Goal: Task Accomplishment & Management: Use online tool/utility

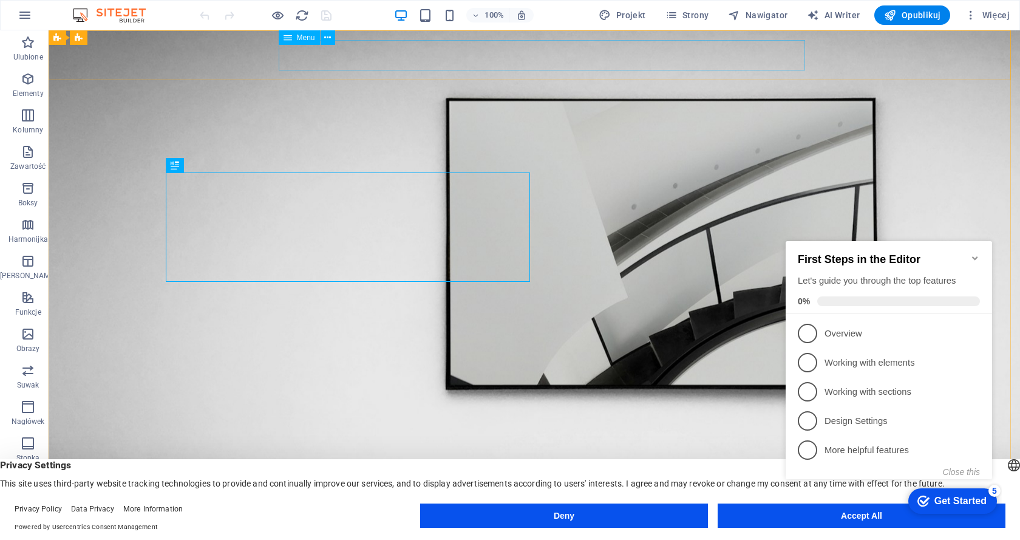
click at [305, 38] on span "Menu" at bounding box center [306, 37] width 18 height 7
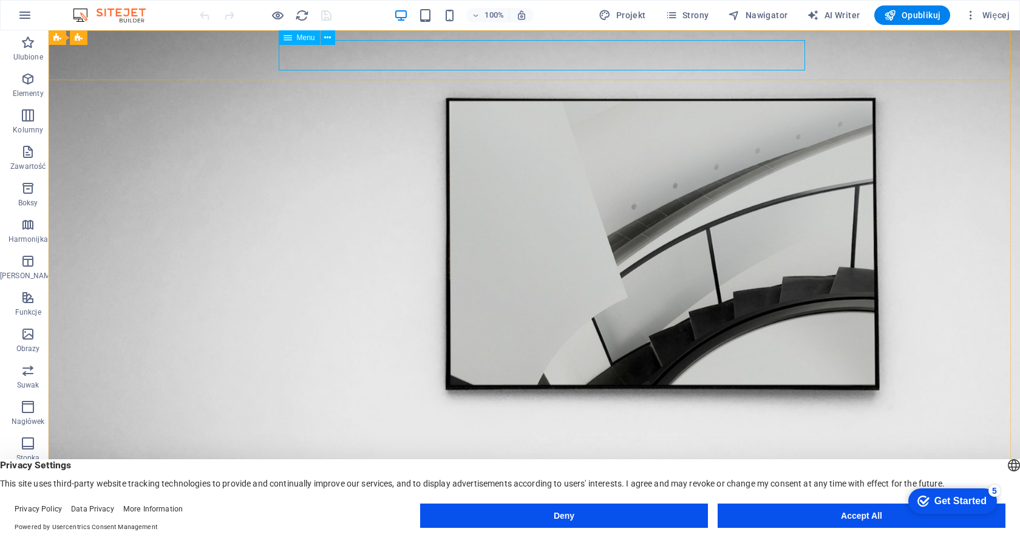
click at [285, 38] on icon at bounding box center [288, 37] width 9 height 15
click at [327, 37] on icon at bounding box center [327, 38] width 7 height 13
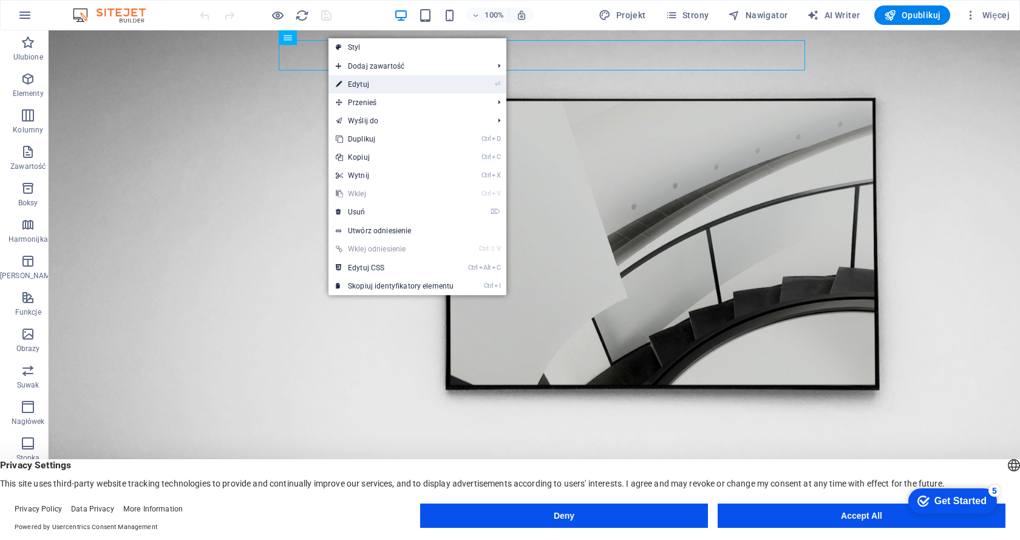
click at [361, 83] on link "⏎ Edytuj" at bounding box center [395, 84] width 132 height 18
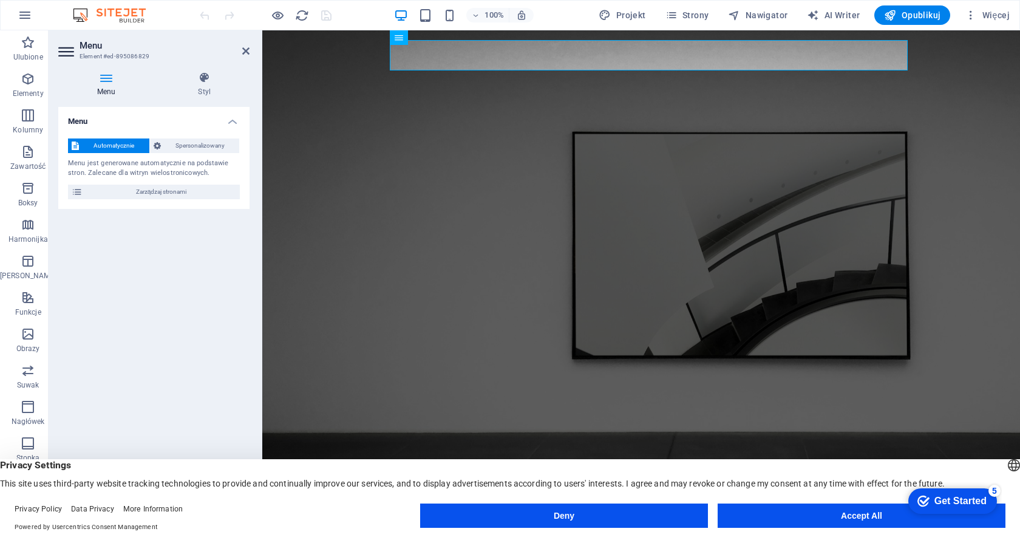
click at [109, 78] on icon at bounding box center [106, 78] width 97 height 12
click at [231, 122] on h4 "Menu" at bounding box center [153, 118] width 191 height 22
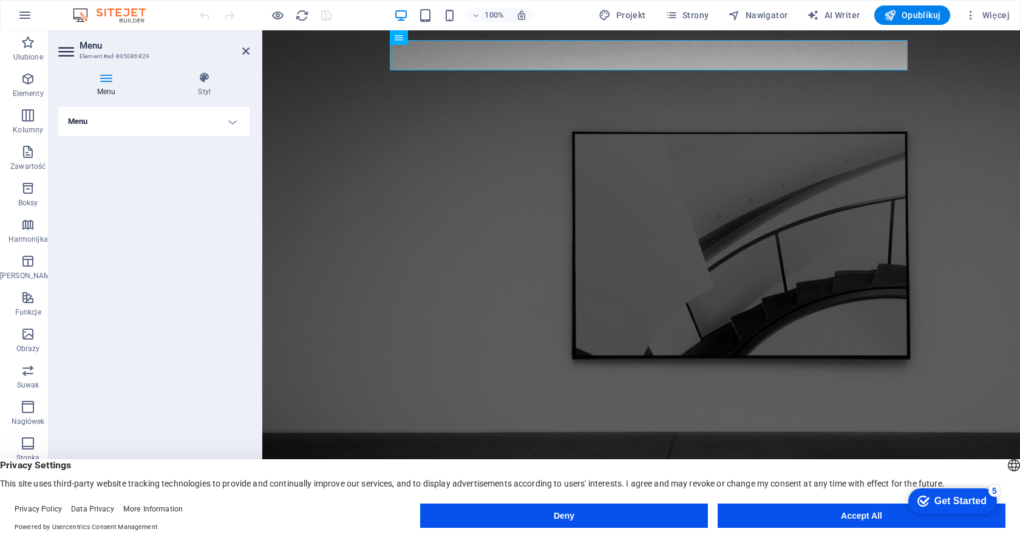
click at [233, 123] on h4 "Menu" at bounding box center [153, 121] width 191 height 29
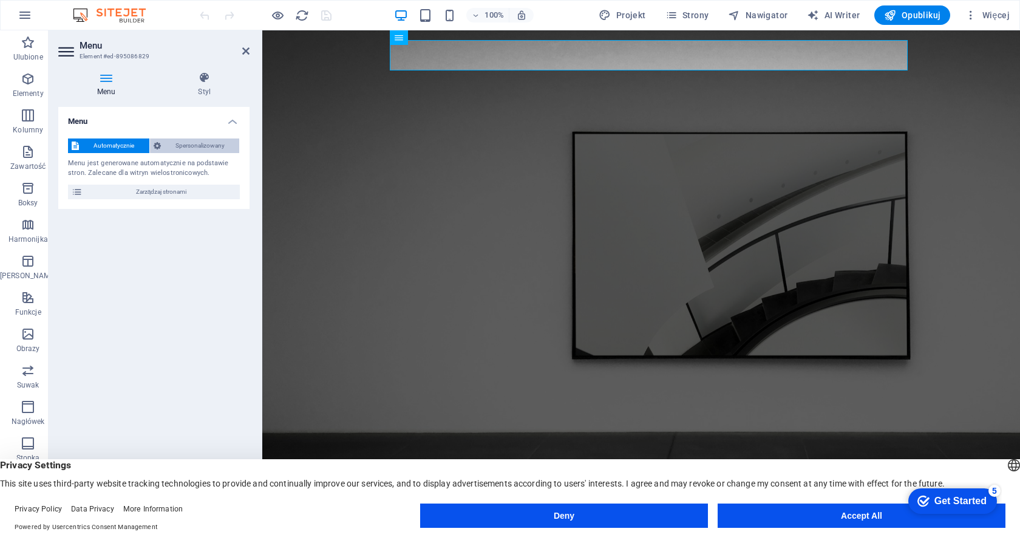
click at [182, 146] on span "Spersonalizowany" at bounding box center [201, 145] width 72 height 15
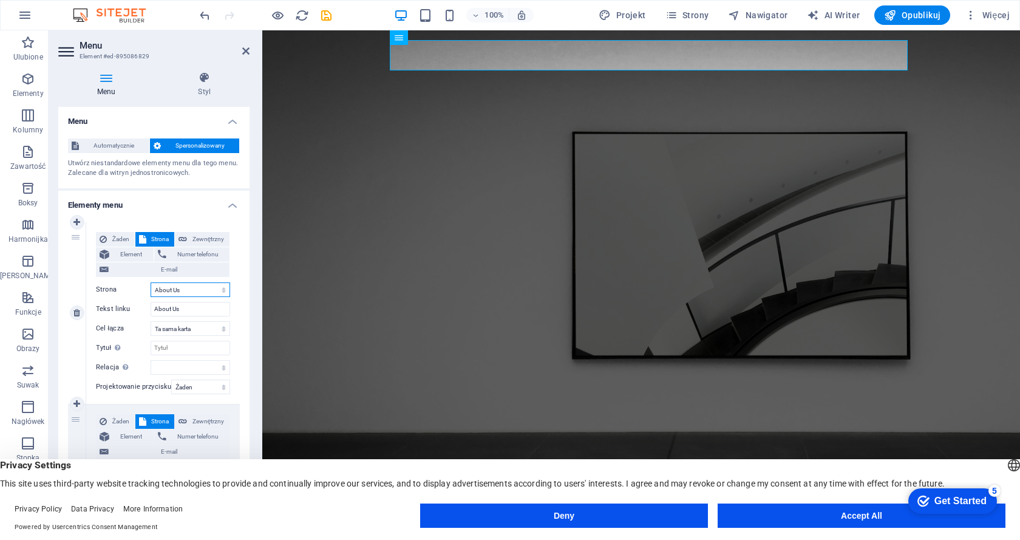
click at [166, 287] on select "Home About Us Exhibitions Events Contact Privacy Legal Notice" at bounding box center [191, 289] width 80 height 15
select select "0"
click at [151, 282] on select "Home About Us Exhibitions Events Contact Privacy Legal Notice" at bounding box center [191, 289] width 80 height 15
type input "Home"
select select
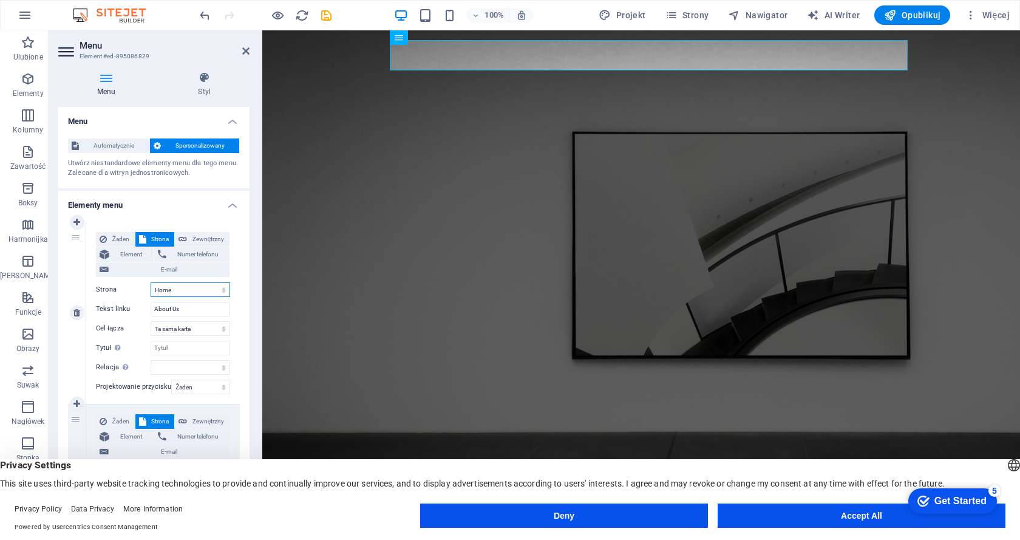
select select
click at [206, 290] on select "Home About Us Exhibitions Events Contact Privacy Legal Notice" at bounding box center [191, 289] width 80 height 15
select select "1"
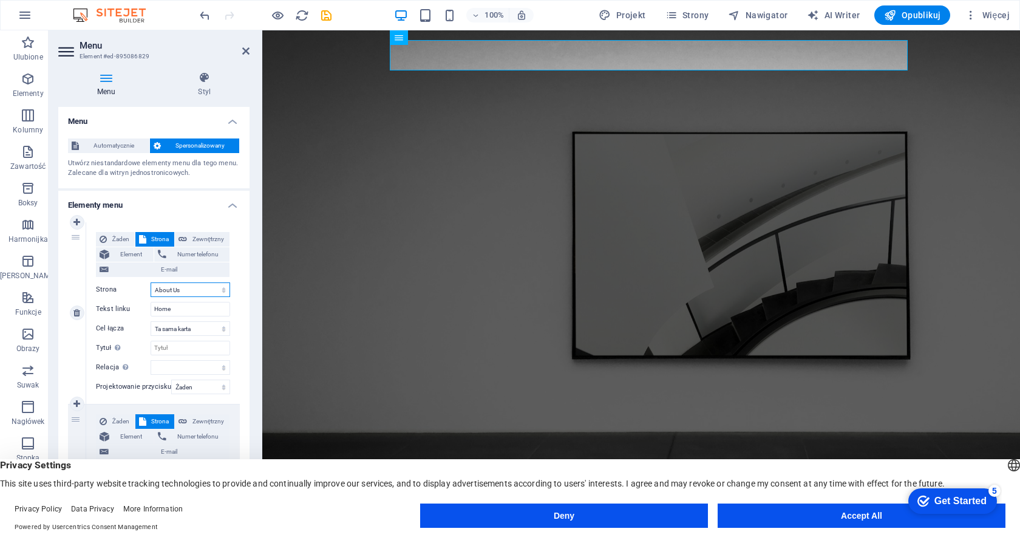
click at [151, 282] on select "Home About Us Exhibitions Events Contact Privacy Legal Notice" at bounding box center [191, 289] width 80 height 15
type input "About Us"
select select
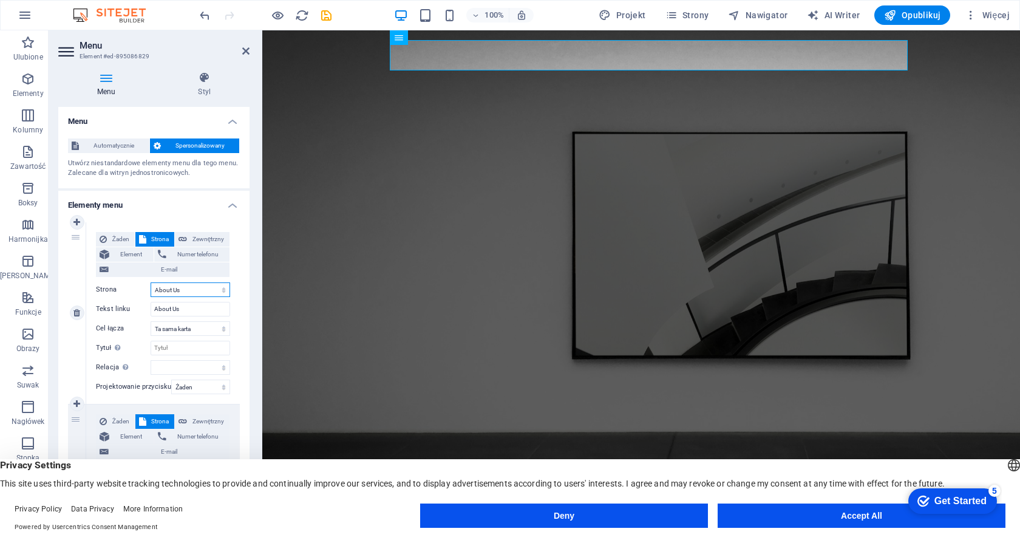
select select
click at [124, 311] on label "Tekst linku" at bounding box center [123, 309] width 55 height 15
click at [151, 311] on input "About Us" at bounding box center [191, 309] width 80 height 15
click at [118, 306] on label "Tekst linku" at bounding box center [123, 309] width 55 height 15
click at [151, 306] on input "About Us" at bounding box center [191, 309] width 80 height 15
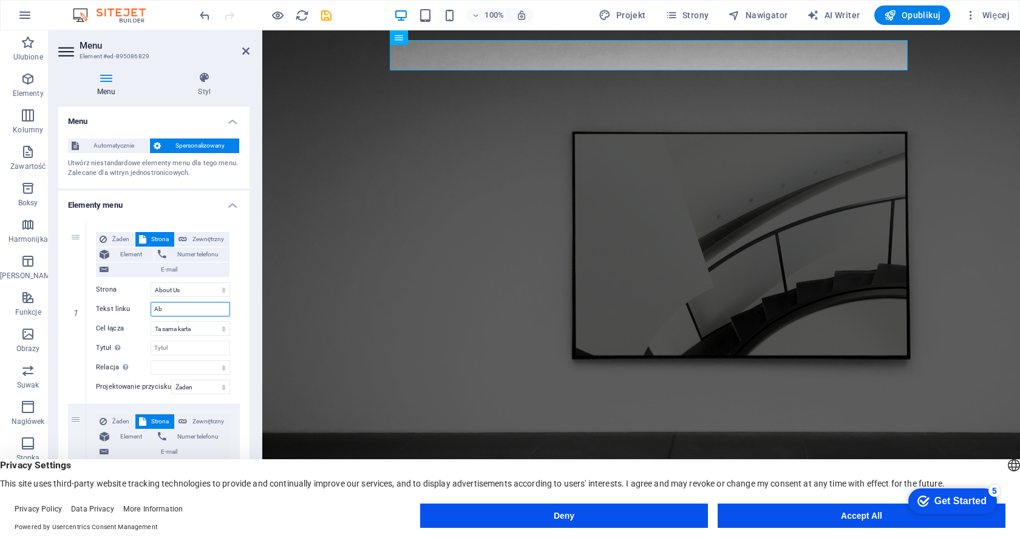
type input "A"
select select
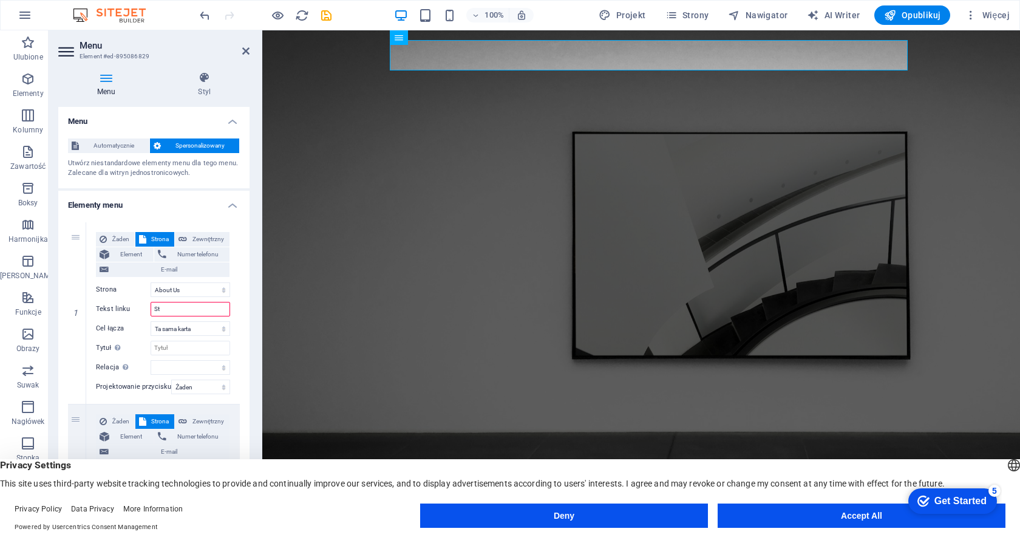
type input "Str"
select select
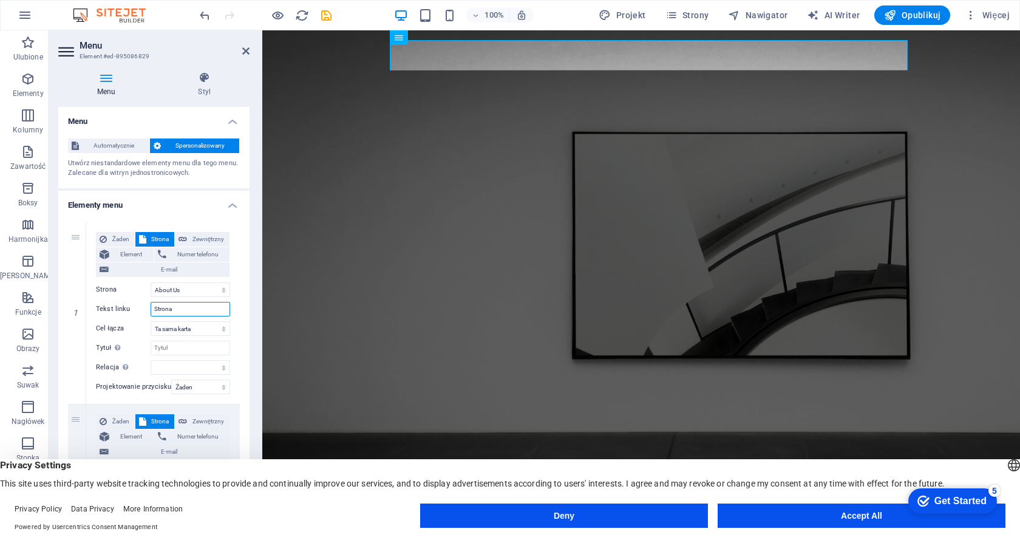
type input "Strona G"
select select
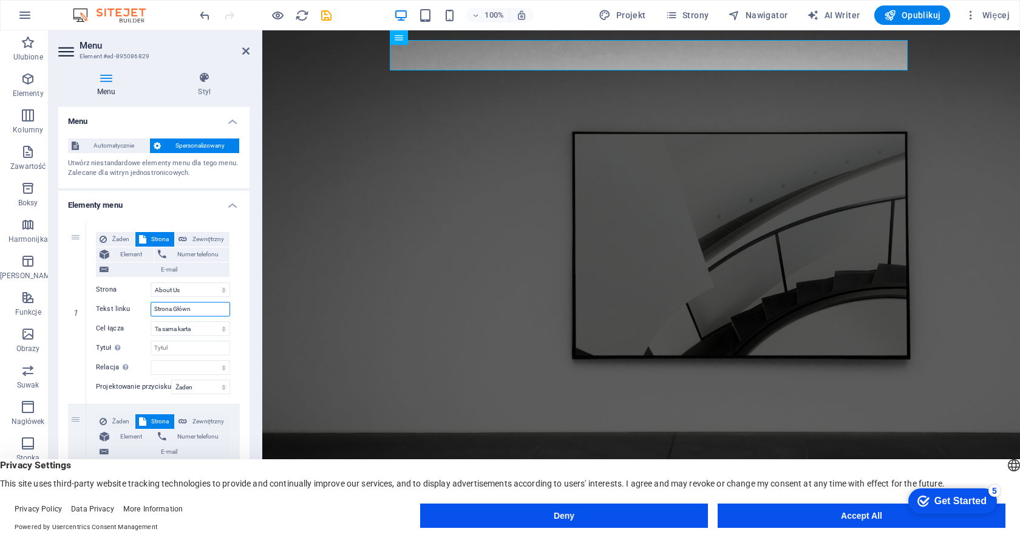
type input "Strona Główna"
select select
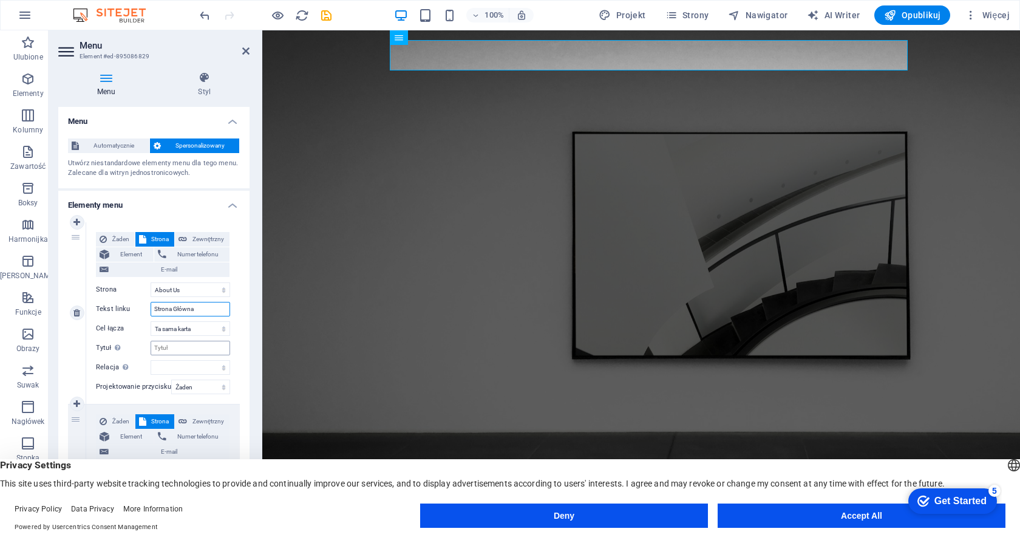
type input "Strona Główna"
click at [179, 347] on input "Tytuł Dodatkowy opis linku nie powinien być taki sam jak treść linku. Tytuł jes…" at bounding box center [191, 348] width 80 height 15
click at [182, 387] on select "Żaden Domyślny Nadrzędny Podrzędny" at bounding box center [200, 387] width 59 height 15
select select "primary"
click at [171, 380] on select "Żaden Domyślny Nadrzędny Podrzędny" at bounding box center [200, 387] width 59 height 15
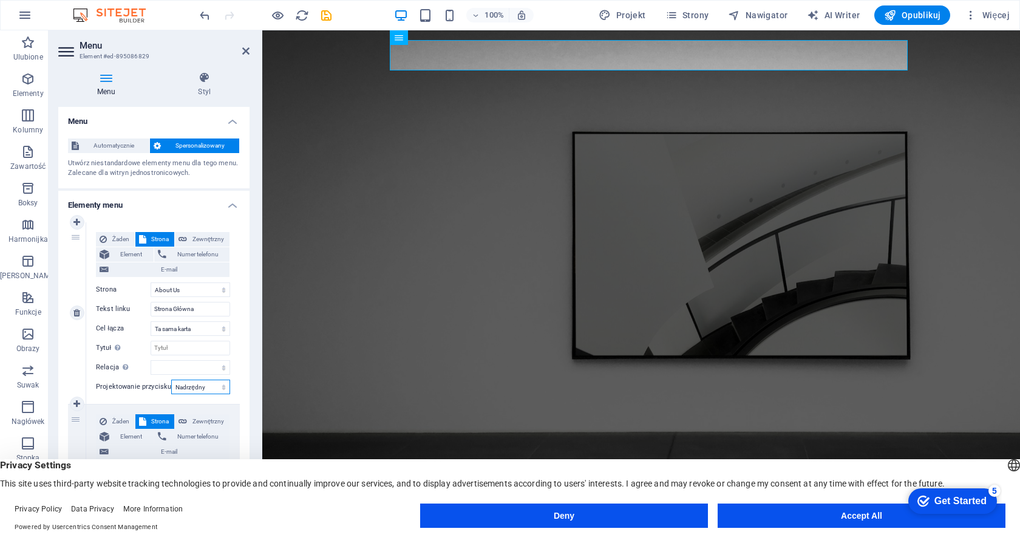
select select
click at [197, 389] on select "Żaden Domyślny Nadrzędny Podrzędny" at bounding box center [200, 387] width 59 height 15
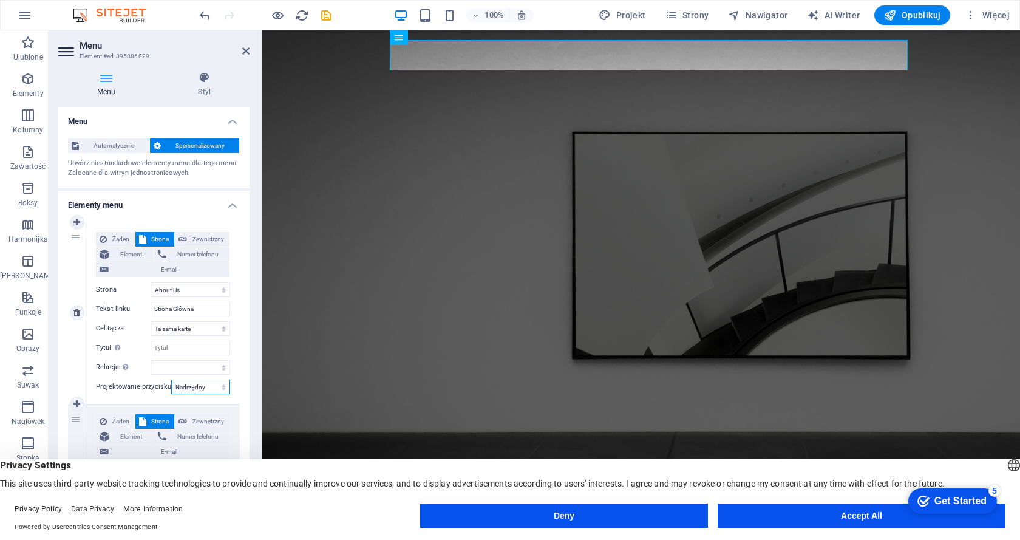
select select "secondary"
click at [171, 380] on select "Żaden Domyślny Nadrzędny Podrzędny" at bounding box center [200, 387] width 59 height 15
select select
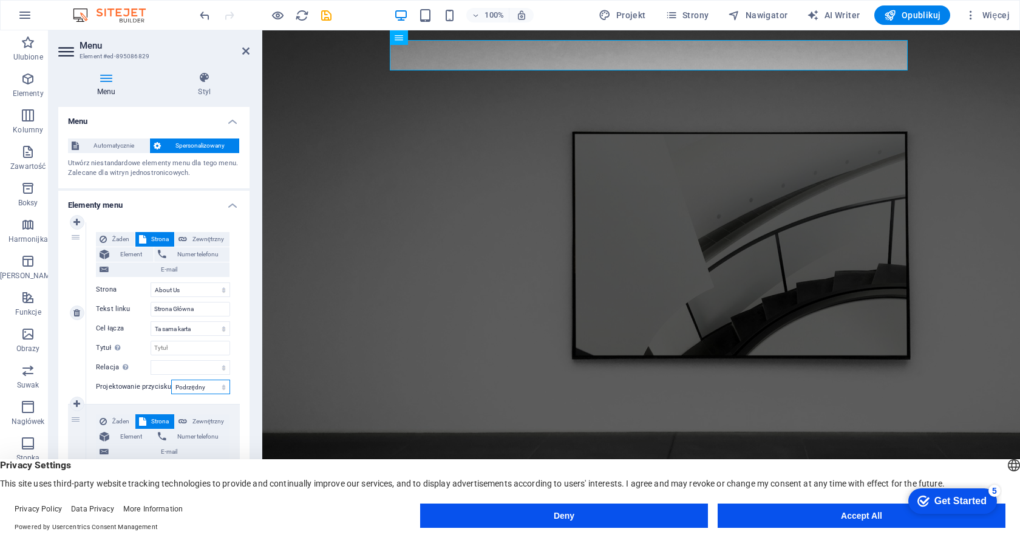
select select
click at [192, 387] on select "Żaden Domyślny Nadrzędny Podrzędny" at bounding box center [200, 387] width 59 height 15
select select "primary"
click at [171, 380] on select "Żaden Domyślny Nadrzędny Podrzędny" at bounding box center [200, 387] width 59 height 15
select select
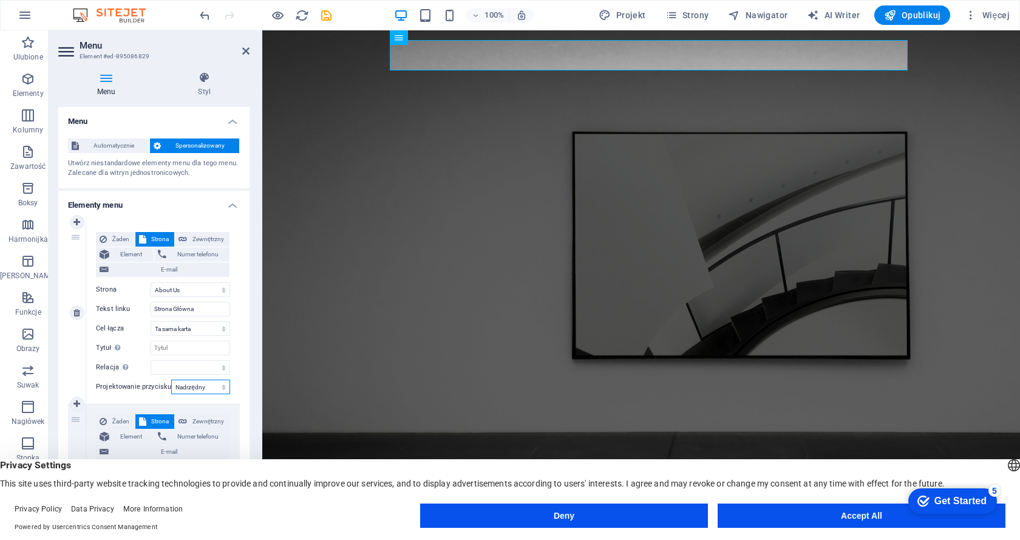
select select
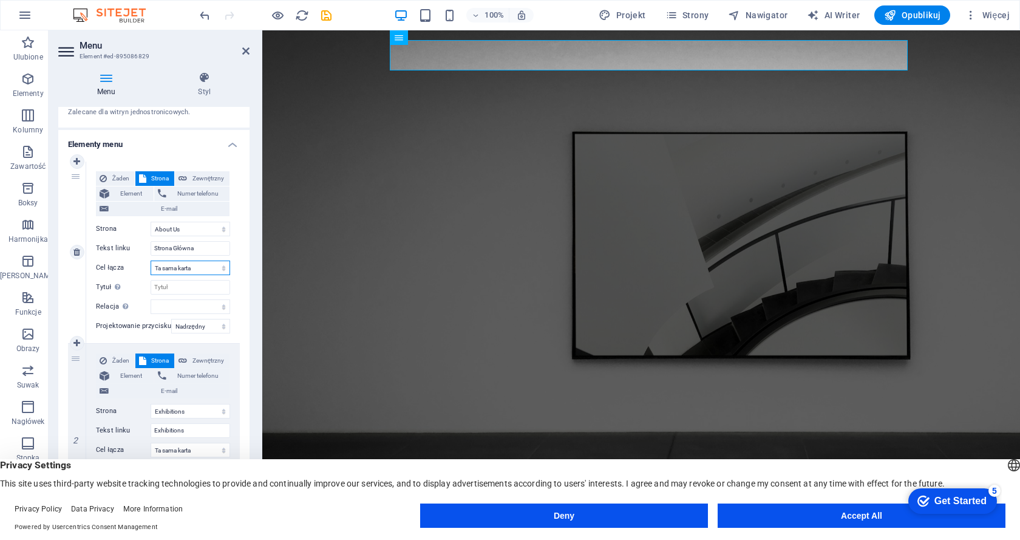
click at [188, 270] on select "Nowa karta Ta sama karta Nakładka" at bounding box center [191, 268] width 80 height 15
click at [188, 269] on select "Nowa karta Ta sama karta Nakładka" at bounding box center [191, 268] width 80 height 15
click at [164, 288] on input "Tytuł Dodatkowy opis linku nie powinien być taki sam jak treść linku. Tytuł jes…" at bounding box center [191, 287] width 80 height 15
type input "In"
select select
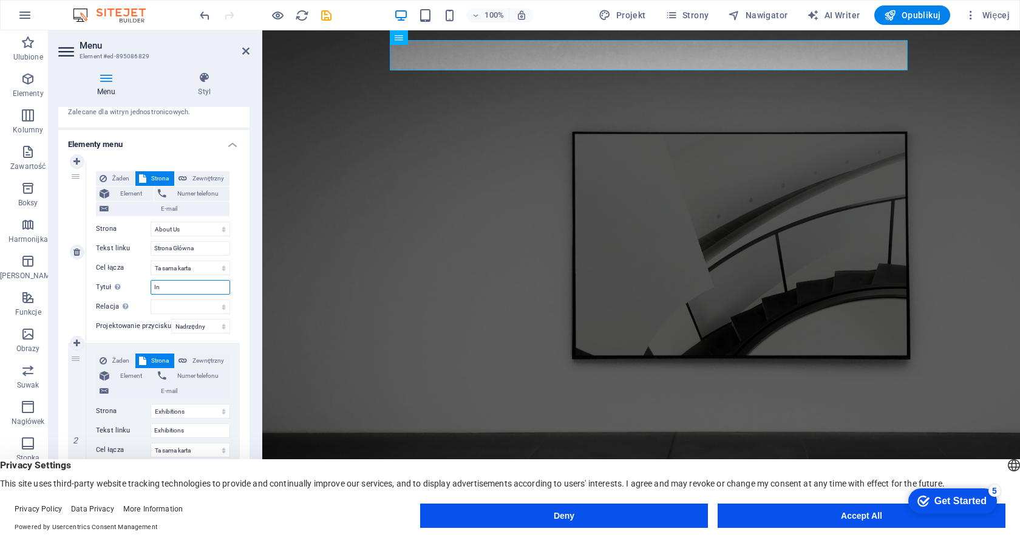
select select
type input "Informac"
select select
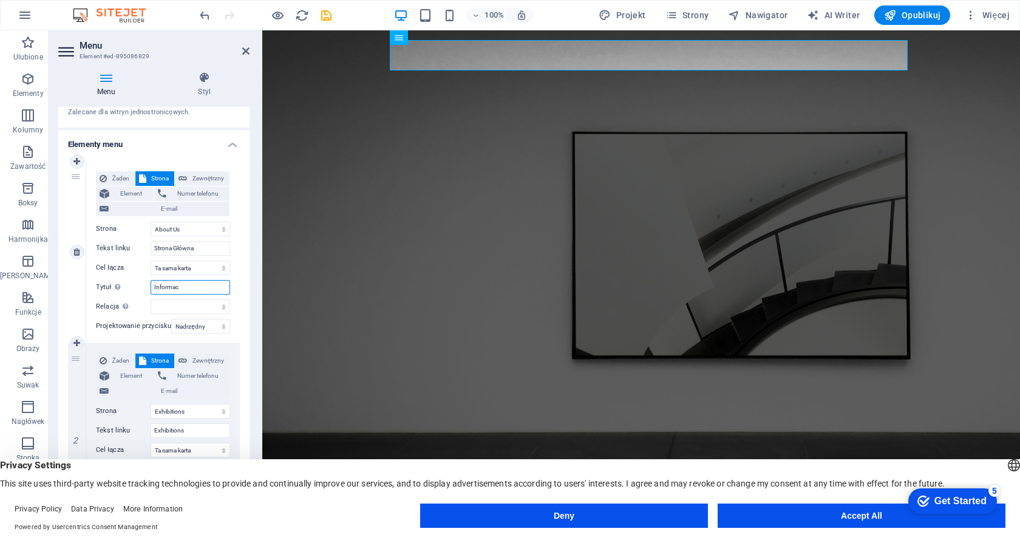
select select
type input "Informacje"
select select
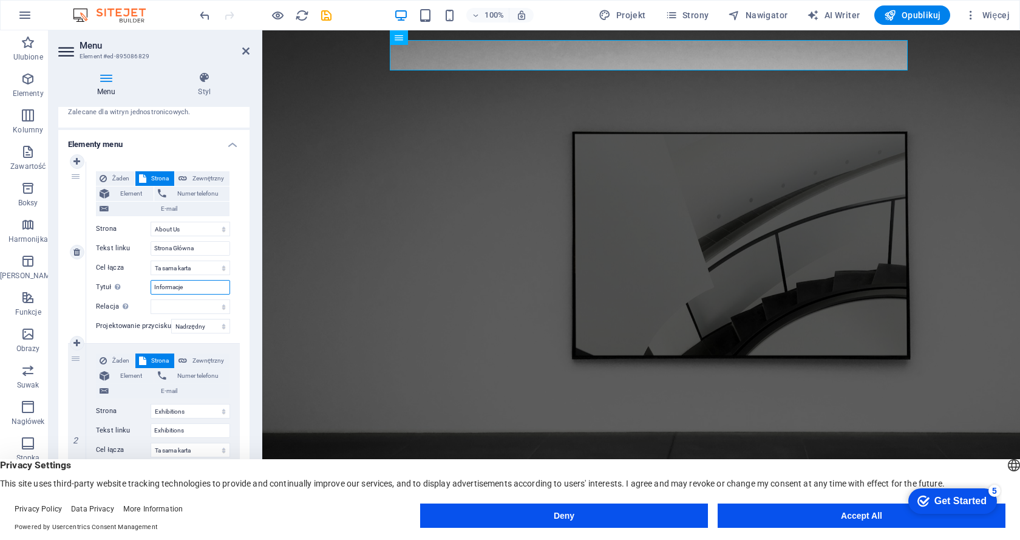
select select
type input "Informacje"
click at [173, 304] on select "alternate author bookmark external help license next nofollow noreferrer noopen…" at bounding box center [191, 306] width 80 height 15
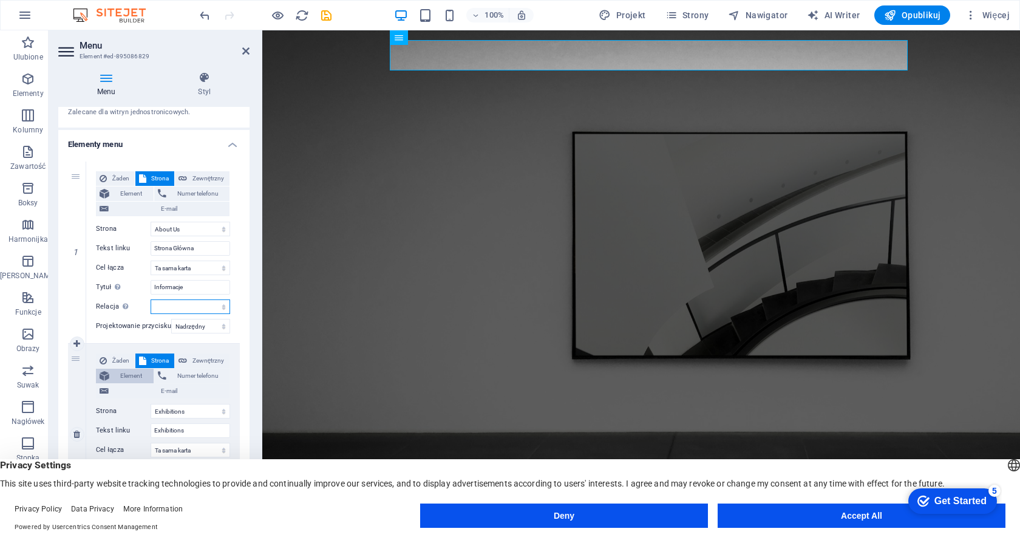
select select "author"
click at [151, 299] on select "alternate author bookmark external help license next nofollow noreferrer noopen…" at bounding box center [191, 306] width 80 height 15
select select
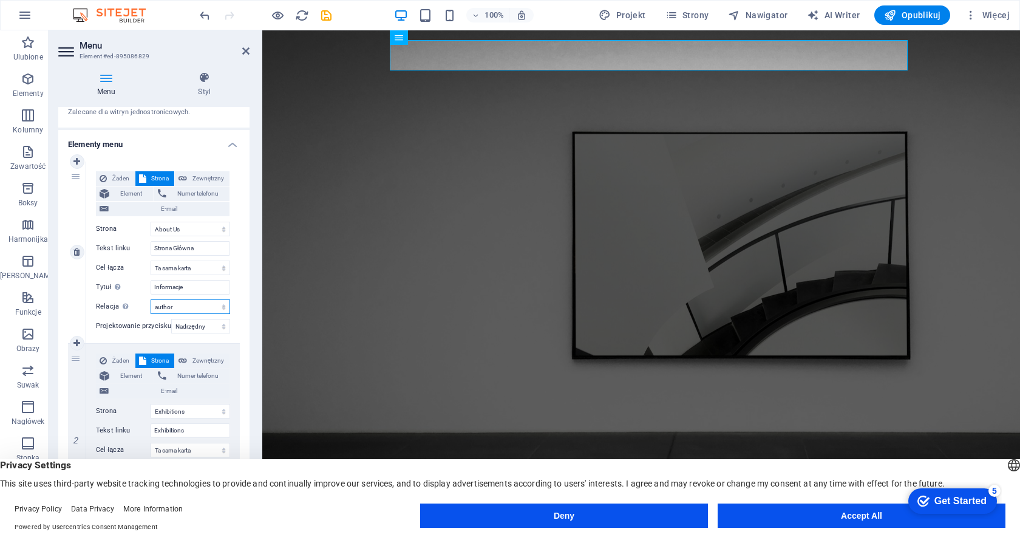
scroll to position [121, 0]
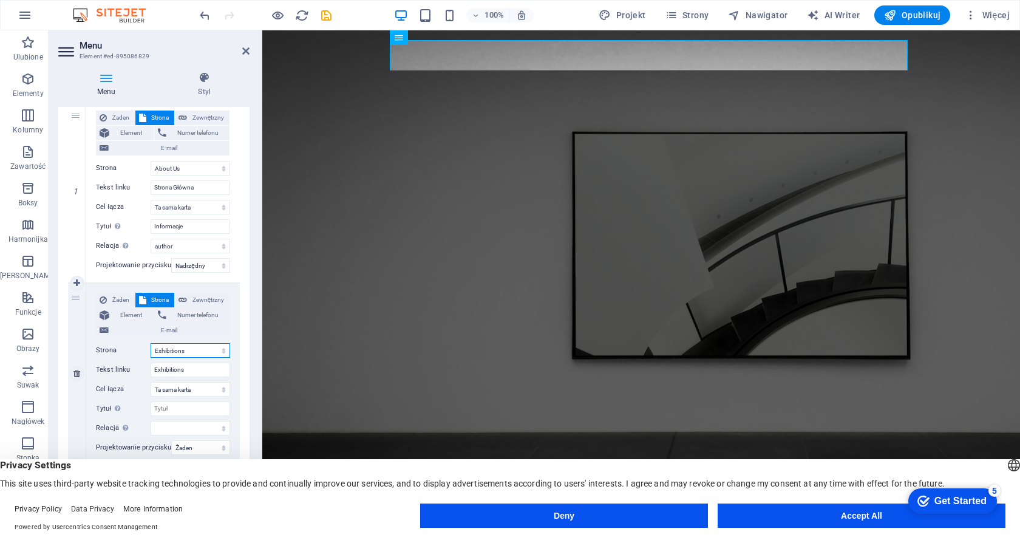
click at [169, 352] on select "Home About Us Exhibitions Events Contact Privacy Legal Notice" at bounding box center [191, 350] width 80 height 15
click at [192, 350] on select "Home About Us Exhibitions Events Contact Privacy Legal Notice" at bounding box center [191, 350] width 80 height 15
select select "1"
click at [151, 343] on select "Home About Us Exhibitions Events Contact Privacy Legal Notice" at bounding box center [191, 350] width 80 height 15
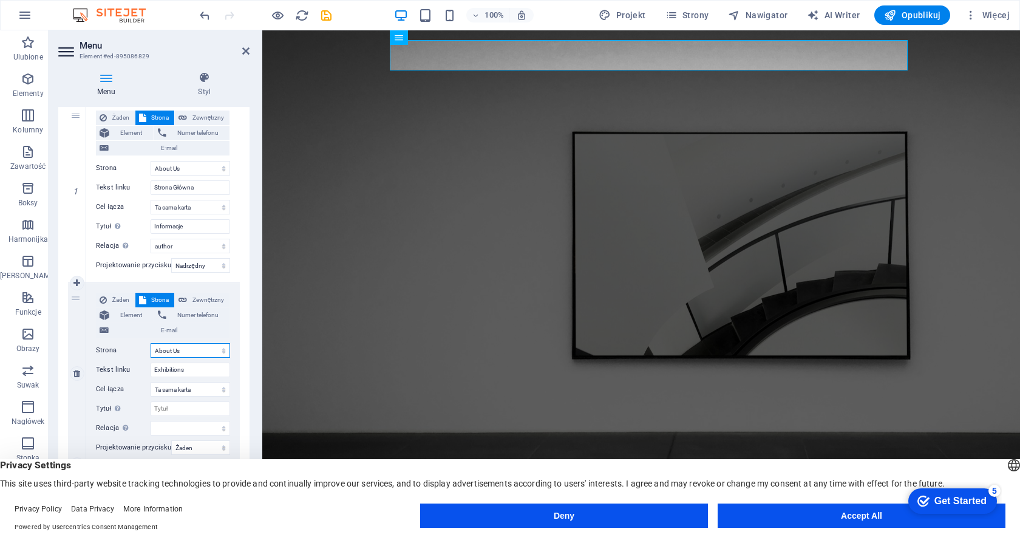
type input "About Us"
select select
click at [196, 348] on select "Home About Us Exhibitions Events Contact Privacy Legal Notice" at bounding box center [191, 350] width 80 height 15
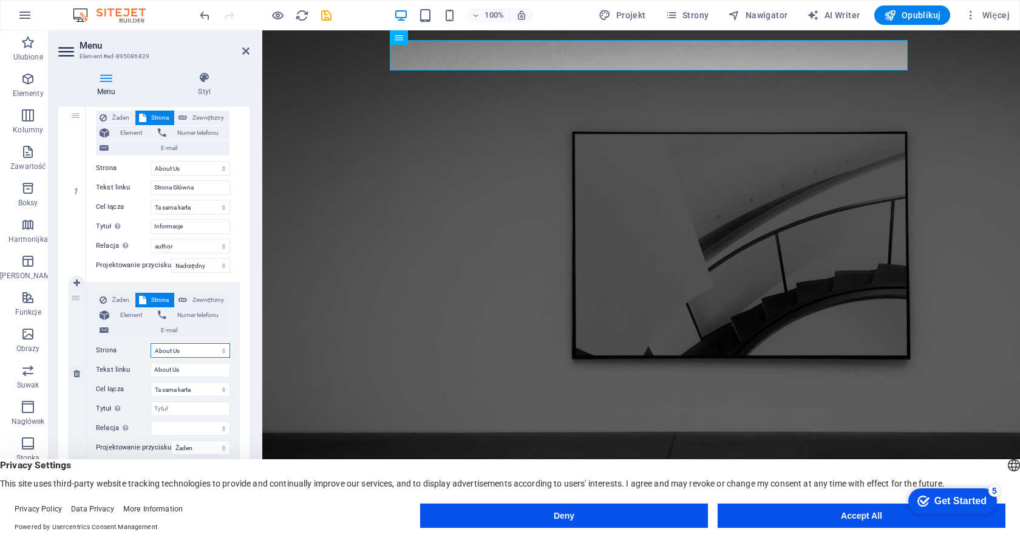
click at [196, 348] on select "Home About Us Exhibitions Events Contact Privacy Legal Notice" at bounding box center [191, 350] width 80 height 15
click at [221, 350] on select "Home About Us Exhibitions Events Contact Privacy Legal Notice" at bounding box center [191, 350] width 80 height 15
click at [199, 353] on select "Home About Us Exhibitions Events Contact Privacy Legal Notice" at bounding box center [191, 350] width 80 height 15
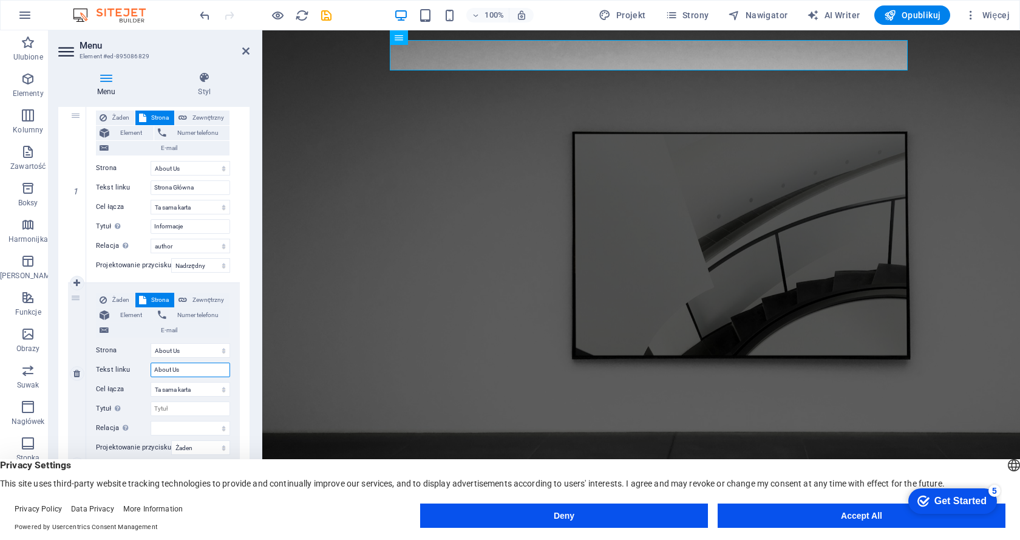
click at [196, 372] on input "About Us" at bounding box center [191, 370] width 80 height 15
type input "A"
select select
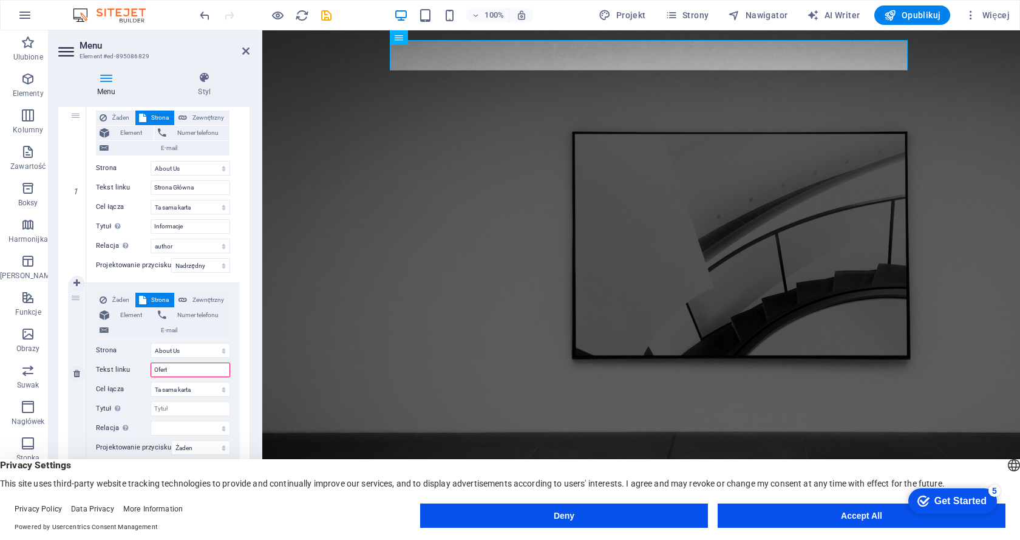
type input "Oferta"
select select
type input "Oferta"
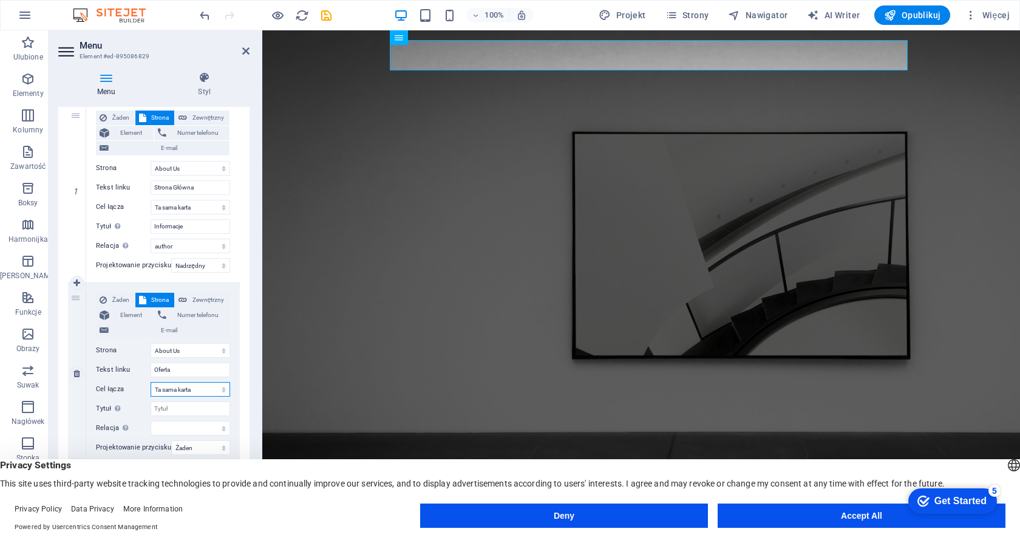
click at [190, 391] on select "Nowa karta Ta sama karta Nakładka" at bounding box center [191, 389] width 80 height 15
select select "blank"
click at [151, 382] on select "Nowa karta Ta sama karta Nakładka" at bounding box center [191, 389] width 80 height 15
select select
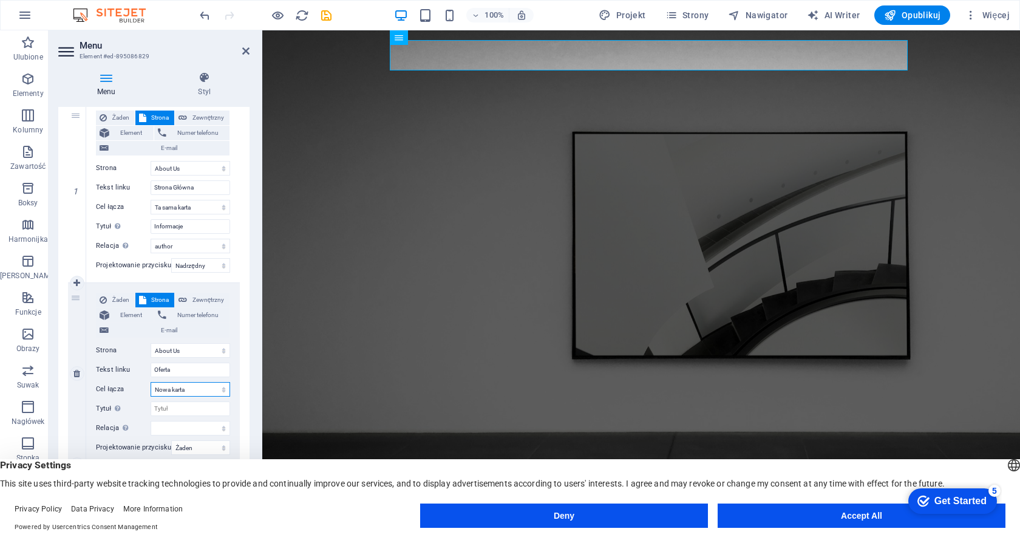
select select
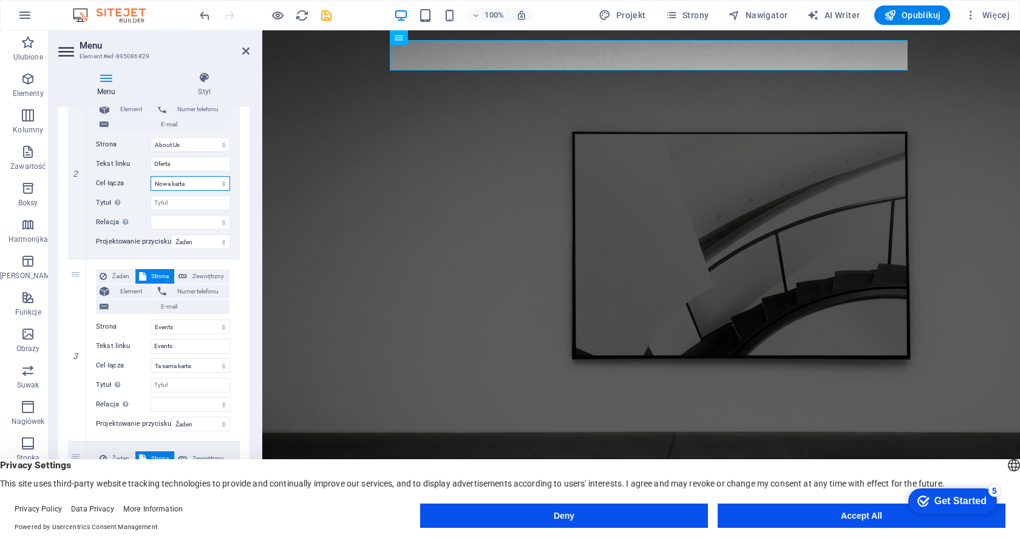
scroll to position [364, 0]
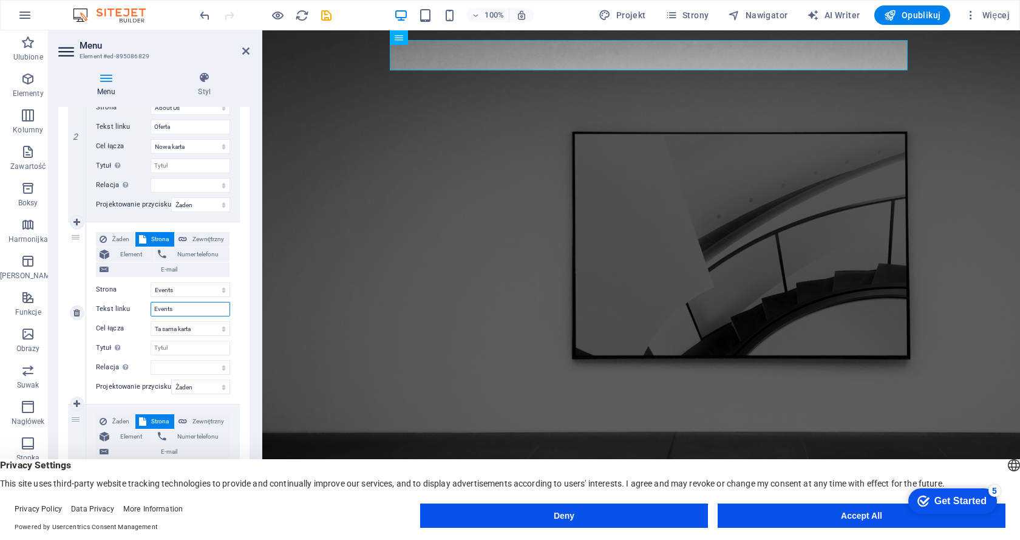
click at [193, 309] on input "Events" at bounding box center [191, 309] width 80 height 15
type input "E"
select select
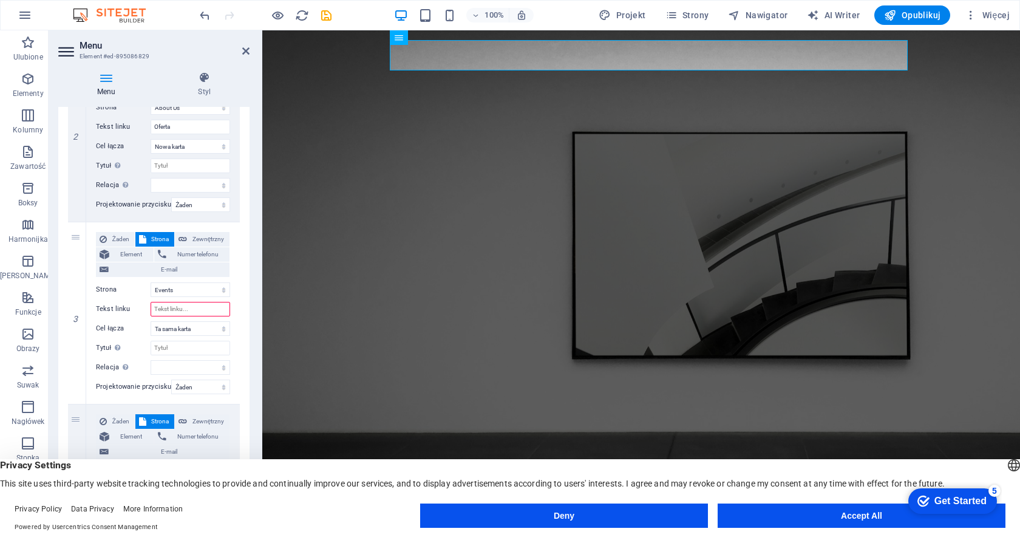
select select
type input "Events"
select select
click at [307, 481] on div at bounding box center [641, 488] width 729 height 15
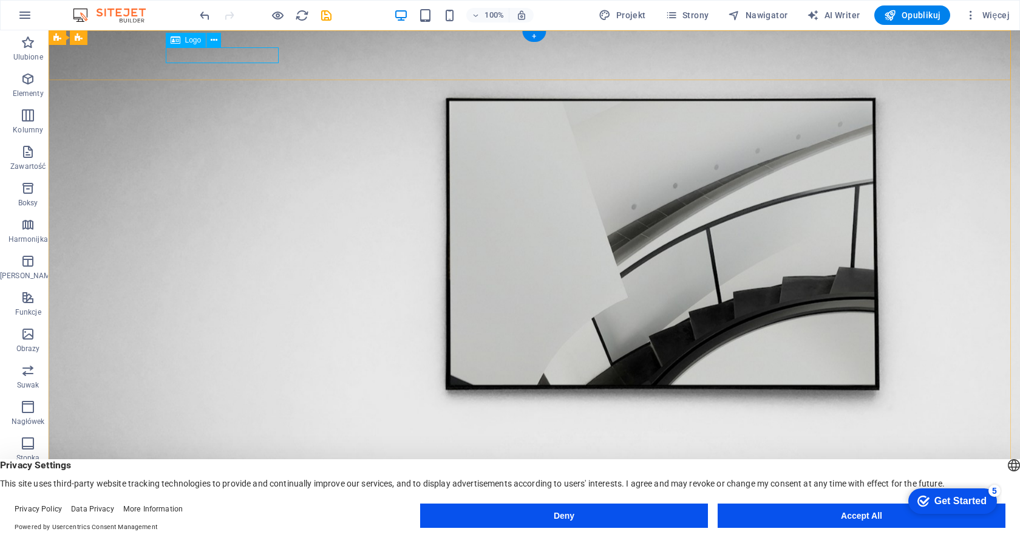
click at [231, 481] on div at bounding box center [534, 488] width 729 height 15
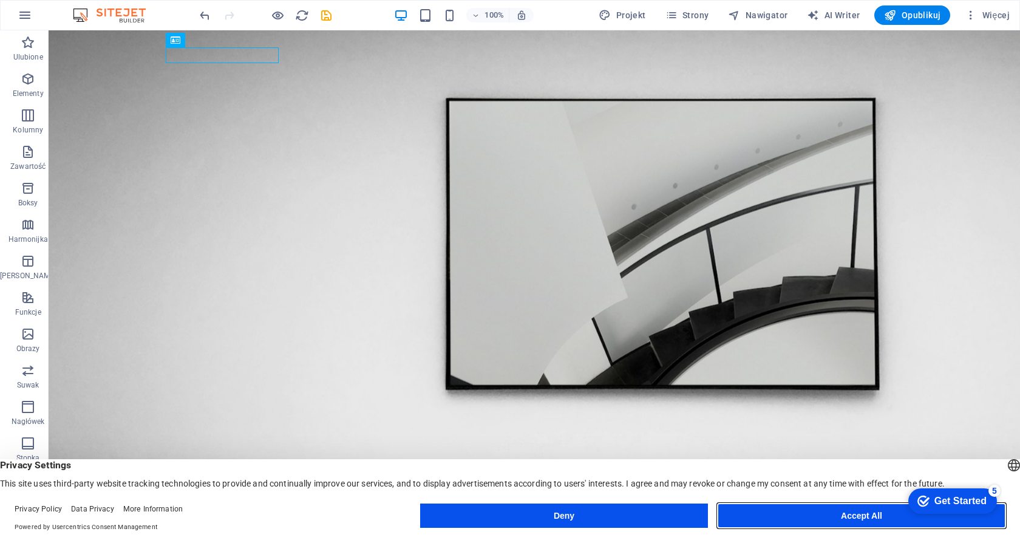
drag, startPoint x: 852, startPoint y: 518, endPoint x: 778, endPoint y: 486, distance: 80.2
click at [852, 518] on button "Accept All" at bounding box center [862, 516] width 288 height 24
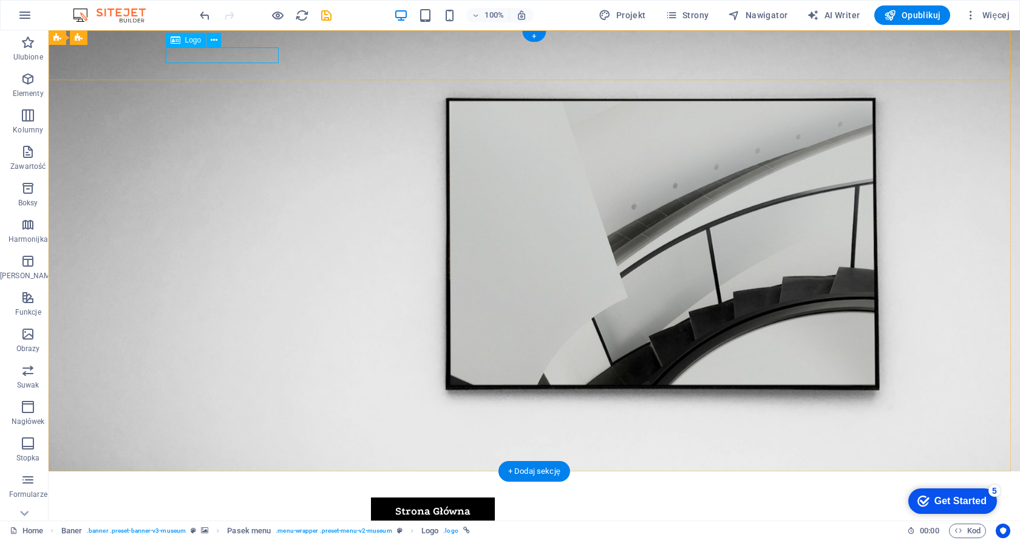
click at [208, 481] on div at bounding box center [534, 488] width 729 height 15
select select "px"
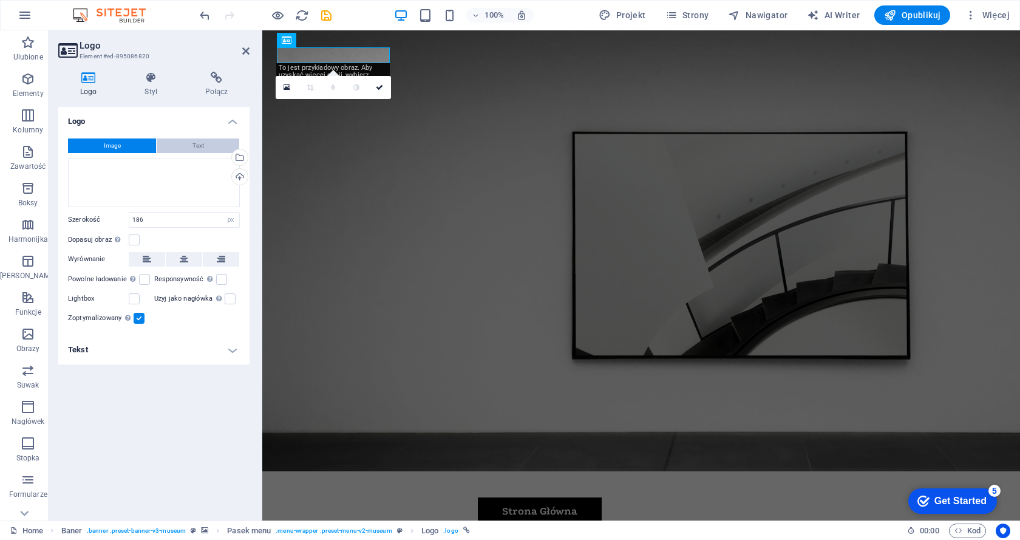
click at [196, 145] on span "Text" at bounding box center [199, 145] width 12 height 15
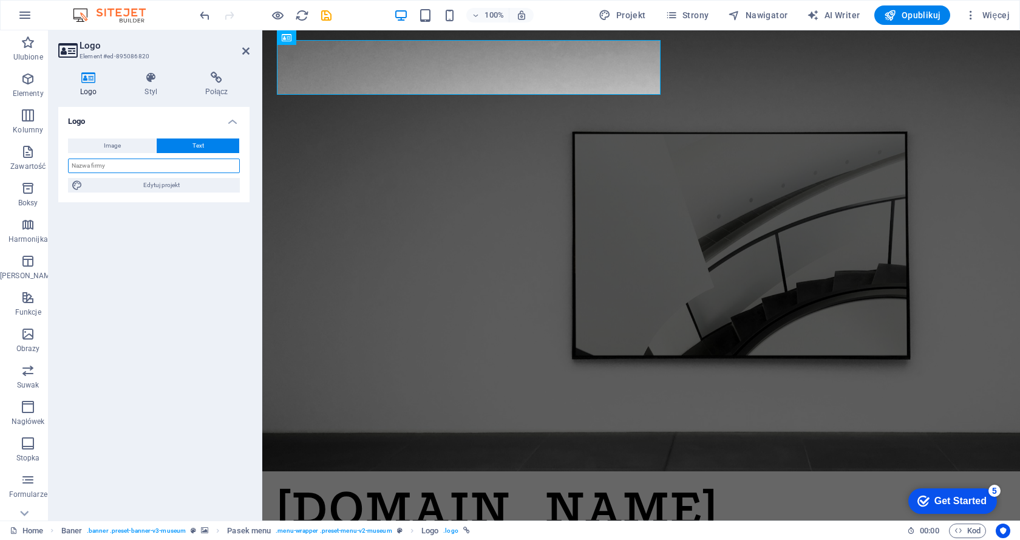
click at [125, 169] on input "text" at bounding box center [154, 166] width 172 height 15
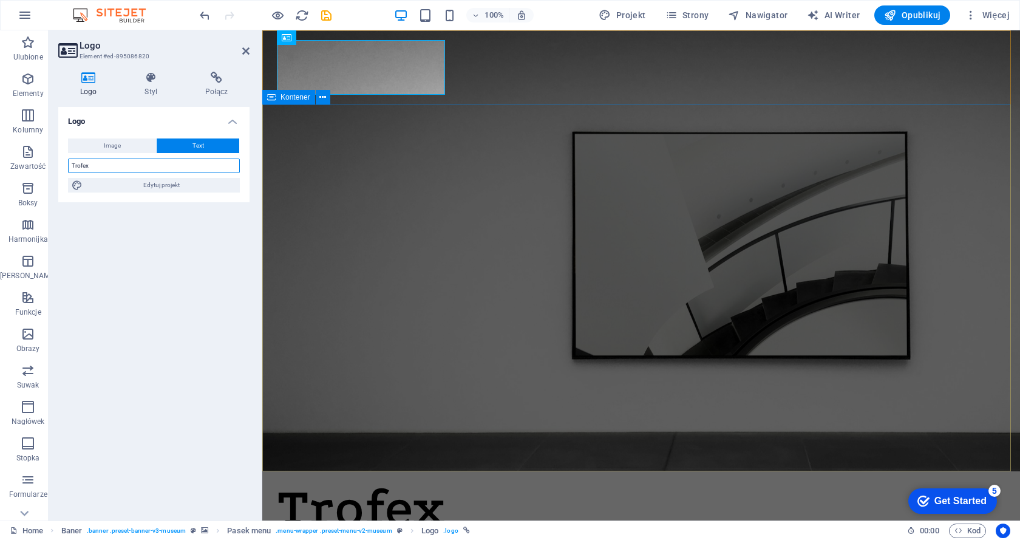
type input "Trofex"
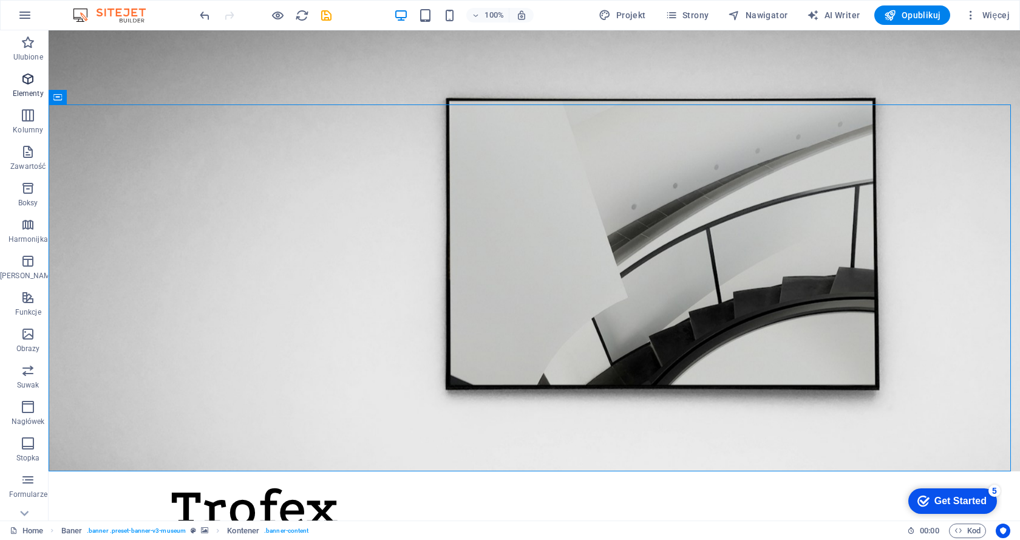
click at [21, 83] on icon "button" at bounding box center [28, 79] width 15 height 15
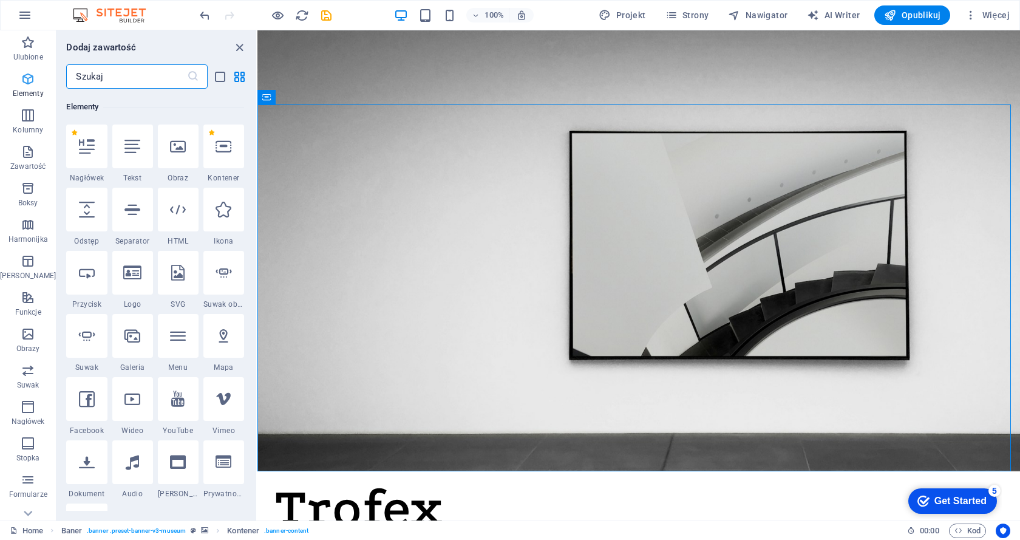
scroll to position [129, 0]
click at [83, 151] on icon at bounding box center [87, 145] width 16 height 16
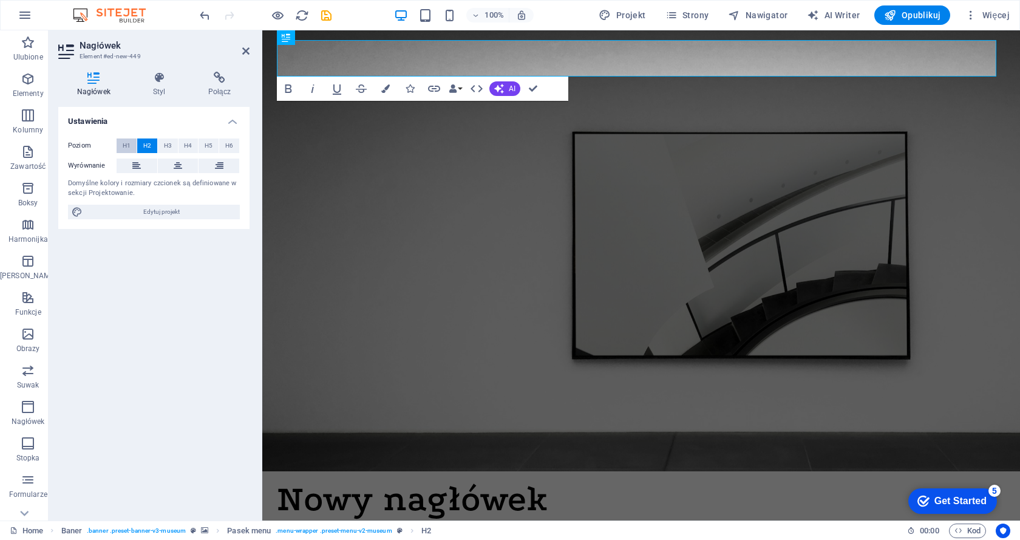
click at [124, 145] on span "H1" at bounding box center [127, 145] width 8 height 15
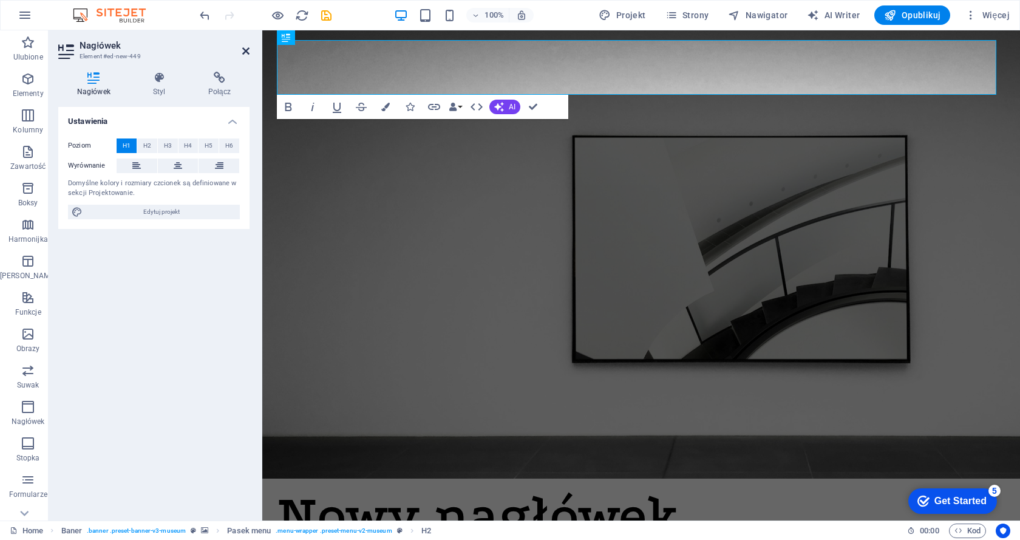
drag, startPoint x: 247, startPoint y: 50, endPoint x: 191, endPoint y: 24, distance: 61.7
click at [247, 50] on icon at bounding box center [245, 51] width 7 height 10
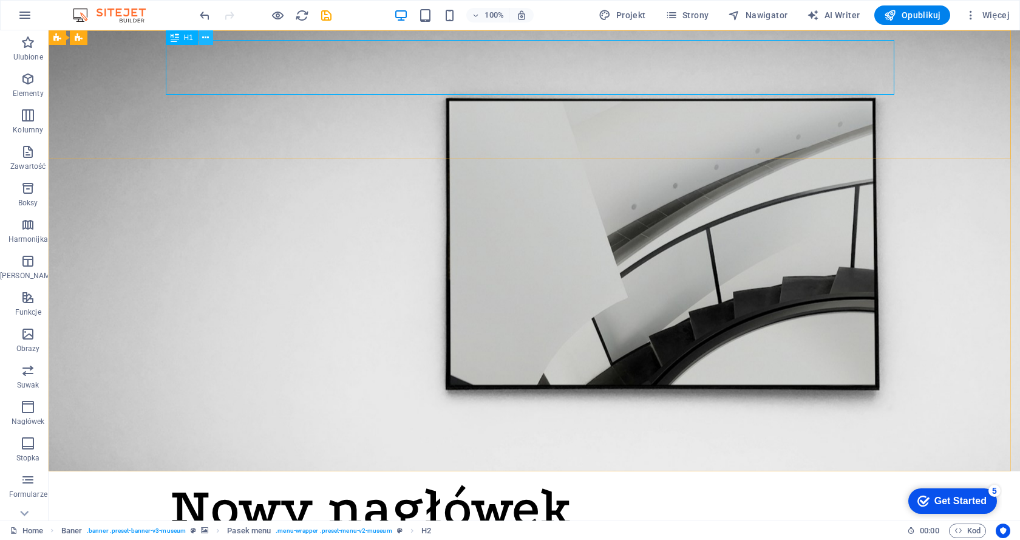
click at [204, 37] on icon at bounding box center [205, 38] width 7 height 13
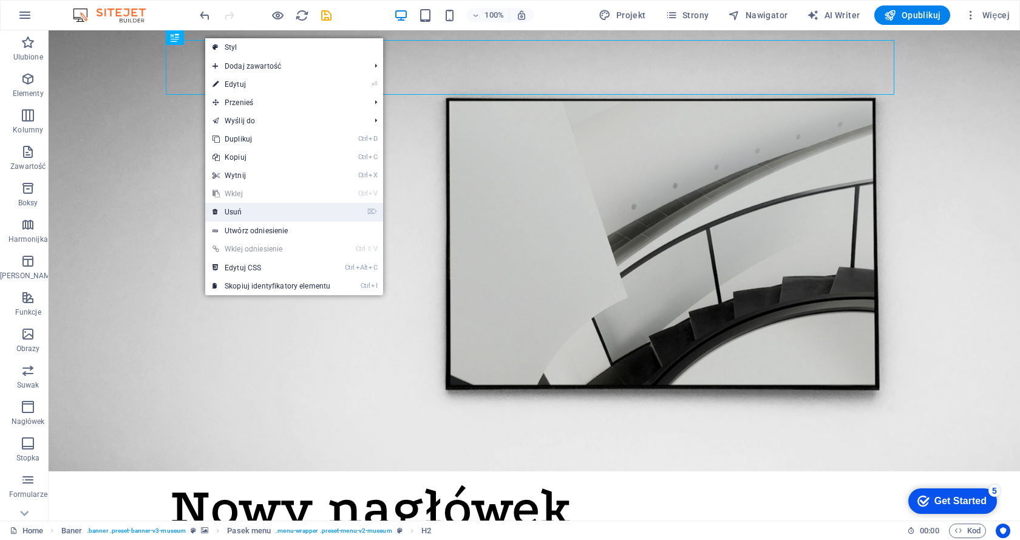
drag, startPoint x: 230, startPoint y: 211, endPoint x: 180, endPoint y: 181, distance: 58.3
click at [230, 211] on link "⌦ Usuń" at bounding box center [271, 212] width 132 height 18
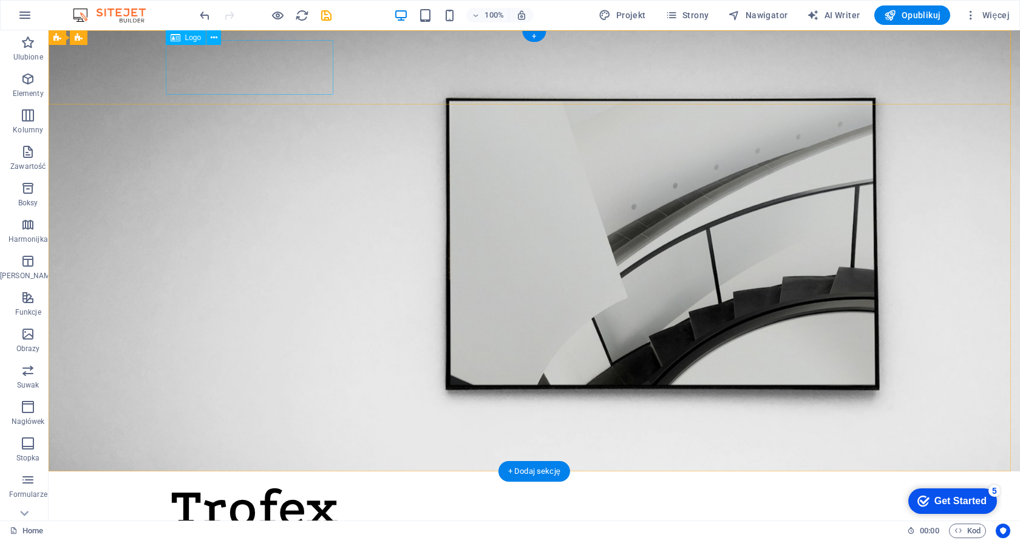
click at [244, 481] on div "Trofex" at bounding box center [534, 508] width 729 height 55
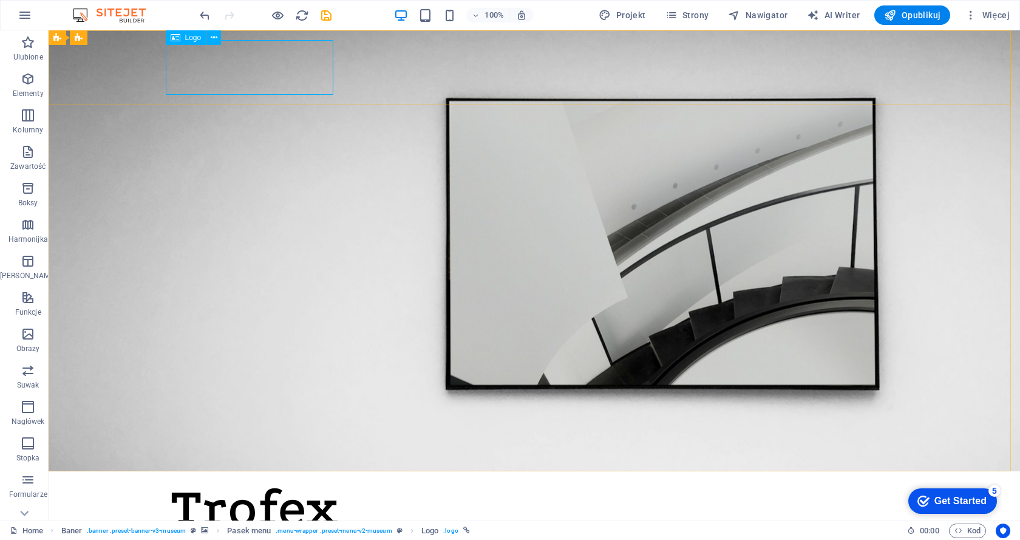
click at [196, 41] on span "Logo" at bounding box center [193, 37] width 16 height 7
click at [28, 152] on icon "button" at bounding box center [28, 152] width 15 height 15
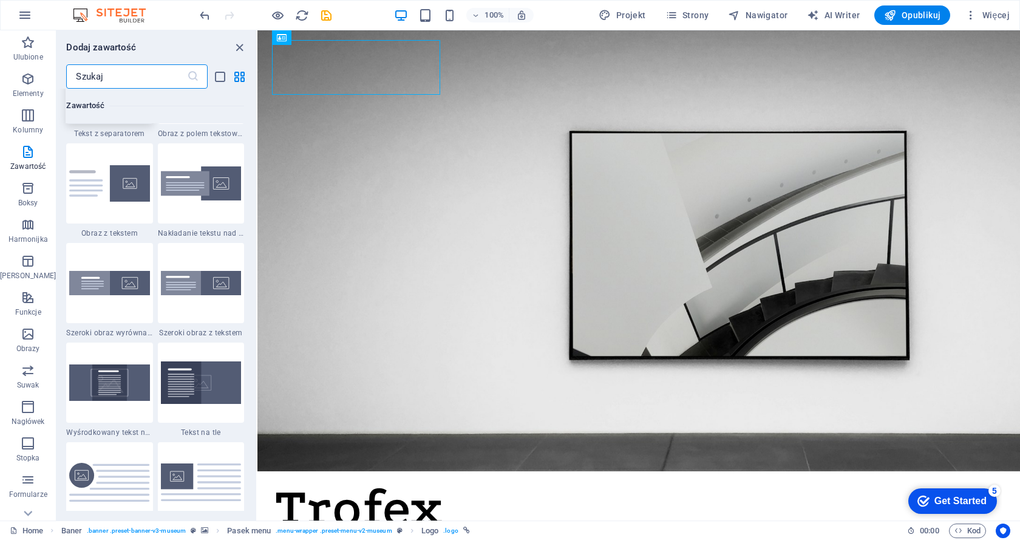
scroll to position [2307, 0]
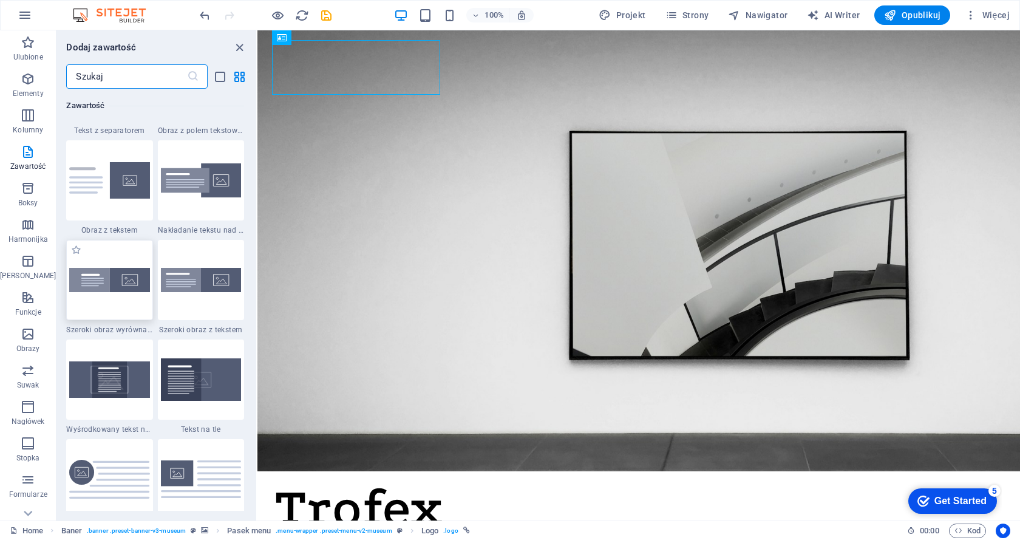
click at [124, 281] on img at bounding box center [109, 280] width 80 height 24
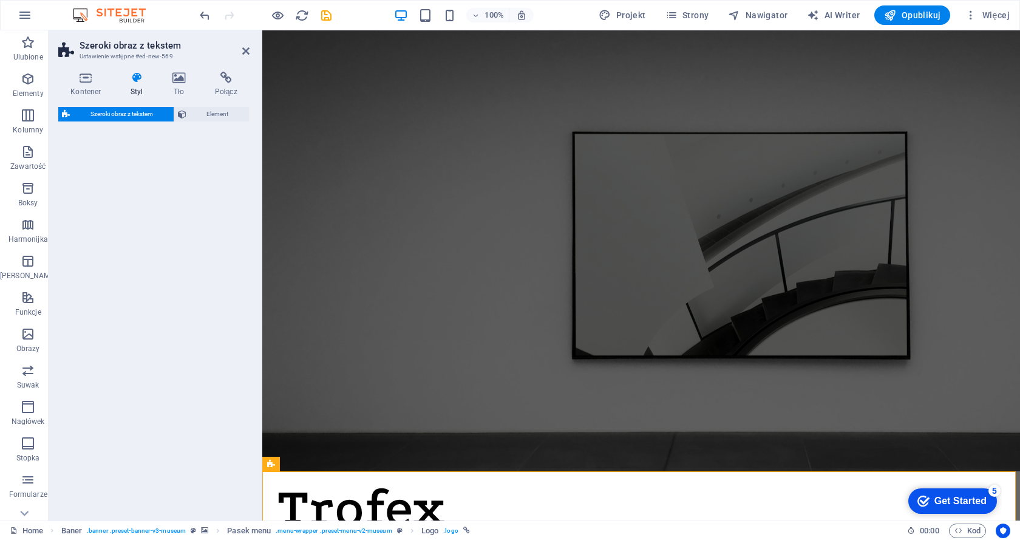
select select "%"
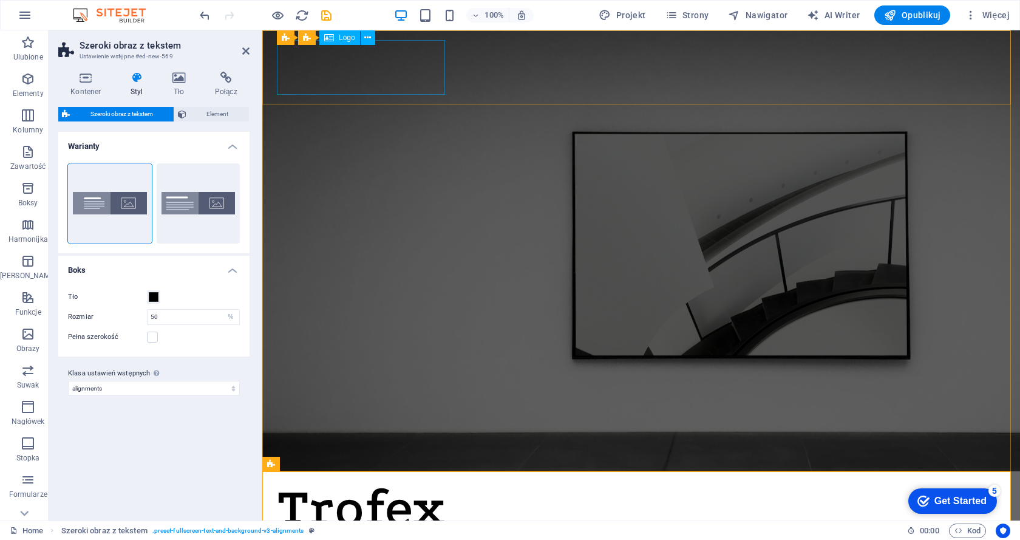
click at [343, 40] on span "Logo" at bounding box center [347, 37] width 16 height 7
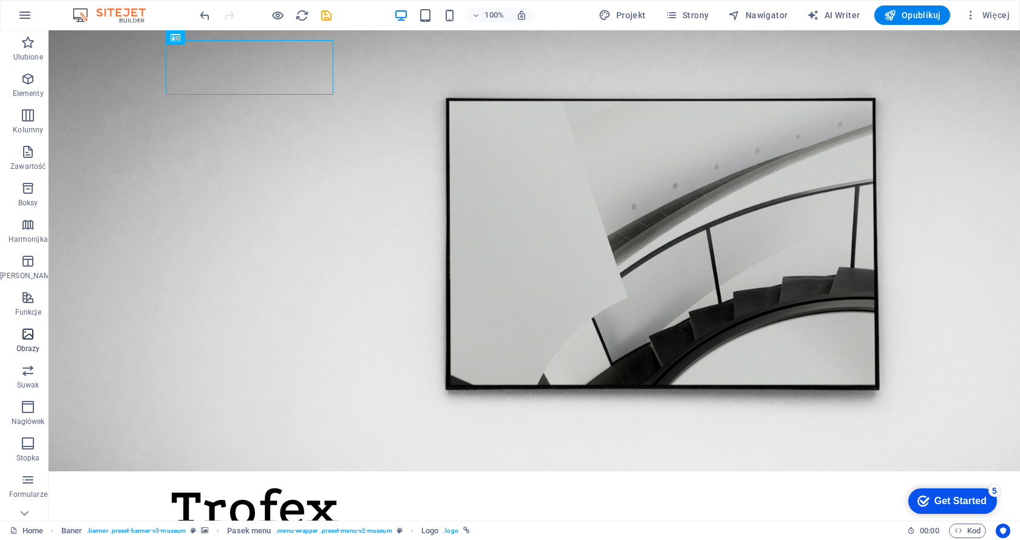
click at [21, 333] on icon "button" at bounding box center [28, 334] width 15 height 15
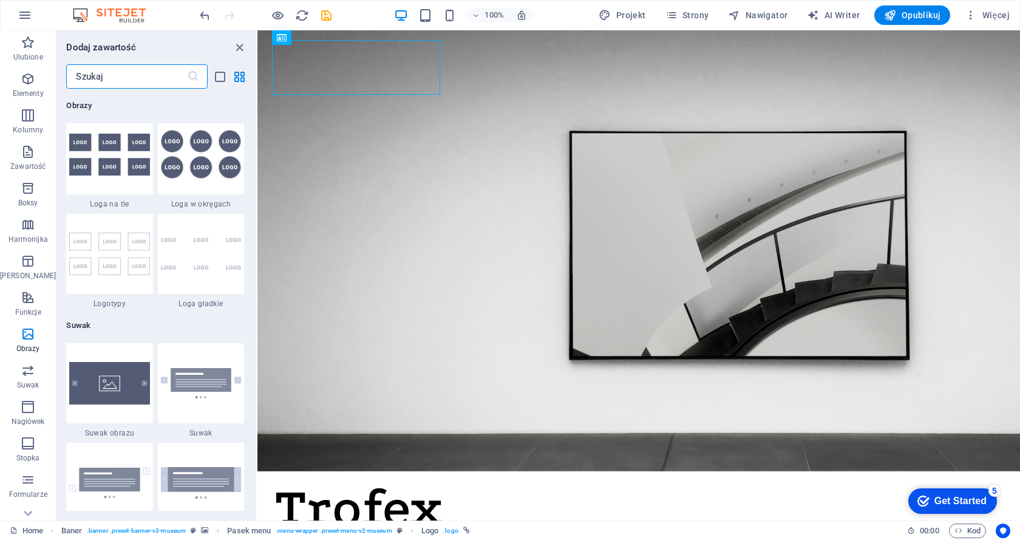
scroll to position [6645, 0]
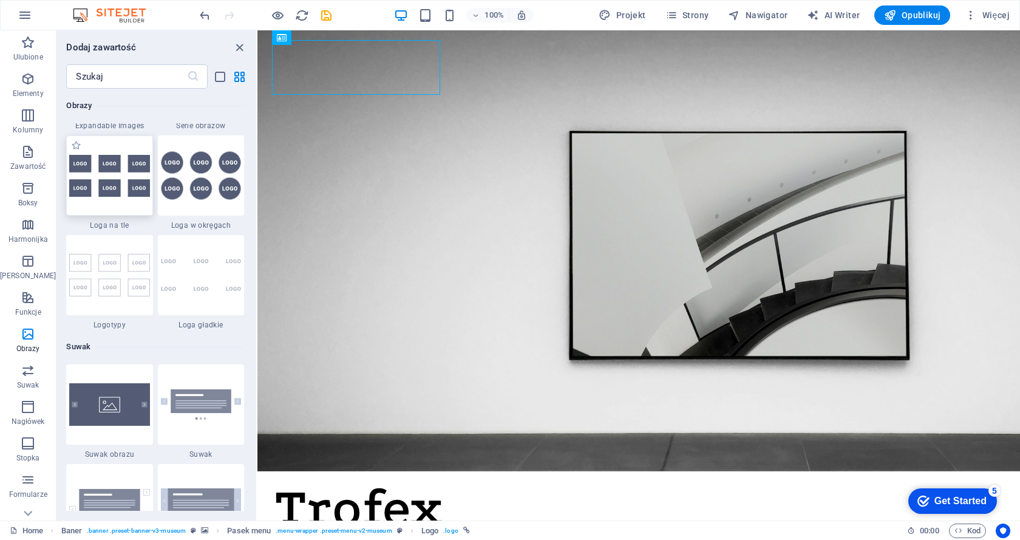
click at [78, 163] on img at bounding box center [109, 176] width 80 height 42
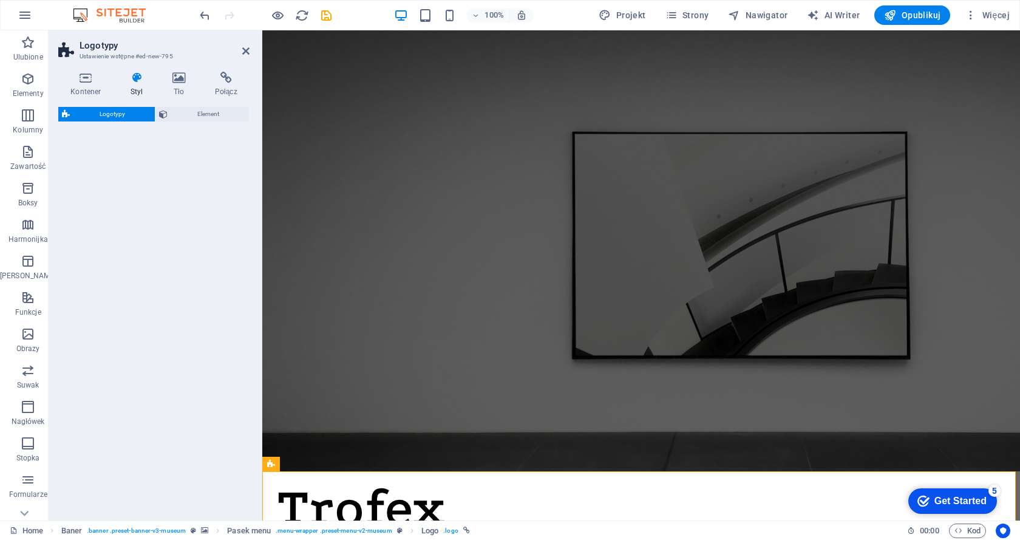
select select "rem"
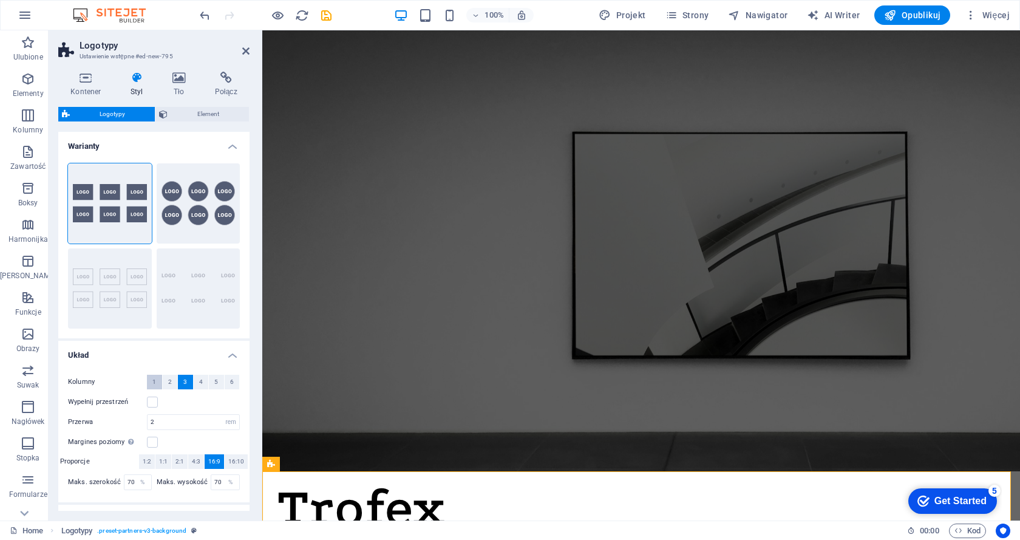
click at [153, 382] on span "1" at bounding box center [154, 382] width 4 height 15
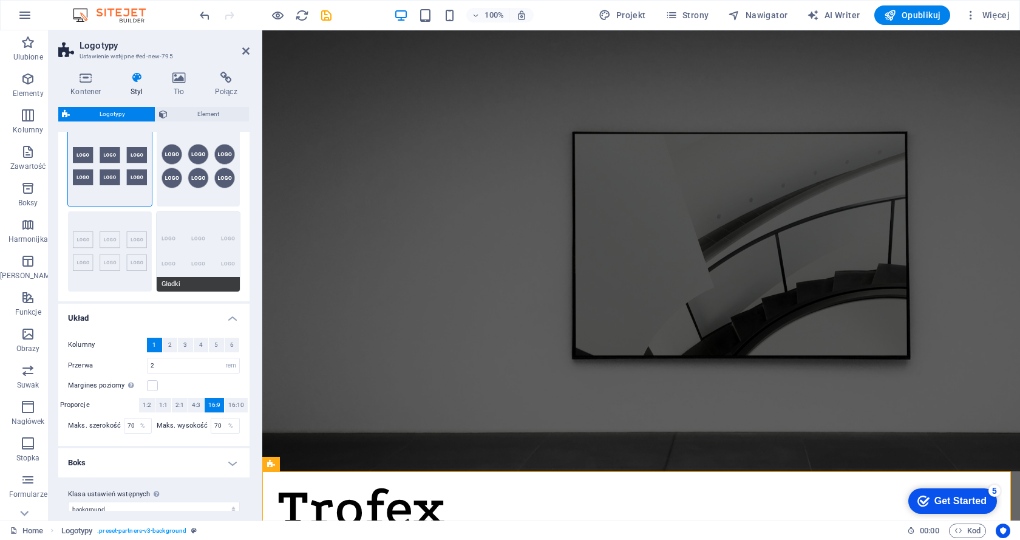
scroll to position [52, 0]
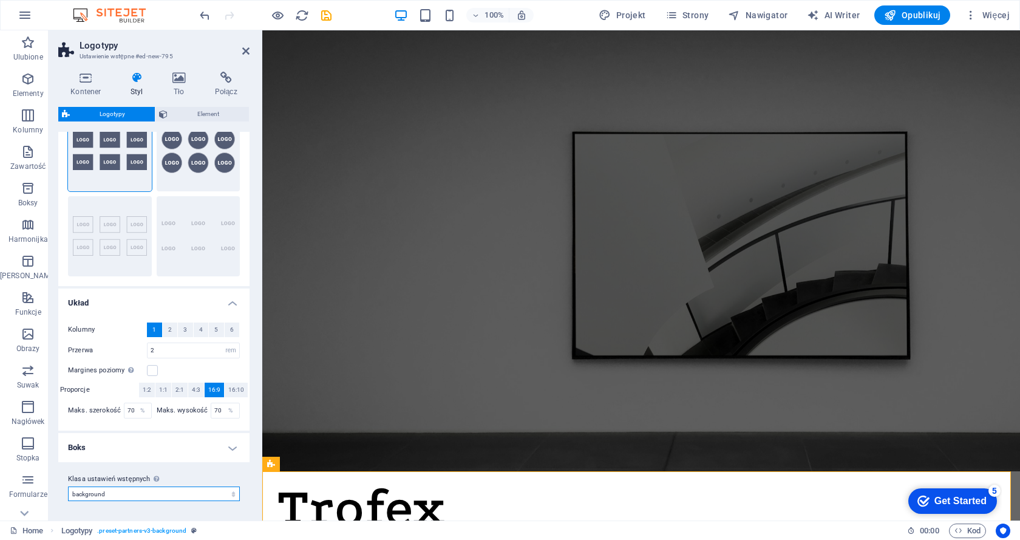
click at [142, 496] on select "background Dodaj klasę ustawień wstępnych" at bounding box center [154, 494] width 172 height 15
click at [177, 76] on icon at bounding box center [179, 78] width 38 height 12
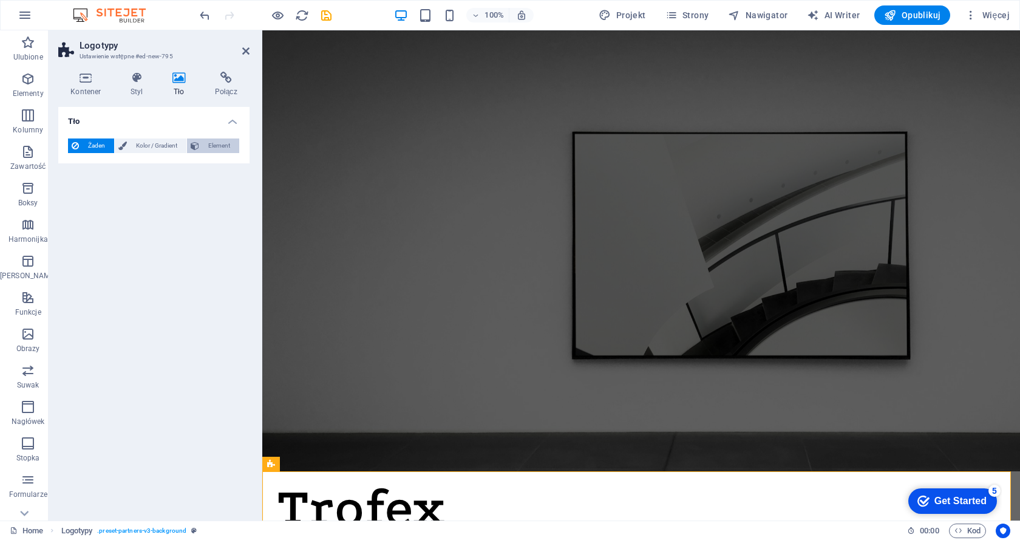
click at [206, 143] on span "Element" at bounding box center [219, 145] width 33 height 15
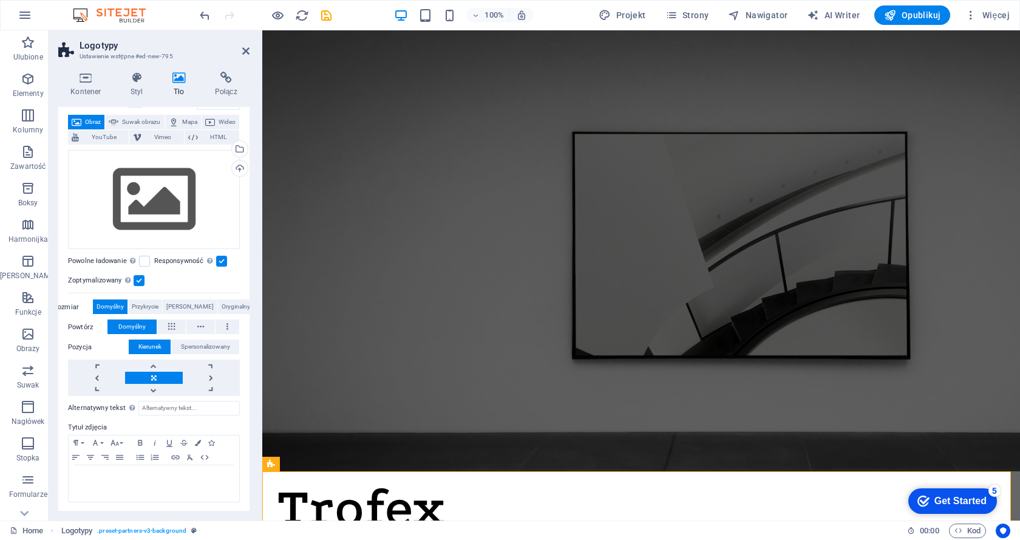
scroll to position [65, 0]
click at [169, 191] on div "Przeciągnij pliki tutaj, kliknij, aby wybrać pliki lub wybierz pliki z Plików l…" at bounding box center [154, 199] width 172 height 100
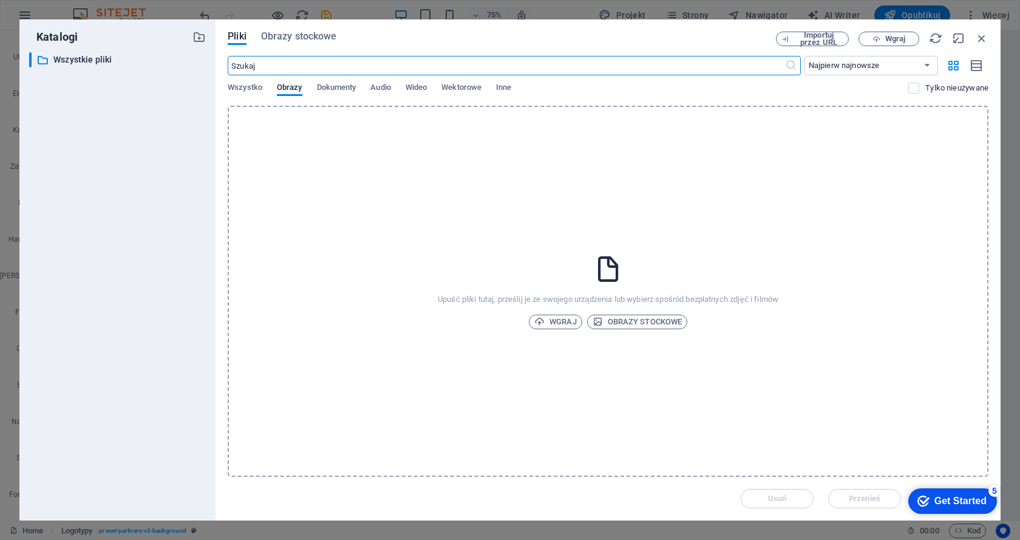
scroll to position [45, 0]
click at [624, 324] on span "Obrazy stockowe" at bounding box center [638, 322] width 90 height 15
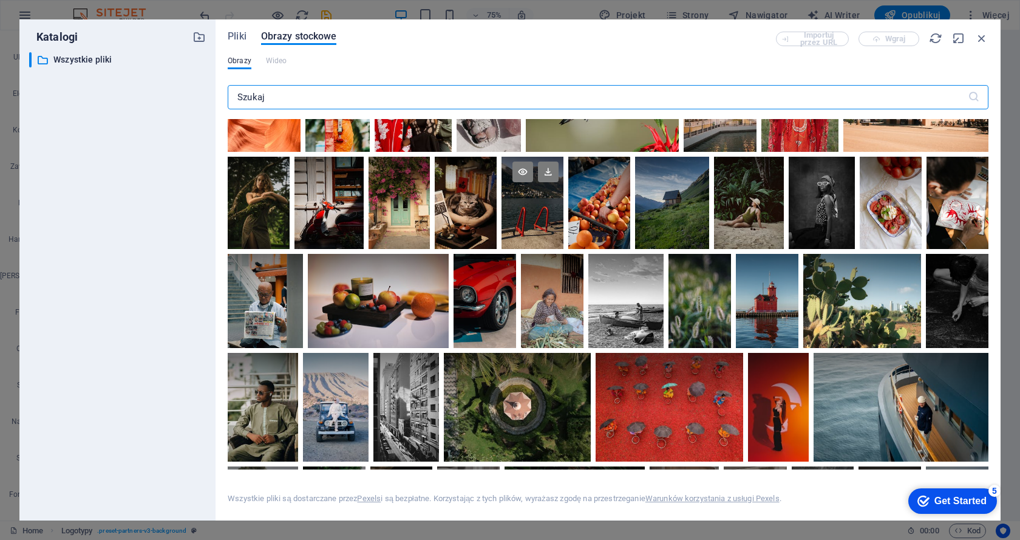
scroll to position [182, 0]
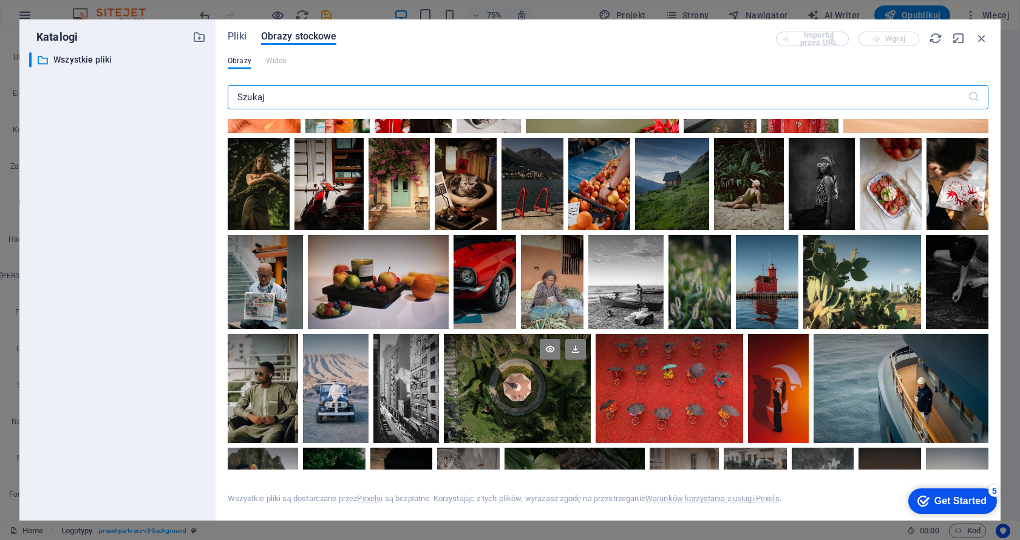
click at [510, 377] on div at bounding box center [518, 361] width 148 height 54
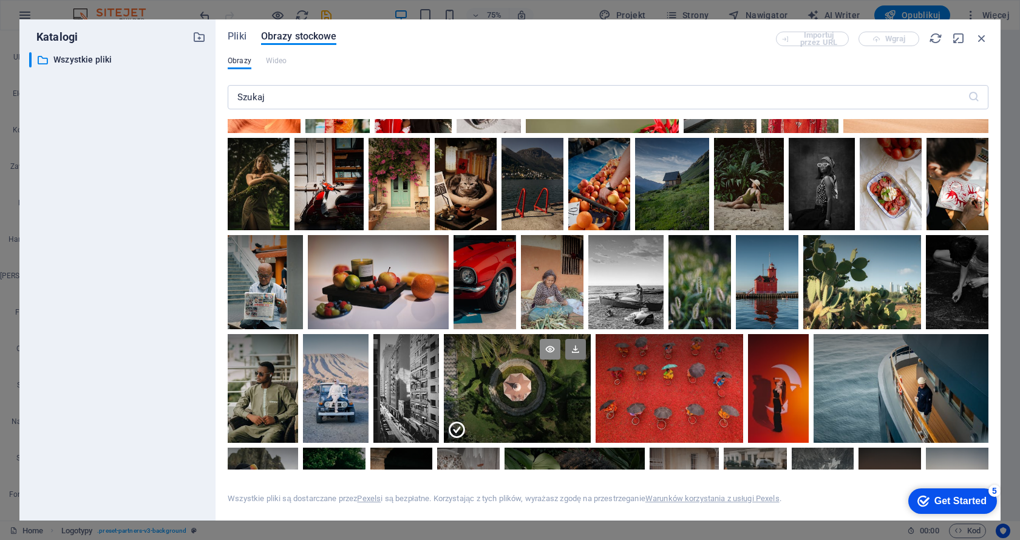
click at [549, 349] on icon at bounding box center [550, 349] width 21 height 21
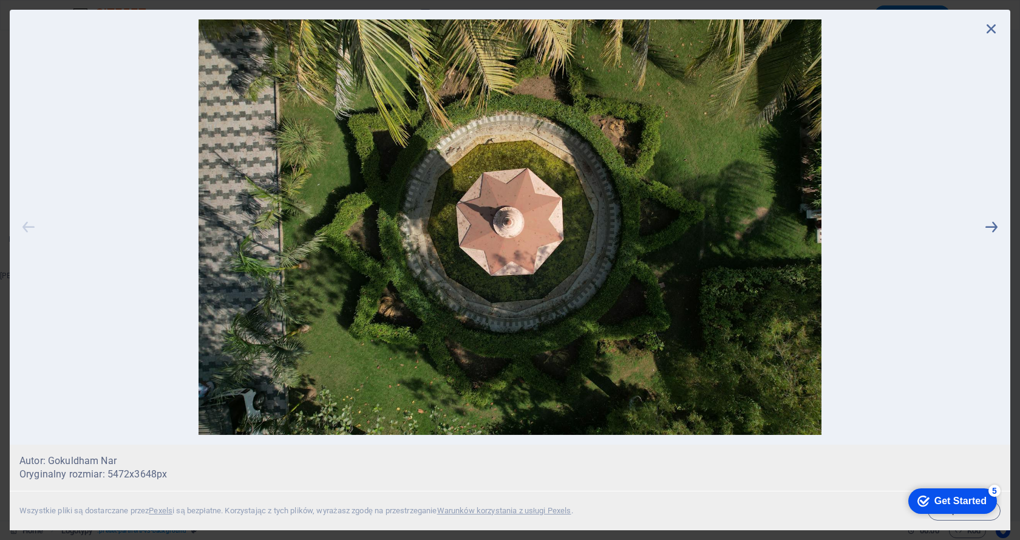
click at [25, 225] on icon at bounding box center [28, 226] width 18 height 415
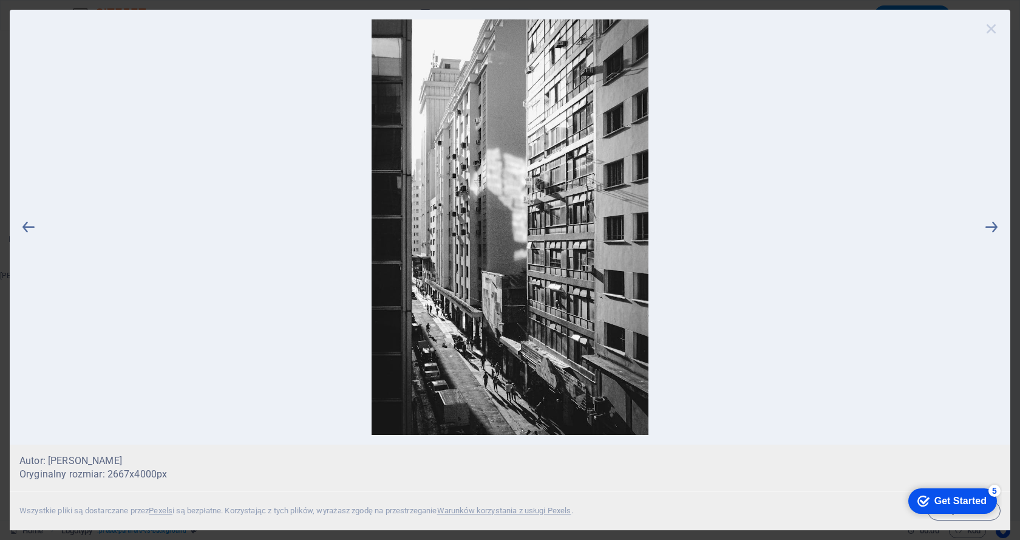
click at [989, 29] on icon at bounding box center [992, 28] width 18 height 18
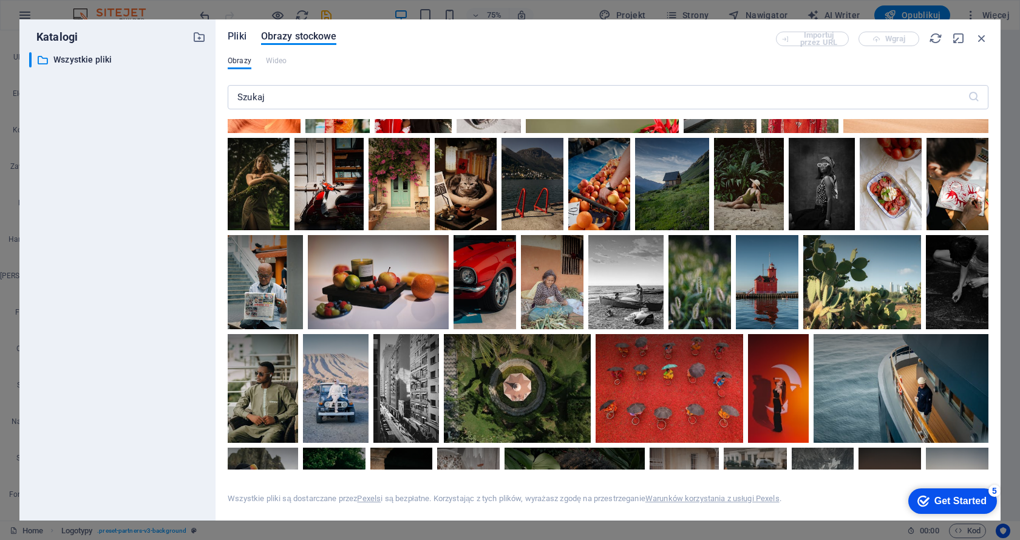
click at [232, 33] on span "Pliki" at bounding box center [237, 36] width 19 height 15
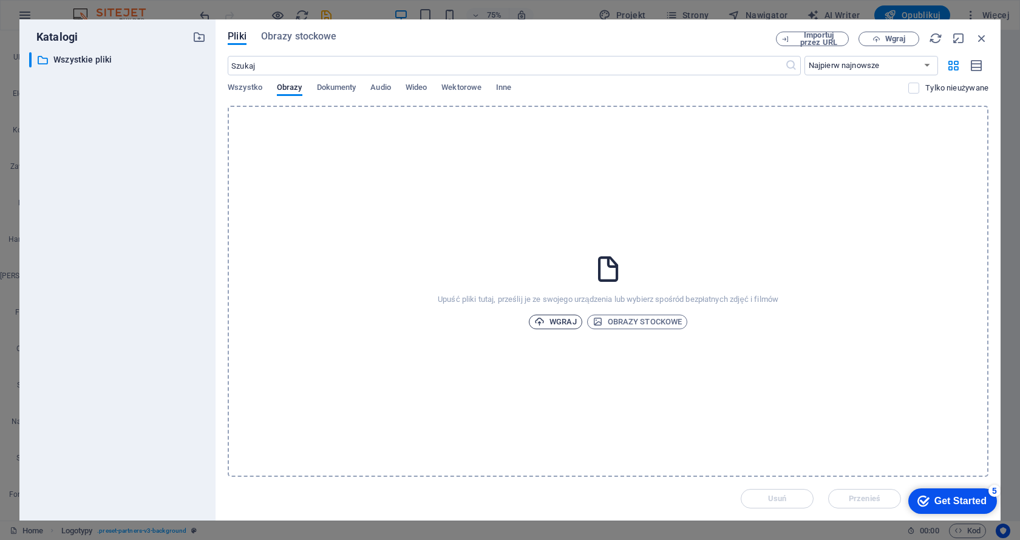
click at [548, 320] on span "Wgraj" at bounding box center [555, 322] width 43 height 15
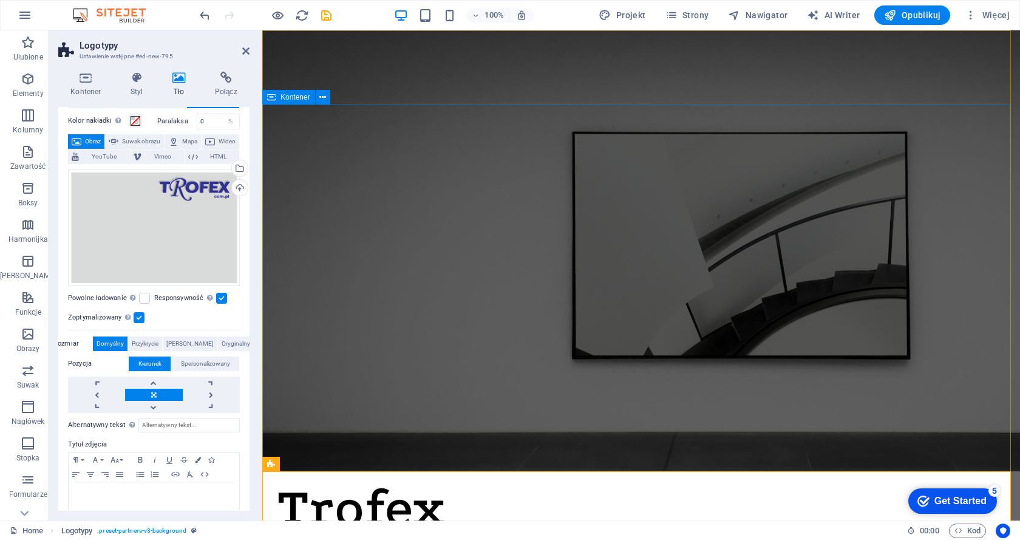
scroll to position [63, 0]
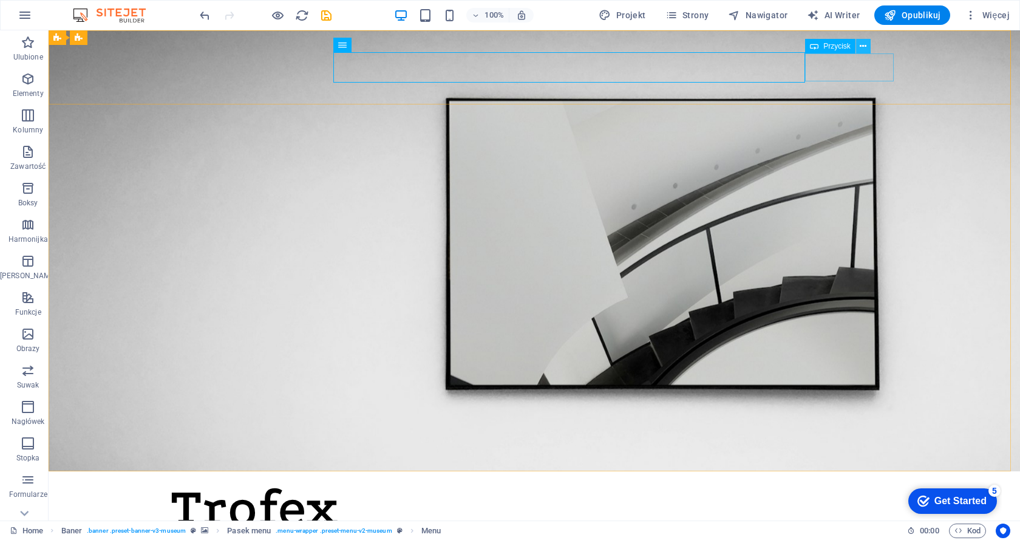
click at [865, 43] on icon at bounding box center [863, 46] width 7 height 13
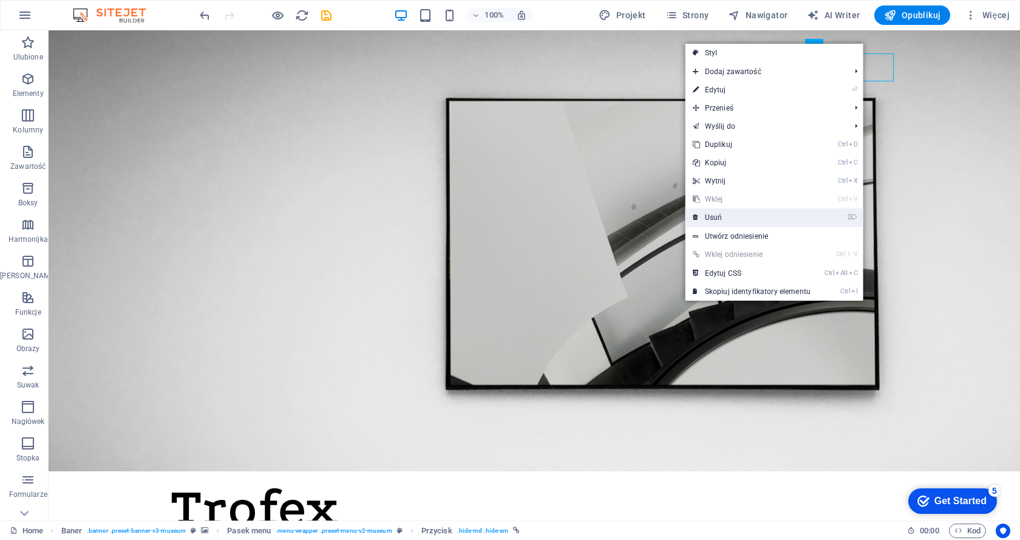
click at [717, 215] on link "⌦ Usuń" at bounding box center [752, 217] width 132 height 18
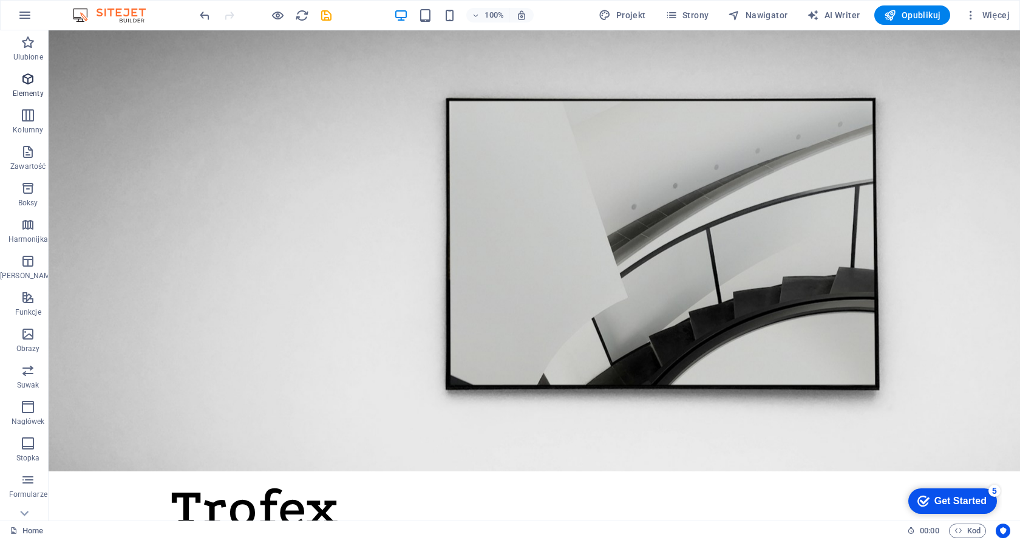
click at [23, 84] on icon "button" at bounding box center [28, 79] width 15 height 15
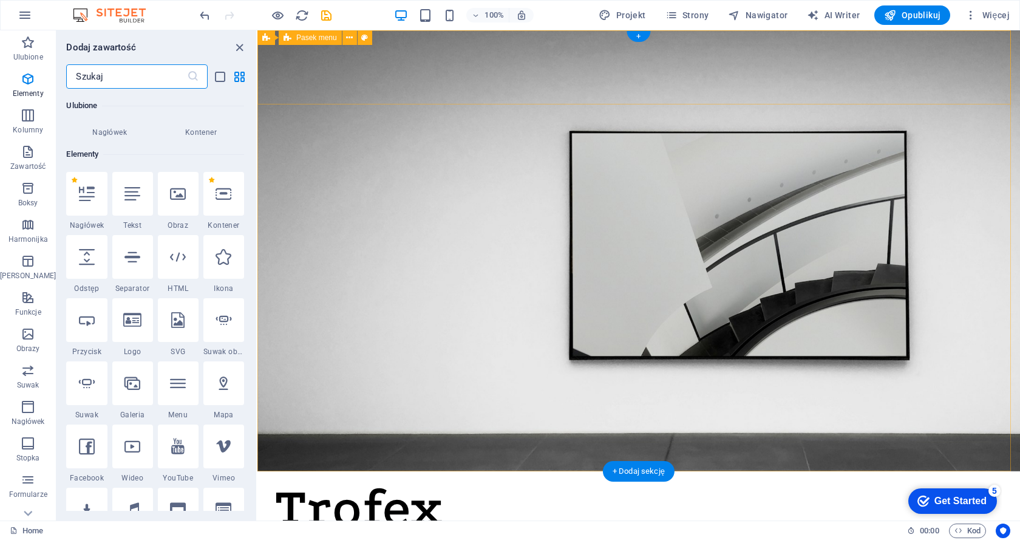
scroll to position [129, 0]
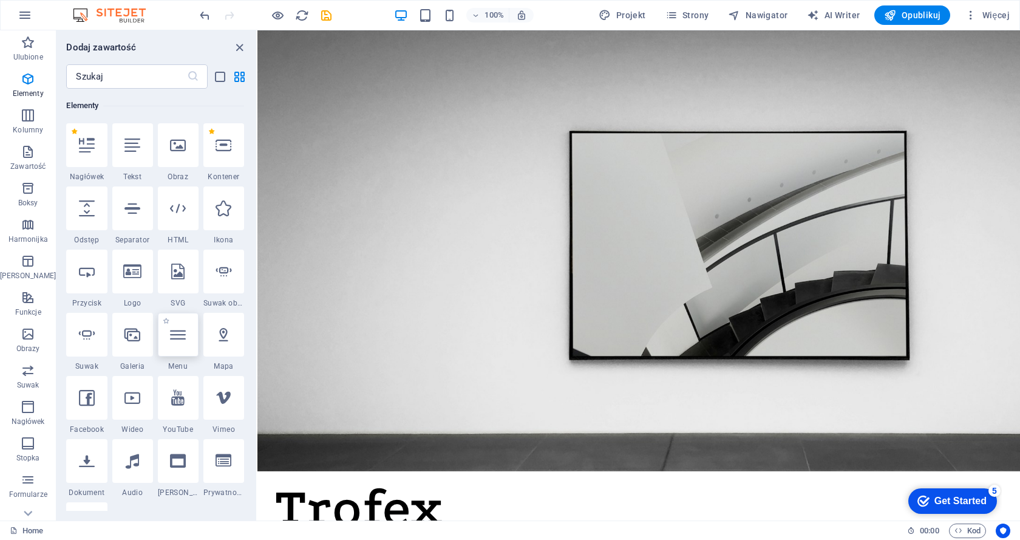
click at [180, 340] on icon at bounding box center [178, 335] width 16 height 16
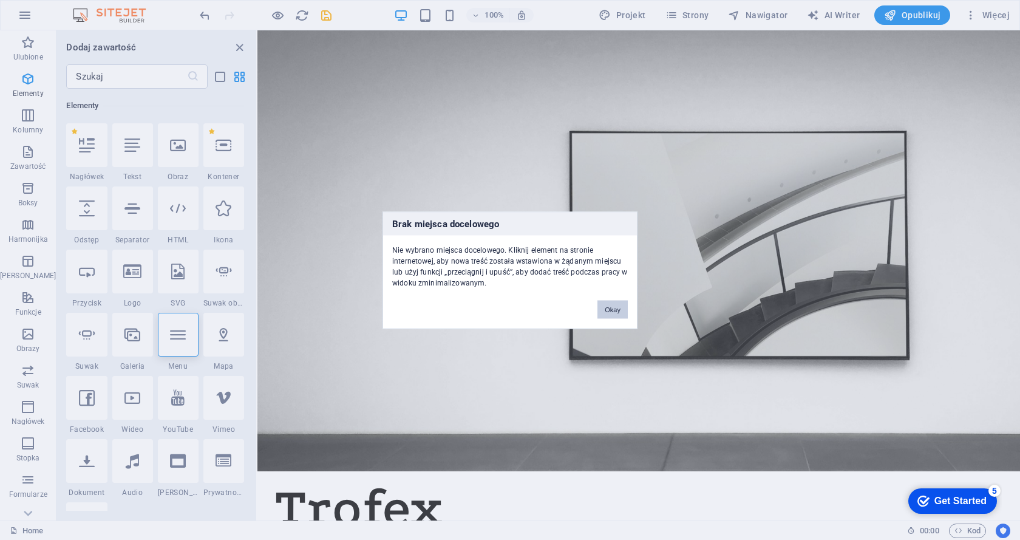
click at [609, 309] on button "Okay" at bounding box center [613, 309] width 30 height 18
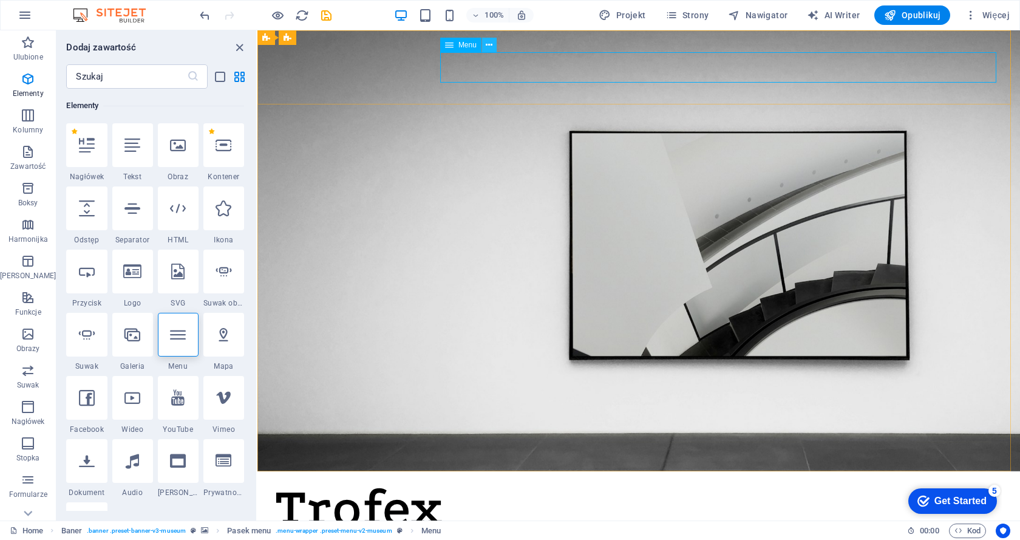
click at [493, 46] on icon at bounding box center [489, 45] width 7 height 13
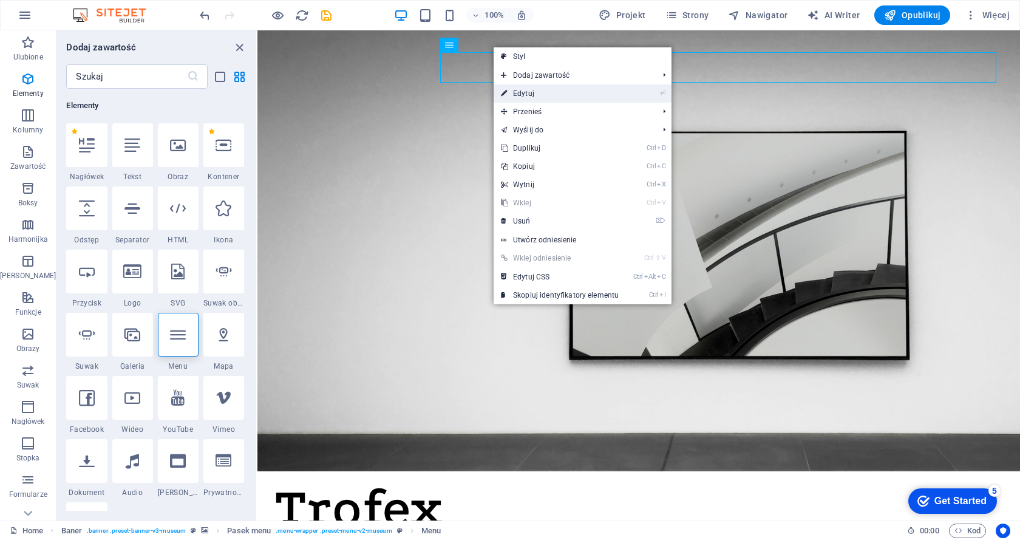
click at [520, 96] on link "⏎ Edytuj" at bounding box center [560, 93] width 132 height 18
select select "1"
select select
select select "author"
select select "primary"
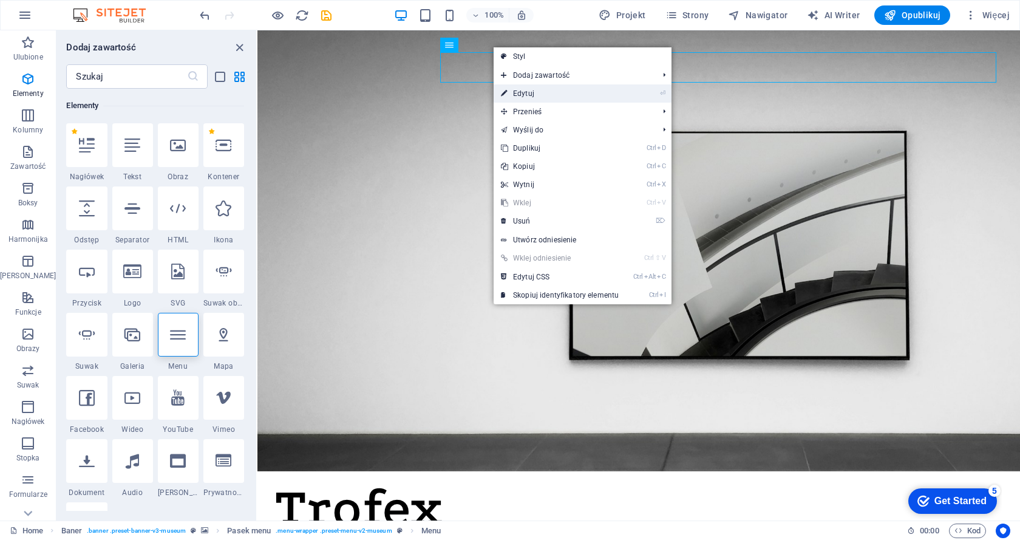
select select "1"
select select "3"
select select
select select "4"
select select
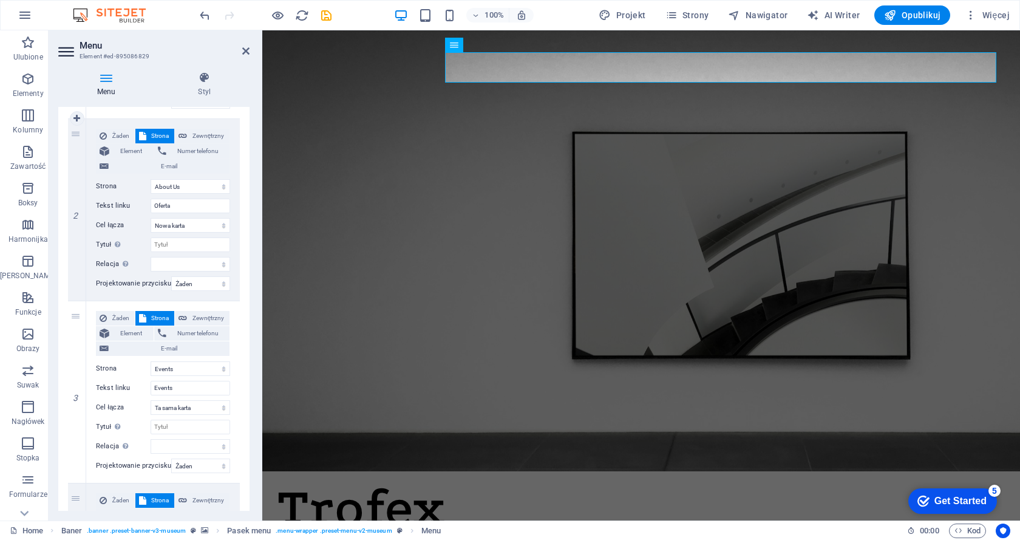
scroll to position [304, 0]
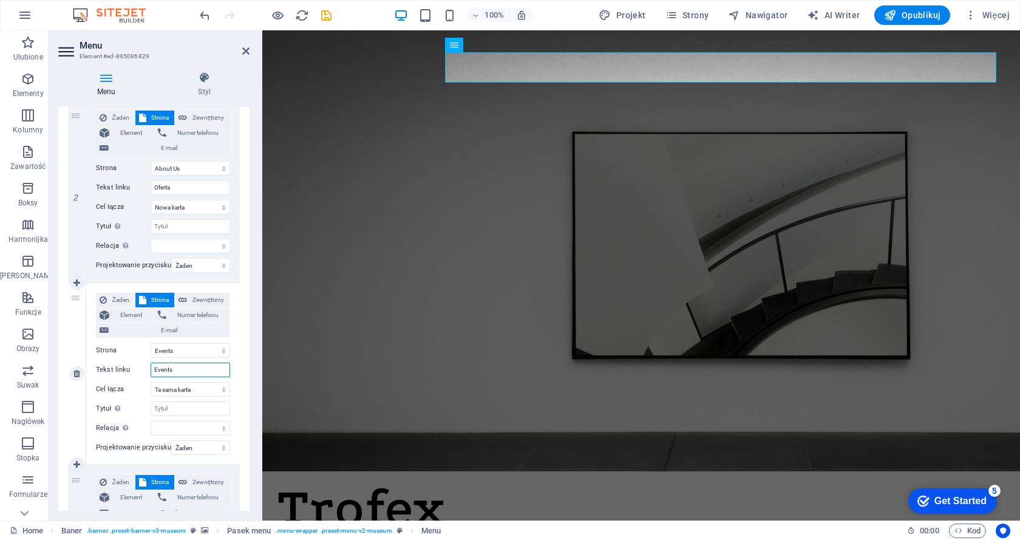
click at [162, 372] on input "Events" at bounding box center [191, 370] width 80 height 15
drag, startPoint x: 179, startPoint y: 370, endPoint x: 135, endPoint y: 366, distance: 43.9
click at [135, 366] on div "Tekst linku Events" at bounding box center [163, 370] width 134 height 15
type input "Kontakt"
select select
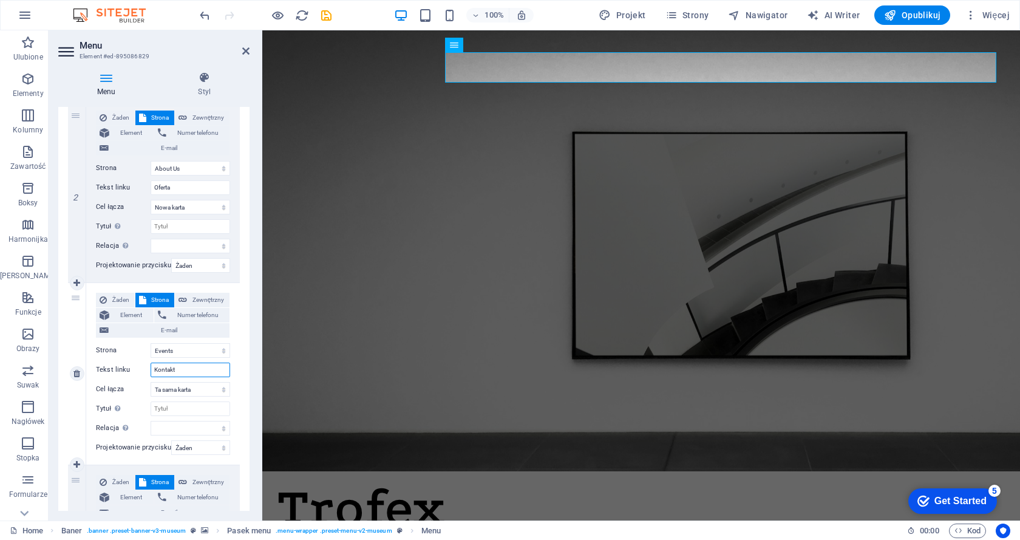
select select
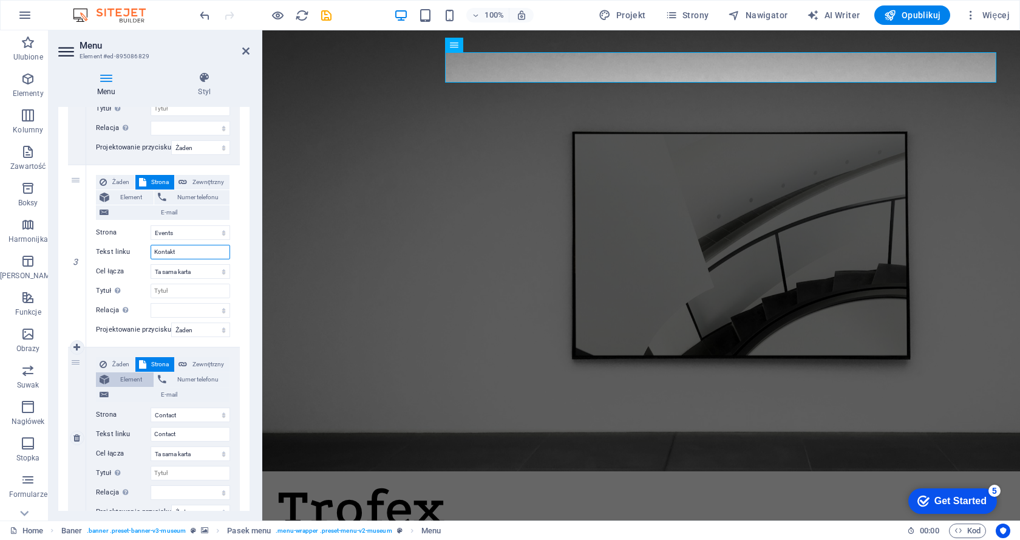
scroll to position [425, 0]
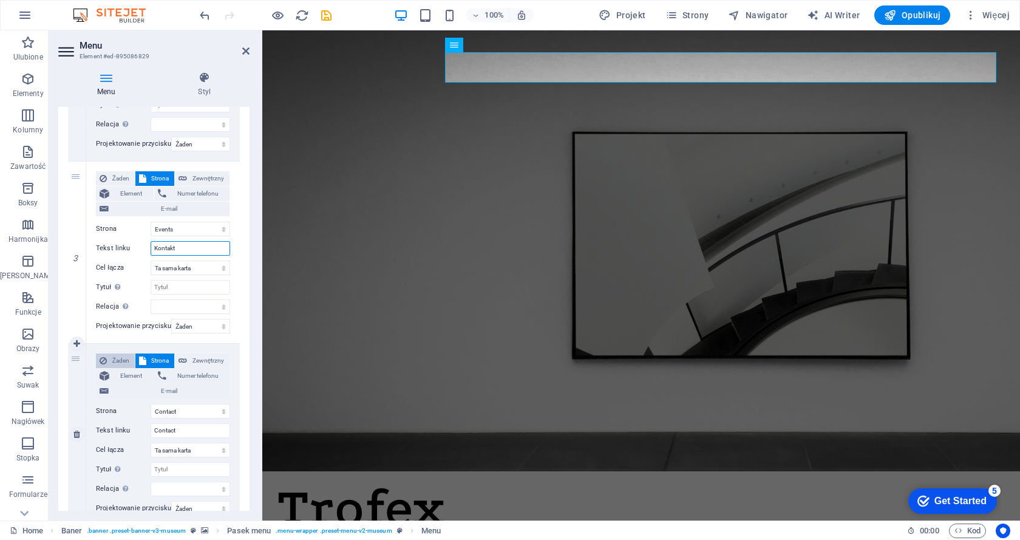
type input "Kontakt"
click at [115, 358] on span "Żaden" at bounding box center [121, 360] width 21 height 15
select select
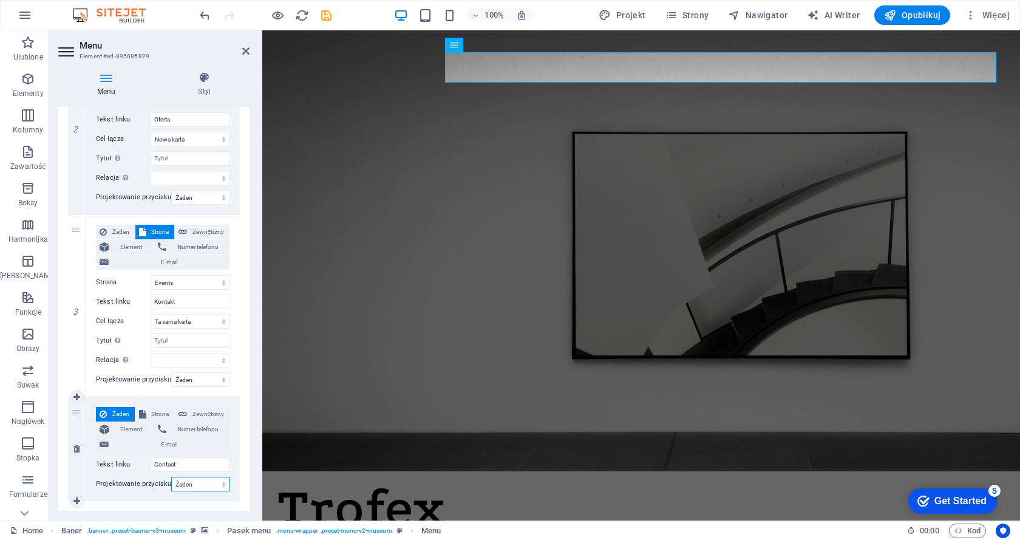
click at [191, 485] on select "Żaden Domyślny Nadrzędny Podrzędny" at bounding box center [200, 484] width 59 height 15
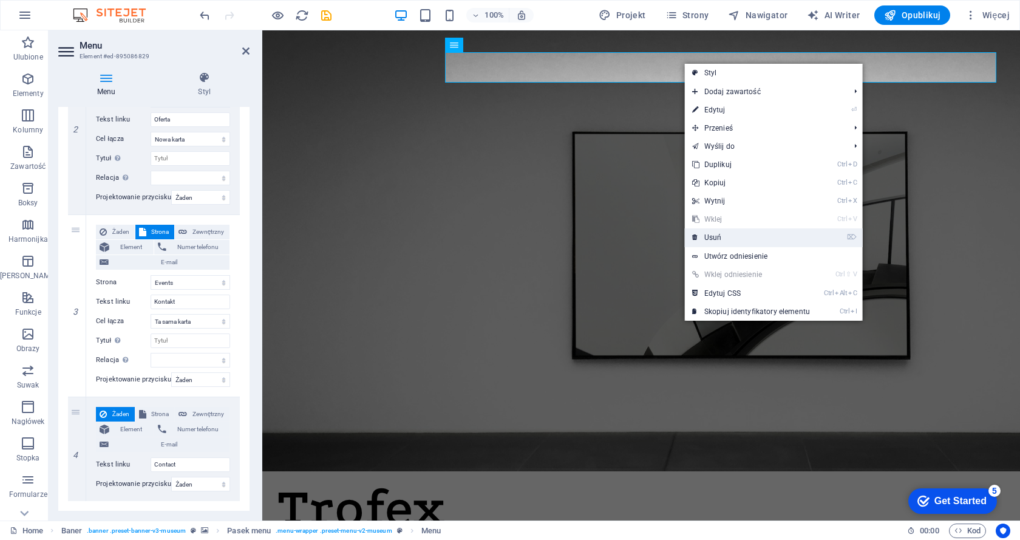
drag, startPoint x: 717, startPoint y: 237, endPoint x: 668, endPoint y: 207, distance: 57.8
click at [717, 237] on link "⌦ Usuń" at bounding box center [751, 237] width 132 height 18
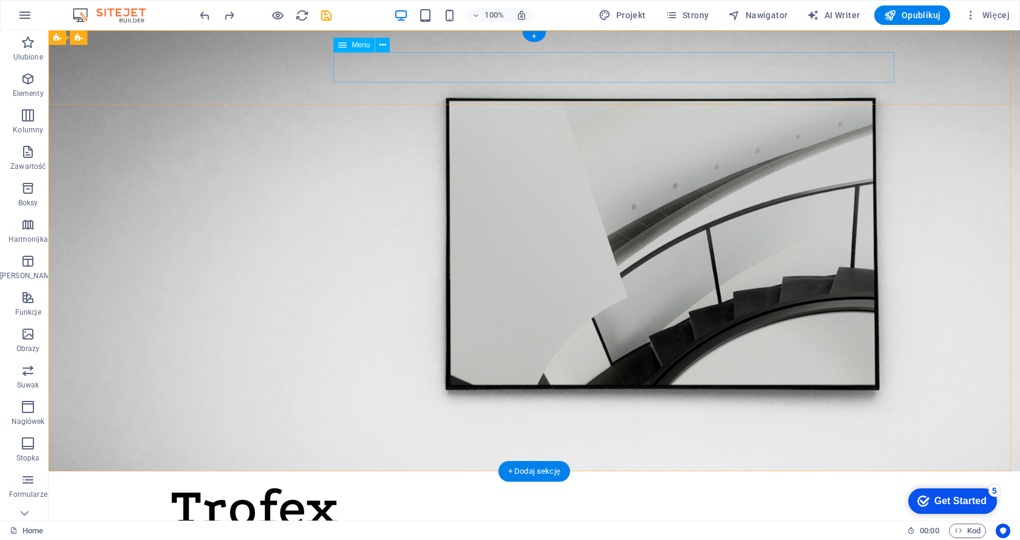
select select "1"
select select
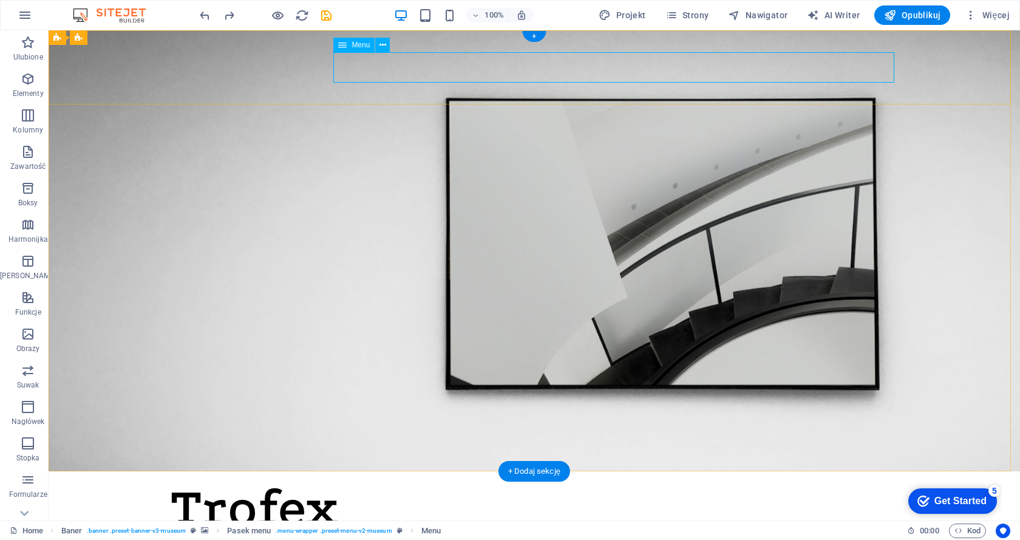
select select "author"
select select "primary"
select select "1"
select select "3"
select select
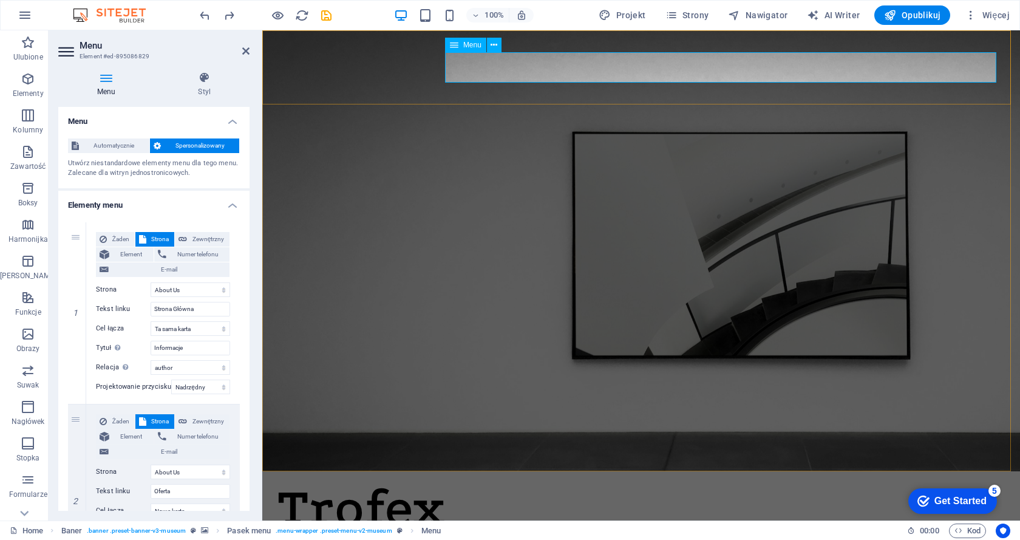
click at [100, 83] on icon at bounding box center [106, 78] width 97 height 12
click at [104, 82] on icon at bounding box center [106, 78] width 97 height 12
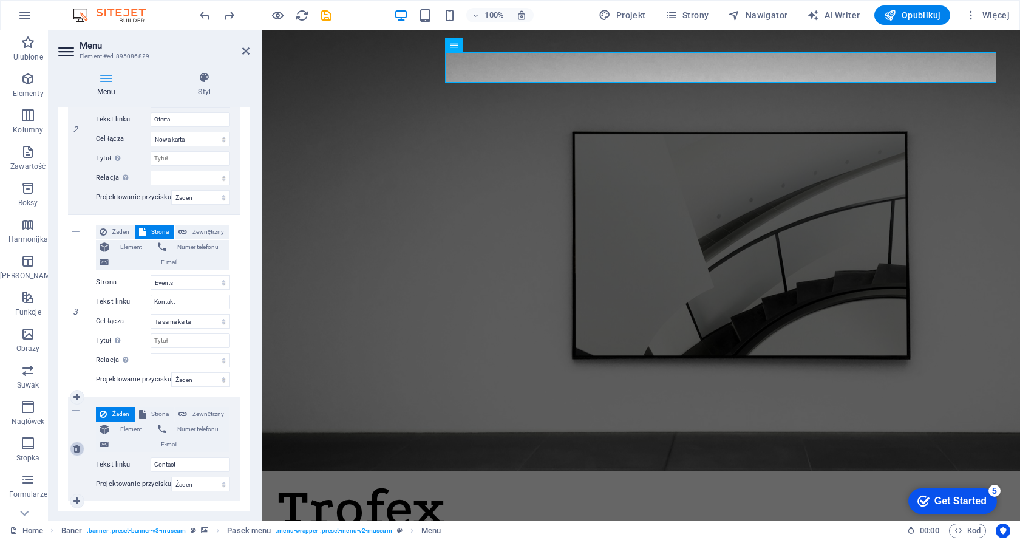
click at [73, 449] on icon at bounding box center [76, 449] width 7 height 9
select select
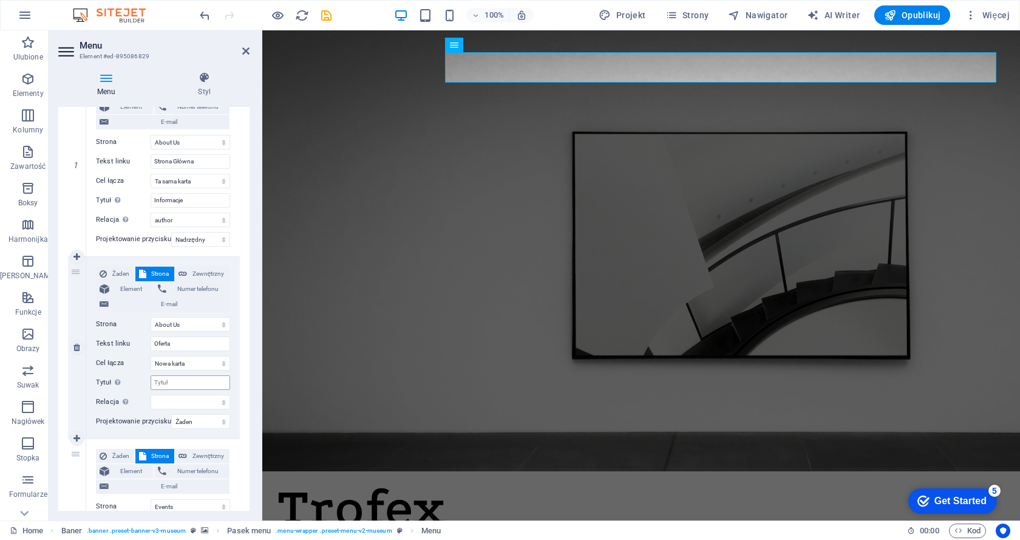
scroll to position [231, 0]
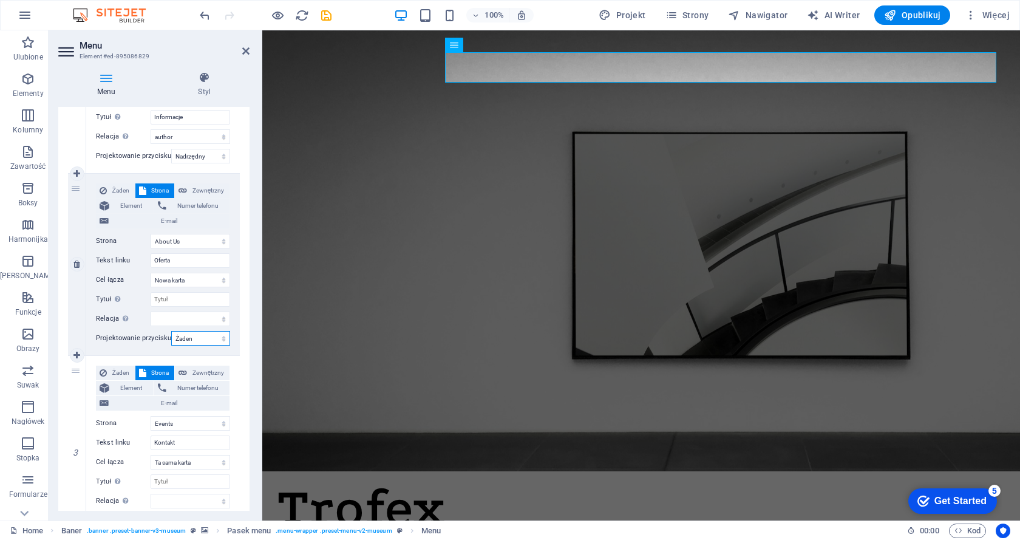
click at [204, 338] on select "Żaden Domyślny Nadrzędny Podrzędny" at bounding box center [200, 338] width 59 height 15
select select "primary"
click at [171, 331] on select "Żaden Domyślny Nadrzędny Podrzędny" at bounding box center [200, 338] width 59 height 15
select select
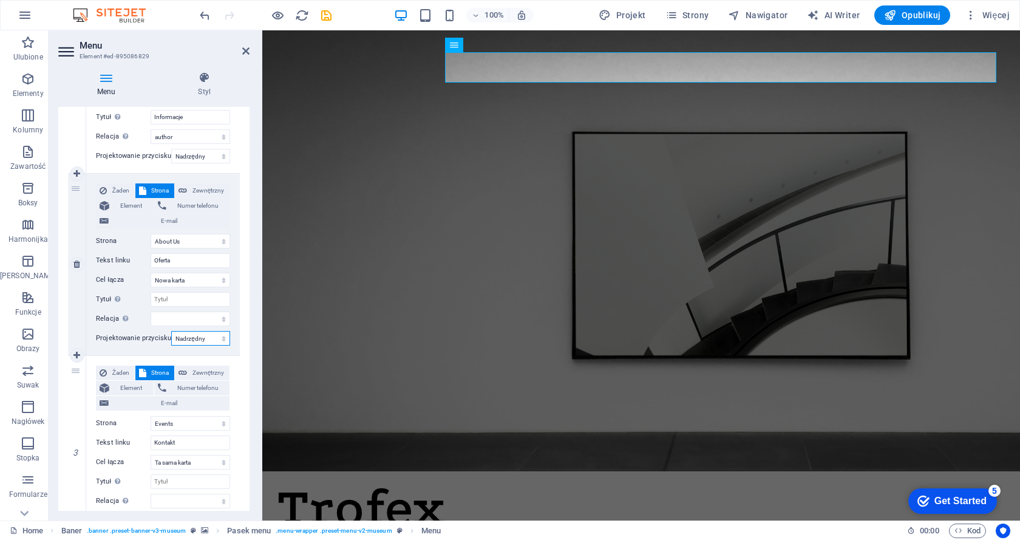
click at [196, 339] on select "Żaden Domyślny Nadrzędny Podrzędny" at bounding box center [200, 338] width 59 height 15
select select
click at [171, 331] on select "Żaden Domyślny Nadrzędny Podrzędny" at bounding box center [200, 338] width 59 height 15
select select
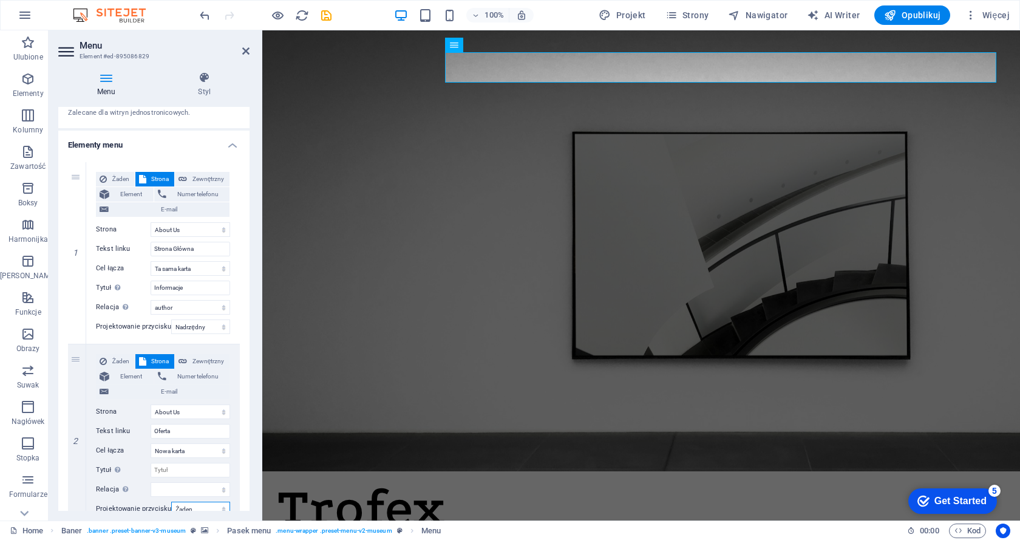
scroll to position [0, 0]
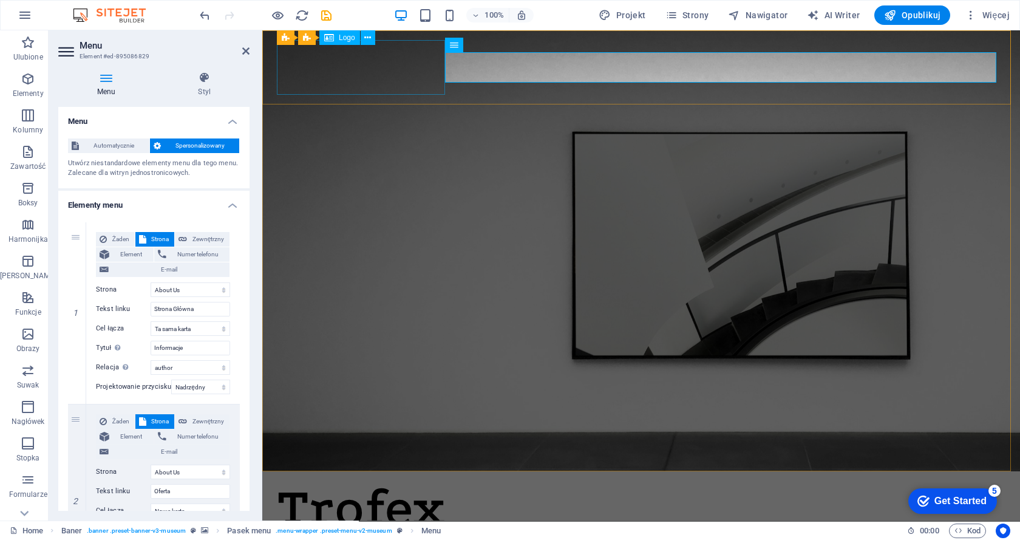
click at [326, 481] on div "Trofex" at bounding box center [641, 508] width 729 height 55
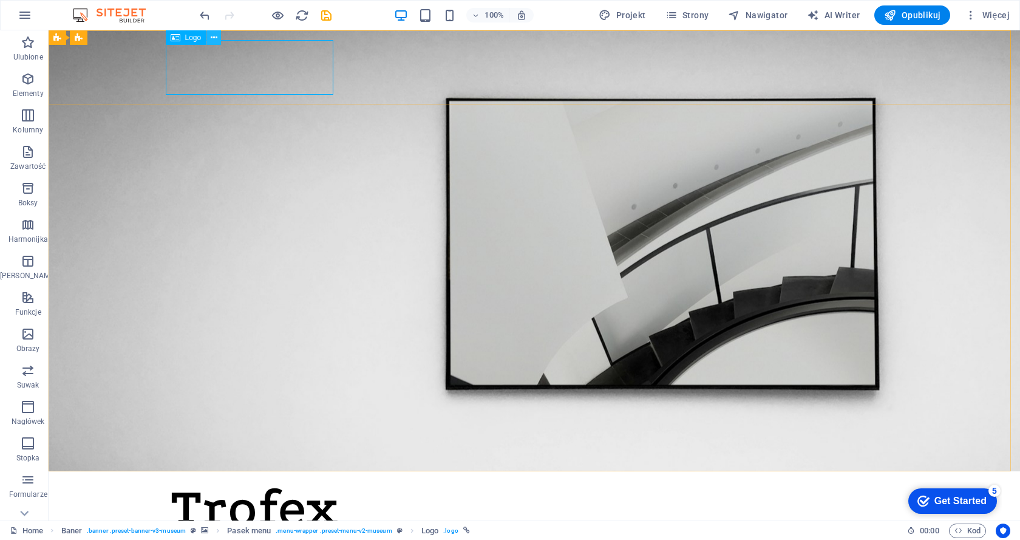
click at [216, 36] on icon at bounding box center [214, 38] width 7 height 13
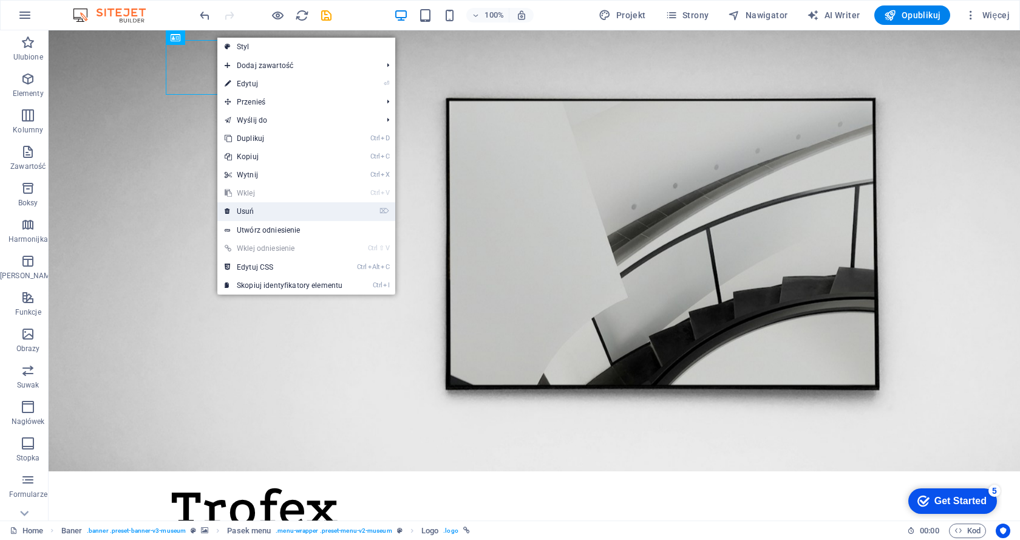
click at [250, 211] on link "⌦ Usuń" at bounding box center [283, 211] width 132 height 18
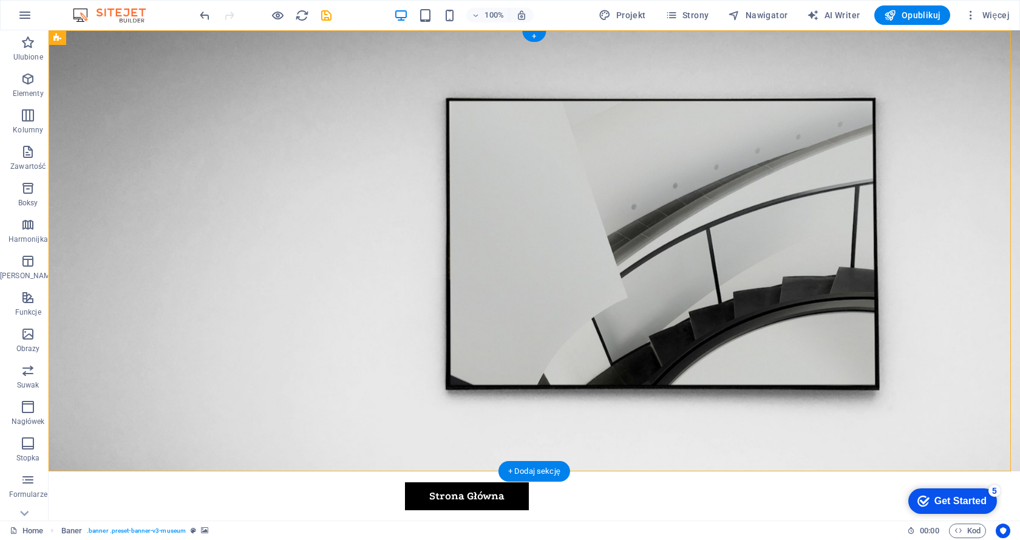
drag, startPoint x: 222, startPoint y: 69, endPoint x: 79, endPoint y: 55, distance: 143.4
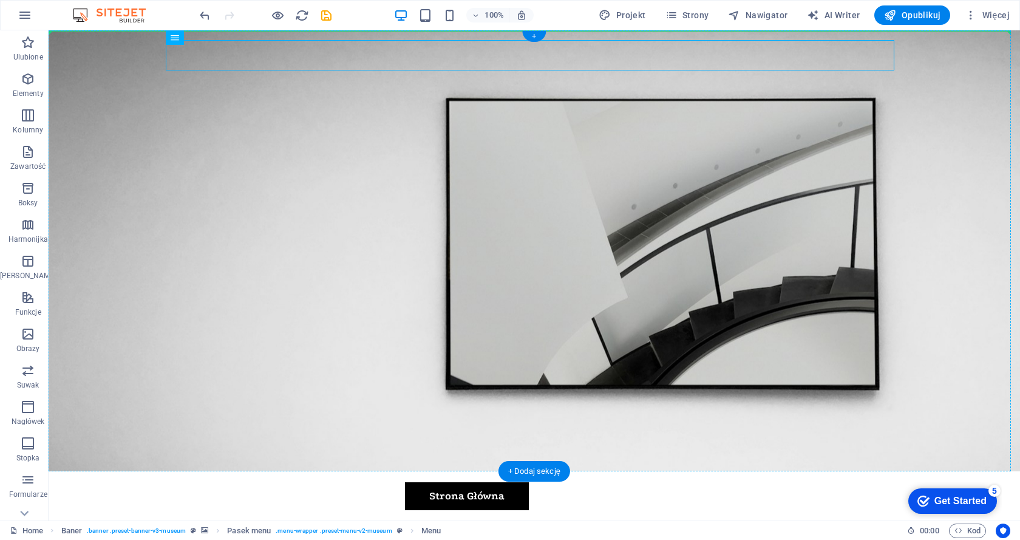
drag, startPoint x: 232, startPoint y: 66, endPoint x: 95, endPoint y: 61, distance: 137.4
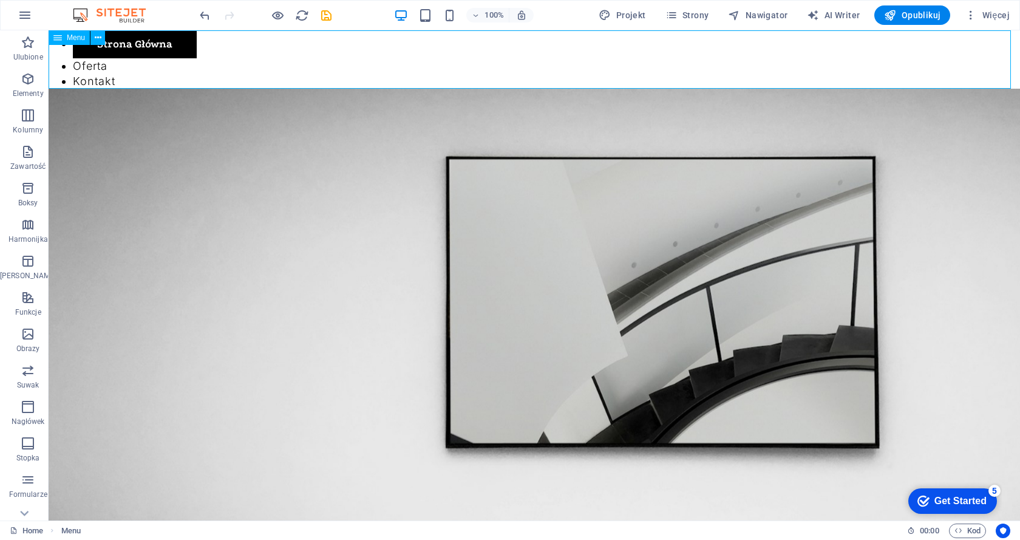
click at [75, 35] on span "Menu" at bounding box center [76, 37] width 18 height 7
drag, startPoint x: 284, startPoint y: 63, endPoint x: 506, endPoint y: 61, distance: 221.7
click at [506, 61] on nav "Strona Główna Oferta Kontakt" at bounding box center [535, 59] width 972 height 58
drag, startPoint x: 121, startPoint y: 68, endPoint x: 140, endPoint y: 39, distance: 35.0
click at [60, 41] on icon at bounding box center [57, 37] width 9 height 15
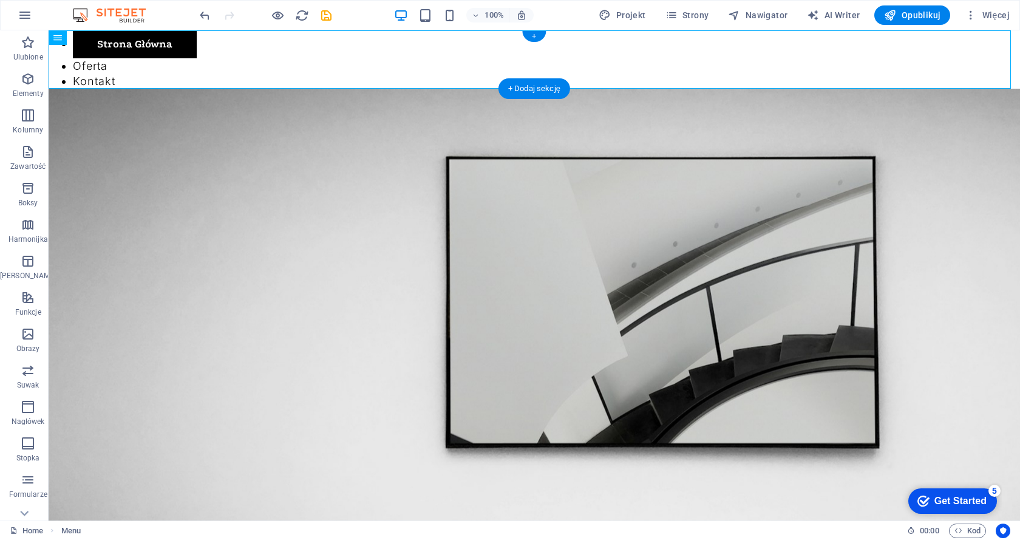
drag, startPoint x: 106, startPoint y: 69, endPoint x: 216, endPoint y: 44, distance: 112.7
drag, startPoint x: 101, startPoint y: 68, endPoint x: 426, endPoint y: 50, distance: 325.5
drag, startPoint x: 534, startPoint y: 33, endPoint x: 275, endPoint y: 10, distance: 259.8
click at [534, 33] on div "+" at bounding box center [534, 36] width 24 height 11
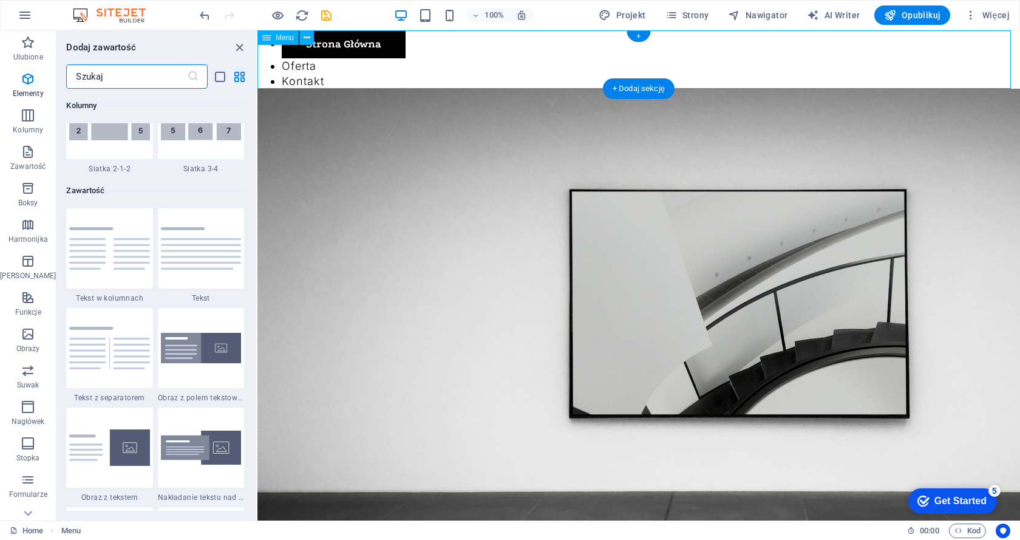
scroll to position [2125, 0]
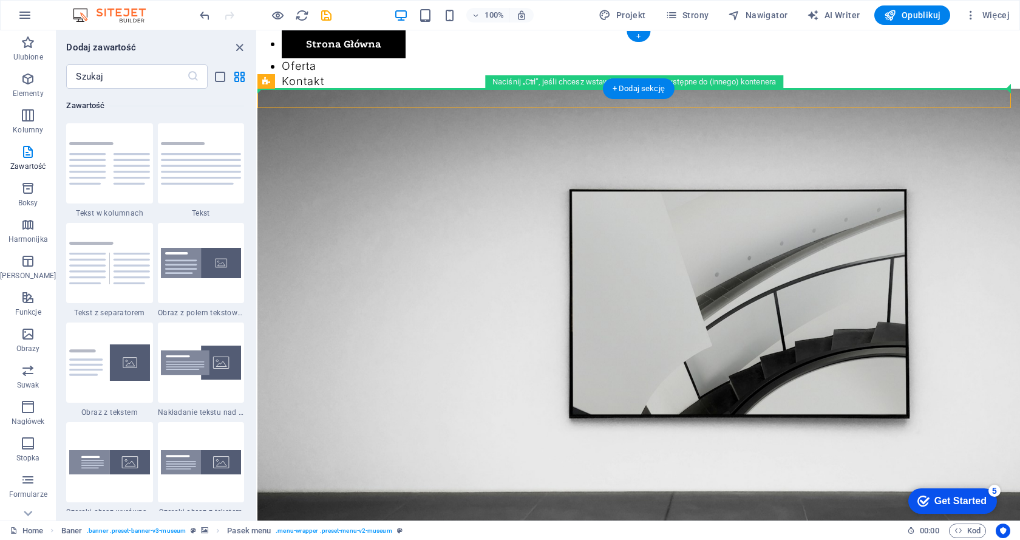
drag, startPoint x: 569, startPoint y: 114, endPoint x: 476, endPoint y: 72, distance: 101.7
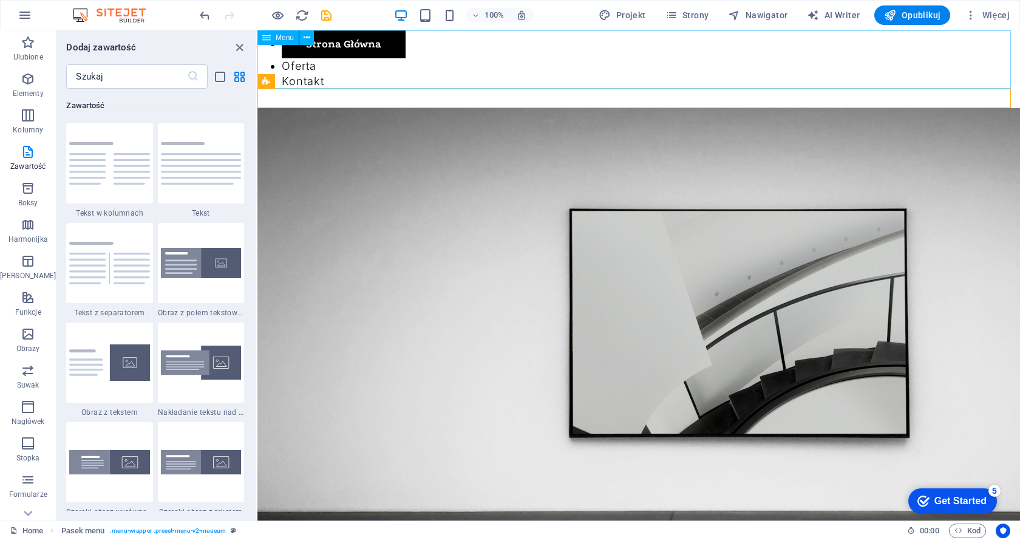
click at [265, 40] on icon at bounding box center [266, 37] width 9 height 15
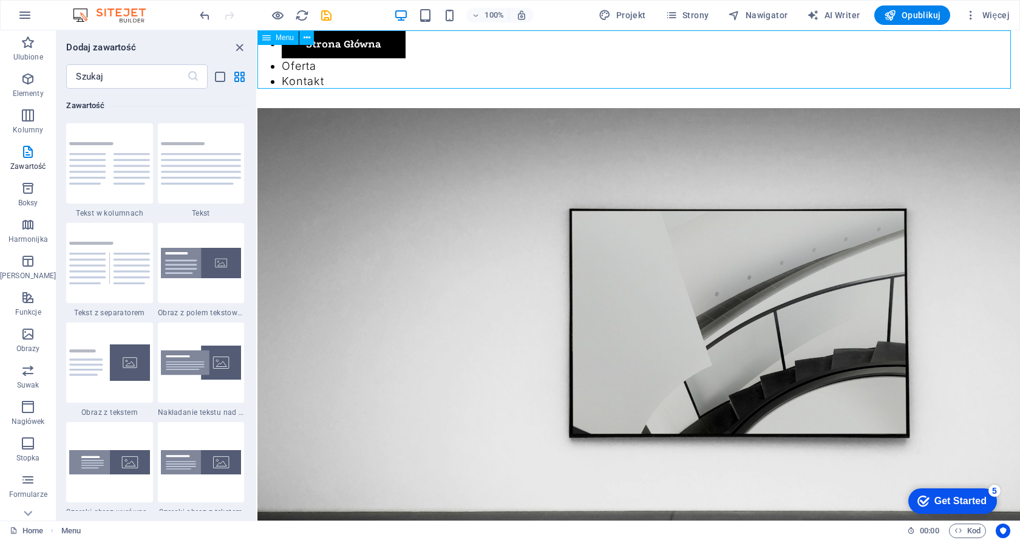
click at [266, 35] on icon at bounding box center [266, 37] width 9 height 15
click at [263, 37] on icon at bounding box center [266, 37] width 9 height 15
drag, startPoint x: 521, startPoint y: 67, endPoint x: 638, endPoint y: 56, distance: 118.4
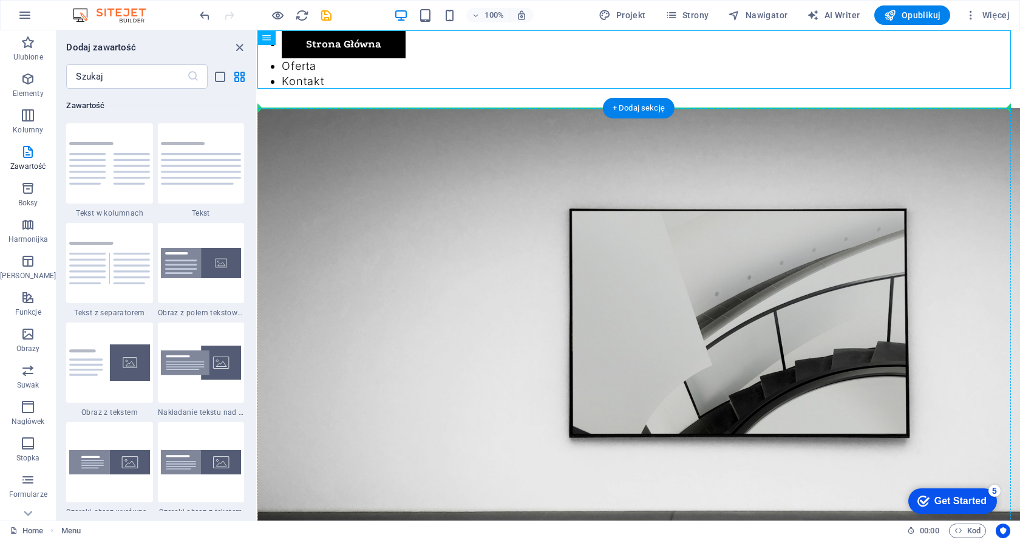
drag, startPoint x: 519, startPoint y: 70, endPoint x: 306, endPoint y: 168, distance: 234.8
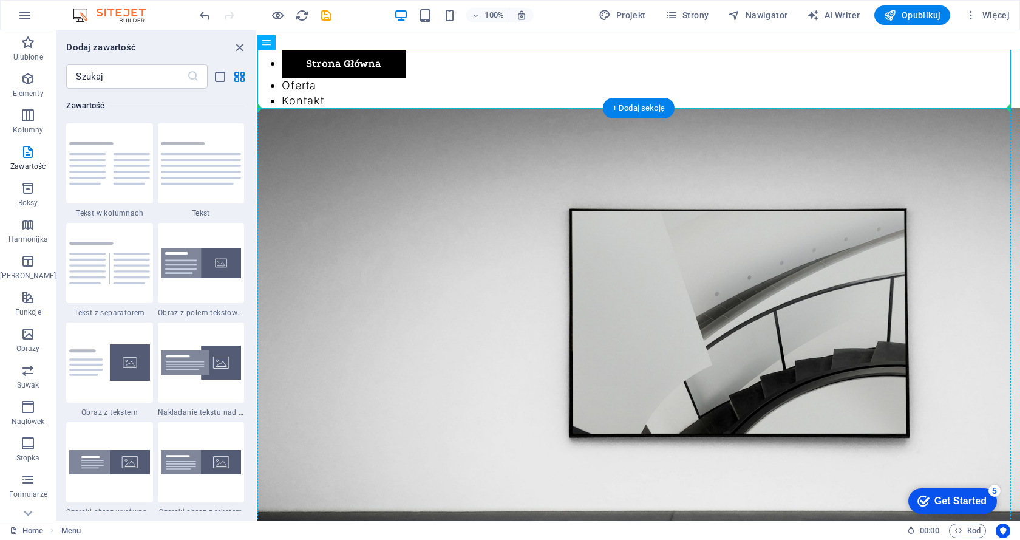
drag, startPoint x: 524, startPoint y: 72, endPoint x: 687, endPoint y: 173, distance: 192.3
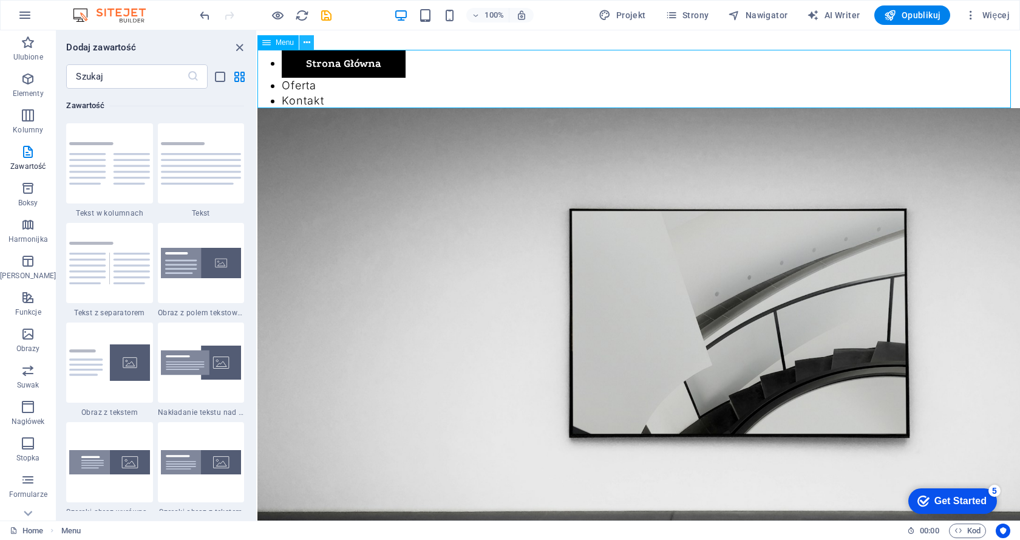
click at [307, 43] on icon at bounding box center [307, 42] width 7 height 13
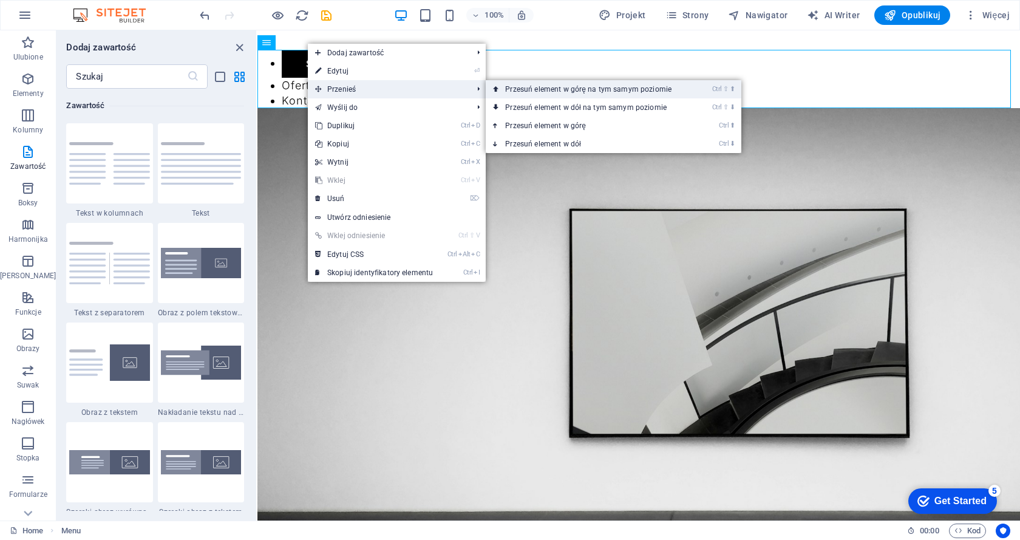
drag, startPoint x: 323, startPoint y: 60, endPoint x: 581, endPoint y: 90, distance: 259.3
click at [581, 90] on link "Ctrl ⇧ ⬆ Przesuń element w górę na tym samym poziomie" at bounding box center [591, 89] width 210 height 18
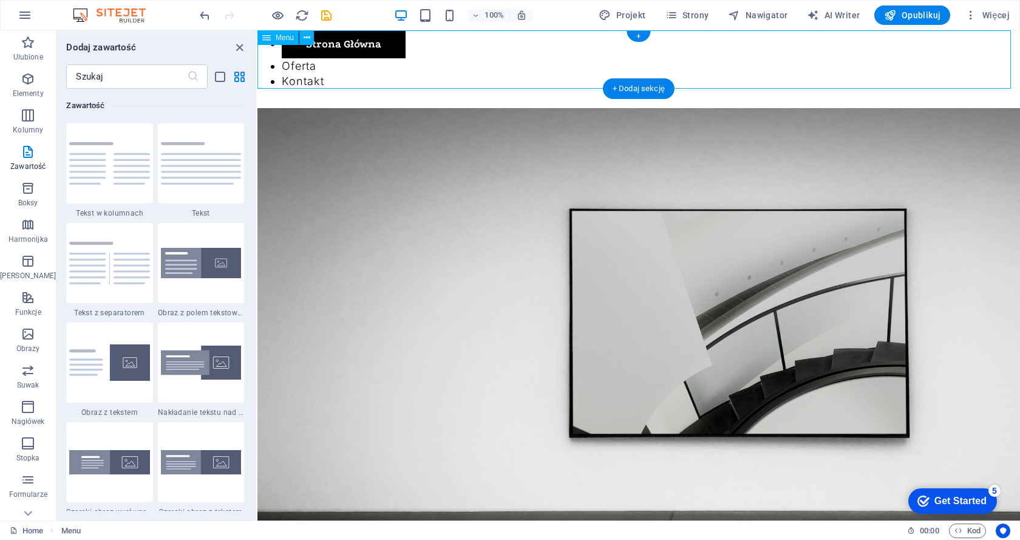
click at [298, 65] on nav "Strona Główna Oferta Kontakt" at bounding box center [639, 59] width 763 height 58
click at [220, 175] on img at bounding box center [201, 163] width 80 height 43
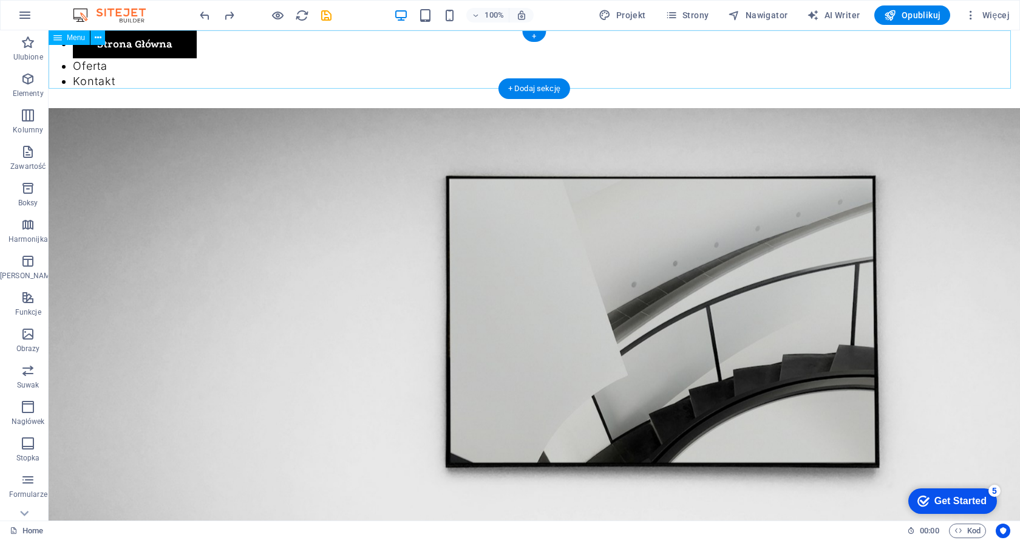
click at [148, 48] on nav "Strona Główna Oferta Kontakt" at bounding box center [535, 59] width 972 height 58
click at [149, 48] on nav "Strona Główna Oferta Kontakt" at bounding box center [535, 59] width 972 height 58
select select "1"
select select
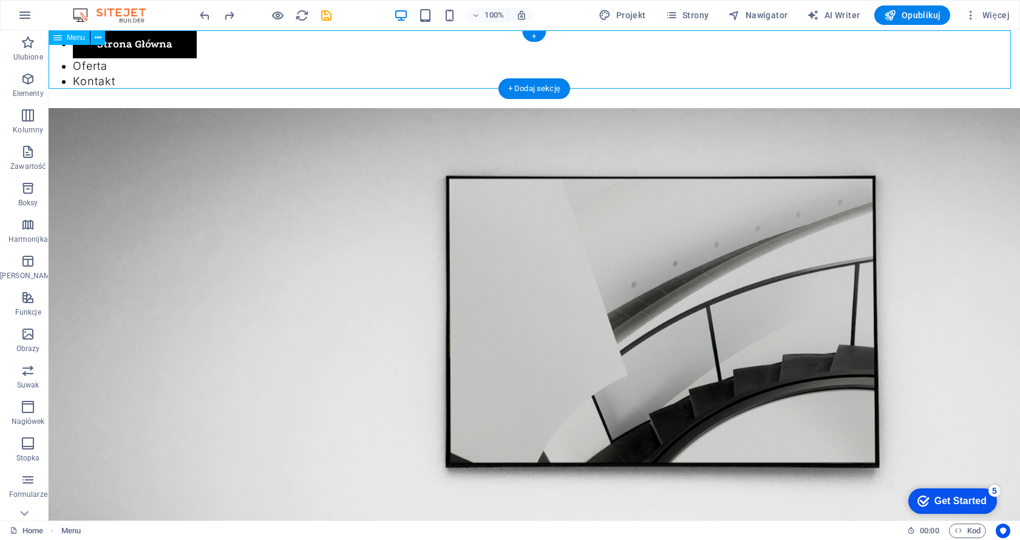
select select "author"
select select "primary"
select select "1"
select select "3"
select select
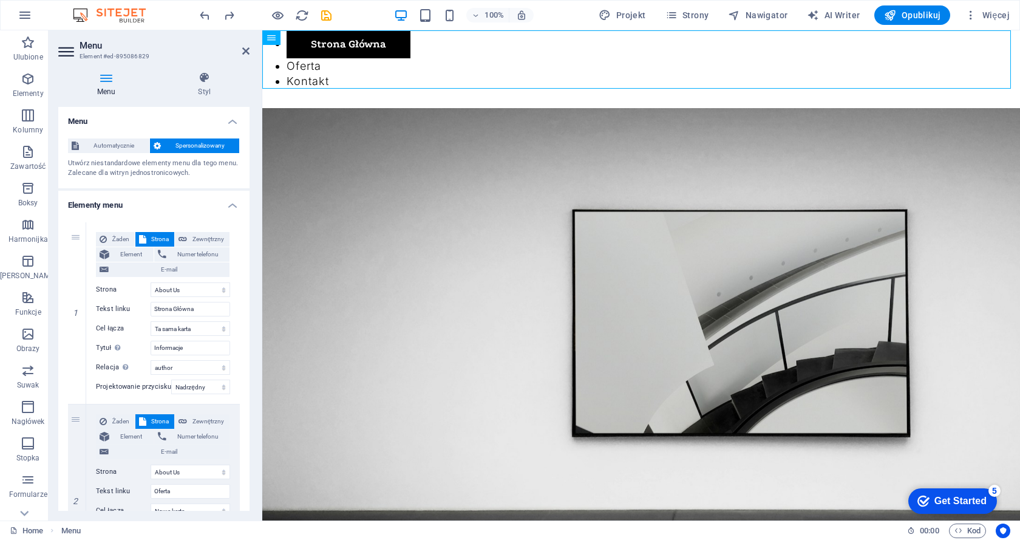
drag, startPoint x: 552, startPoint y: 69, endPoint x: 556, endPoint y: 64, distance: 7.3
drag, startPoint x: 544, startPoint y: 69, endPoint x: 464, endPoint y: 156, distance: 118.6
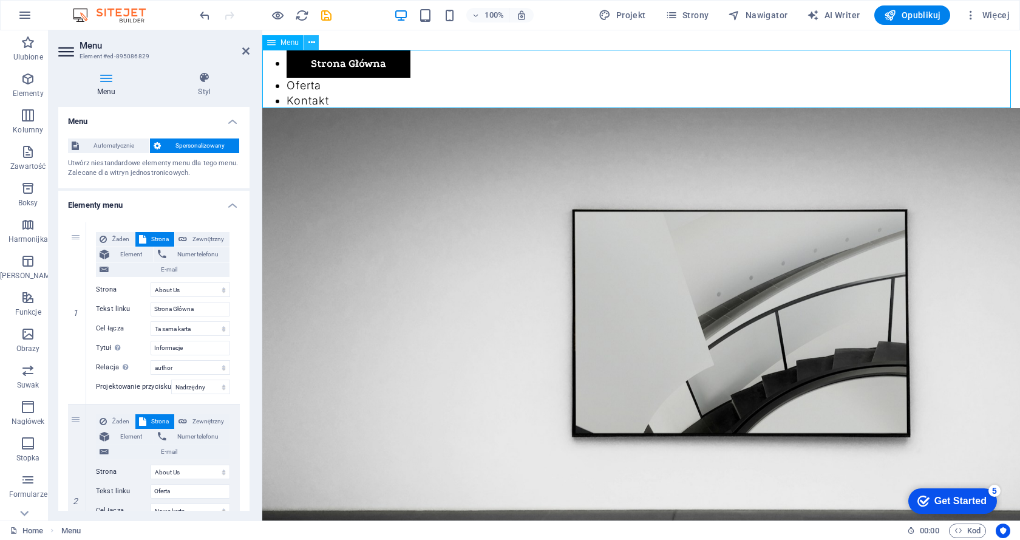
click at [312, 44] on icon at bounding box center [312, 42] width 7 height 13
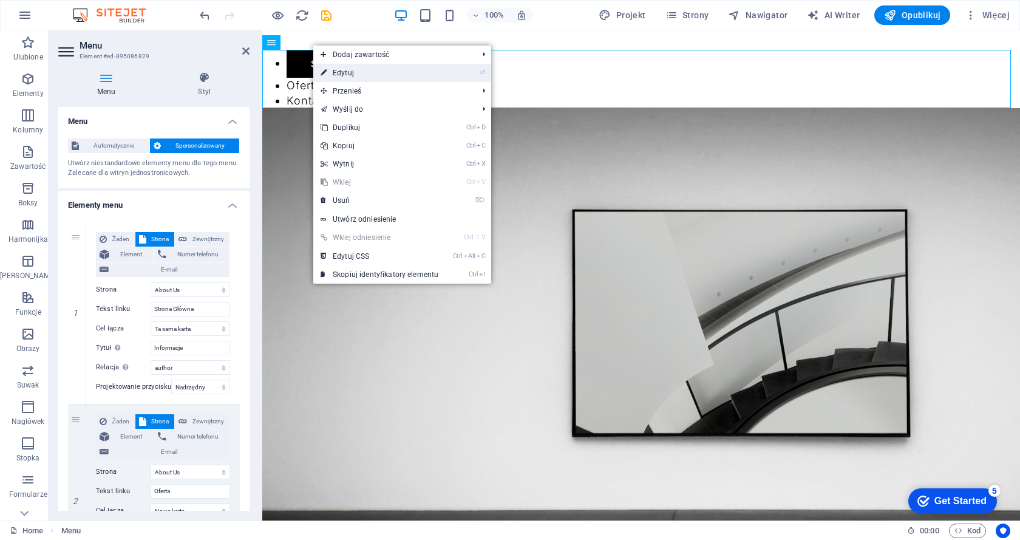
click at [343, 73] on link "⏎ Edytuj" at bounding box center [379, 73] width 132 height 18
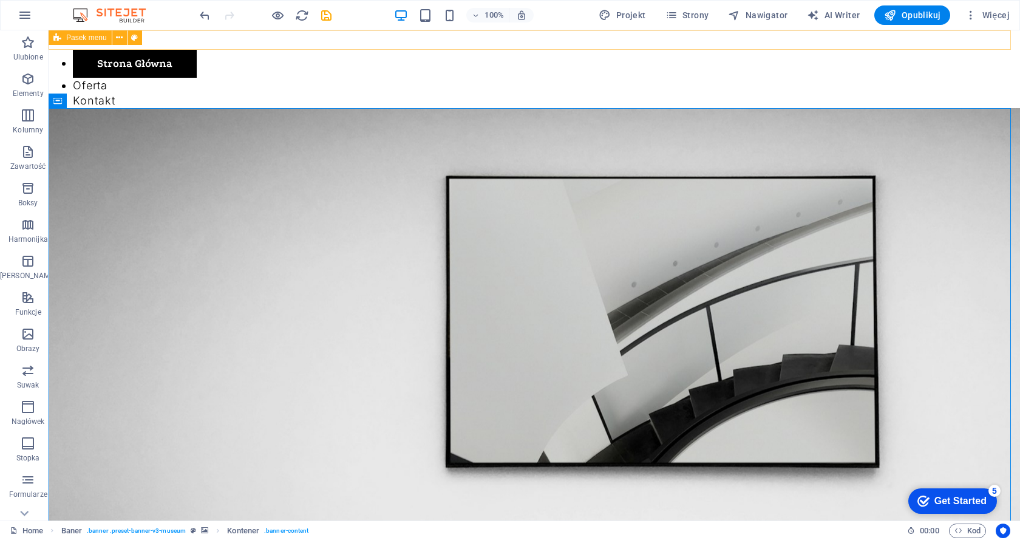
click at [71, 41] on span "Pasek menu" at bounding box center [86, 37] width 41 height 7
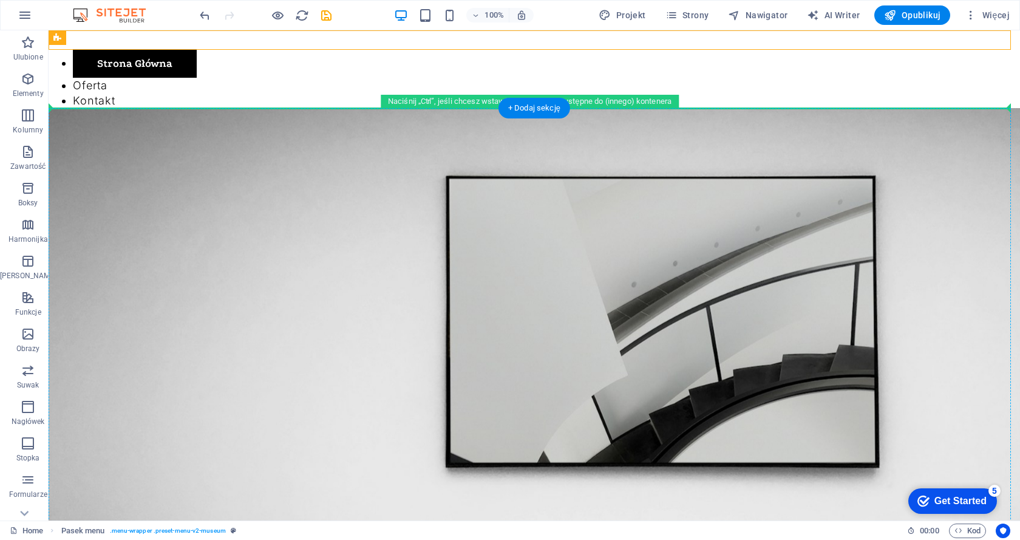
drag, startPoint x: 120, startPoint y: 72, endPoint x: 170, endPoint y: 142, distance: 86.6
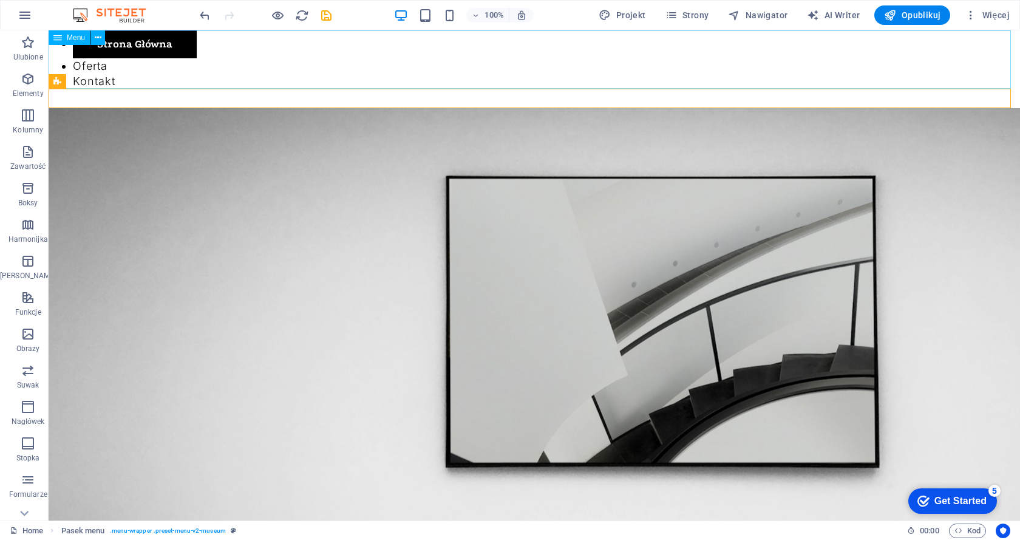
click at [74, 35] on span "Menu" at bounding box center [76, 37] width 18 height 7
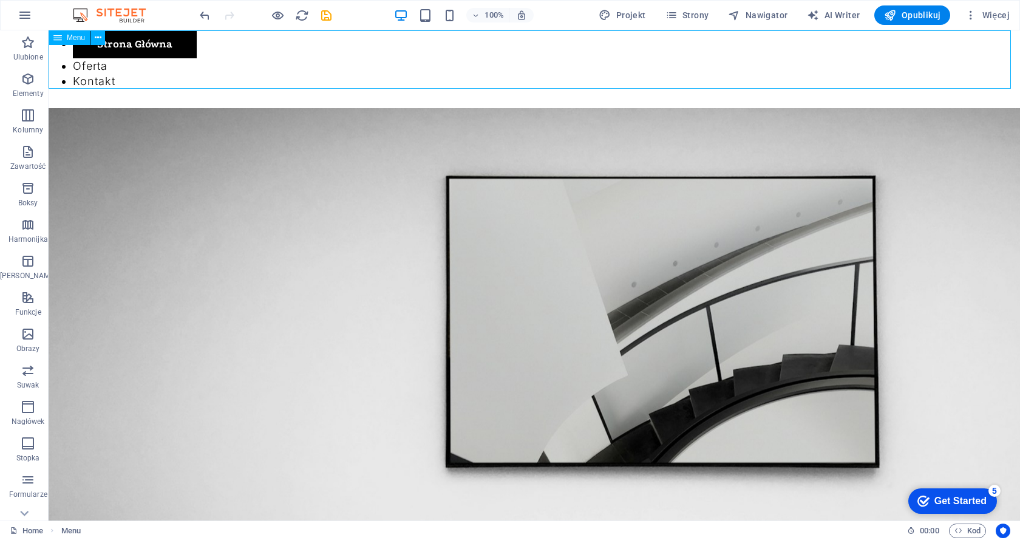
click at [74, 35] on span "Menu" at bounding box center [76, 37] width 18 height 7
click at [55, 36] on icon at bounding box center [57, 37] width 9 height 15
click at [635, 10] on span "Projekt" at bounding box center [622, 15] width 47 height 12
select select "px"
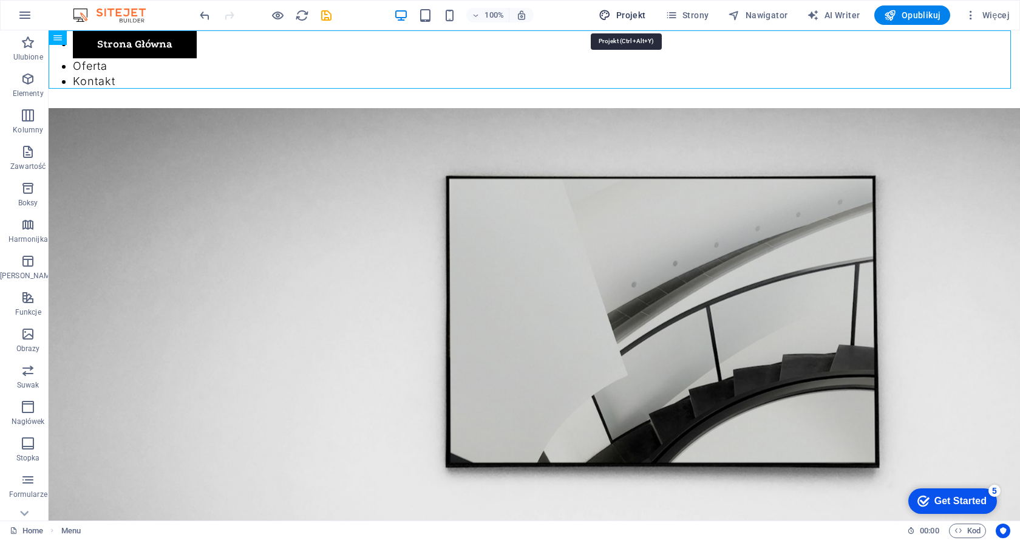
select select "300"
select select "px"
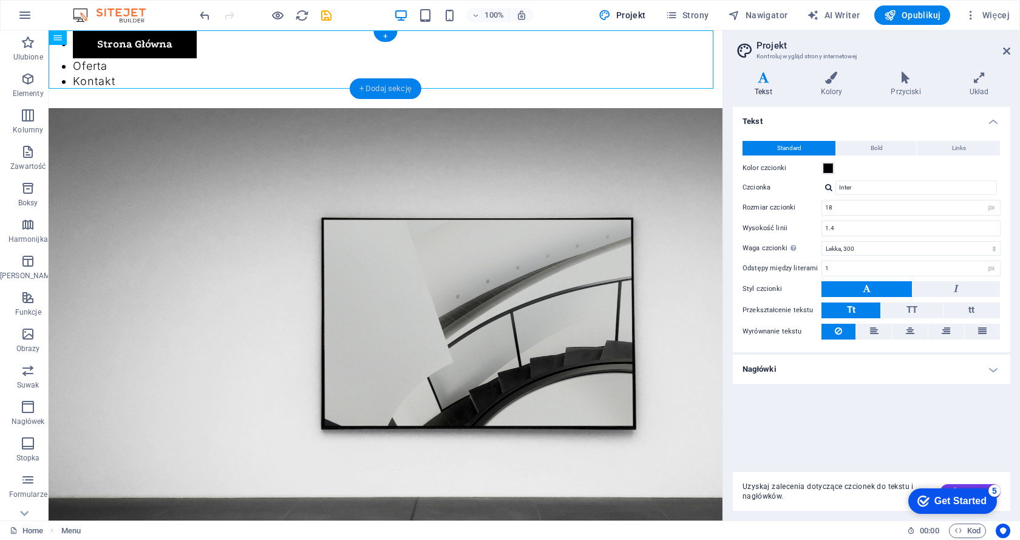
drag, startPoint x: 384, startPoint y: 35, endPoint x: 399, endPoint y: 86, distance: 52.6
click at [387, 36] on div "+" at bounding box center [386, 36] width 24 height 11
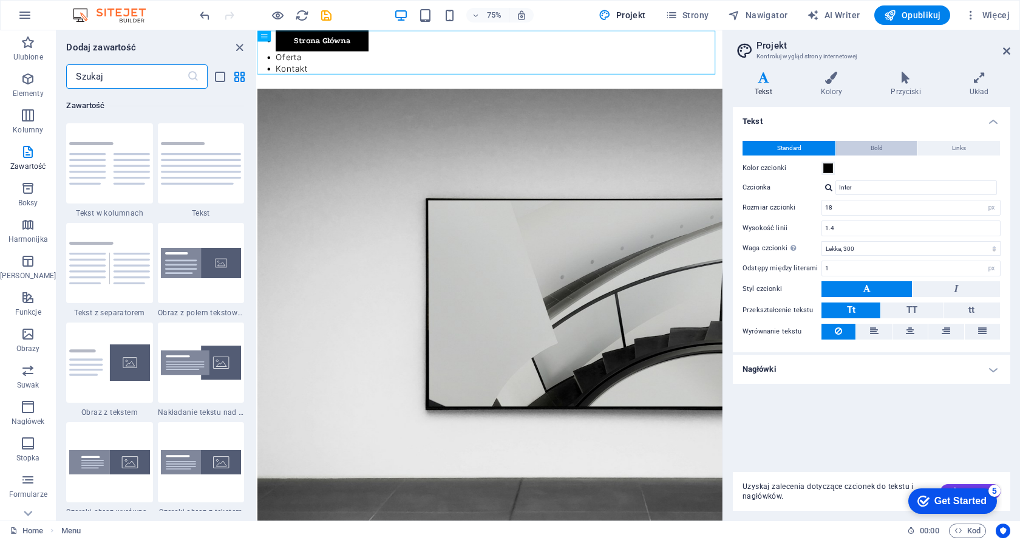
click at [877, 146] on span "Bold" at bounding box center [877, 148] width 12 height 15
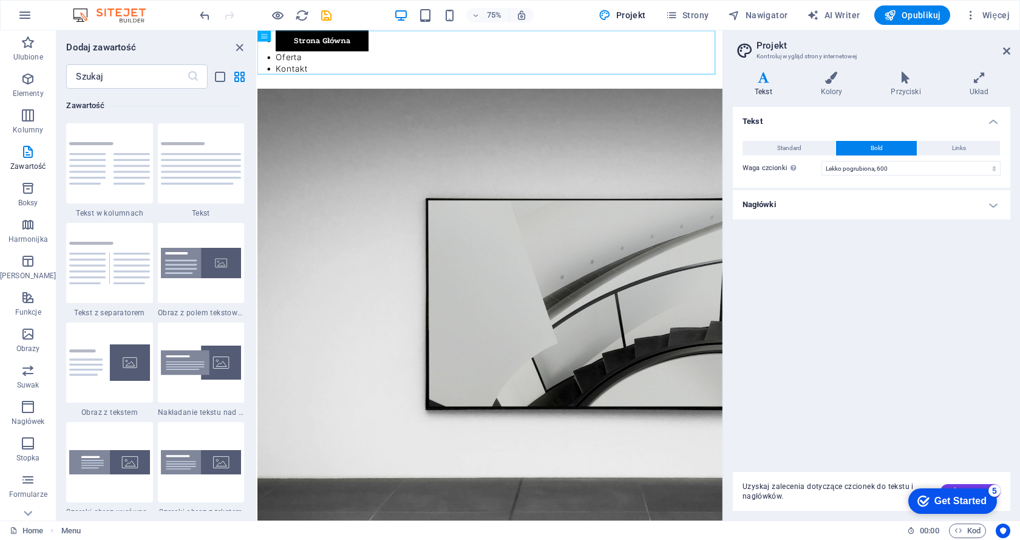
click at [770, 205] on h4 "Nagłówki" at bounding box center [872, 204] width 278 height 29
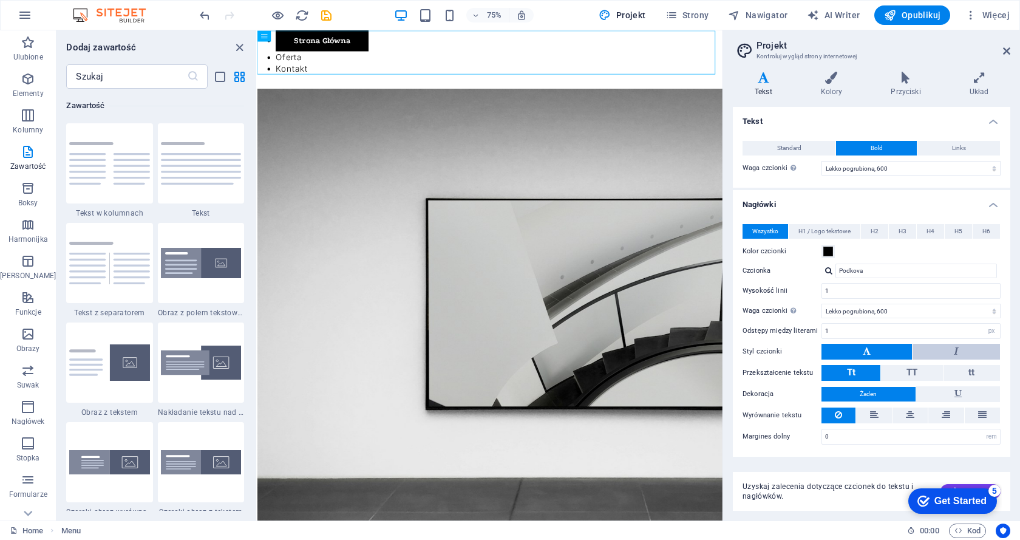
click at [960, 350] on button at bounding box center [956, 352] width 87 height 16
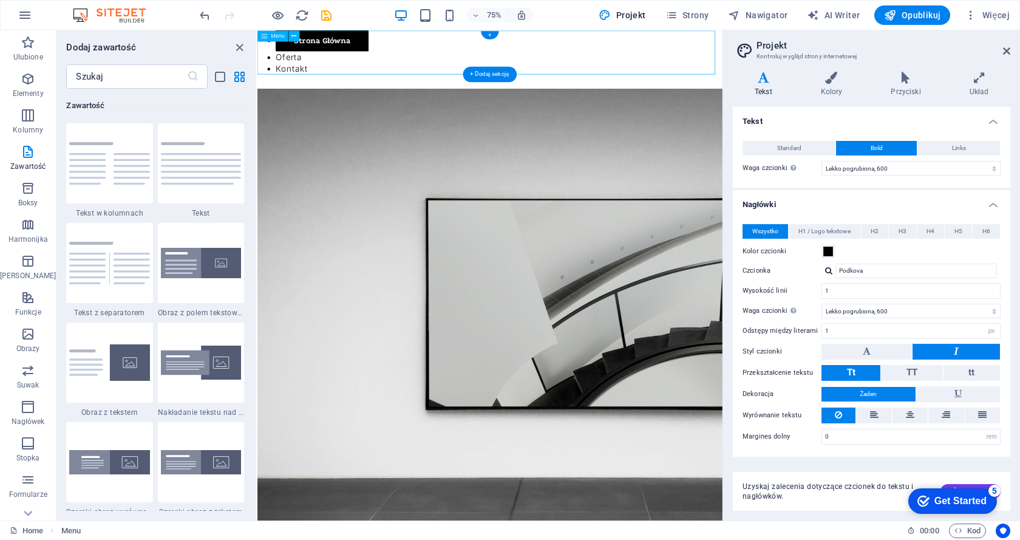
click at [514, 49] on nav "Strona Główna Oferta Kontakt" at bounding box center [568, 59] width 620 height 58
select select "1"
select select
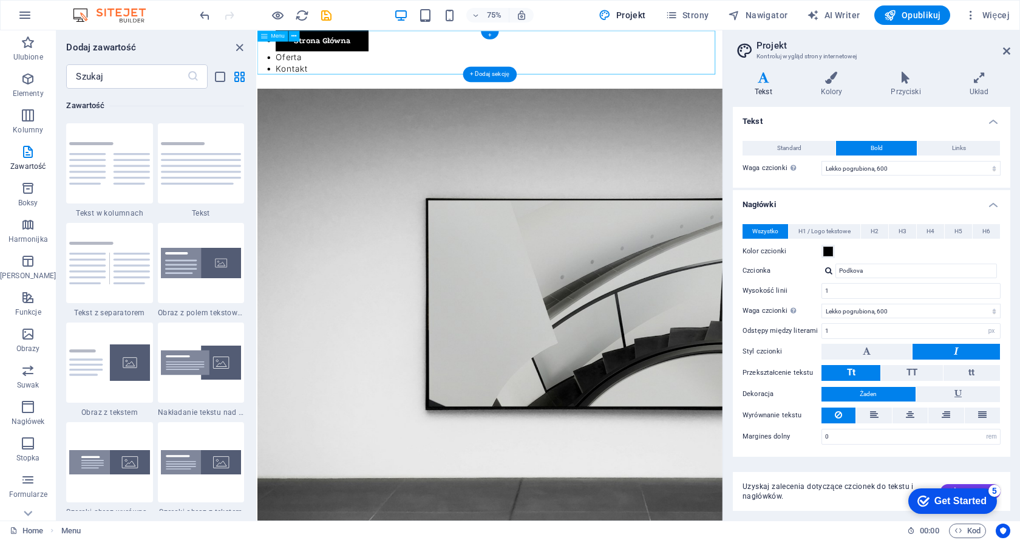
select select "author"
select select "primary"
select select "1"
select select "3"
select select
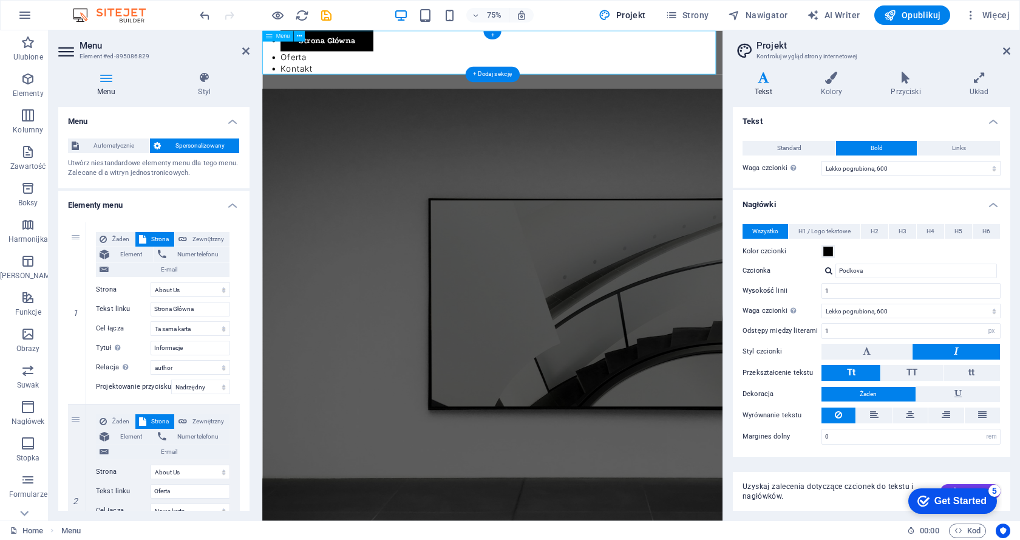
click at [585, 56] on nav "Strona Główna Oferta Kontakt" at bounding box center [569, 59] width 614 height 58
click at [493, 33] on div "+" at bounding box center [492, 35] width 18 height 9
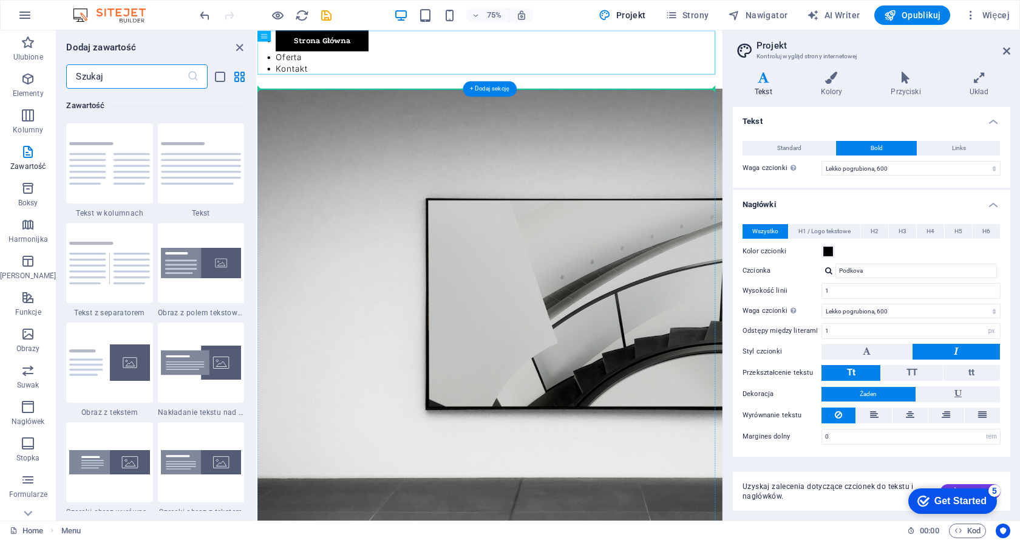
drag, startPoint x: 538, startPoint y: 68, endPoint x: 431, endPoint y: 209, distance: 176.9
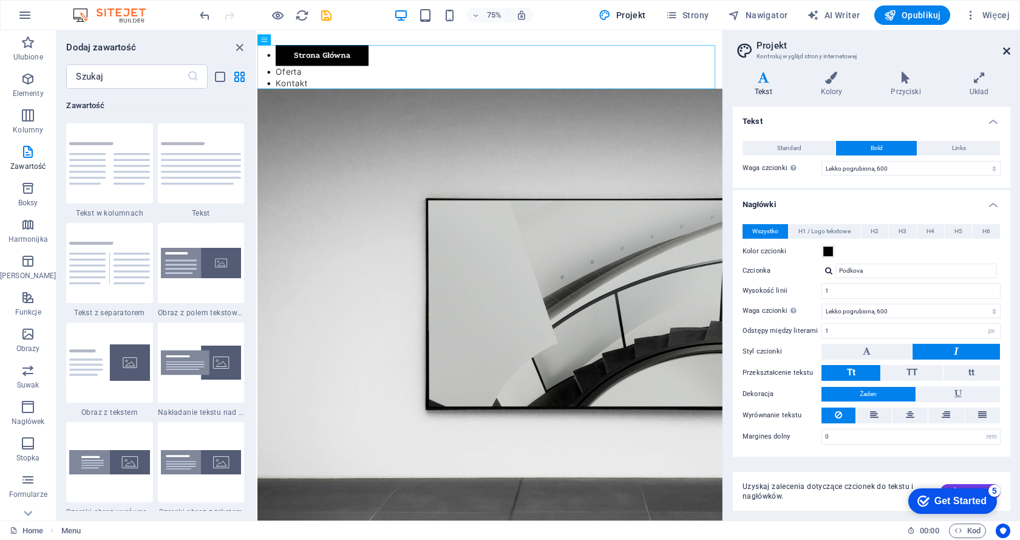
click at [1006, 51] on icon at bounding box center [1006, 51] width 7 height 10
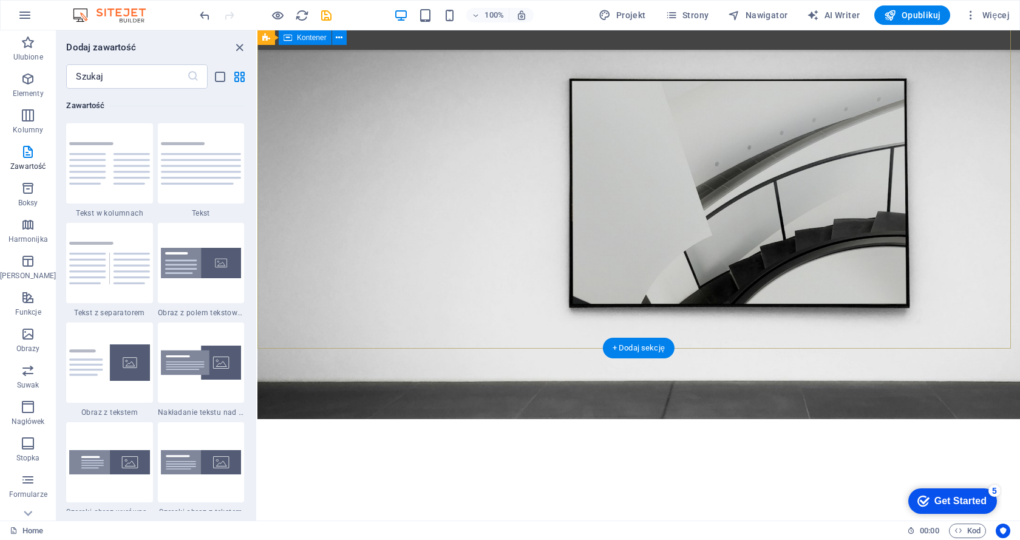
scroll to position [50, 0]
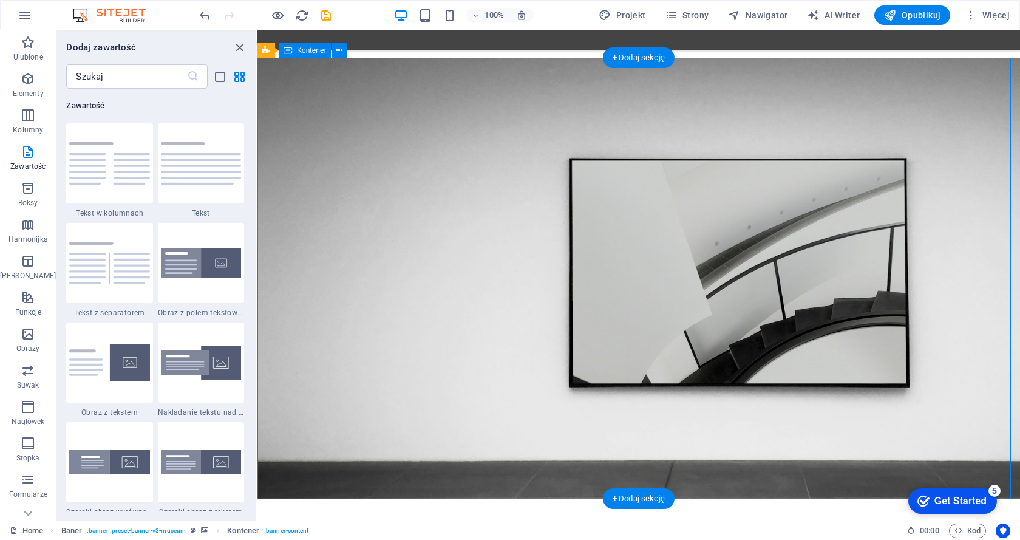
drag, startPoint x: 966, startPoint y: 105, endPoint x: 988, endPoint y: 87, distance: 28.9
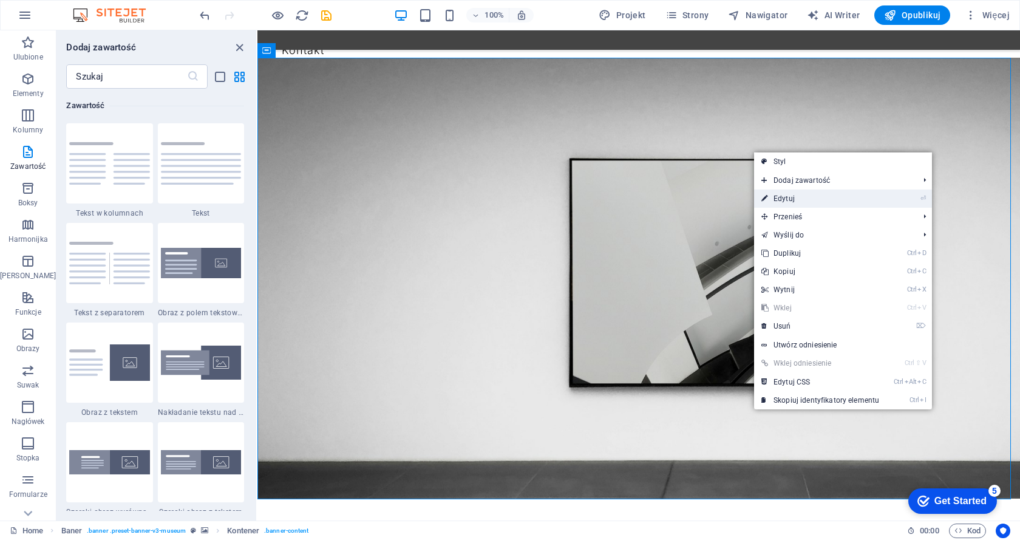
drag, startPoint x: 463, startPoint y: 150, endPoint x: 782, endPoint y: 196, distance: 322.8
click at [782, 196] on link "⏎ Edytuj" at bounding box center [820, 199] width 132 height 18
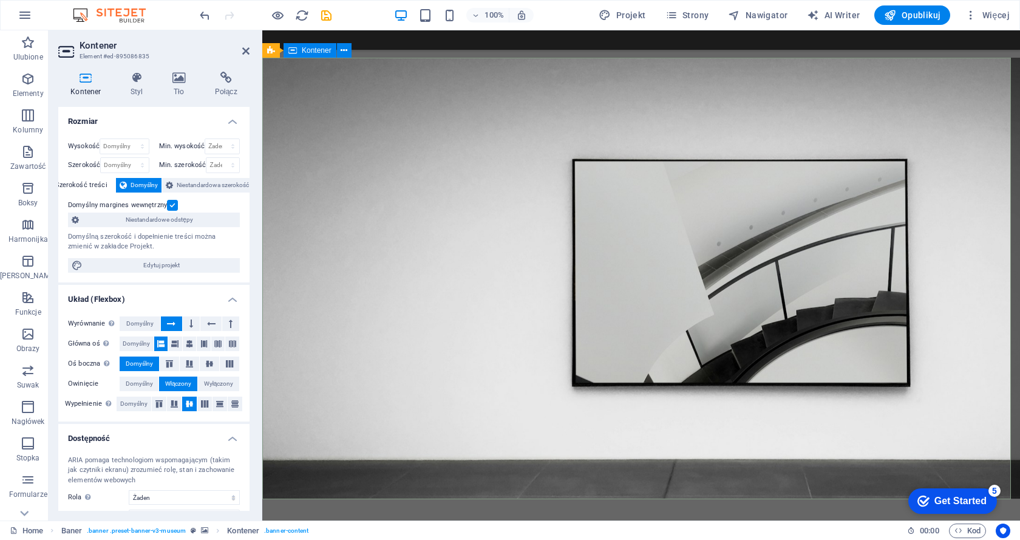
click at [152, 265] on span "Edytuj projekt" at bounding box center [161, 265] width 150 height 15
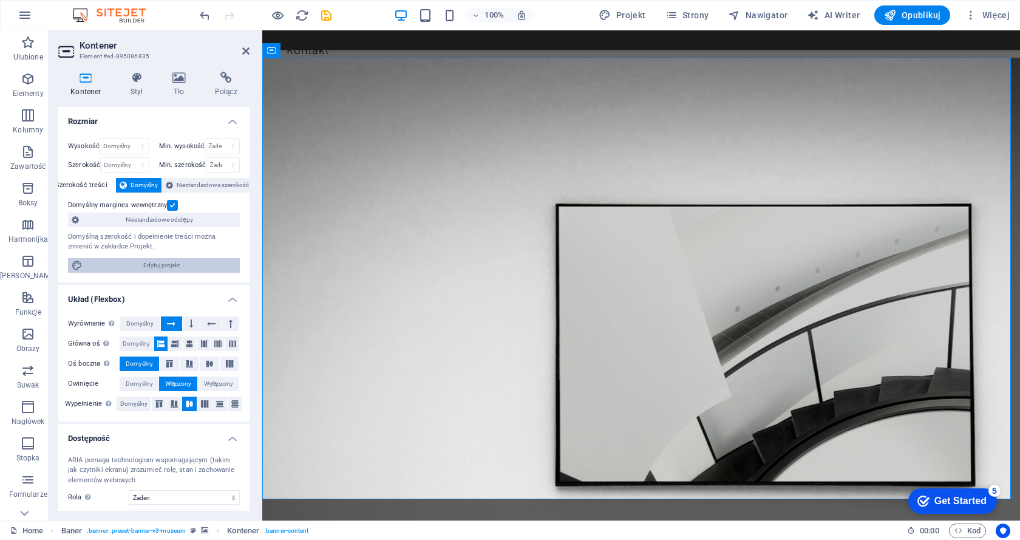
select select "rem"
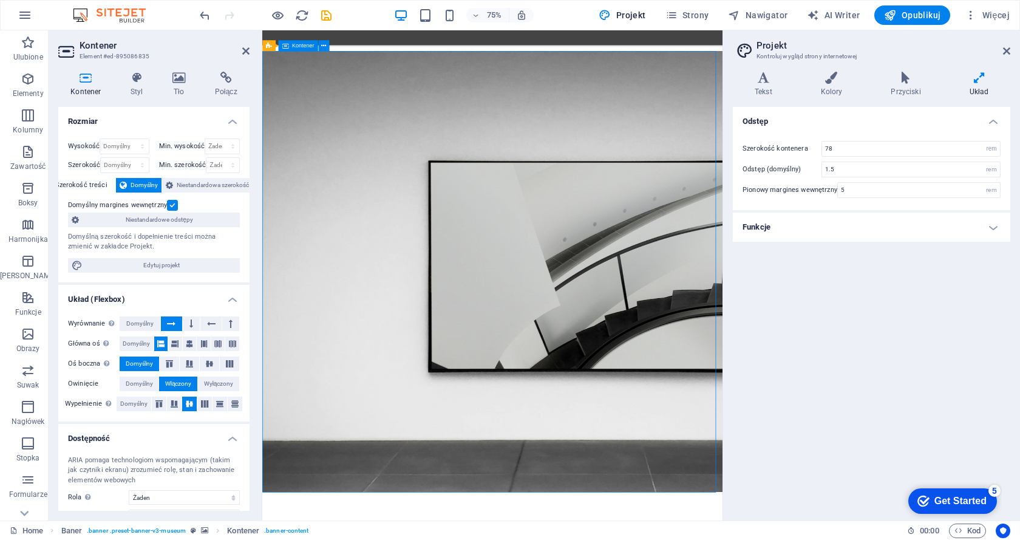
drag, startPoint x: 684, startPoint y: 228, endPoint x: 689, endPoint y: 219, distance: 10.6
click at [177, 78] on icon at bounding box center [179, 78] width 38 height 12
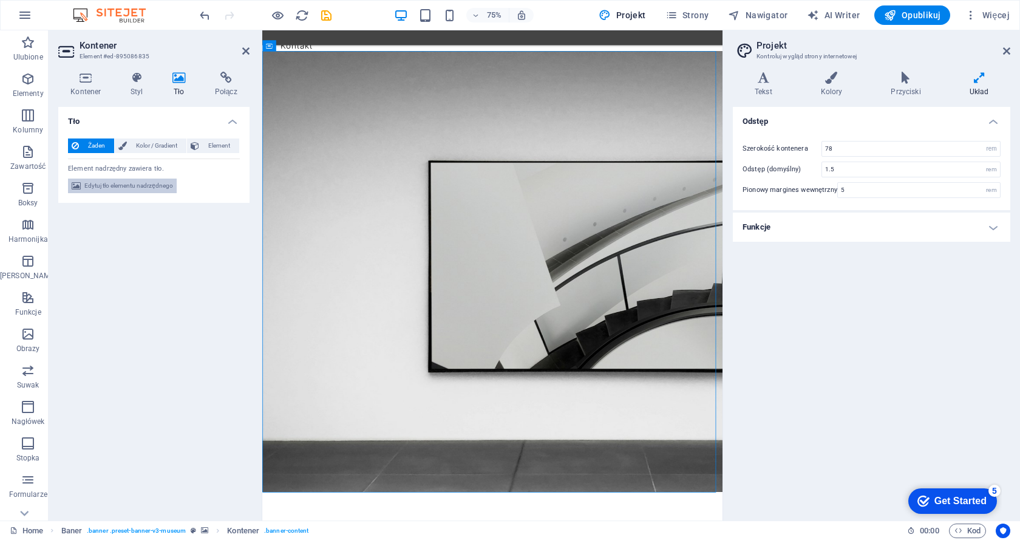
click at [132, 184] on span "Edytuj tło elementu nadrzędnego" at bounding box center [128, 186] width 89 height 15
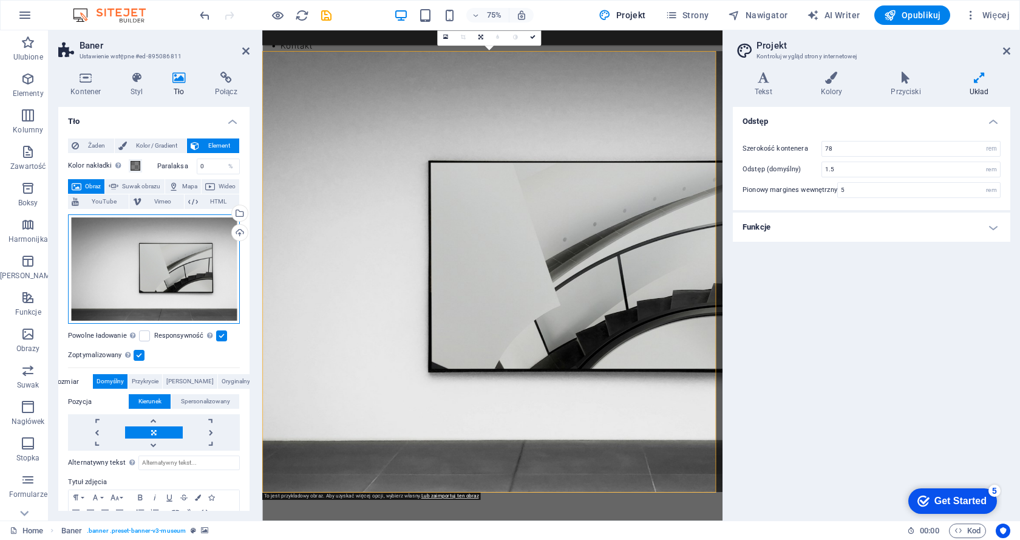
click at [163, 270] on div "Przeciągnij pliki tutaj, kliknij, aby wybrać pliki lub wybierz pliki z Plików l…" at bounding box center [154, 269] width 172 height 110
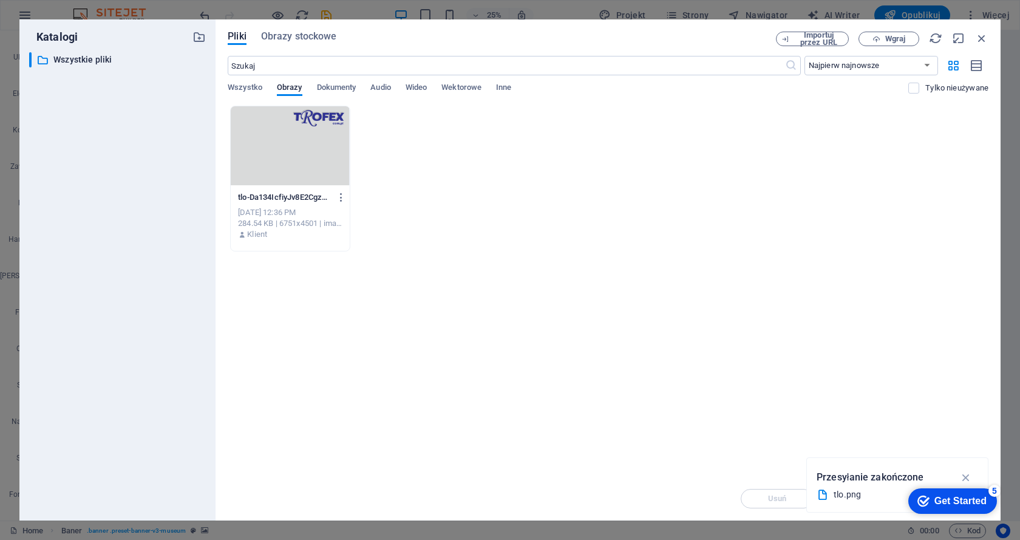
click at [297, 149] on div at bounding box center [290, 145] width 118 height 79
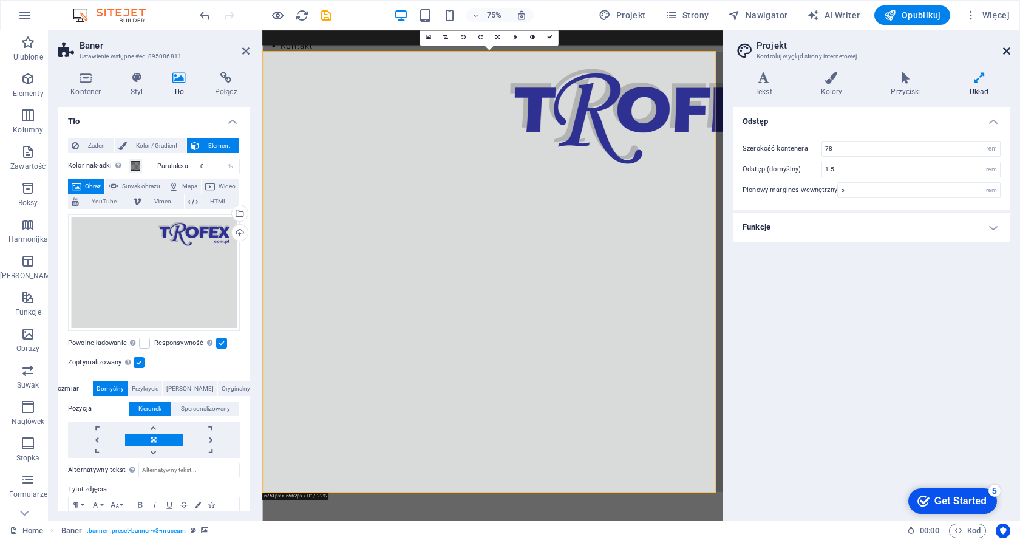
drag, startPoint x: 1004, startPoint y: 51, endPoint x: 672, endPoint y: 27, distance: 333.1
click at [1004, 51] on icon at bounding box center [1006, 51] width 7 height 10
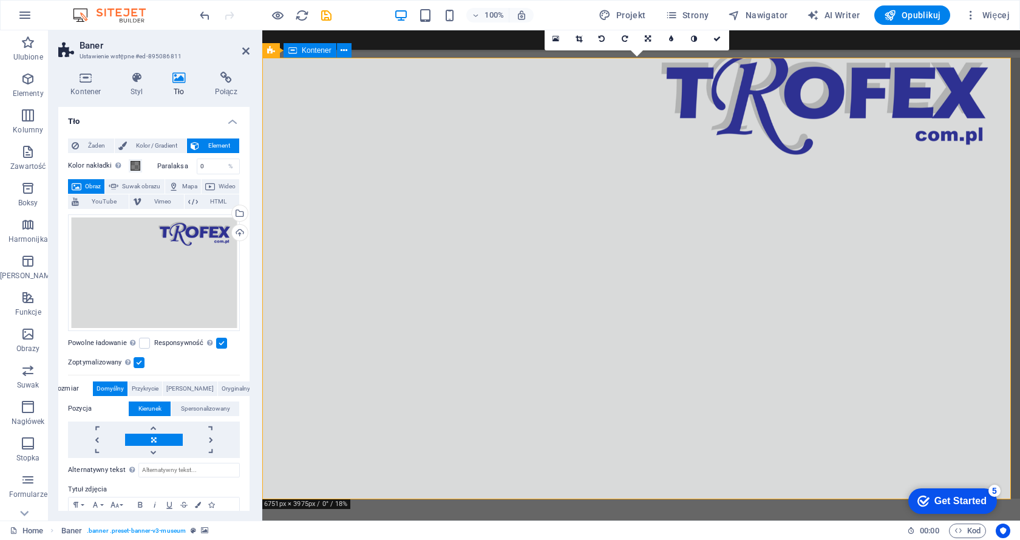
click at [87, 80] on icon at bounding box center [85, 78] width 55 height 12
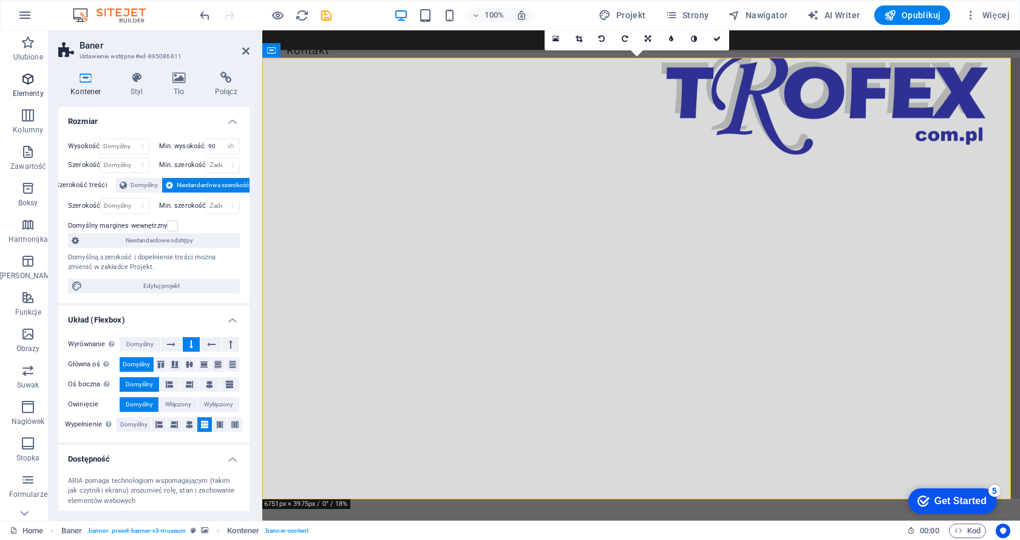
click at [21, 84] on icon "button" at bounding box center [28, 79] width 15 height 15
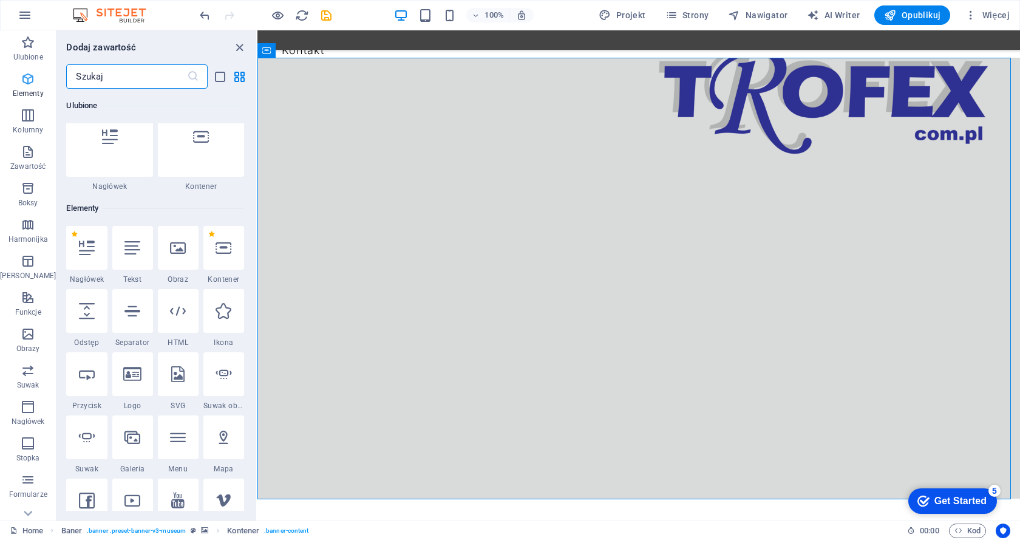
scroll to position [129, 0]
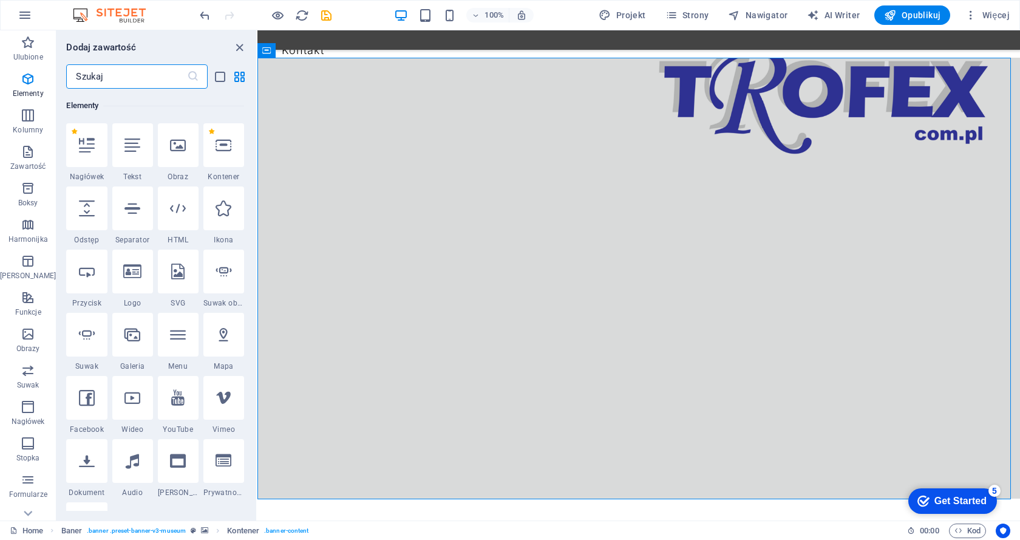
click at [181, 346] on div at bounding box center [178, 335] width 41 height 44
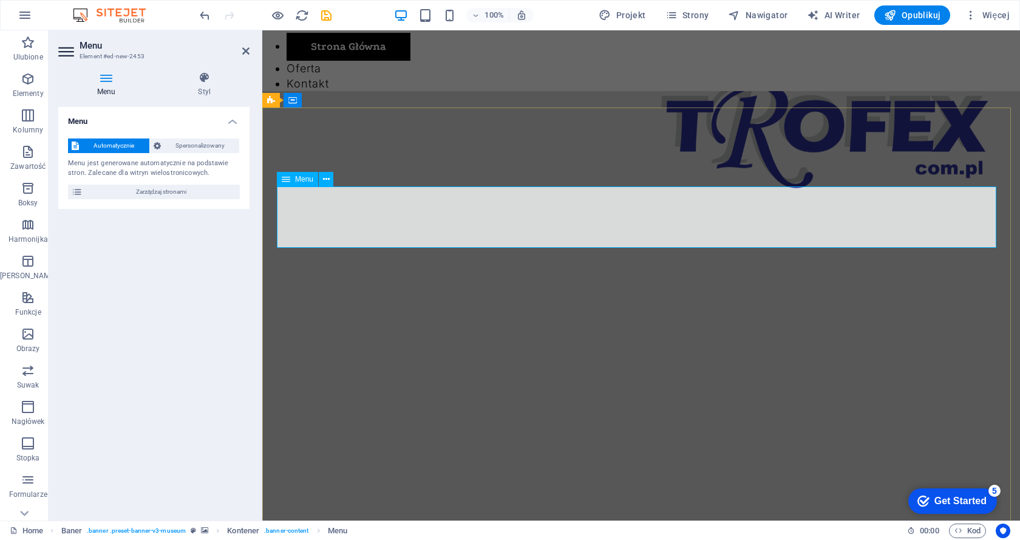
scroll to position [0, 0]
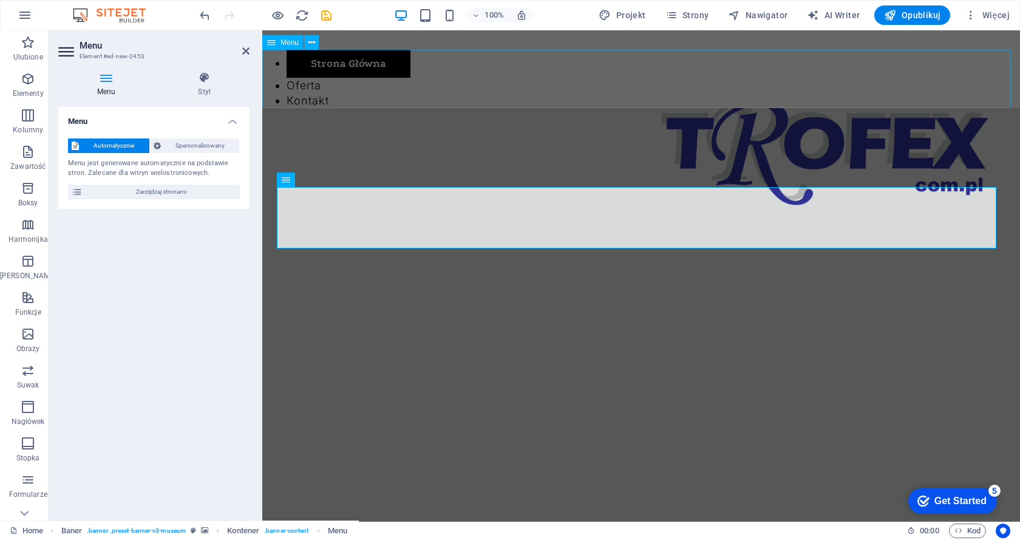
click at [288, 43] on span "Menu" at bounding box center [290, 42] width 18 height 7
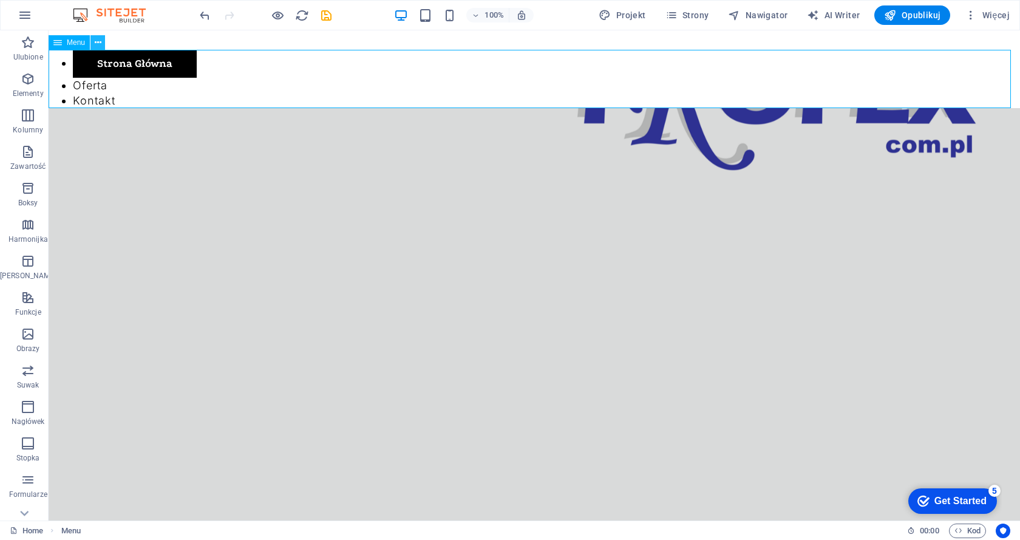
click at [100, 41] on icon at bounding box center [98, 42] width 7 height 13
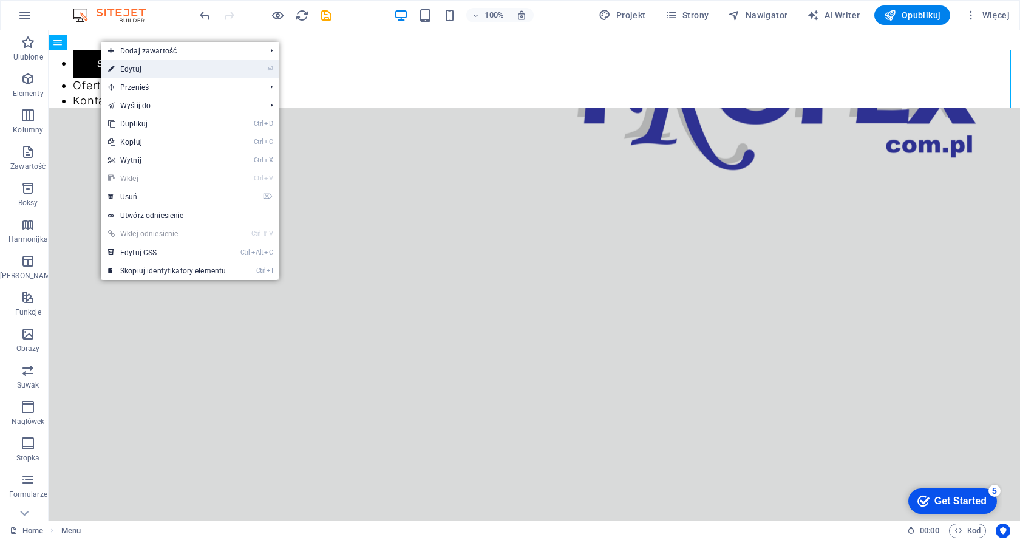
click at [159, 66] on link "⏎ Edytuj" at bounding box center [167, 69] width 132 height 18
select select "1"
select select
select select "author"
select select "primary"
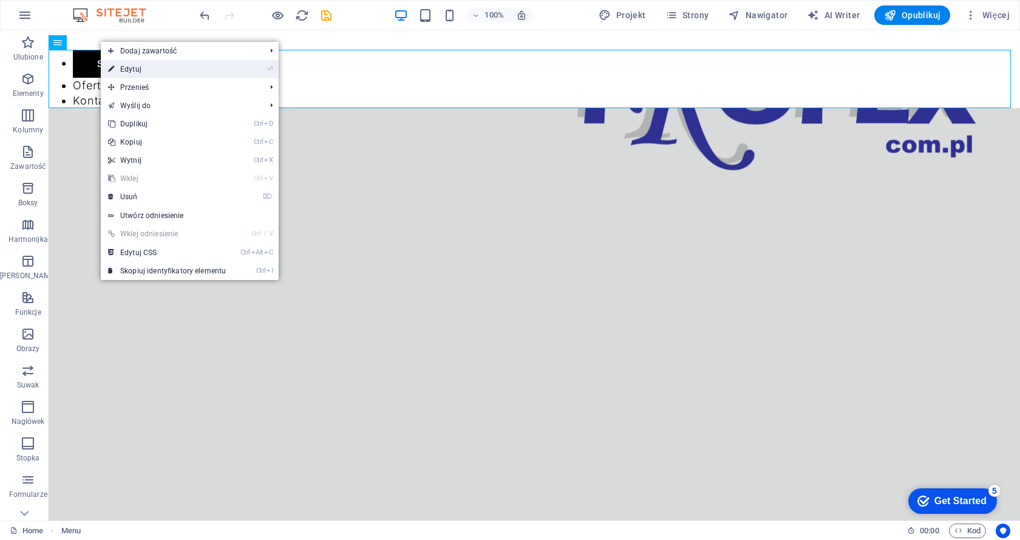
select select "1"
select select "3"
select select
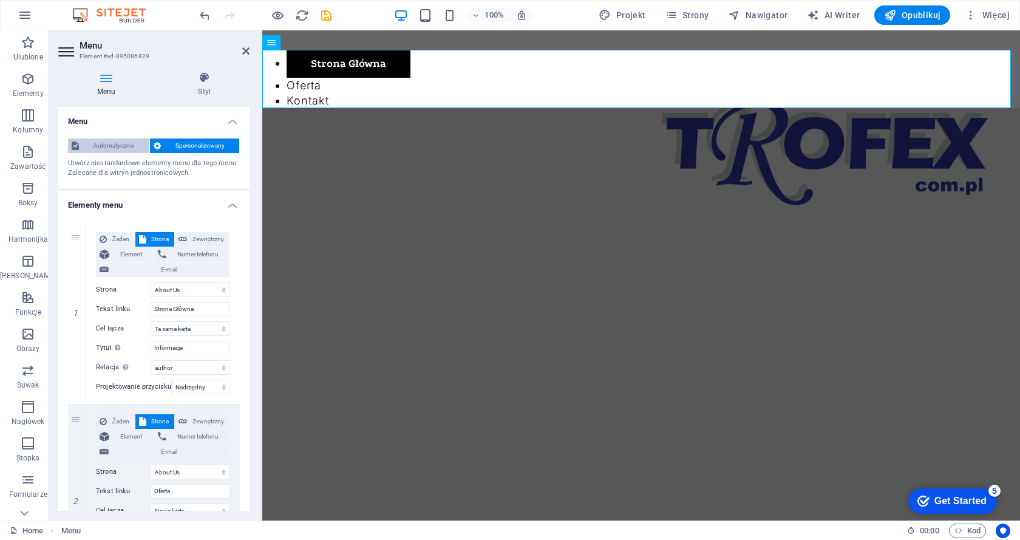
click at [111, 141] on span "Automatycznie" at bounding box center [114, 145] width 63 height 15
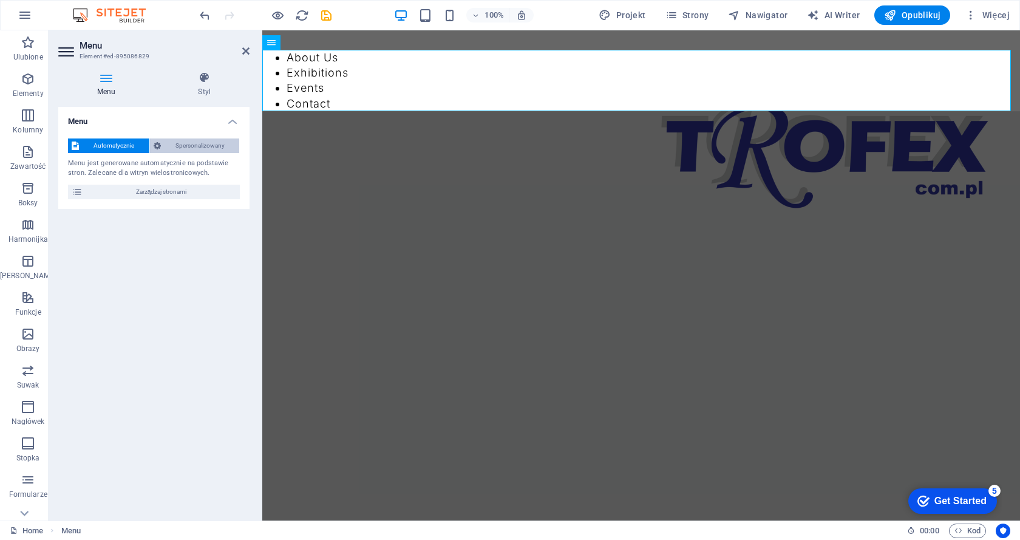
click at [183, 143] on span "Spersonalizowany" at bounding box center [201, 145] width 72 height 15
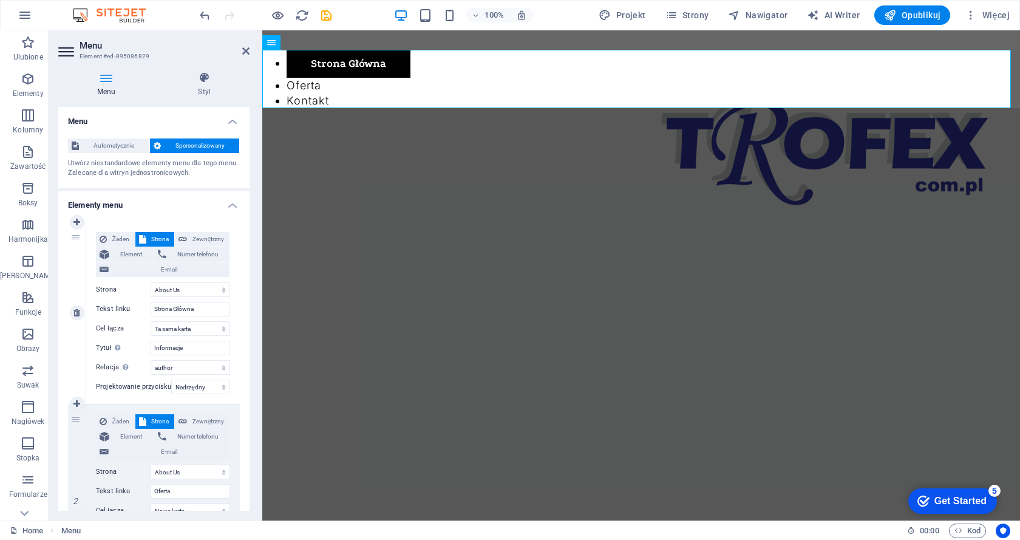
click at [75, 238] on div "1" at bounding box center [77, 313] width 18 height 182
click at [481, 63] on nav "Strona Główna Oferta Kontakt" at bounding box center [641, 79] width 758 height 58
click at [476, 65] on nav "Strona Główna Oferta Kontakt" at bounding box center [641, 79] width 758 height 58
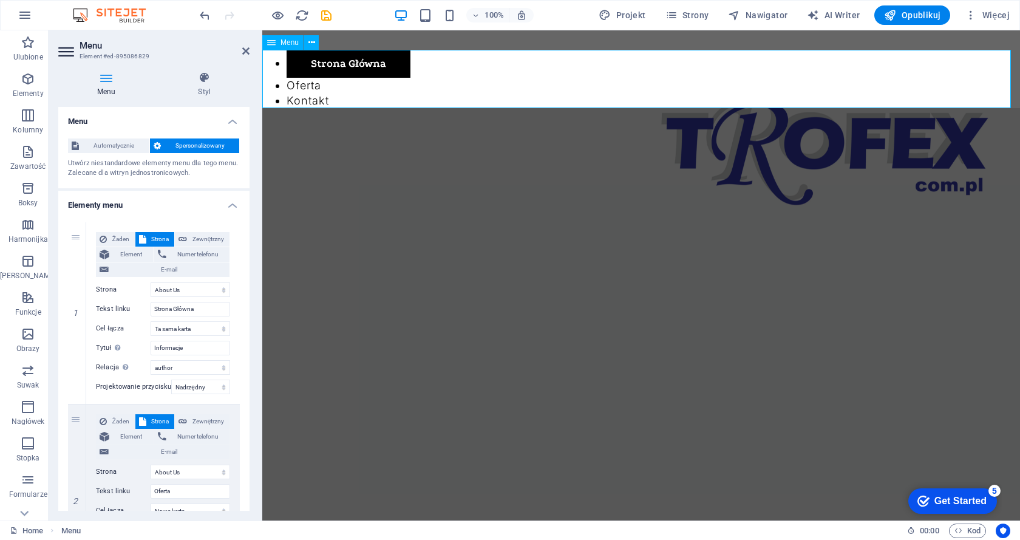
click at [476, 65] on nav "Strona Główna Oferta Kontakt" at bounding box center [641, 79] width 758 height 58
click at [154, 421] on span "Strona" at bounding box center [160, 421] width 21 height 15
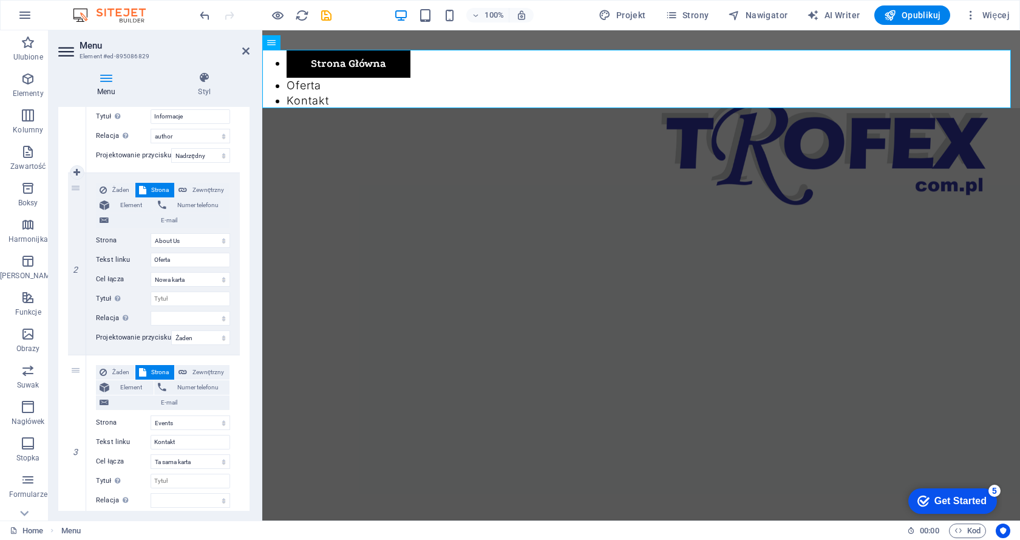
scroll to position [243, 0]
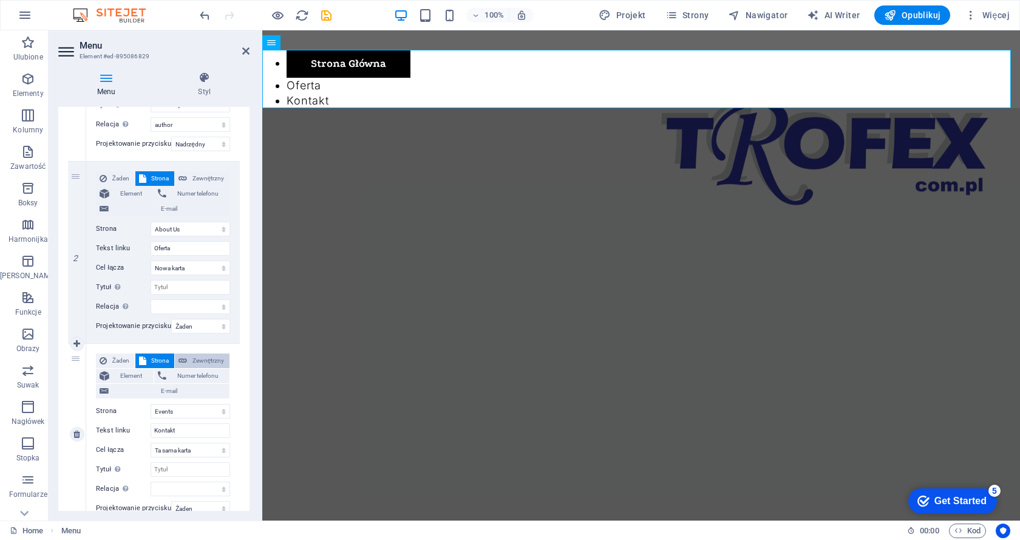
click at [194, 358] on span "Zewnętrzny" at bounding box center [208, 360] width 35 height 15
select select
select select "blank"
select select
click at [118, 357] on span "Żaden" at bounding box center [121, 360] width 21 height 15
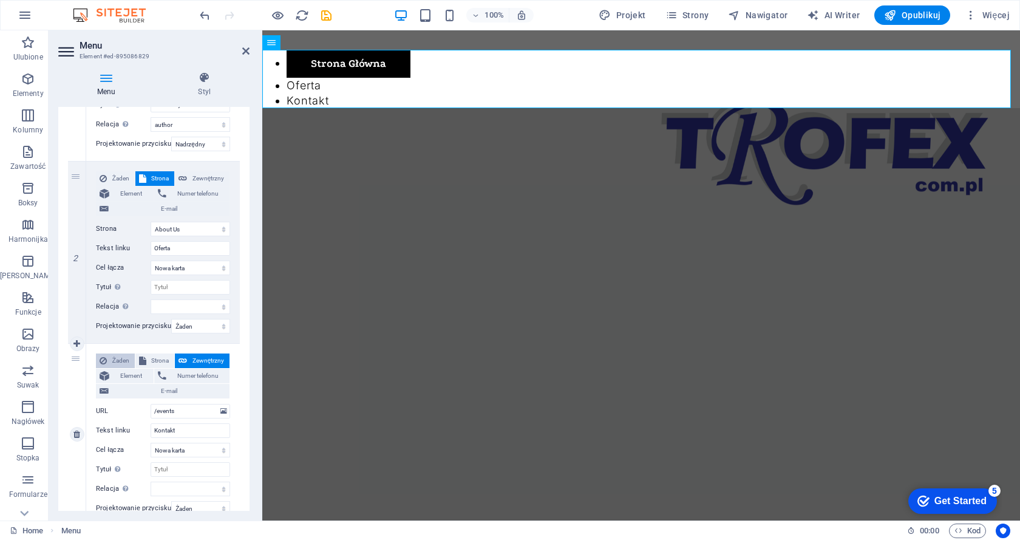
select select
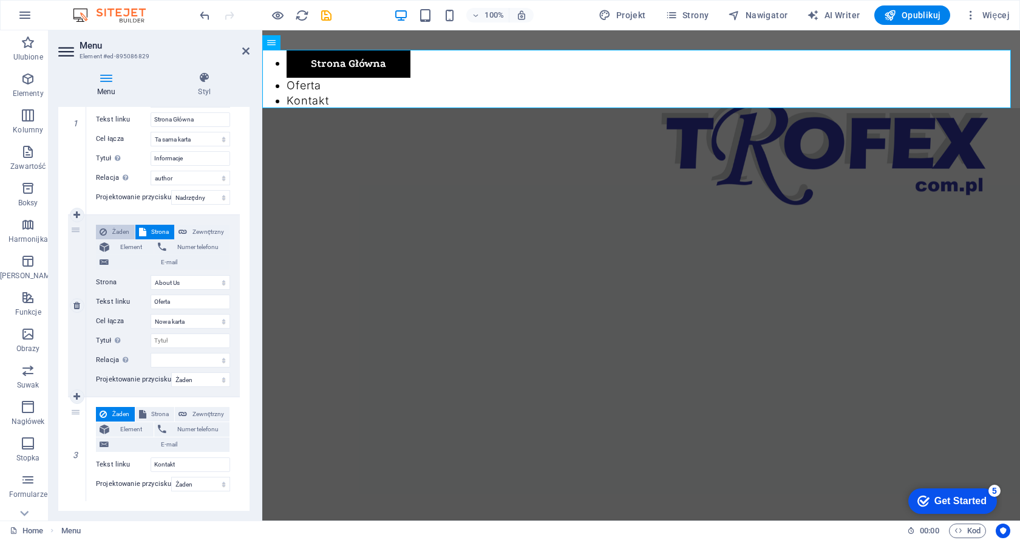
click at [112, 229] on span "Żaden" at bounding box center [121, 232] width 21 height 15
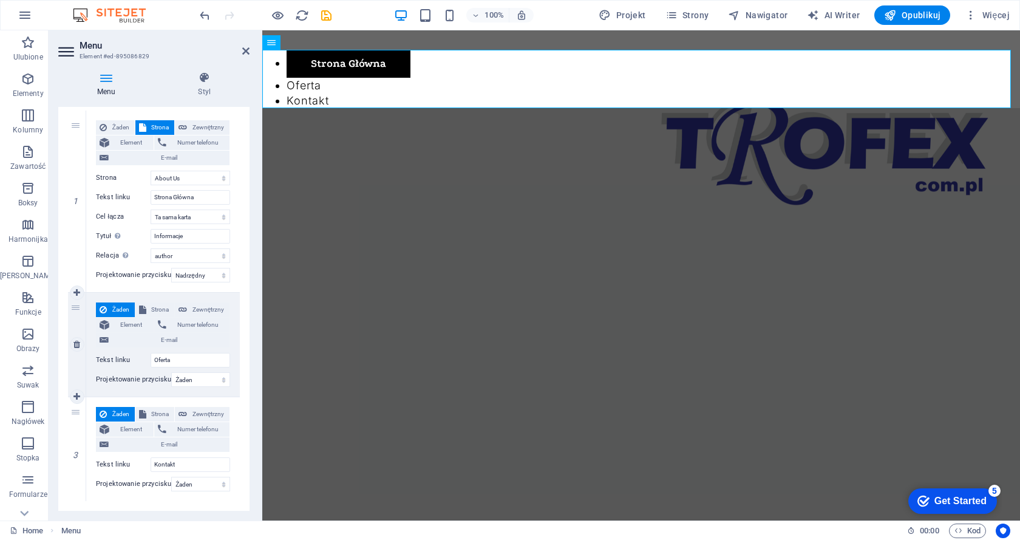
scroll to position [112, 0]
click at [316, 84] on nav "Strona Główna Oferta Kontakt" at bounding box center [641, 79] width 758 height 58
click at [312, 87] on nav "Strona Główna Oferta Kontakt" at bounding box center [641, 79] width 758 height 58
click at [26, 151] on icon "button" at bounding box center [28, 152] width 15 height 15
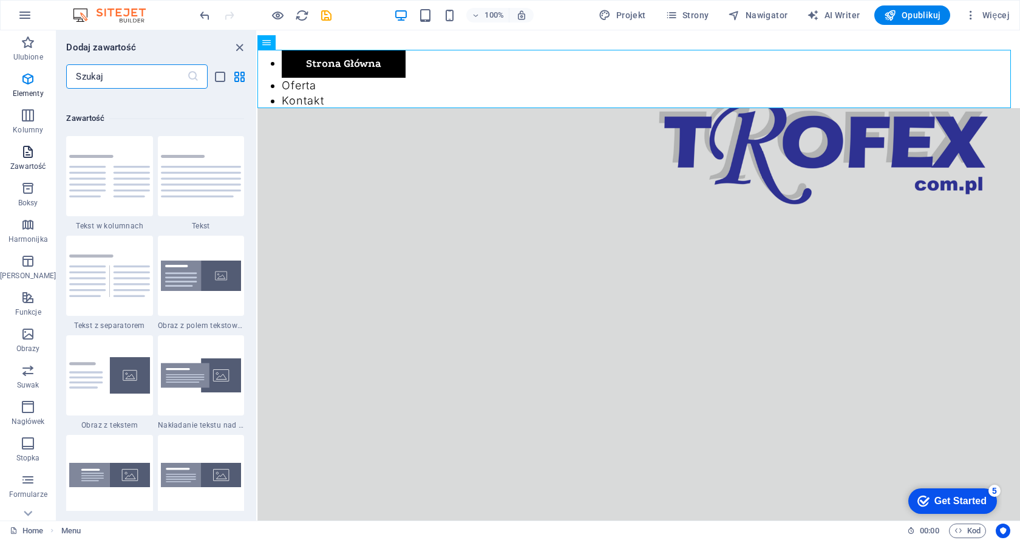
scroll to position [2125, 0]
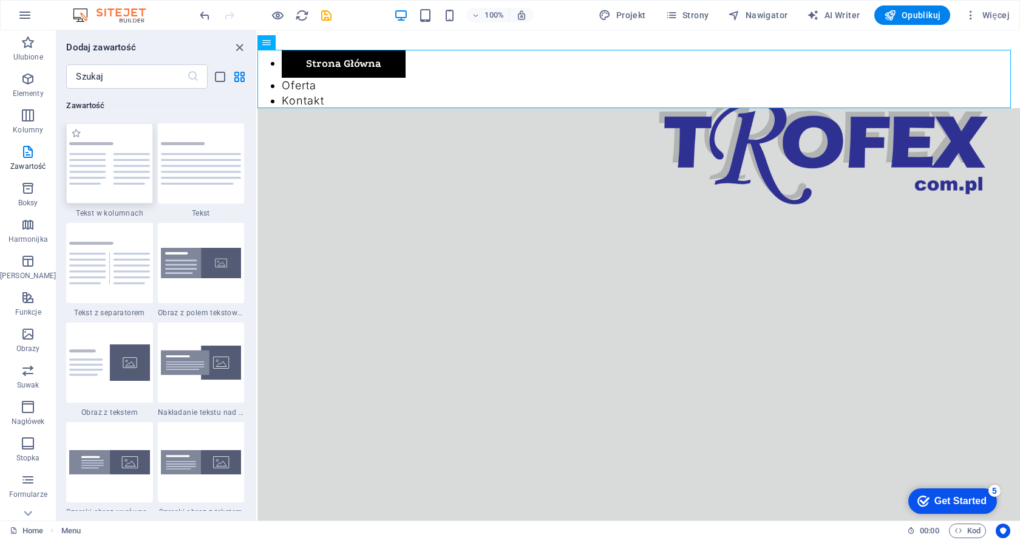
click at [112, 168] on img at bounding box center [109, 163] width 80 height 43
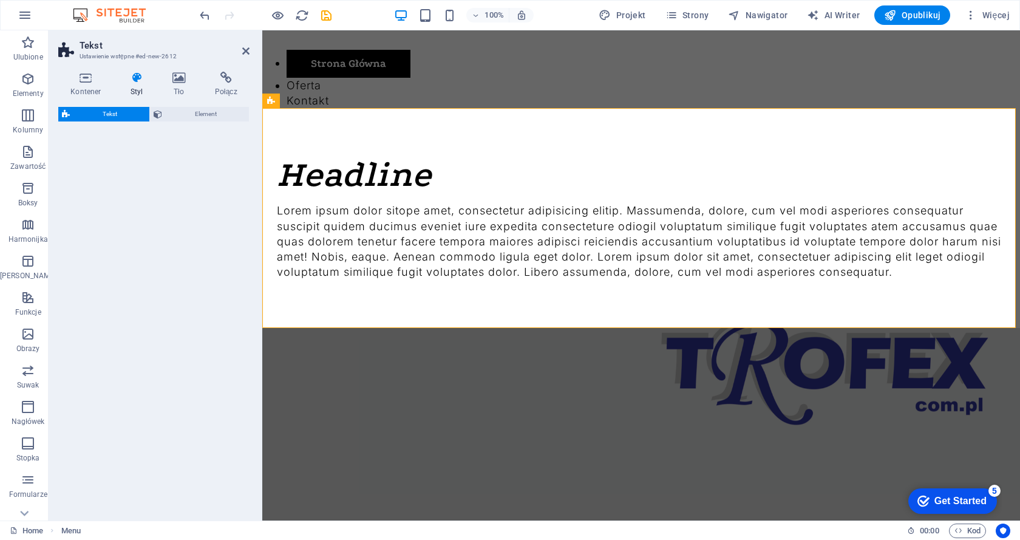
select select "rem"
select select "preset-text-v2-columns"
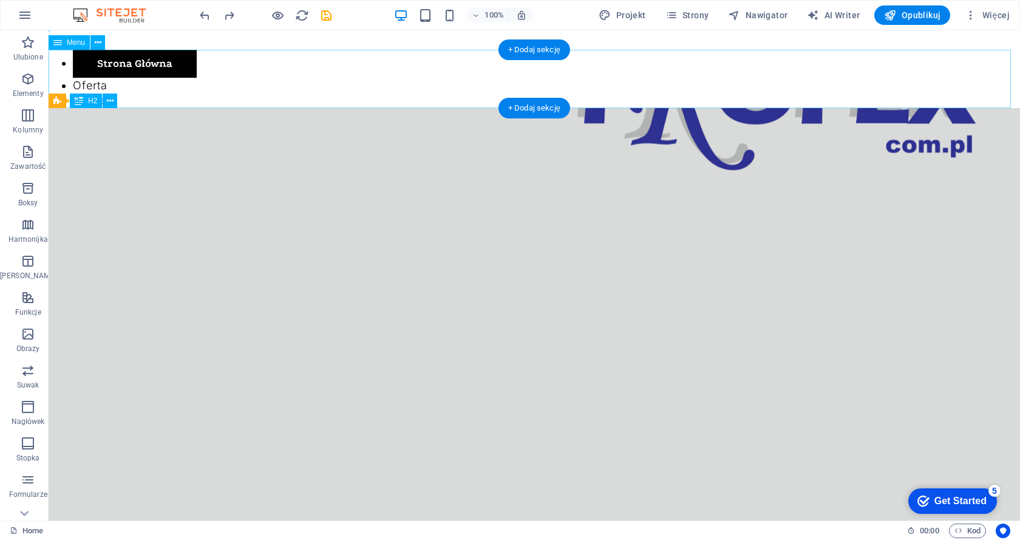
click at [213, 78] on nav "Strona Główna Oferta Kontakt" at bounding box center [535, 79] width 972 height 58
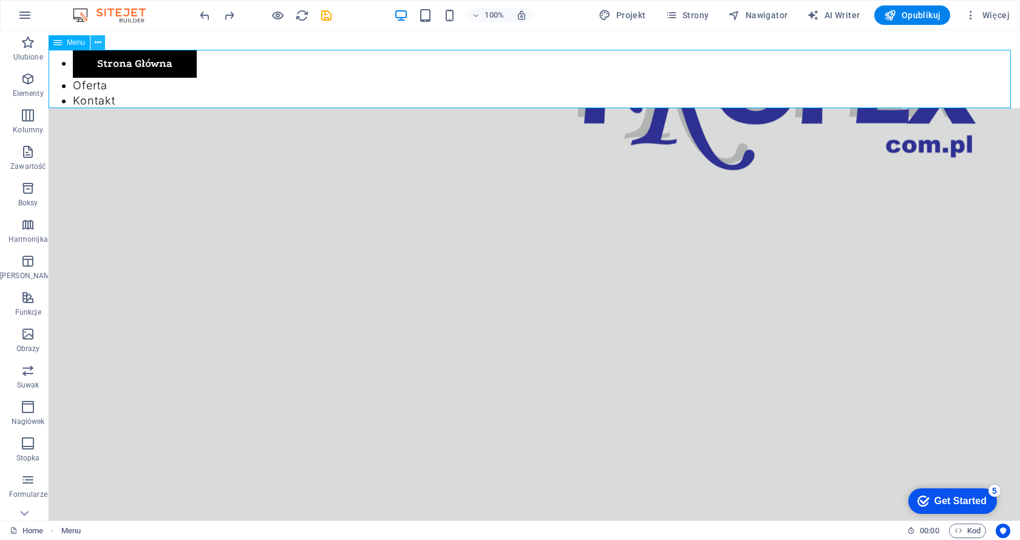
click at [101, 43] on icon at bounding box center [98, 42] width 7 height 13
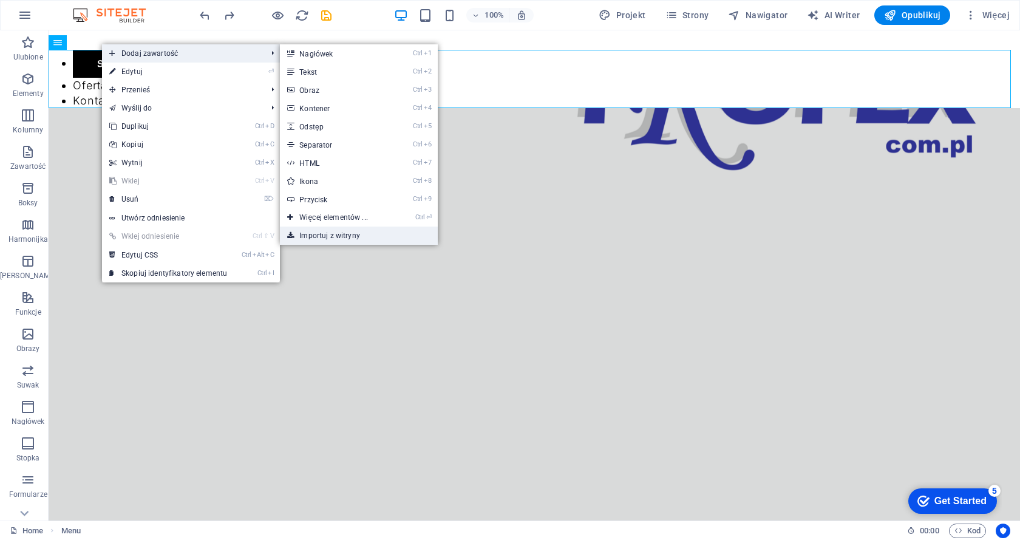
click at [333, 235] on link "Importuj z witryny" at bounding box center [358, 236] width 157 height 18
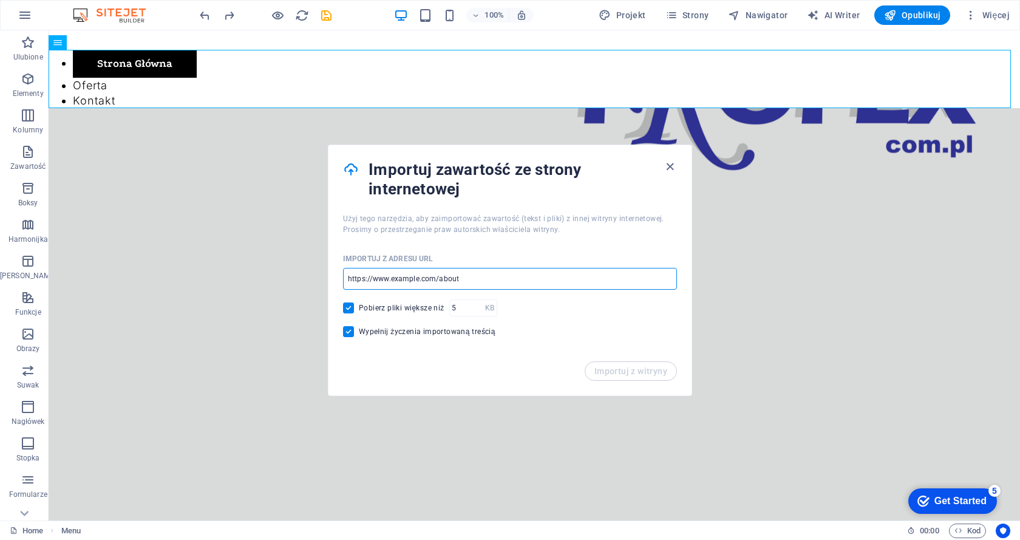
drag, startPoint x: 474, startPoint y: 276, endPoint x: 405, endPoint y: 284, distance: 69.6
click at [405, 284] on input "url" at bounding box center [510, 279] width 334 height 22
click at [389, 281] on input "url" at bounding box center [510, 279] width 334 height 22
click at [394, 276] on input "url" at bounding box center [510, 279] width 334 height 22
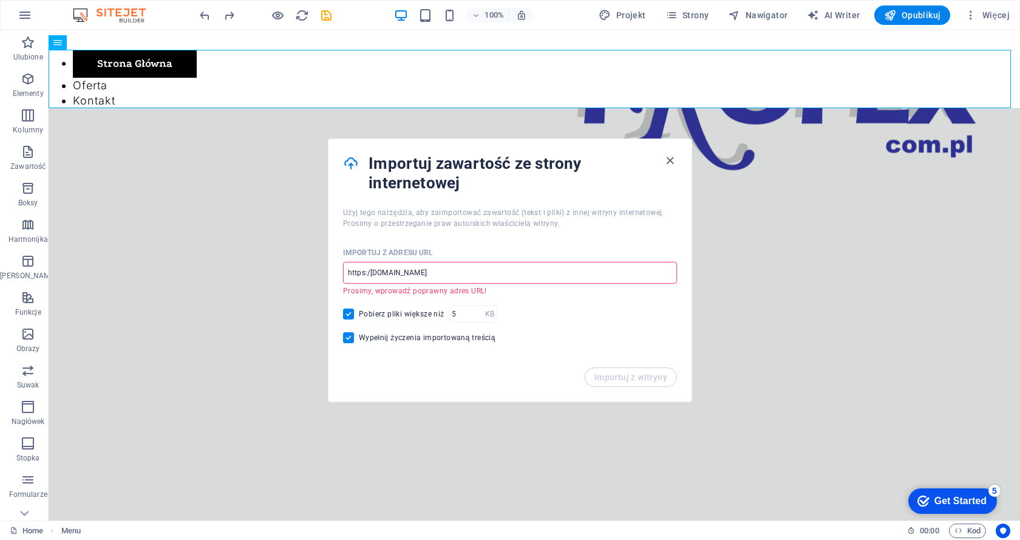
click at [372, 273] on input "https:/[DOMAIN_NAME]" at bounding box center [510, 273] width 334 height 22
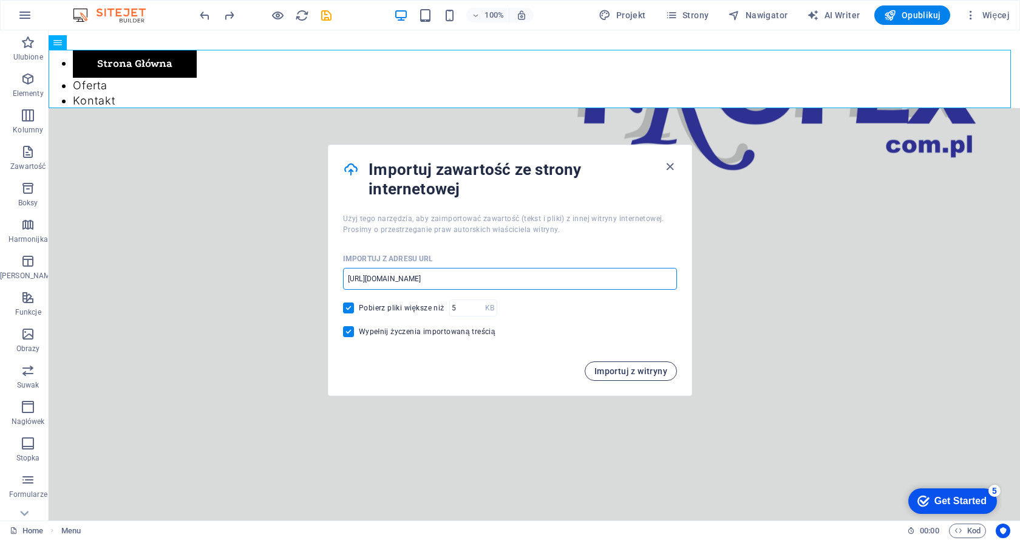
type input "[URL][DOMAIN_NAME]"
click at [613, 374] on span "Importuj z witryny" at bounding box center [631, 371] width 73 height 10
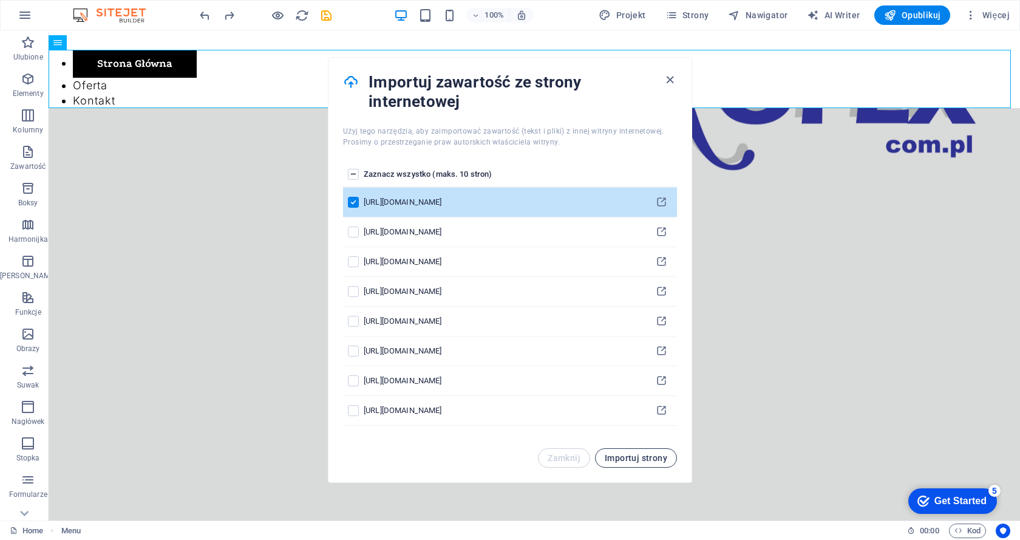
click at [621, 456] on span "Importuj strony" at bounding box center [636, 458] width 63 height 10
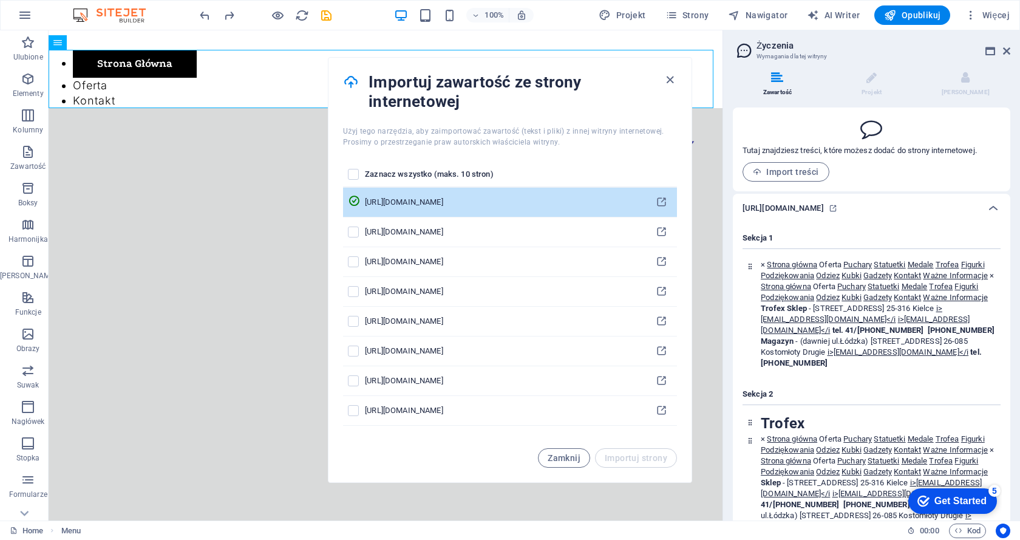
scroll to position [132, 0]
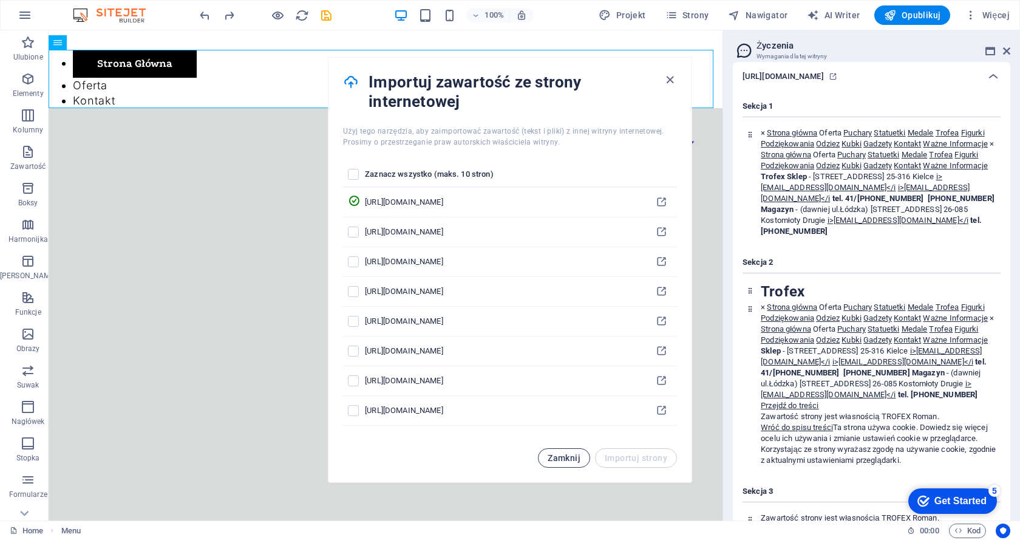
click at [560, 456] on span "Zamknij" at bounding box center [564, 458] width 33 height 10
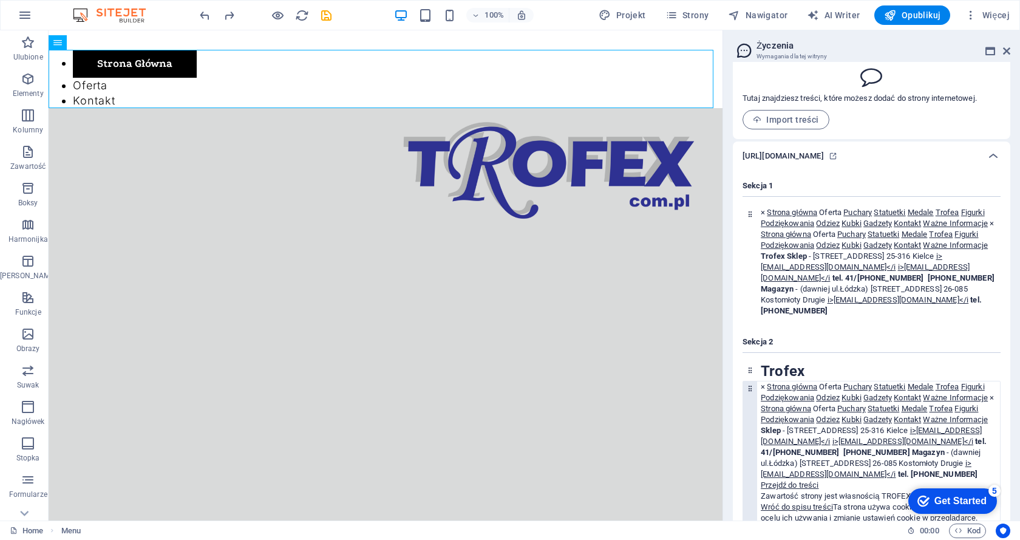
scroll to position [0, 0]
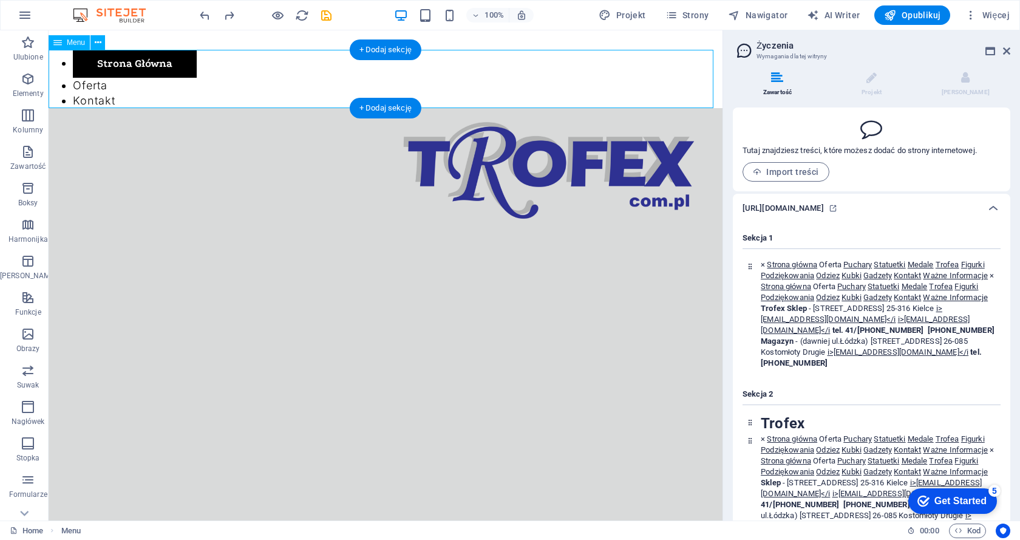
click at [95, 88] on nav "Strona Główna Oferta Kontakt" at bounding box center [386, 79] width 674 height 58
click at [117, 56] on nav "Strona Główna Oferta Kontakt" at bounding box center [386, 79] width 674 height 58
click at [93, 80] on nav "Strona Główna Oferta Kontakt" at bounding box center [386, 79] width 674 height 58
click at [94, 97] on nav "Strona Główna Oferta Kontakt" at bounding box center [386, 79] width 674 height 58
click at [96, 99] on nav "Strona Główna Oferta Kontakt" at bounding box center [386, 79] width 674 height 58
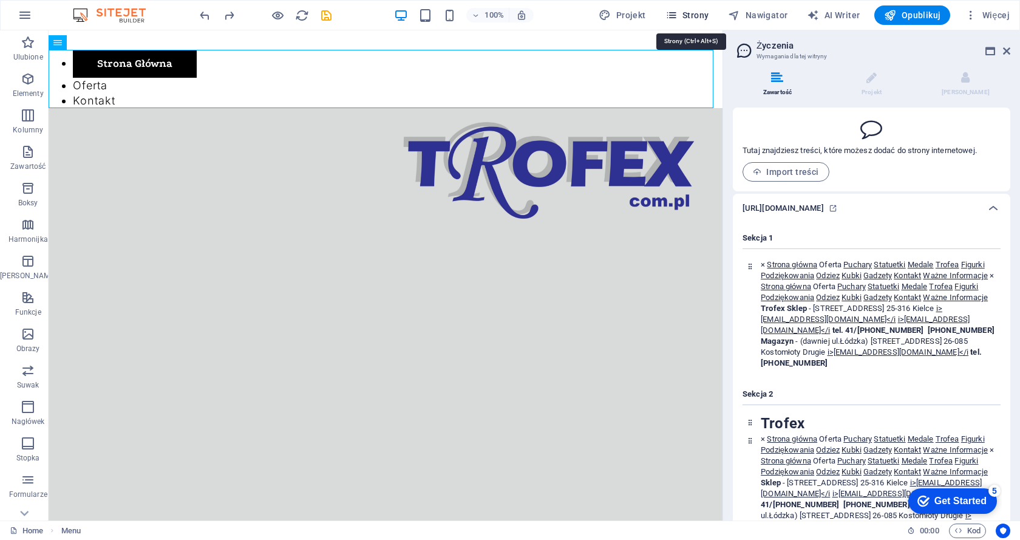
click at [689, 16] on span "Strony" at bounding box center [688, 15] width 44 height 12
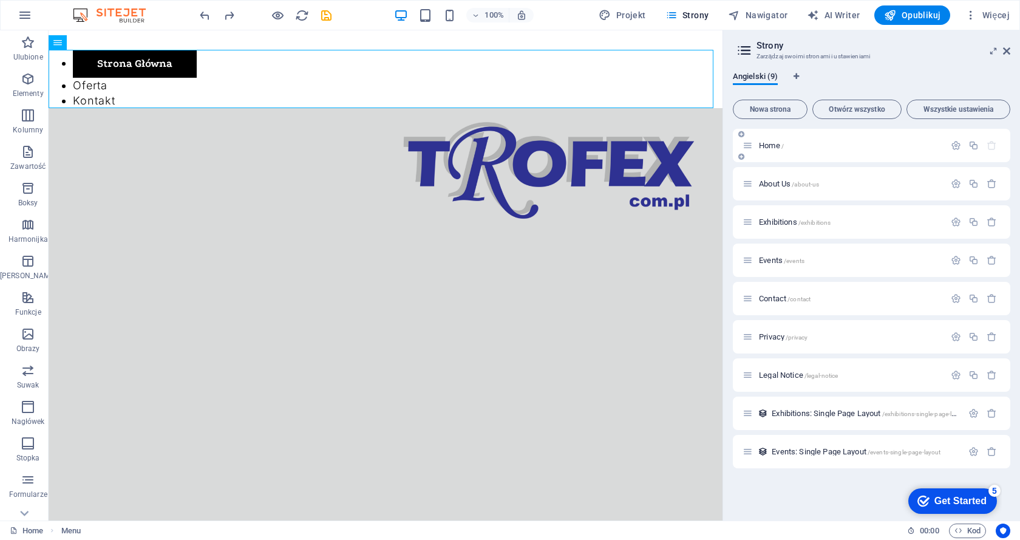
click at [776, 146] on span "Home /" at bounding box center [771, 145] width 25 height 9
click at [790, 183] on span "About Us /about-us" at bounding box center [789, 183] width 60 height 9
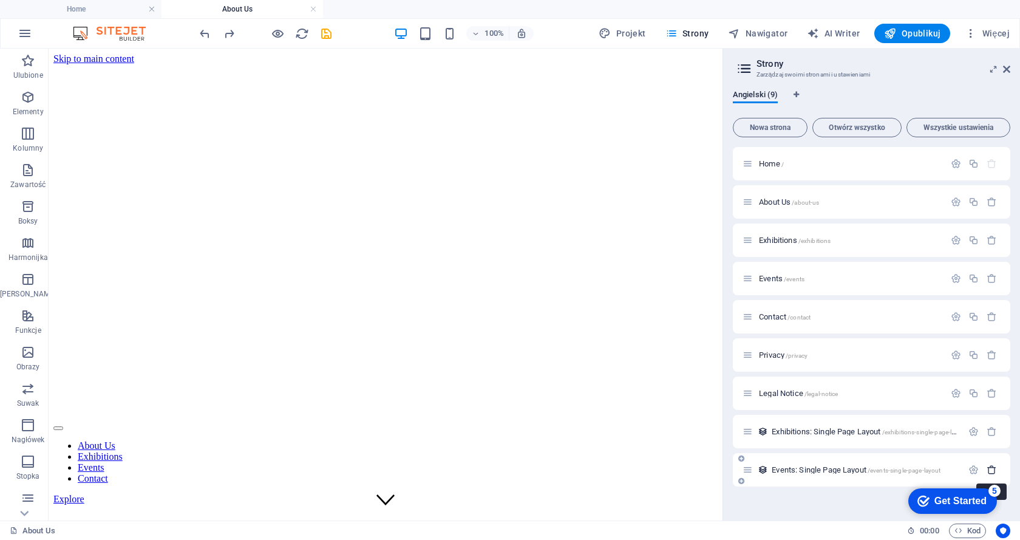
click at [991, 470] on icon "button" at bounding box center [992, 470] width 10 height 10
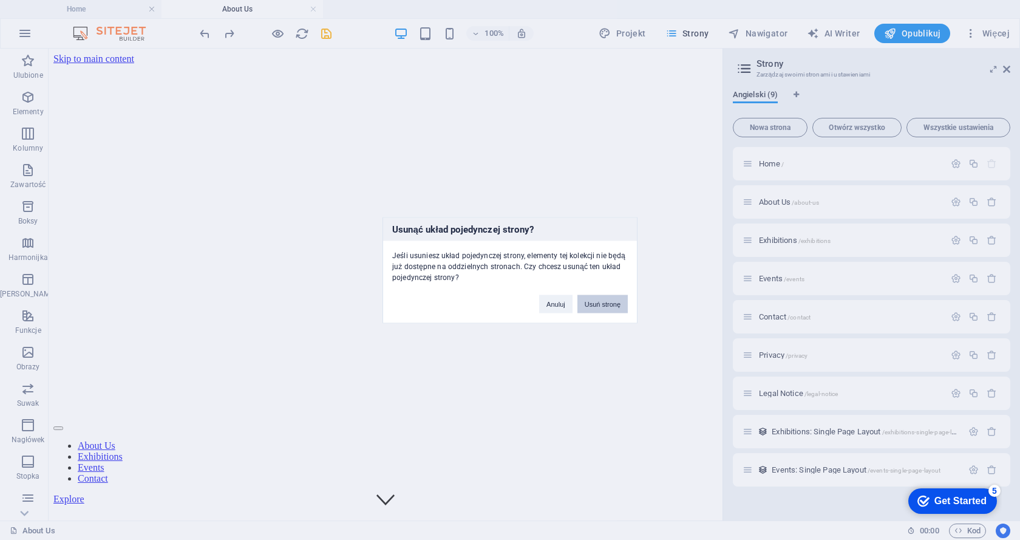
click at [604, 304] on button "Usuń stronę" at bounding box center [603, 304] width 50 height 18
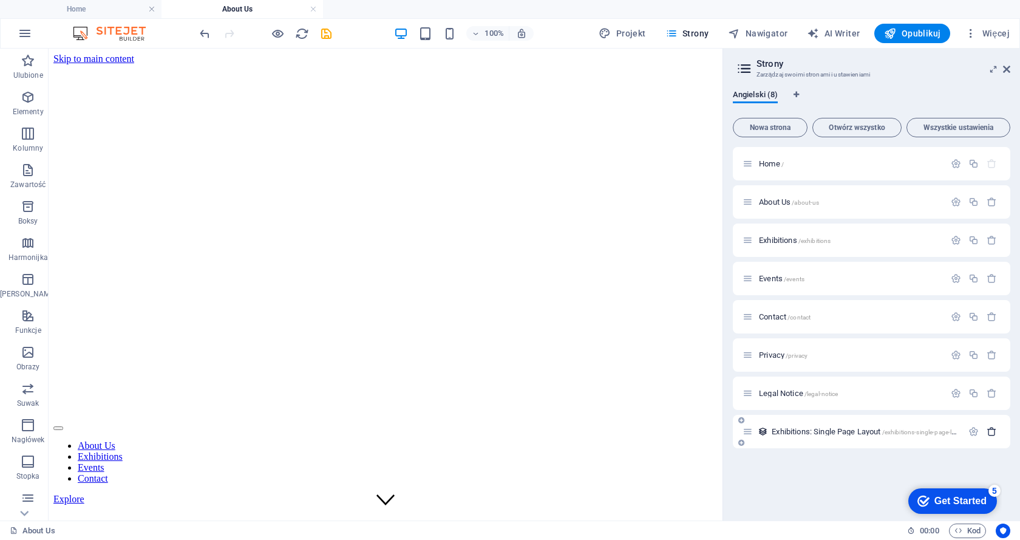
click at [992, 433] on icon "button" at bounding box center [992, 431] width 10 height 10
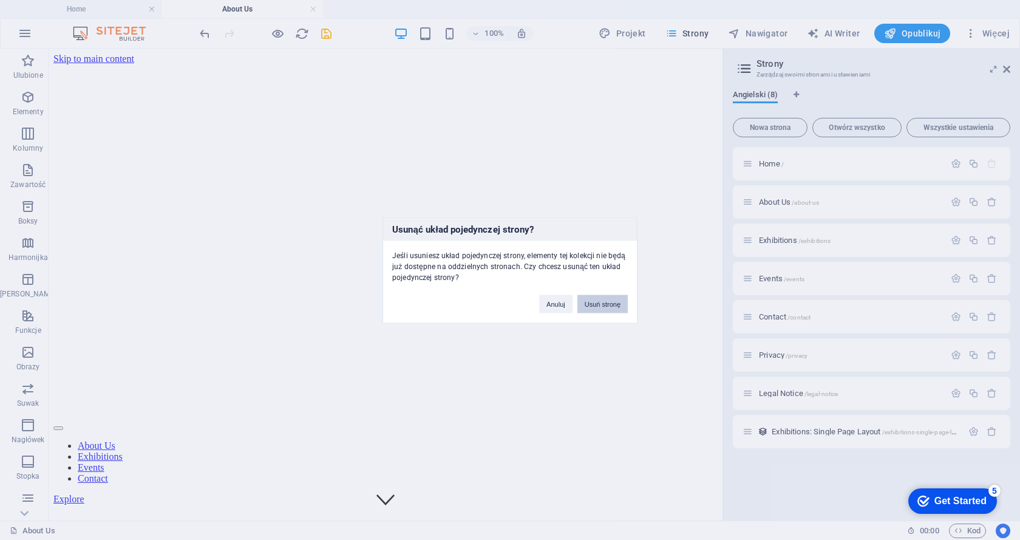
click at [601, 301] on button "Usuń stronę" at bounding box center [603, 304] width 50 height 18
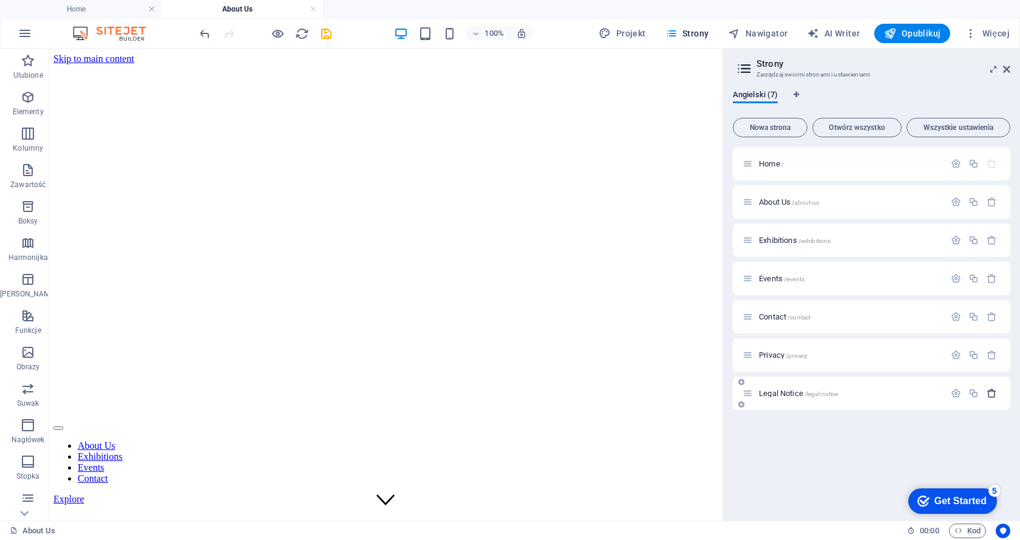
click at [987, 394] on icon "button" at bounding box center [992, 393] width 10 height 10
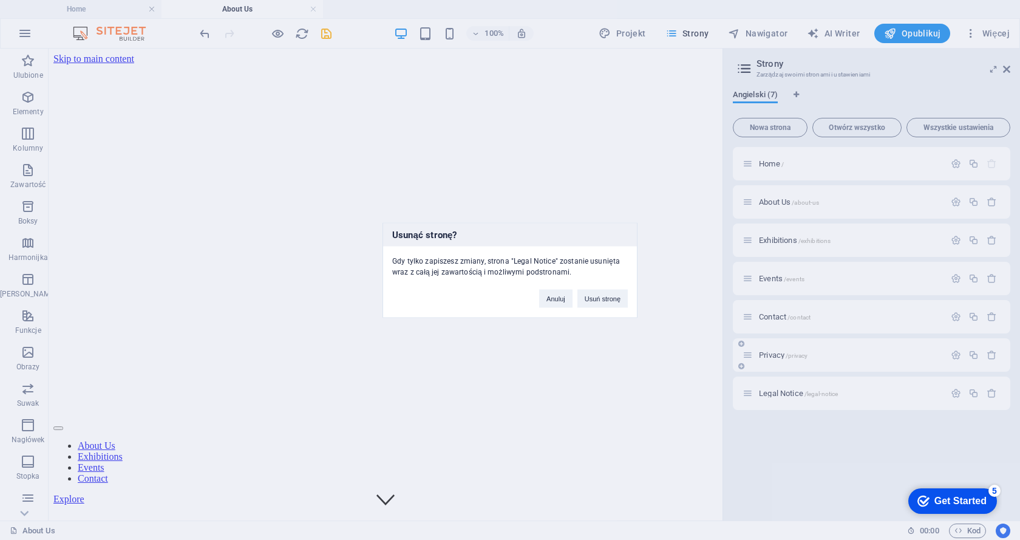
drag, startPoint x: 596, startPoint y: 296, endPoint x: 903, endPoint y: 357, distance: 312.7
click at [597, 297] on button "Usuń stronę" at bounding box center [603, 298] width 50 height 18
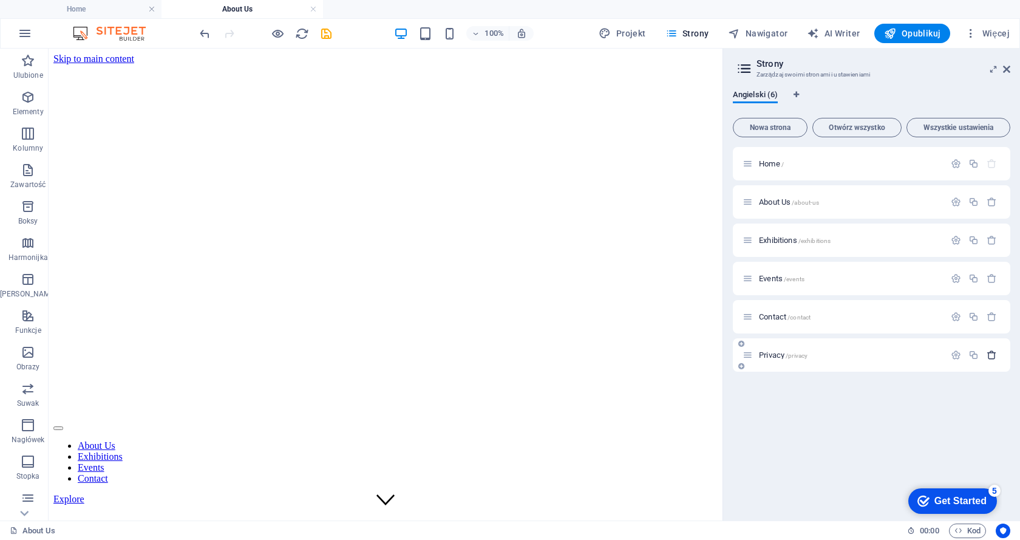
click at [994, 358] on icon "button" at bounding box center [992, 355] width 10 height 10
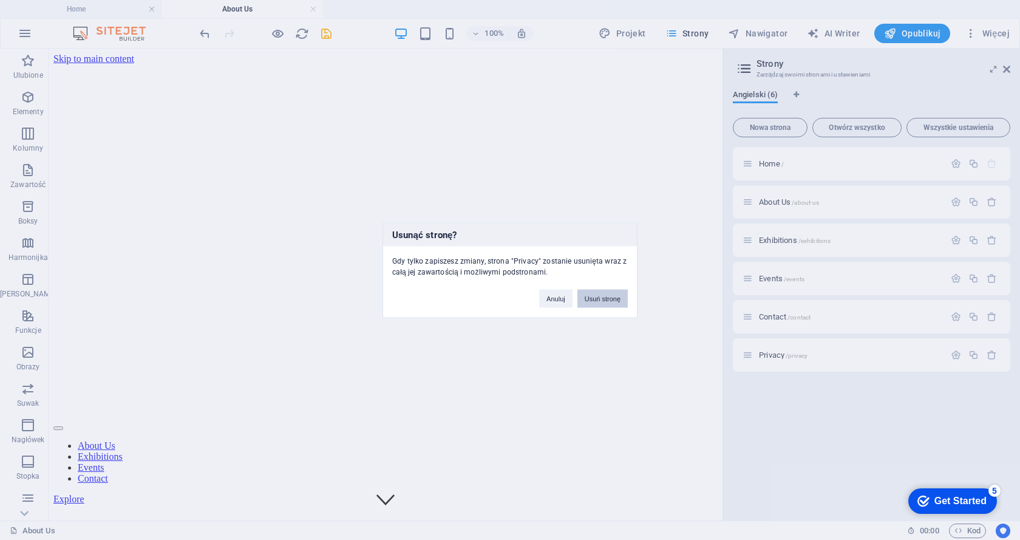
click at [596, 299] on button "Usuń stronę" at bounding box center [603, 298] width 50 height 18
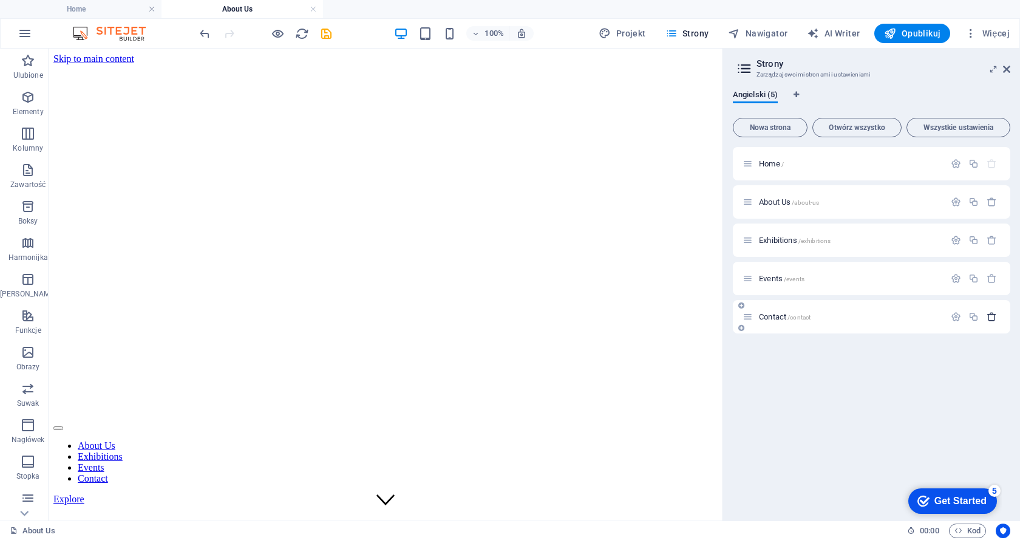
click at [994, 316] on icon "button" at bounding box center [992, 317] width 10 height 10
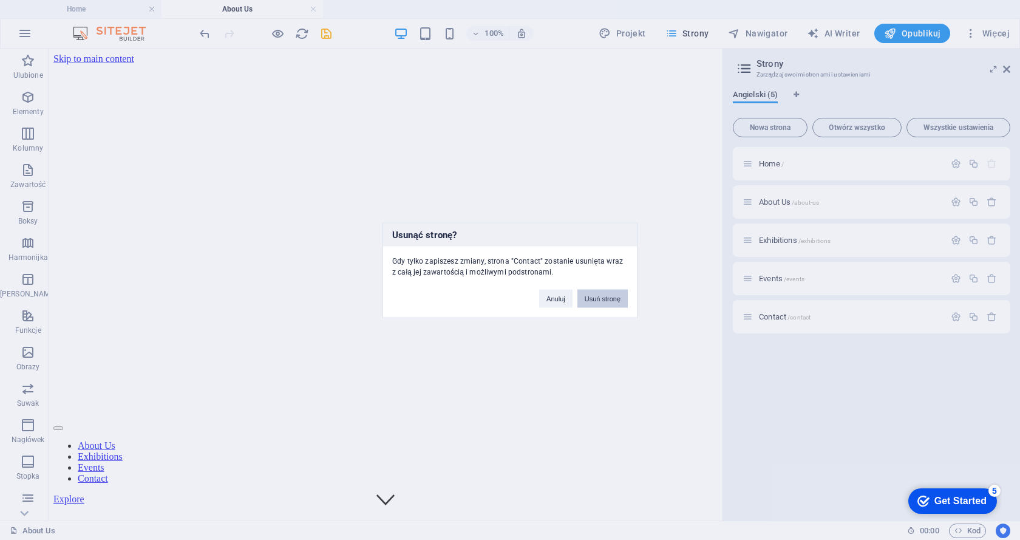
click at [602, 296] on button "Usuń stronę" at bounding box center [603, 298] width 50 height 18
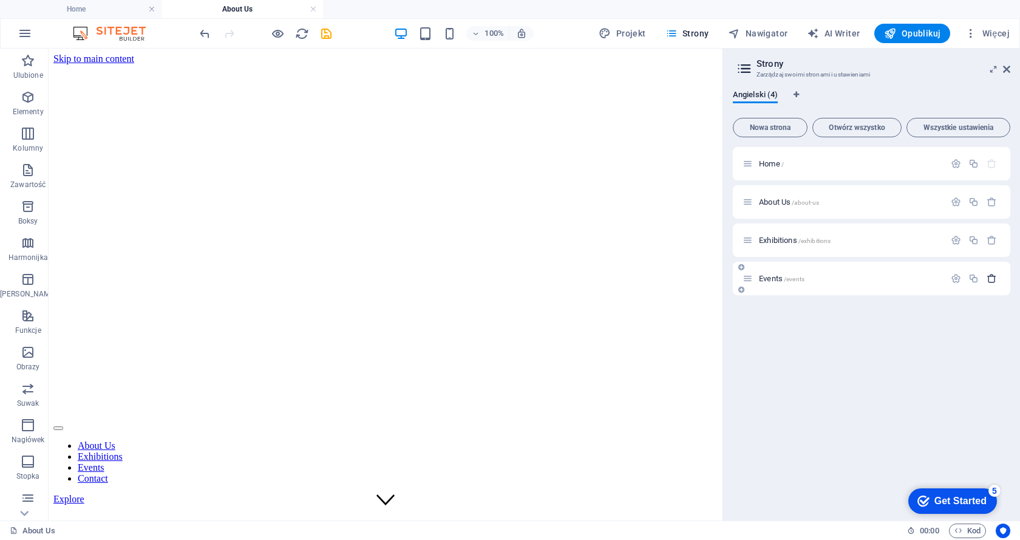
click at [993, 279] on icon "button" at bounding box center [992, 278] width 10 height 10
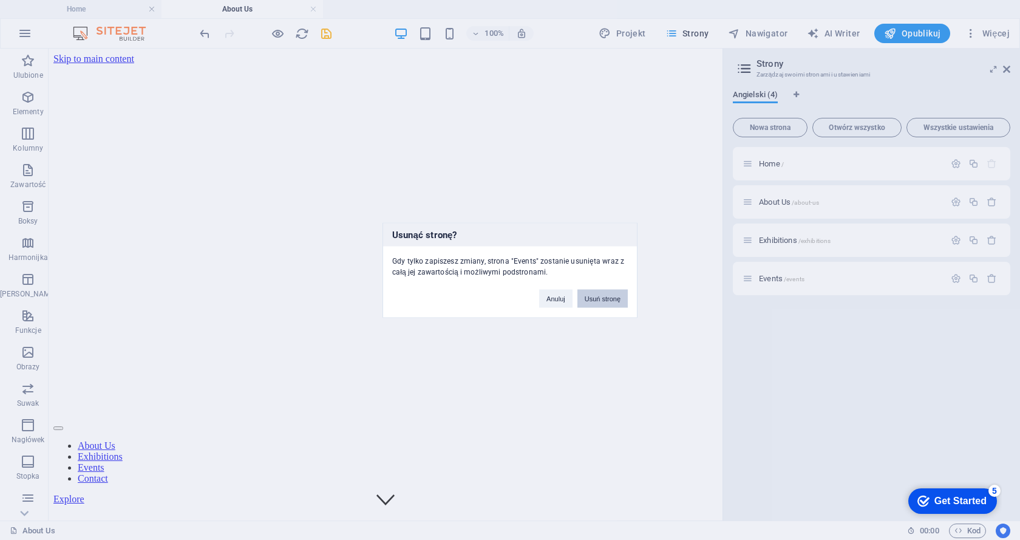
click at [598, 293] on button "Usuń stronę" at bounding box center [603, 298] width 50 height 18
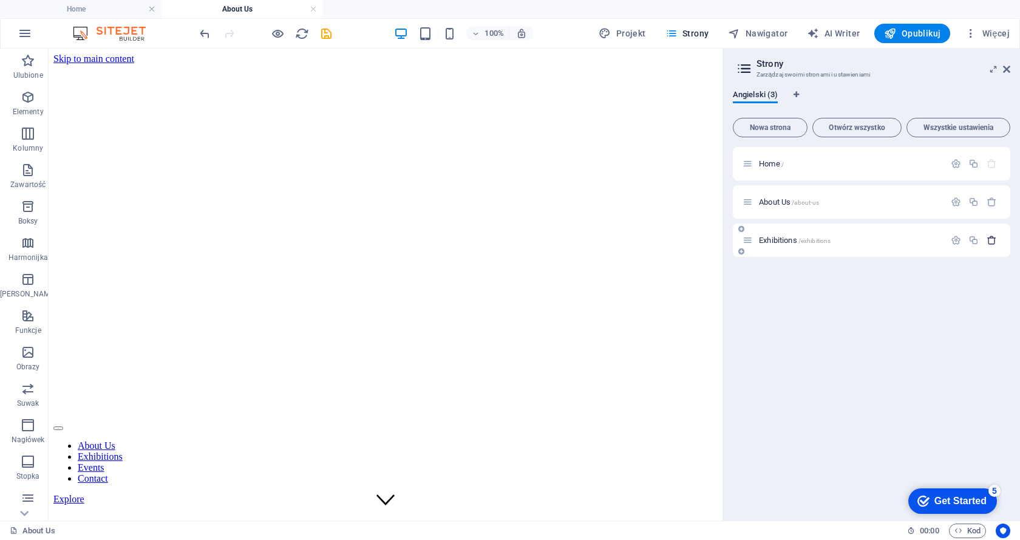
click at [991, 241] on icon "button" at bounding box center [992, 240] width 10 height 10
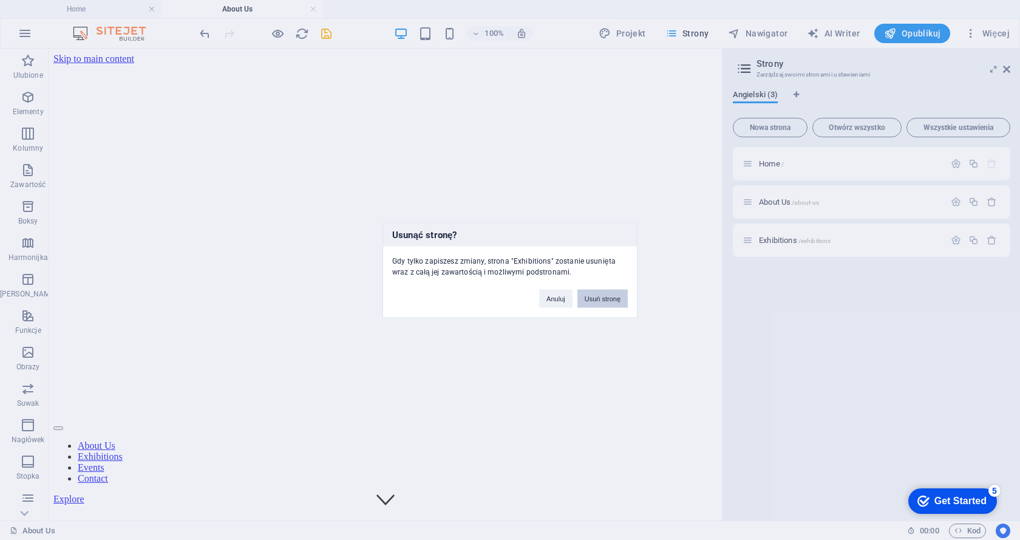
click at [609, 296] on button "Usuń stronę" at bounding box center [603, 298] width 50 height 18
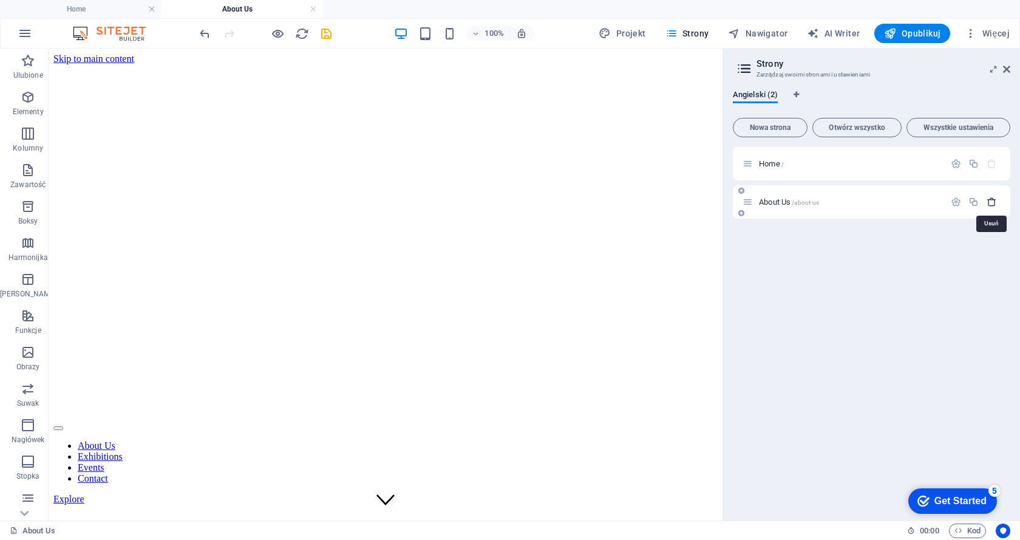
click at [990, 202] on icon "button" at bounding box center [992, 202] width 10 height 10
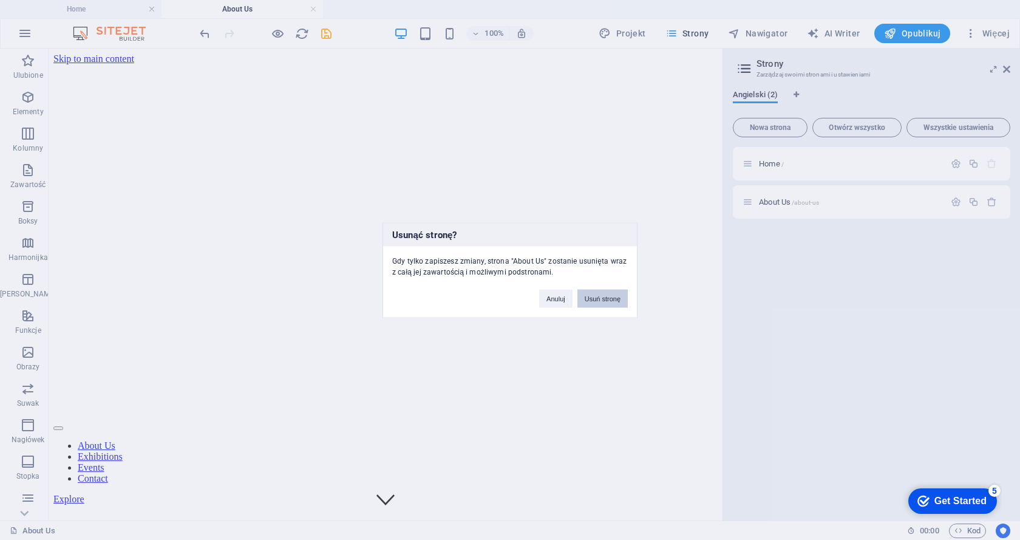
click at [600, 295] on button "Usuń stronę" at bounding box center [603, 298] width 50 height 18
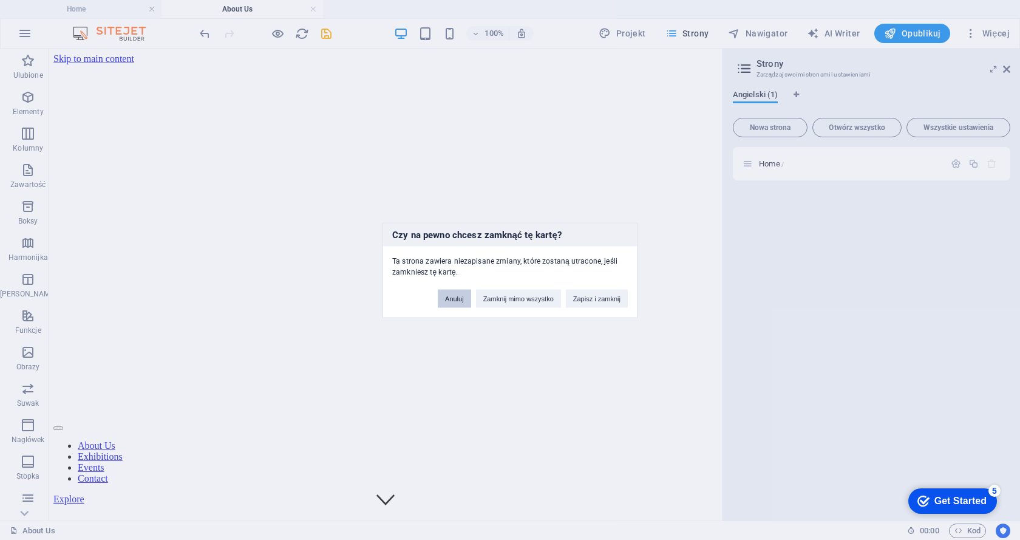
click at [450, 296] on button "Anuluj" at bounding box center [454, 298] width 33 height 18
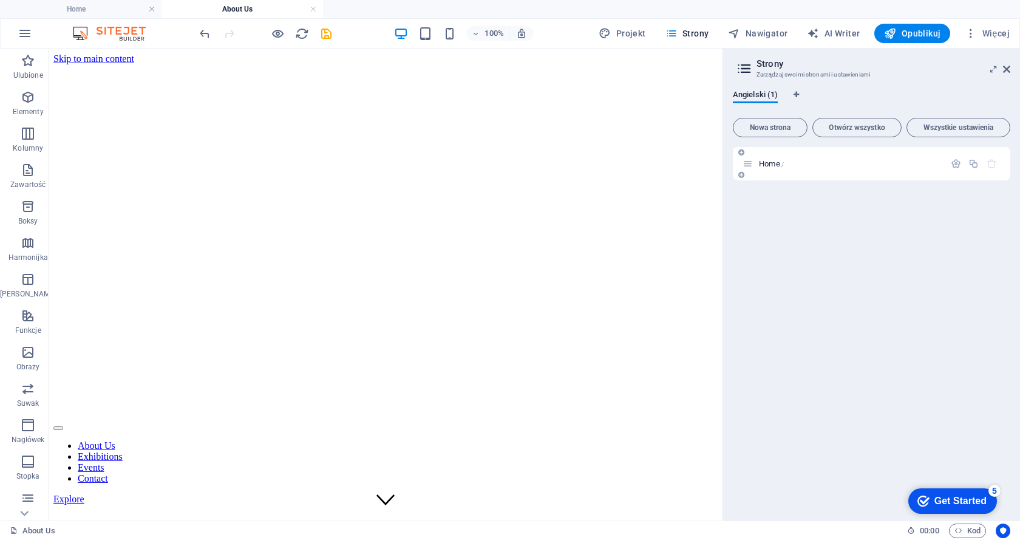
click at [774, 164] on span "Home /" at bounding box center [771, 163] width 25 height 9
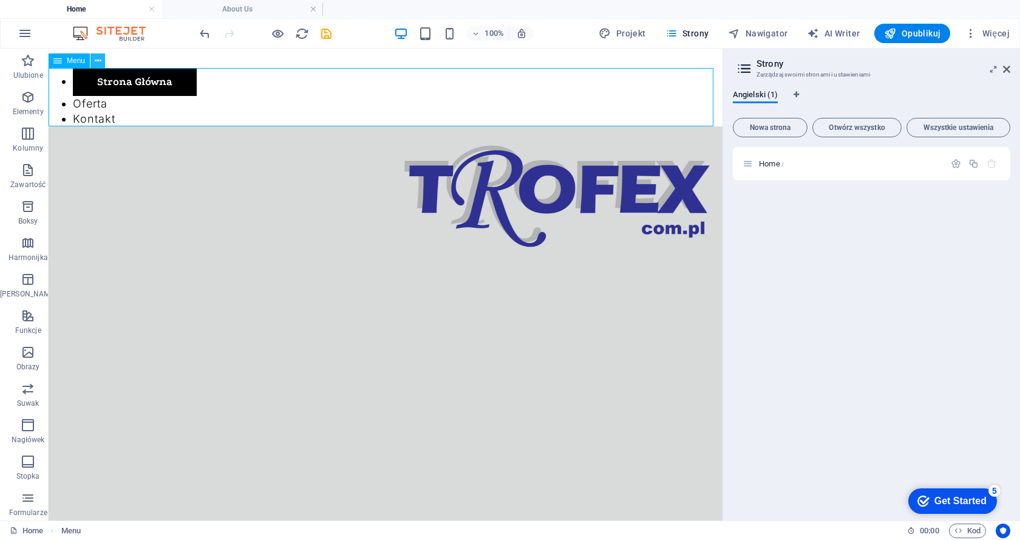
click at [100, 62] on icon at bounding box center [98, 61] width 7 height 13
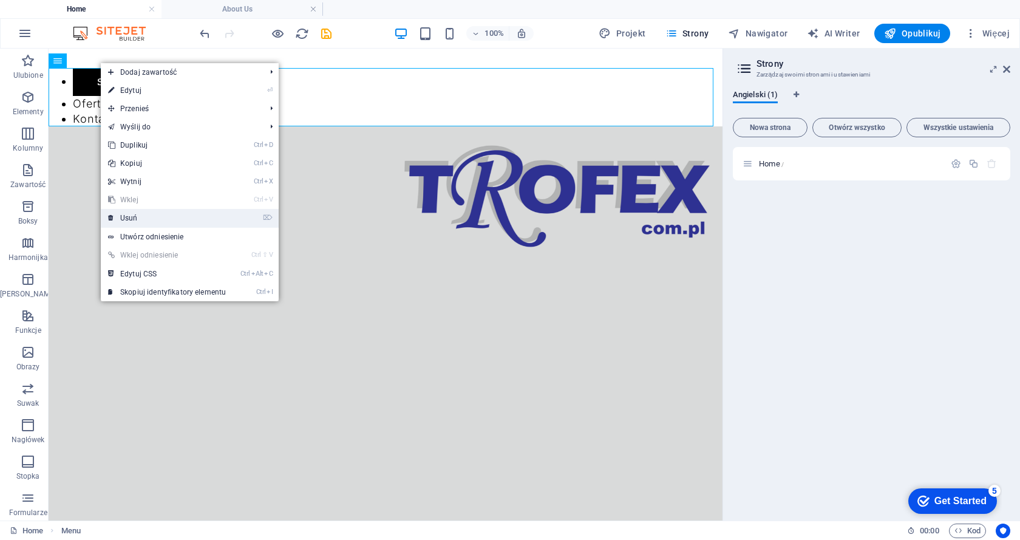
click at [121, 216] on link "⌦ Usuń" at bounding box center [167, 218] width 132 height 18
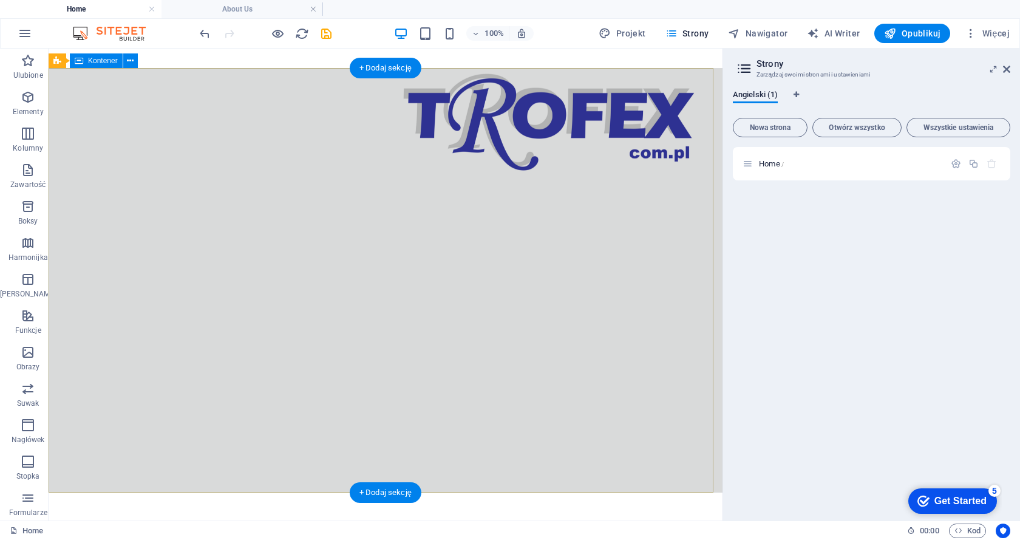
drag, startPoint x: 387, startPoint y: 67, endPoint x: 39, endPoint y: 205, distance: 373.8
click at [387, 67] on div "+ Dodaj sekcję" at bounding box center [386, 68] width 72 height 21
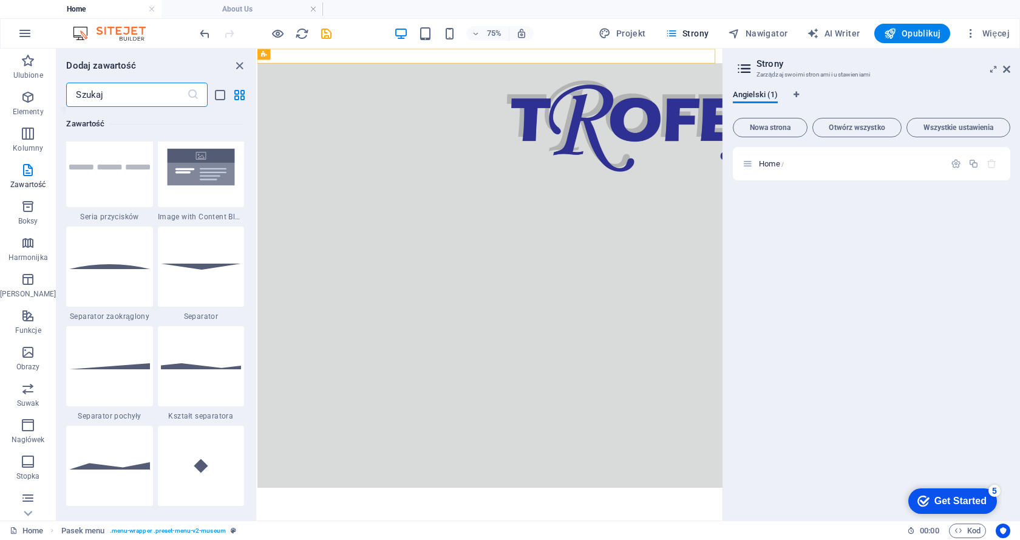
scroll to position [2854, 0]
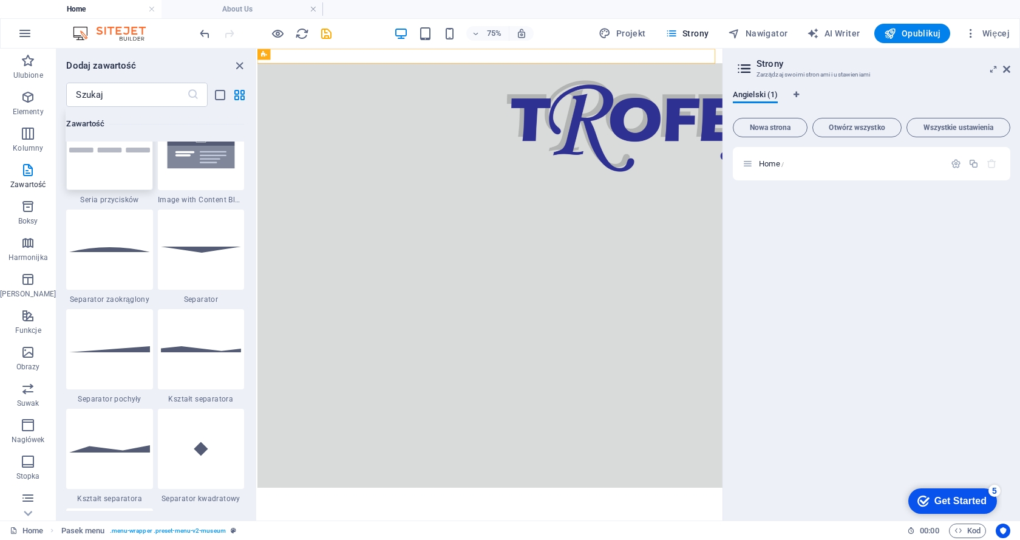
drag, startPoint x: 122, startPoint y: 163, endPoint x: 76, endPoint y: 89, distance: 87.3
click at [122, 163] on div at bounding box center [109, 150] width 86 height 80
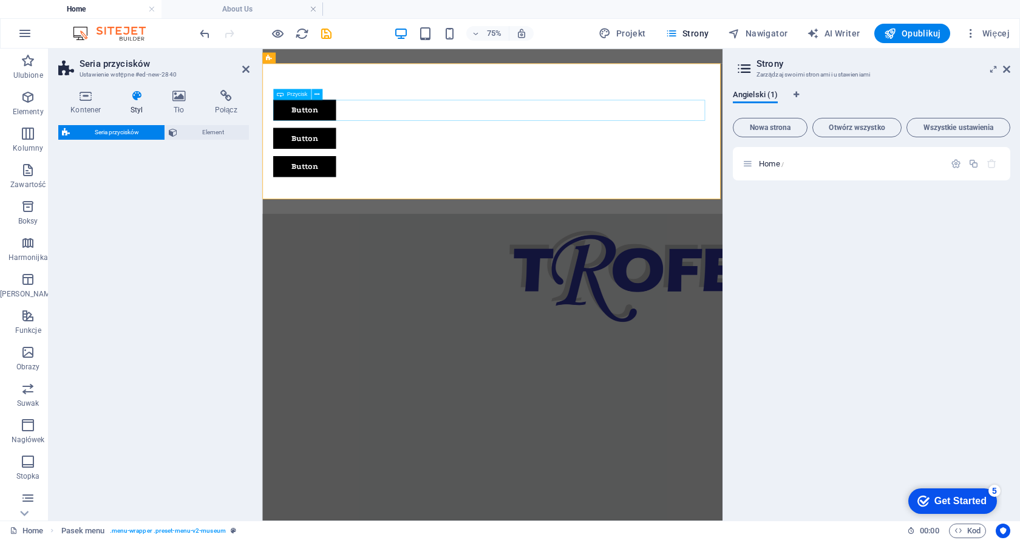
select select "rem"
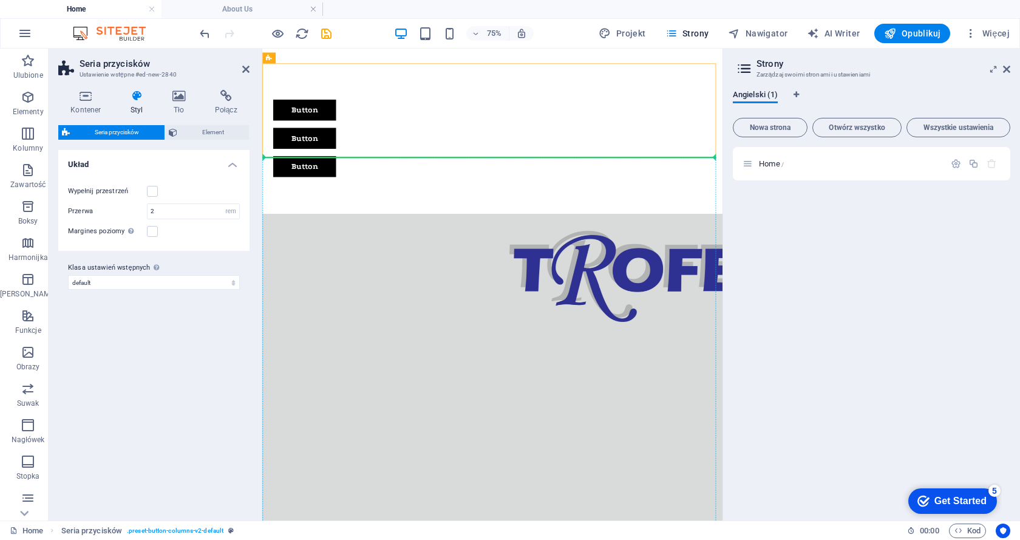
drag, startPoint x: 562, startPoint y: 104, endPoint x: 344, endPoint y: 237, distance: 255.4
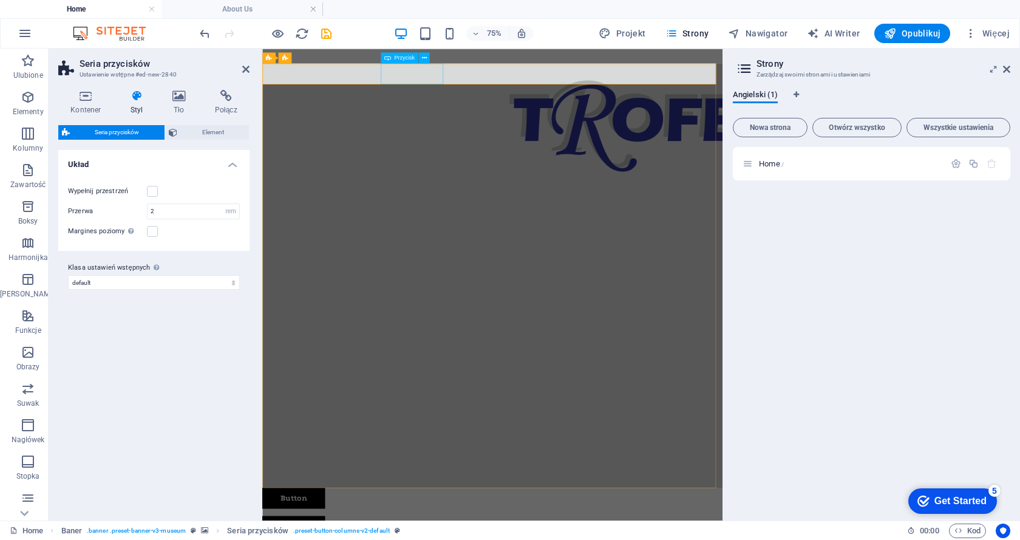
click at [343, 58] on icon at bounding box center [342, 58] width 5 height 10
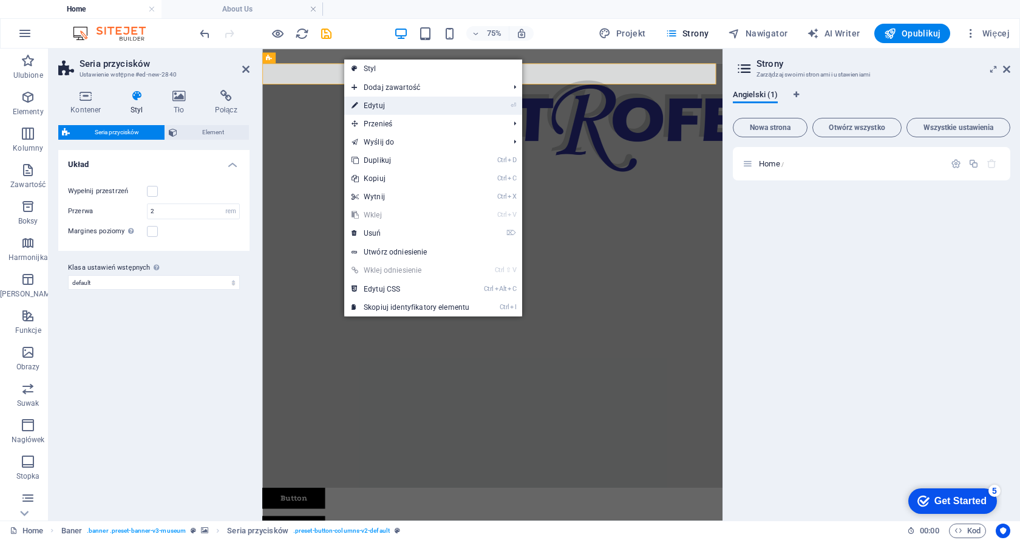
click at [367, 104] on link "⏎ Edytuj" at bounding box center [410, 106] width 132 height 18
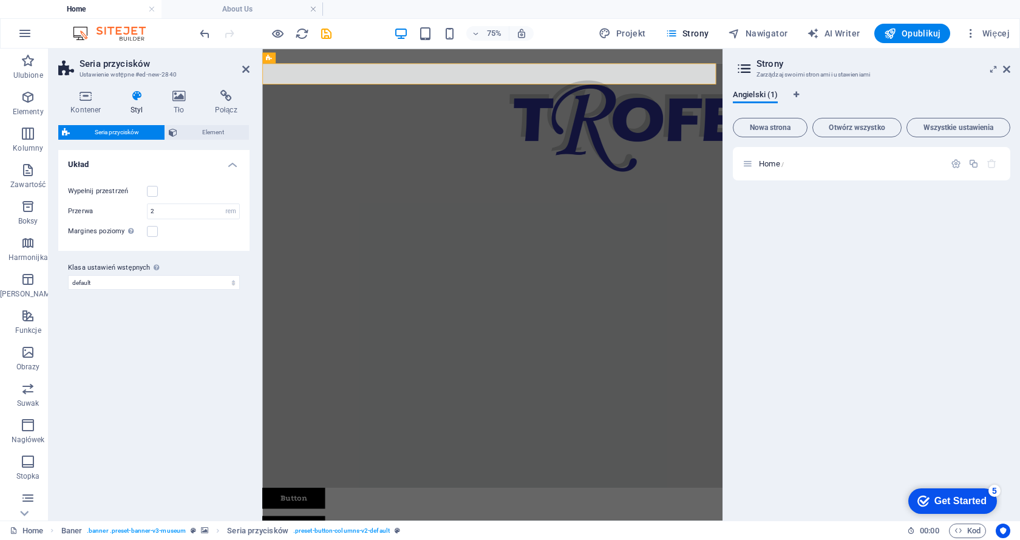
click at [231, 167] on h4 "Układ" at bounding box center [153, 161] width 191 height 22
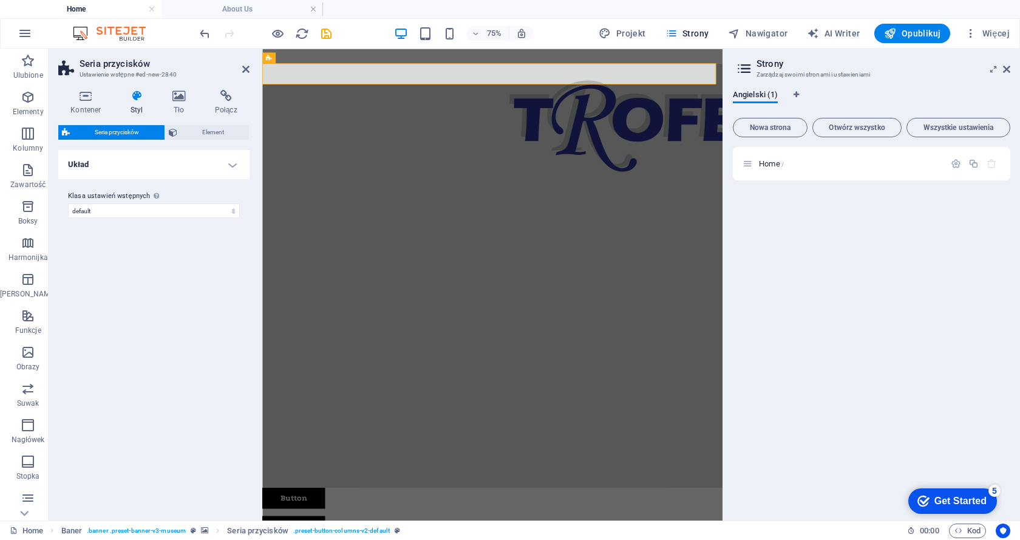
click at [232, 167] on h4 "Układ" at bounding box center [153, 164] width 191 height 29
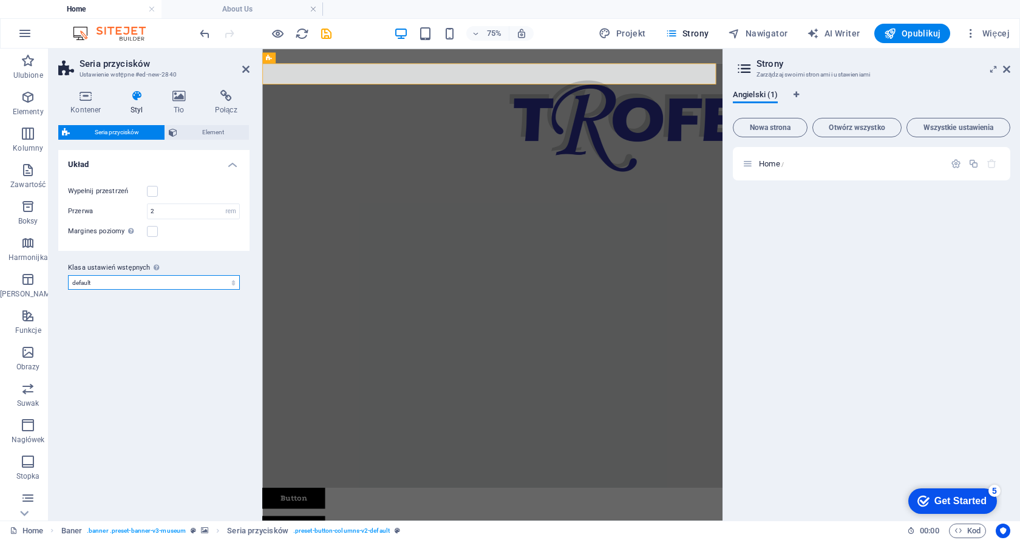
click at [184, 284] on select "default Dodaj klasę ustawień wstępnych" at bounding box center [154, 282] width 172 height 15
click at [68, 275] on select "default Dodaj klasę ustawień wstępnych" at bounding box center [154, 282] width 172 height 15
select select "preset-button-columns-v2-default"
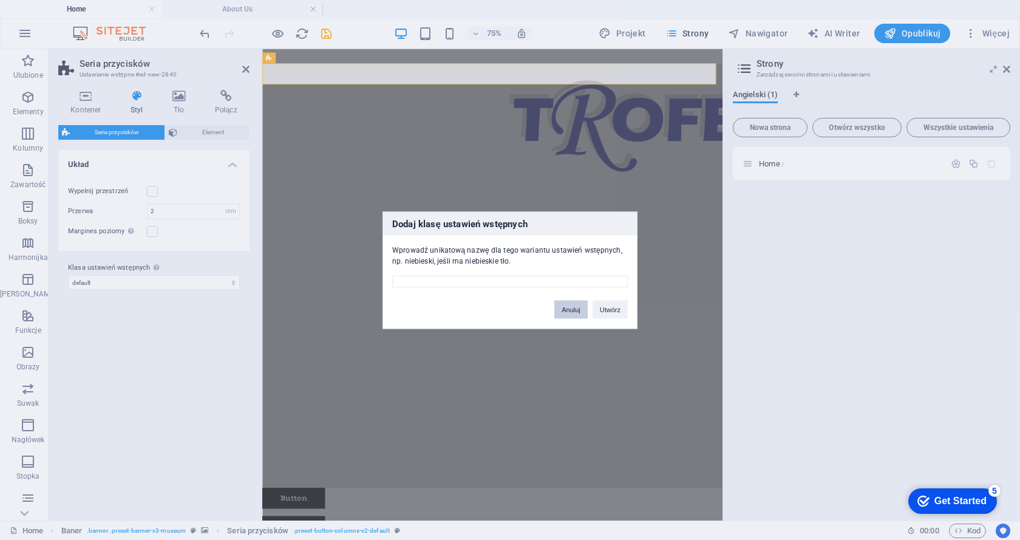
click at [567, 307] on button "Anuluj" at bounding box center [571, 309] width 33 height 18
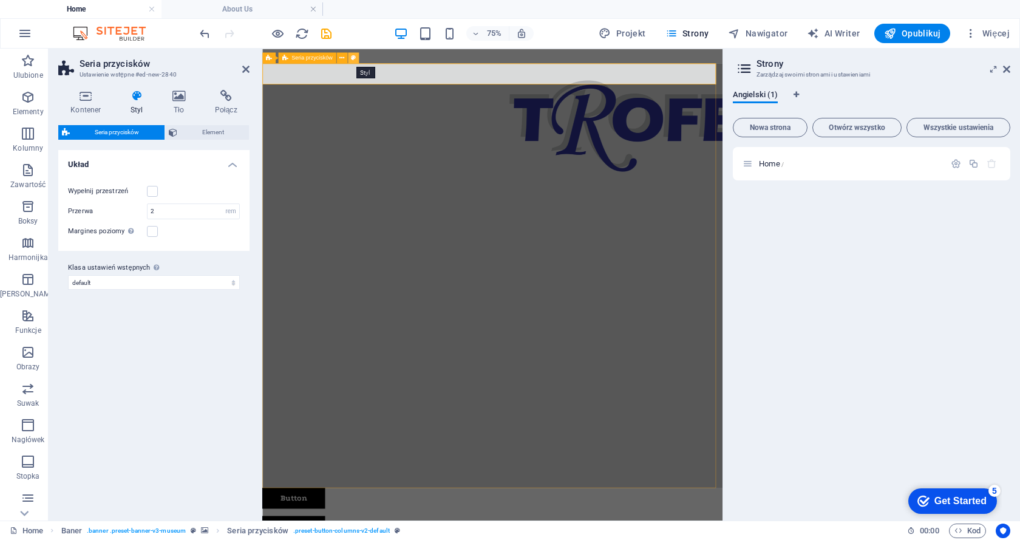
click at [355, 58] on icon at bounding box center [353, 58] width 5 height 10
click at [84, 100] on icon at bounding box center [85, 96] width 55 height 12
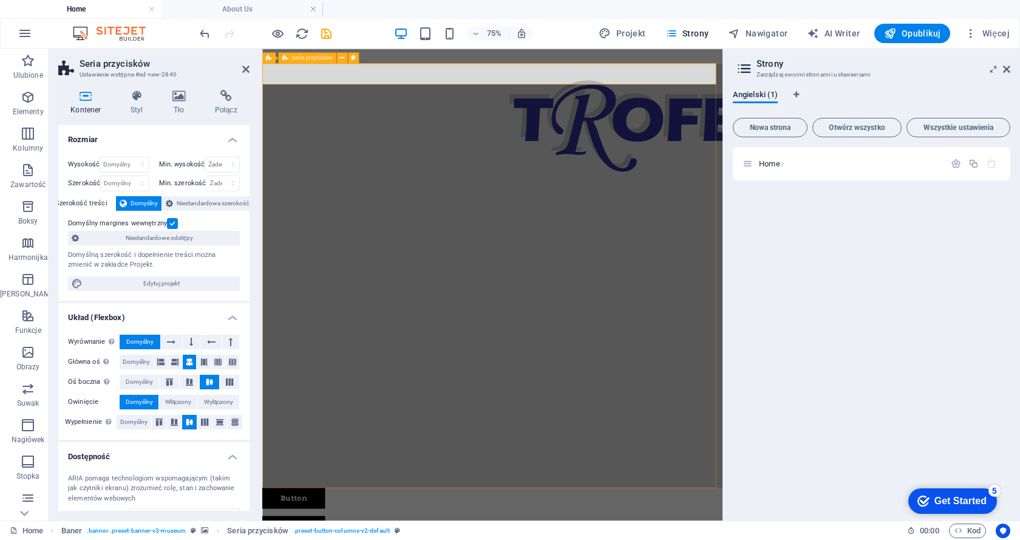
click at [310, 58] on span "Seria przycisków" at bounding box center [312, 57] width 41 height 5
click at [342, 57] on icon at bounding box center [342, 58] width 5 height 10
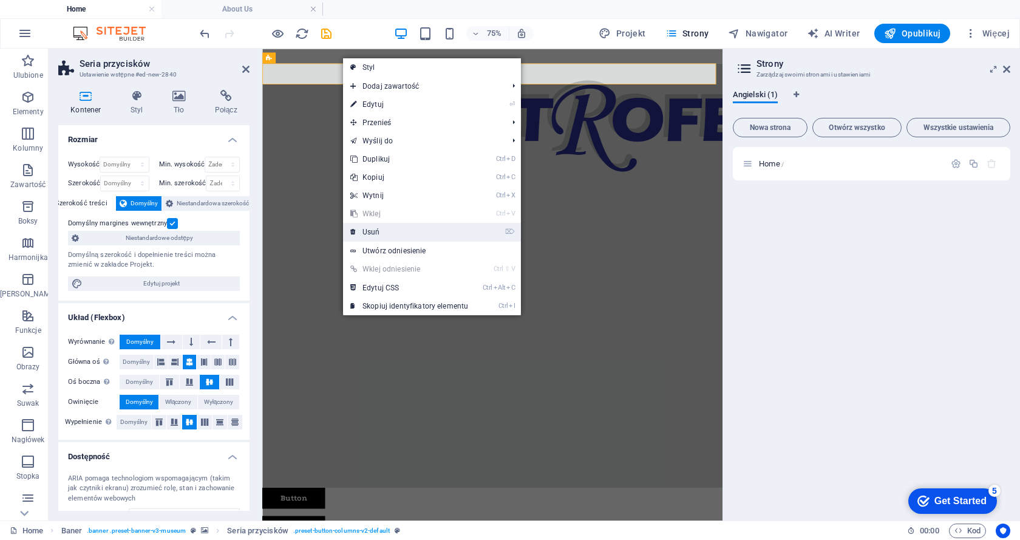
click at [372, 226] on link "⌦ Usuń" at bounding box center [409, 232] width 132 height 18
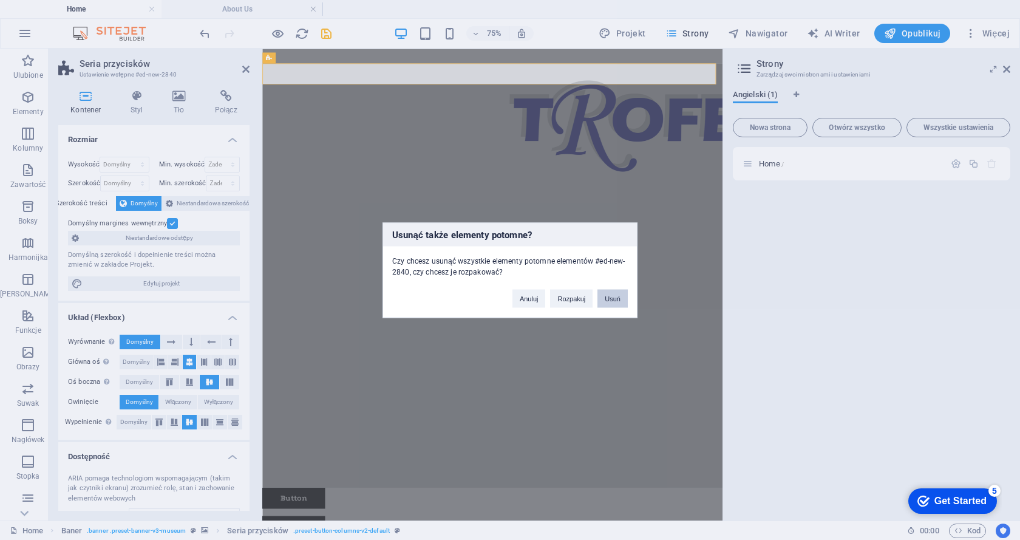
drag, startPoint x: 615, startPoint y: 299, endPoint x: 555, endPoint y: 249, distance: 77.6
click at [615, 299] on button "Usuń" at bounding box center [613, 298] width 30 height 18
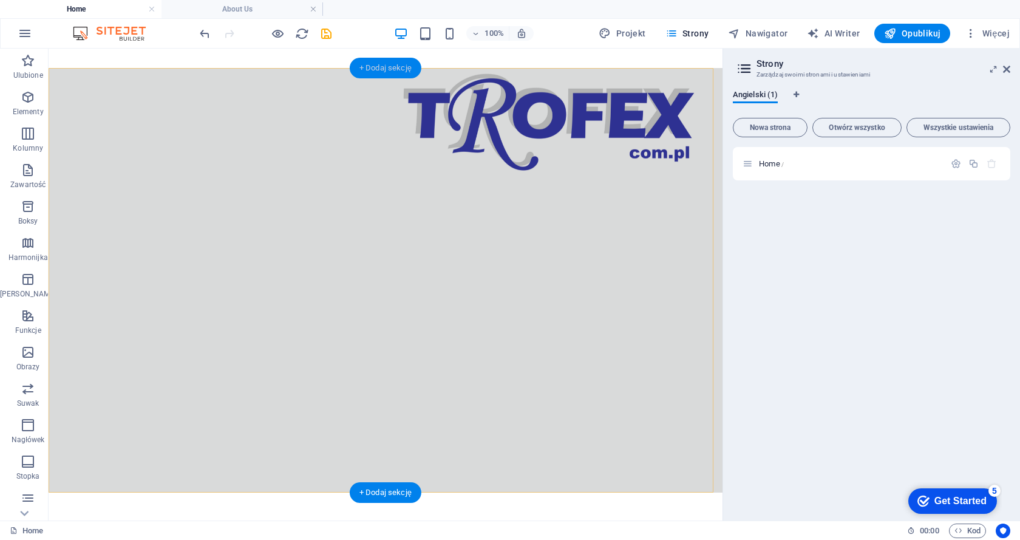
click at [389, 66] on div "+ Dodaj sekcję" at bounding box center [386, 68] width 72 height 21
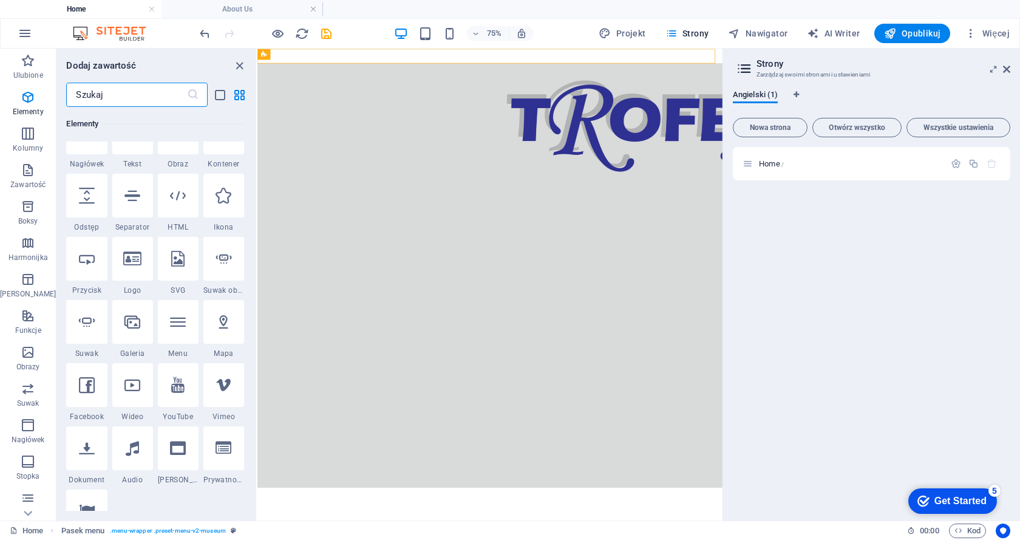
scroll to position [182, 0]
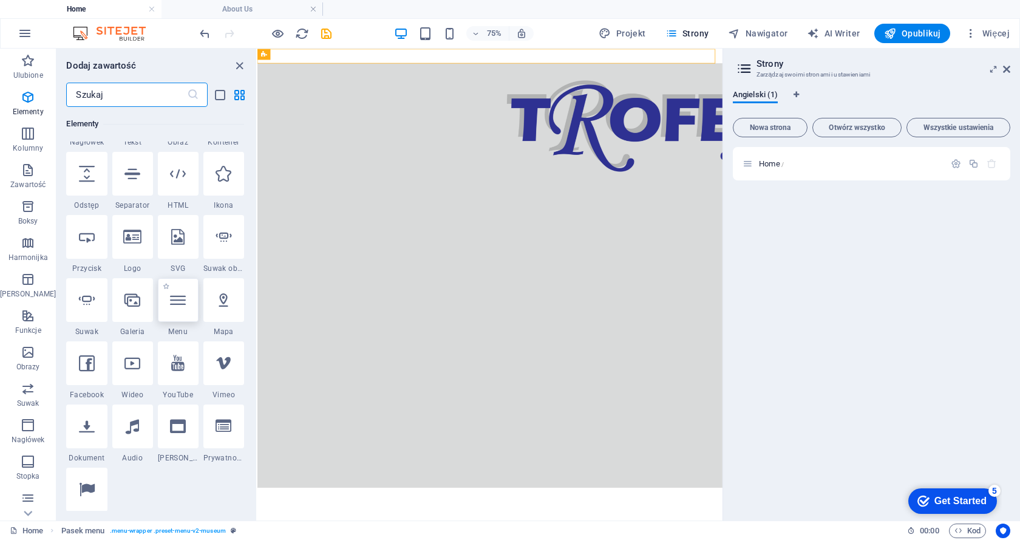
click at [171, 303] on icon at bounding box center [178, 300] width 16 height 16
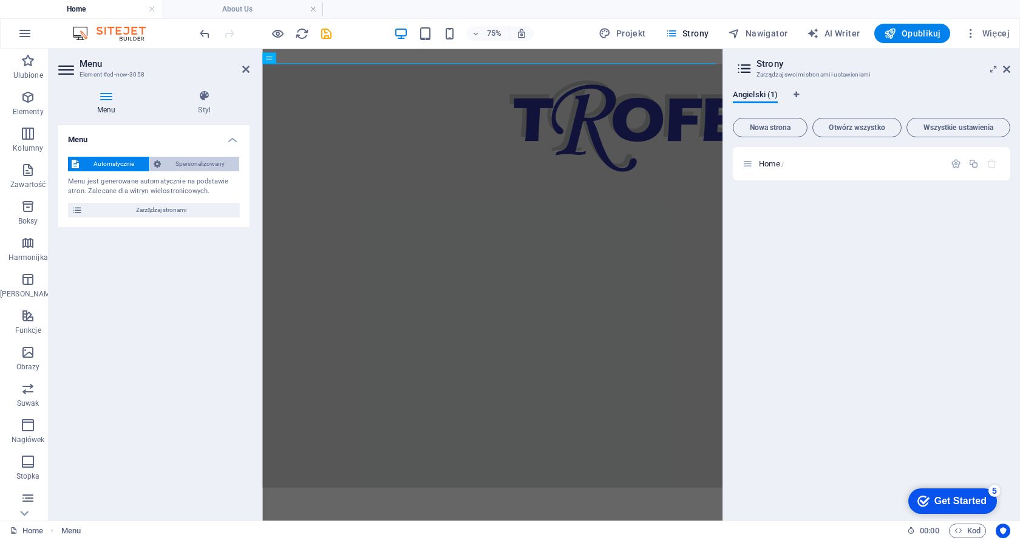
click at [187, 161] on span "Spersonalizowany" at bounding box center [201, 164] width 72 height 15
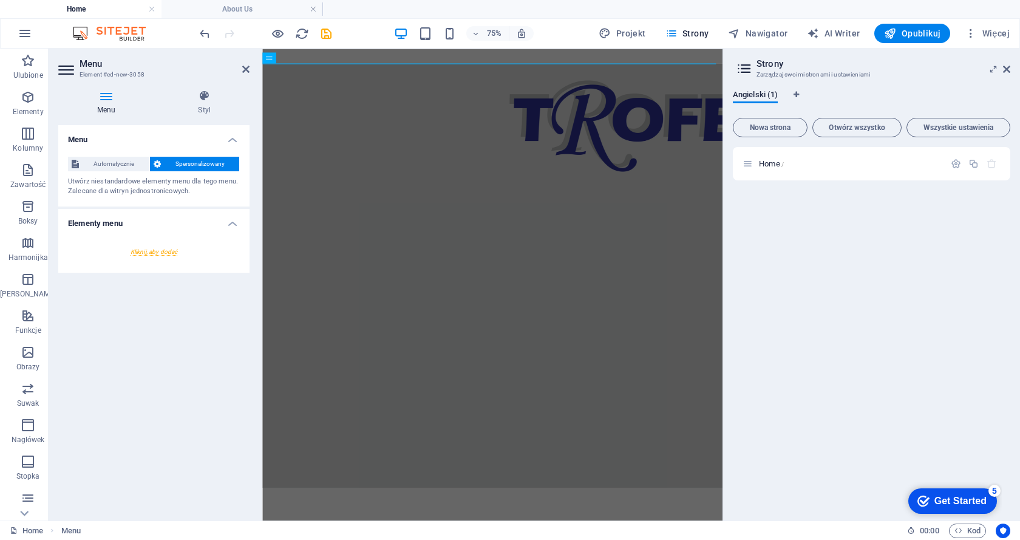
click at [154, 253] on div at bounding box center [154, 252] width 172 height 22
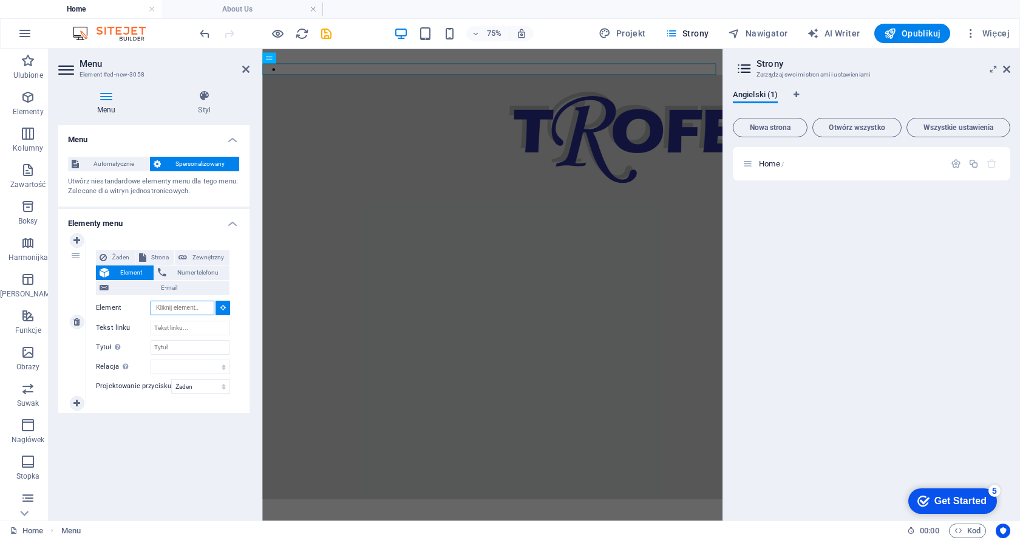
click at [197, 312] on input "Element" at bounding box center [183, 308] width 64 height 15
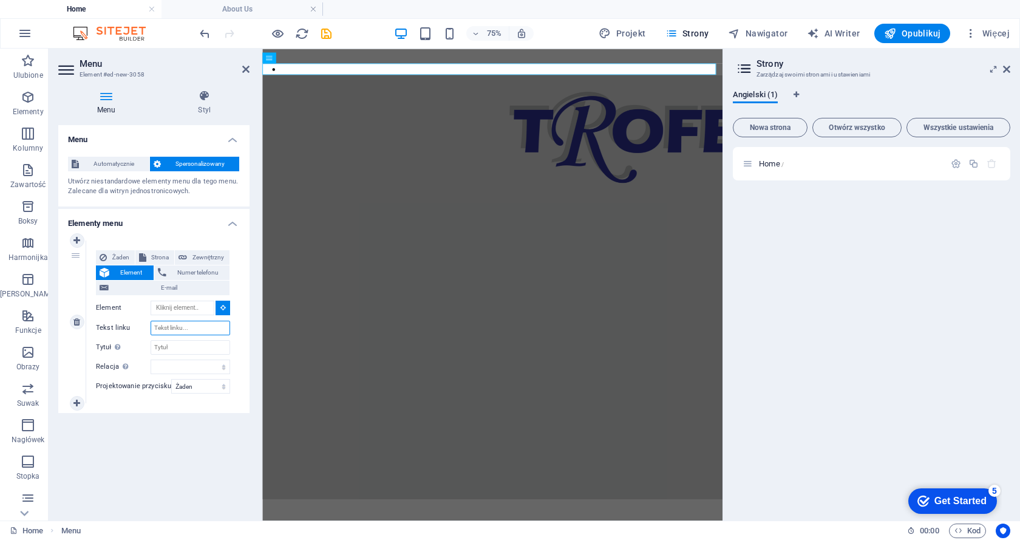
click at [182, 327] on input "Tekst linku" at bounding box center [191, 328] width 80 height 15
type input "Strona"
select select
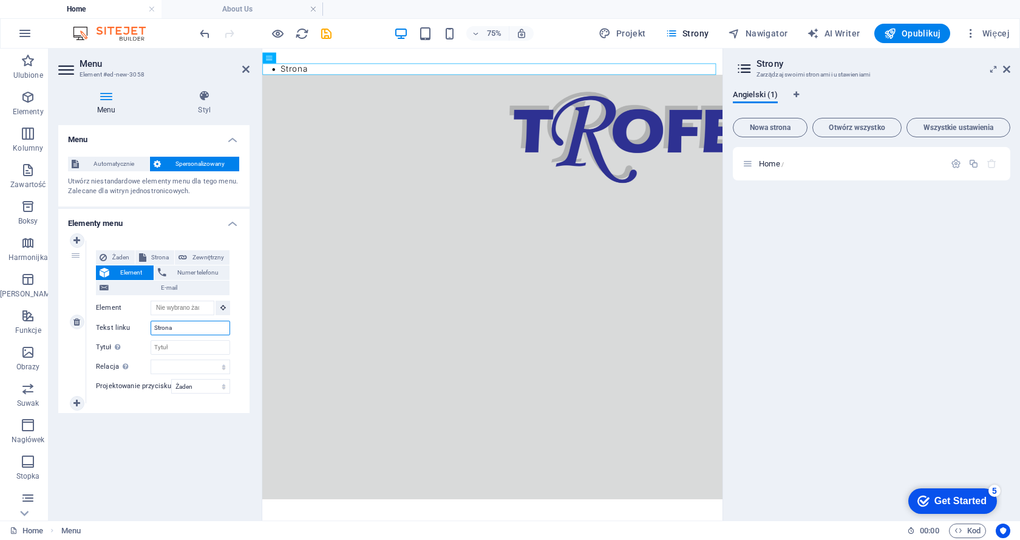
type input "Strona G"
select select
type input "Strona Główna"
select select
type input "Strona Główna"
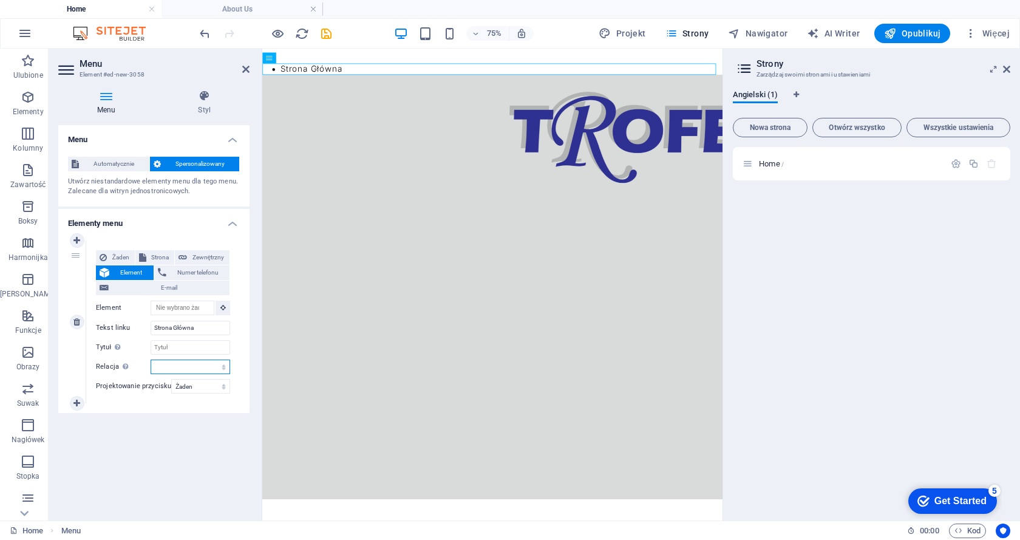
click at [169, 370] on select "alternate author bookmark external help license next nofollow noreferrer noopen…" at bounding box center [191, 367] width 80 height 15
select select "alternate"
click at [151, 360] on select "alternate author bookmark external help license next nofollow noreferrer noopen…" at bounding box center [191, 367] width 80 height 15
click at [196, 309] on input "Element" at bounding box center [183, 308] width 64 height 15
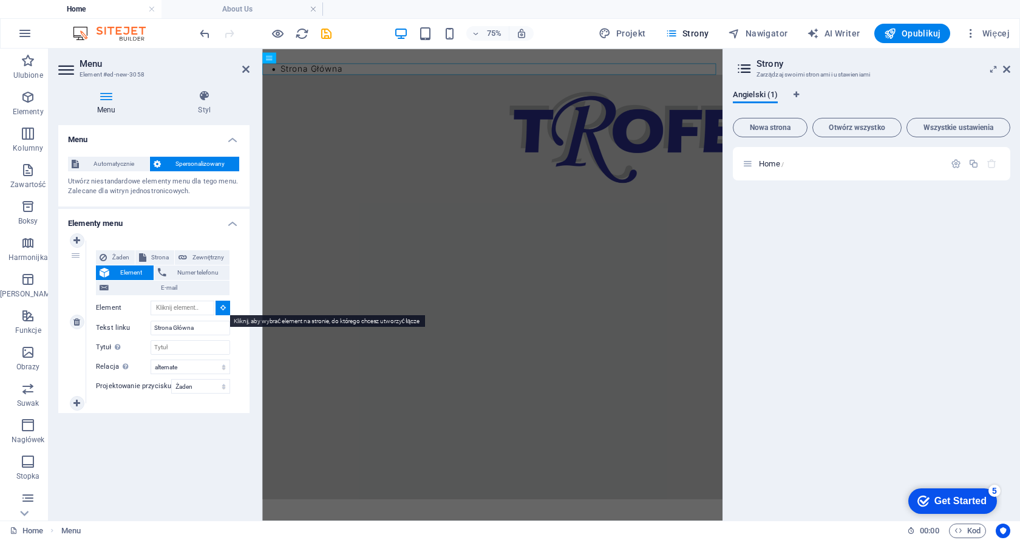
click at [224, 306] on icon at bounding box center [222, 307] width 5 height 6
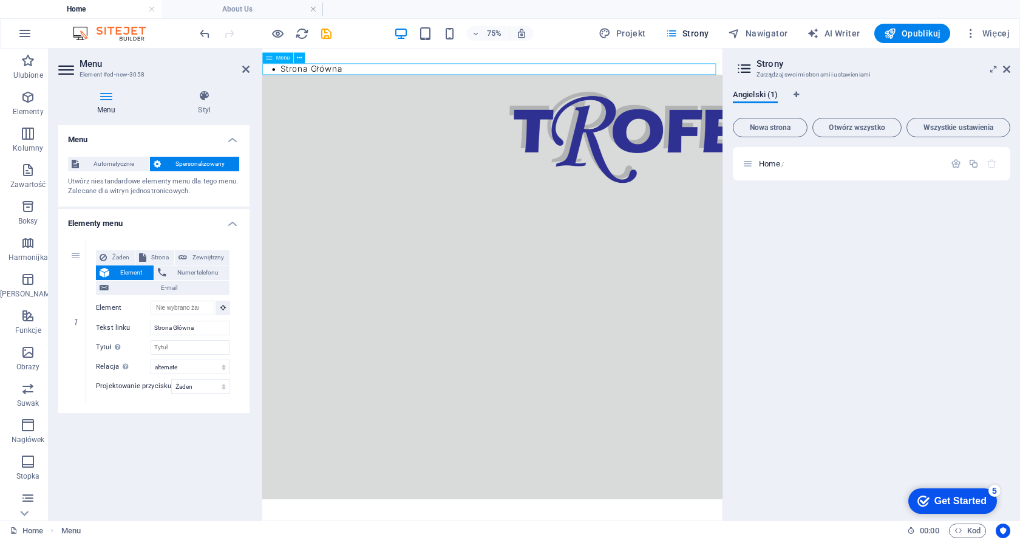
click at [376, 72] on nav "Strona Główna" at bounding box center [569, 75] width 614 height 15
click at [80, 404] on icon at bounding box center [76, 403] width 7 height 9
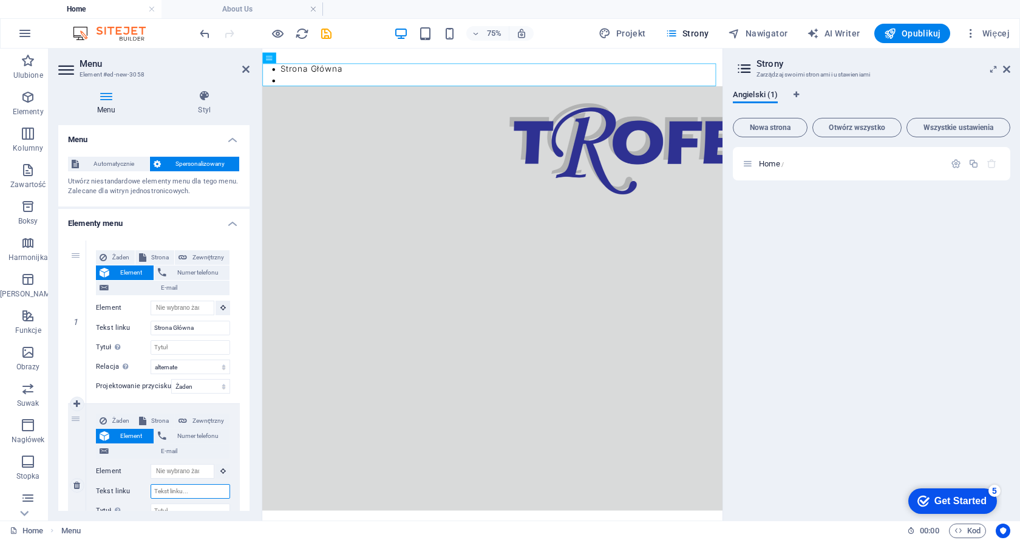
click at [168, 493] on input "Tekst linku" at bounding box center [191, 491] width 80 height 15
click at [153, 255] on span "Strona" at bounding box center [160, 257] width 21 height 15
select select
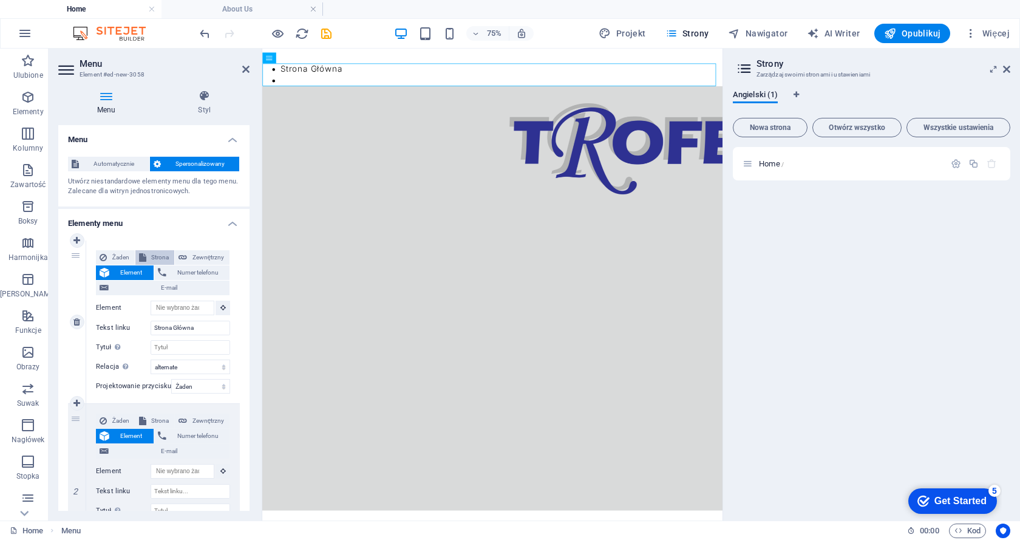
select select
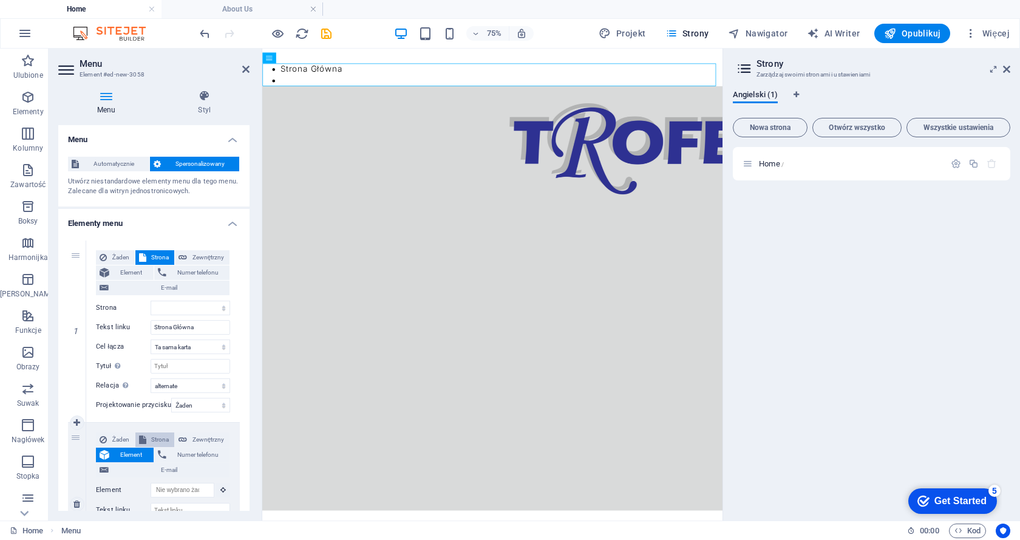
click at [150, 438] on span "Strona" at bounding box center [160, 439] width 21 height 15
select select
click at [179, 491] on select "Home" at bounding box center [191, 490] width 80 height 15
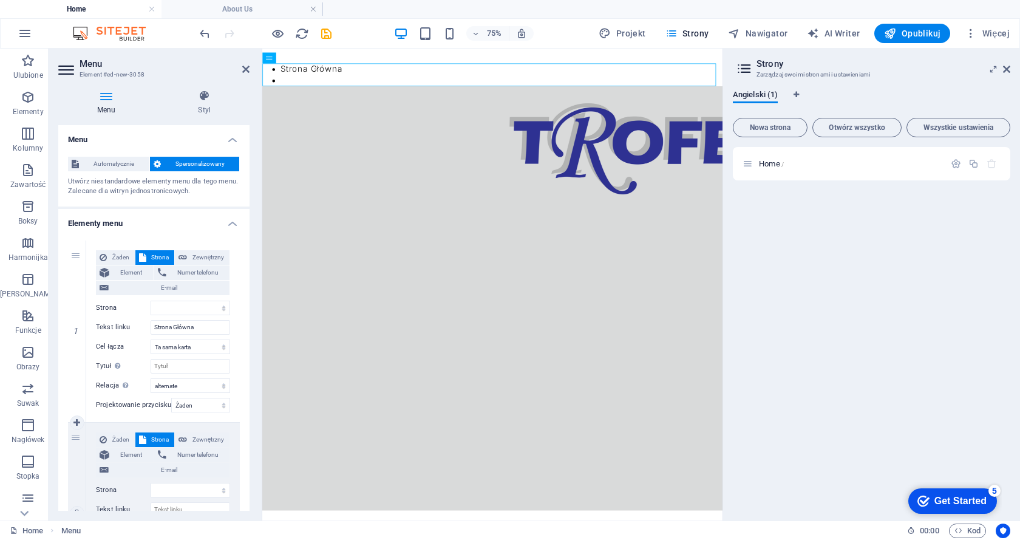
click at [132, 498] on div "Żaden Strona Zewnętrzny Element Numer telefonu E-mail Strona Home Element URL N…" at bounding box center [163, 503] width 134 height 143
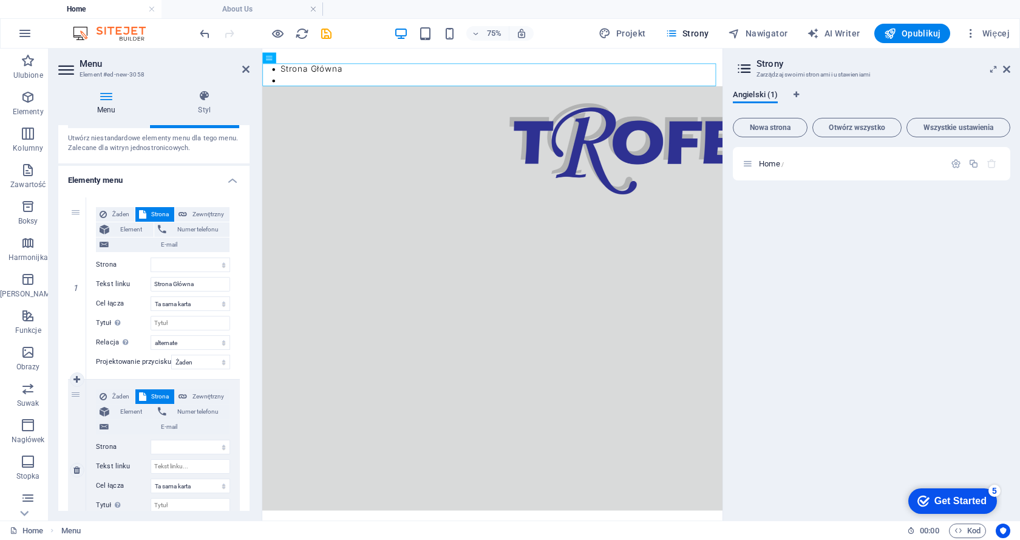
scroll to position [61, 0]
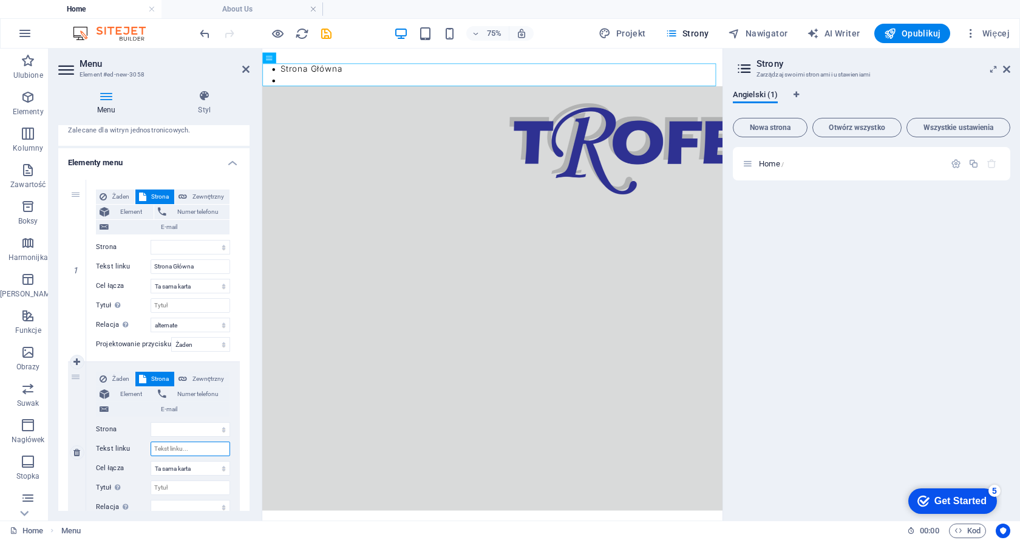
click at [179, 451] on input "Tekst linku" at bounding box center [191, 449] width 80 height 15
type input "Oferta"
select select
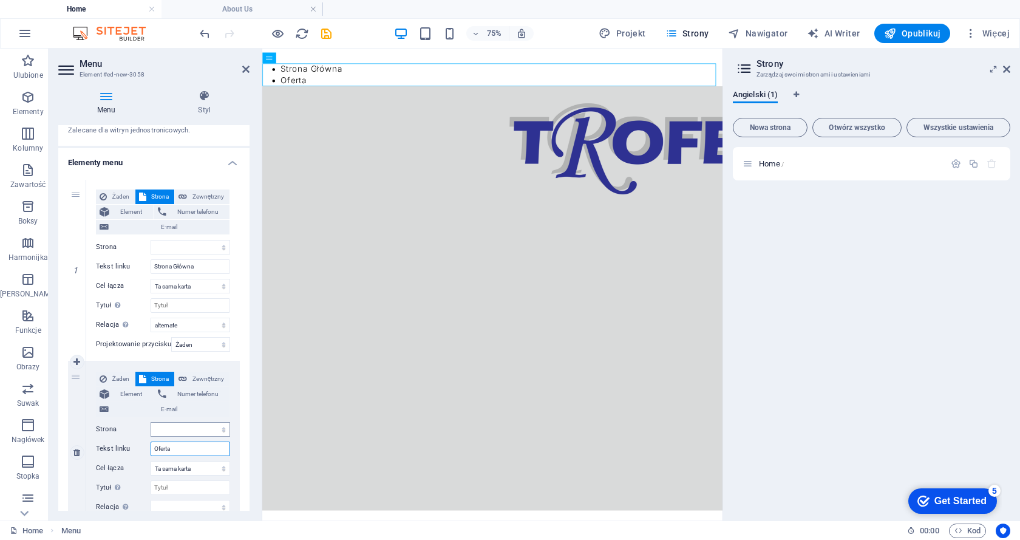
type input "Oferta"
click at [178, 429] on select "Home" at bounding box center [191, 429] width 80 height 15
select select "0"
click at [151, 422] on select "Home" at bounding box center [191, 429] width 80 height 15
select select
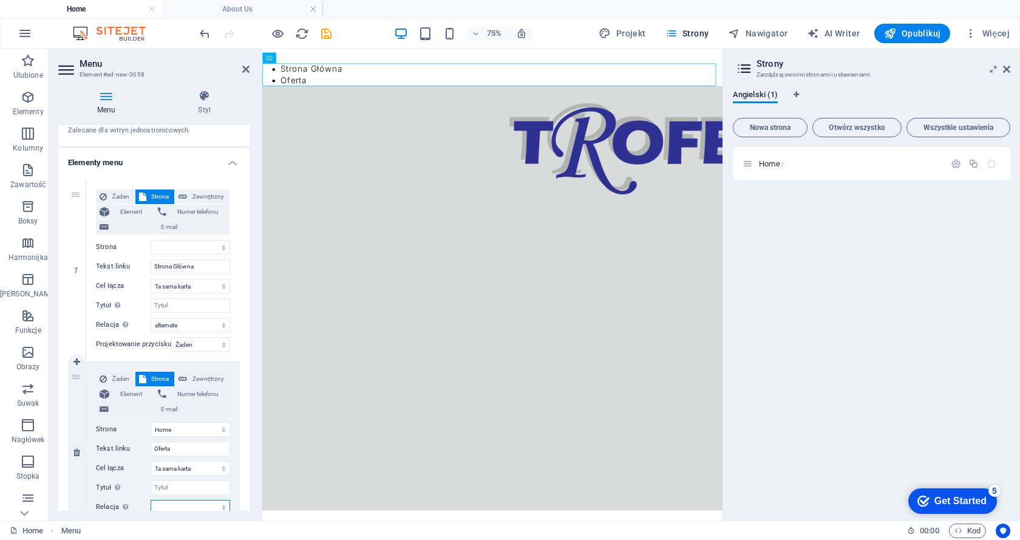
scroll to position [64, 0]
click at [182, 507] on select "alternate author bookmark external help license next nofollow noreferrer noopen…" at bounding box center [191, 503] width 80 height 15
select select "alternate"
click at [151, 496] on select "alternate author bookmark external help license next nofollow noreferrer noopen…" at bounding box center [191, 503] width 80 height 15
select select
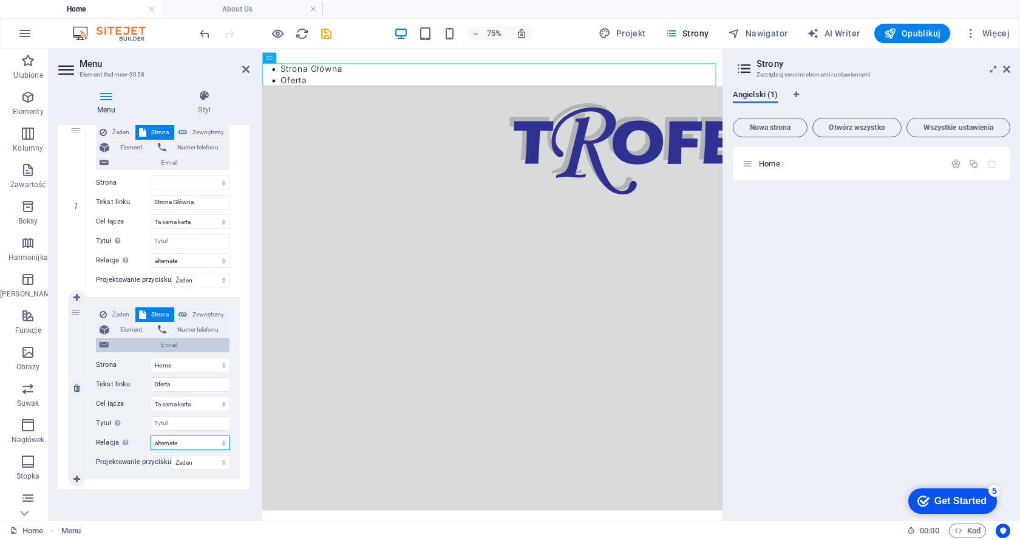
scroll to position [128, 0]
click at [179, 459] on select "Żaden Domyślny Nadrzędny Podrzędny" at bounding box center [200, 459] width 59 height 15
select select "default"
click at [171, 452] on select "Żaden Domyślny Nadrzędny Podrzędny" at bounding box center [200, 459] width 59 height 15
select select
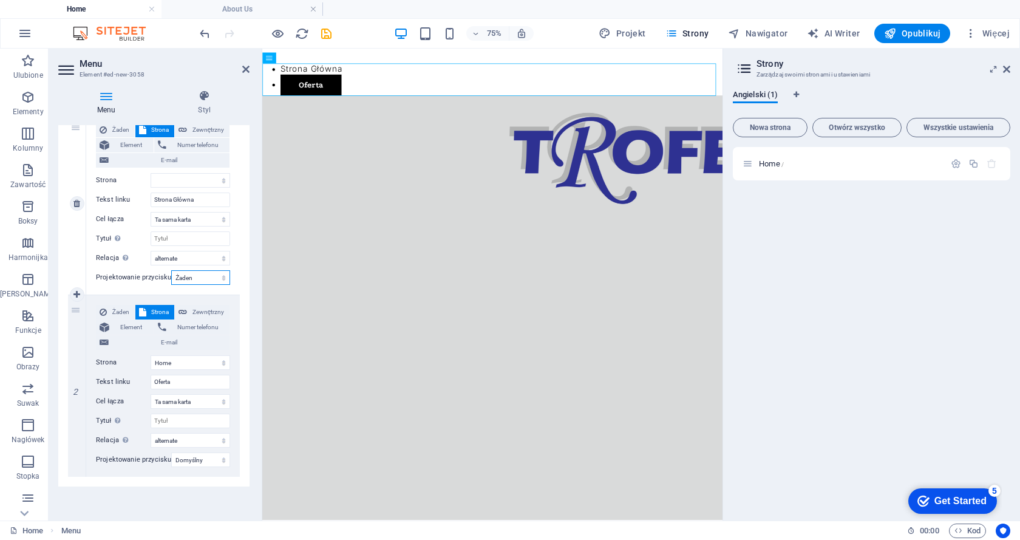
click at [187, 278] on select "Żaden Domyślny Nadrzędny Podrzędny" at bounding box center [200, 277] width 59 height 15
select select "default"
click at [171, 270] on select "Żaden Domyślny Nadrzędny Podrzędny" at bounding box center [200, 277] width 59 height 15
select select
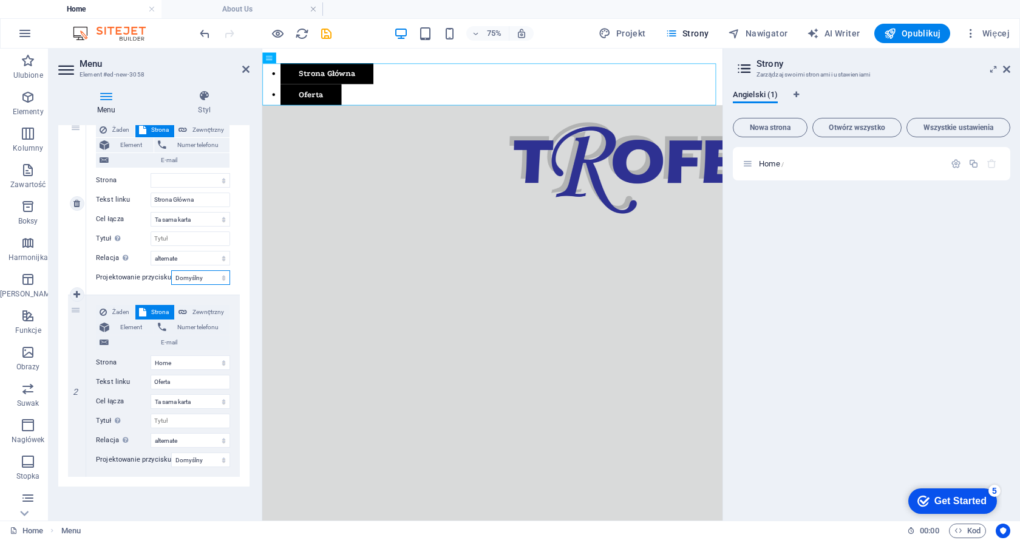
click at [197, 279] on select "Żaden Domyślny Nadrzędny Podrzędny" at bounding box center [200, 277] width 59 height 15
select select
click at [171, 270] on select "Żaden Domyślny Nadrzędny Podrzędny" at bounding box center [200, 277] width 59 height 15
select select
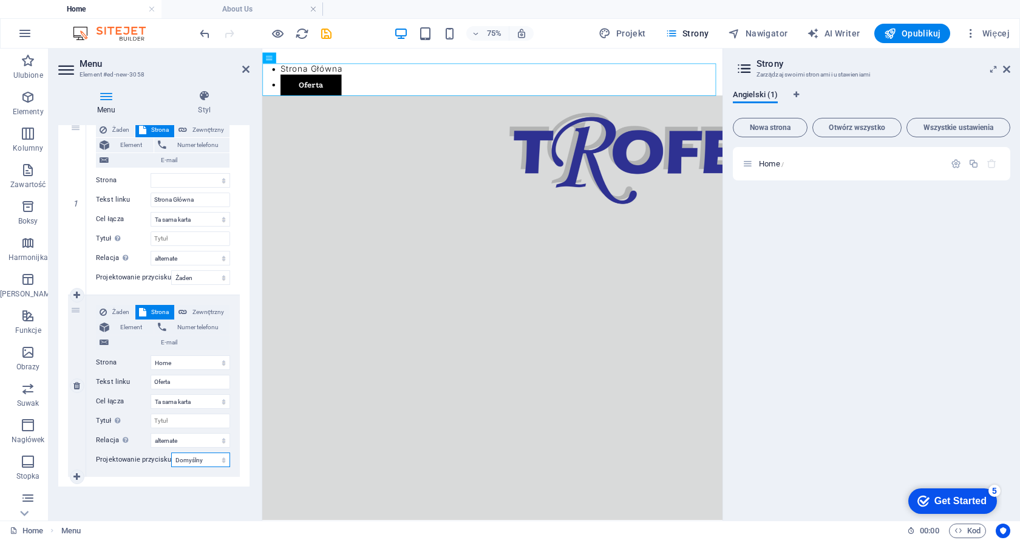
click at [191, 461] on select "Żaden Domyślny Nadrzędny Podrzędny" at bounding box center [200, 459] width 59 height 15
select select
click at [171, 452] on select "Żaden Domyślny Nadrzędny Podrzędny" at bounding box center [200, 459] width 59 height 15
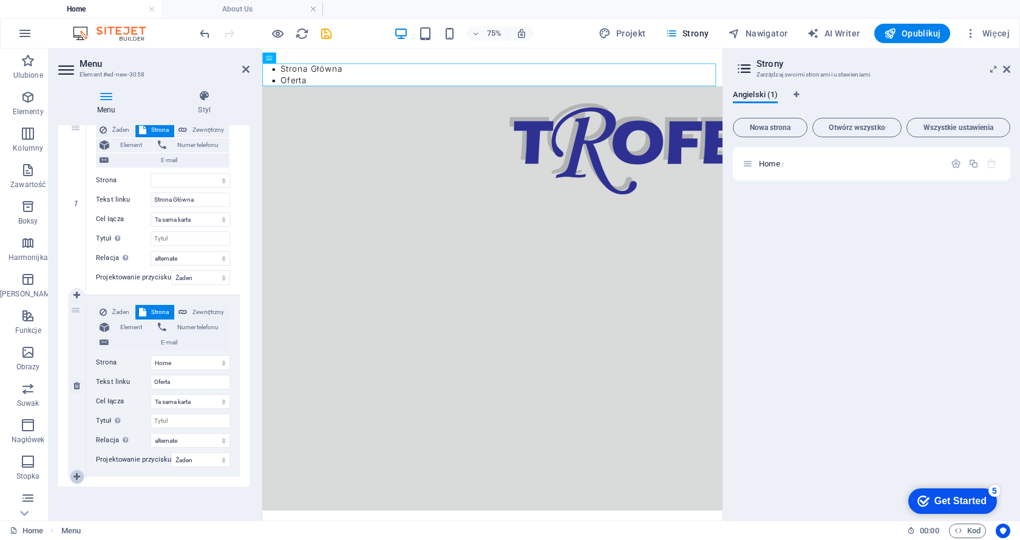
click at [77, 476] on icon at bounding box center [76, 477] width 7 height 9
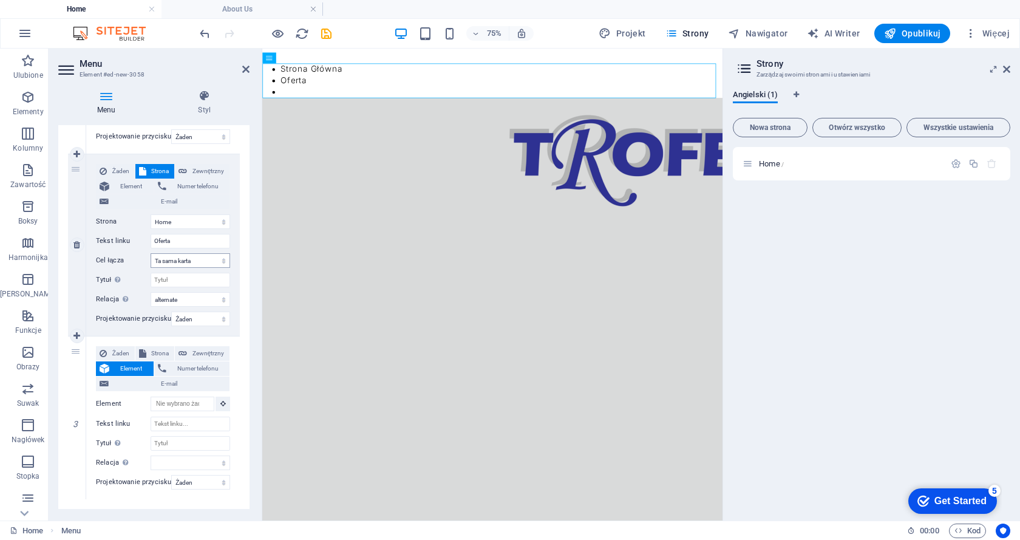
scroll to position [291, 0]
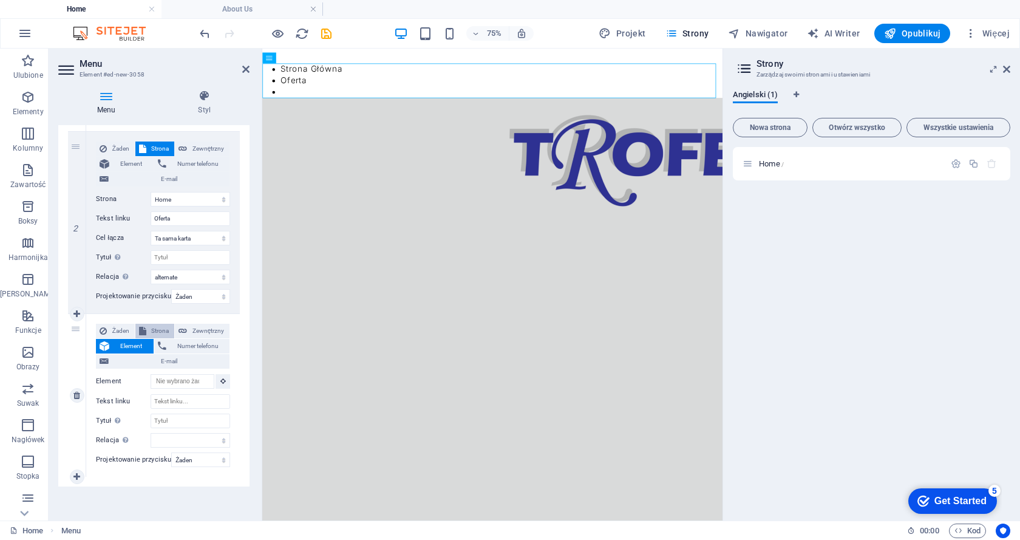
click at [159, 329] on span "Strona" at bounding box center [160, 331] width 21 height 15
select select
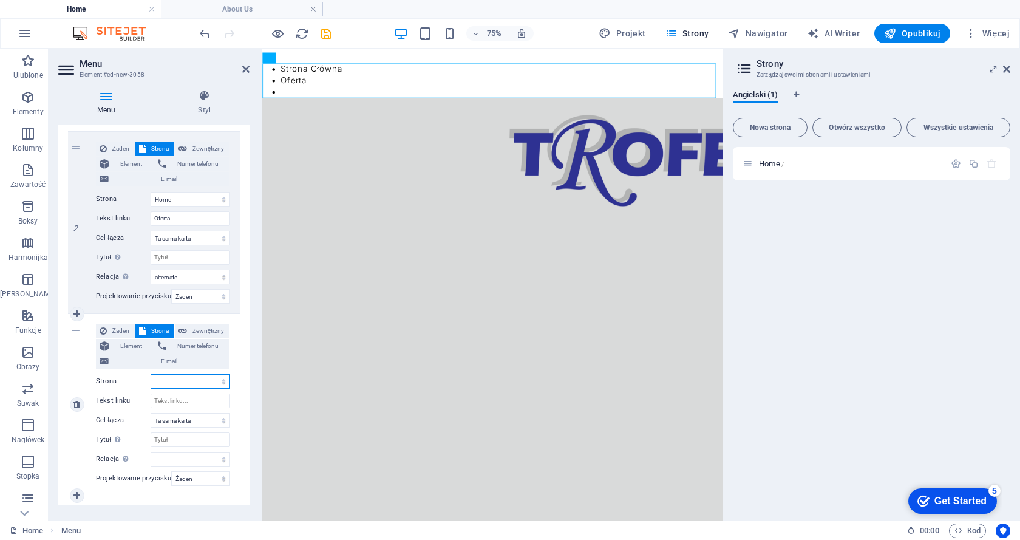
click at [174, 382] on select "Home" at bounding box center [191, 381] width 80 height 15
click at [151, 374] on select "Home" at bounding box center [191, 381] width 80 height 15
click at [181, 400] on input "Tekst linku" at bounding box center [191, 401] width 80 height 15
click at [287, 60] on span "Menu" at bounding box center [283, 57] width 14 height 5
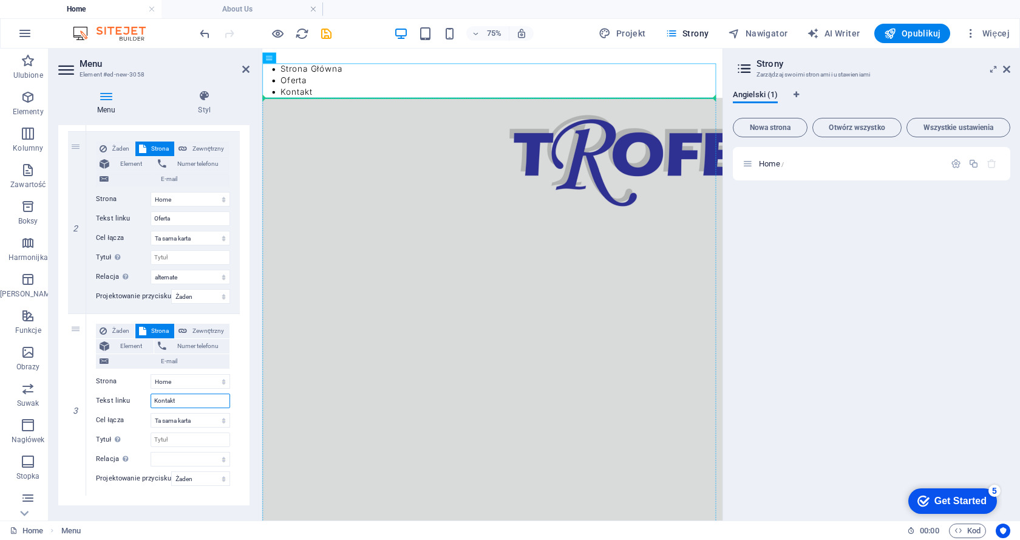
drag, startPoint x: 549, startPoint y: 108, endPoint x: 332, endPoint y: 148, distance: 221.0
drag, startPoint x: 547, startPoint y: 106, endPoint x: 348, endPoint y: 183, distance: 212.8
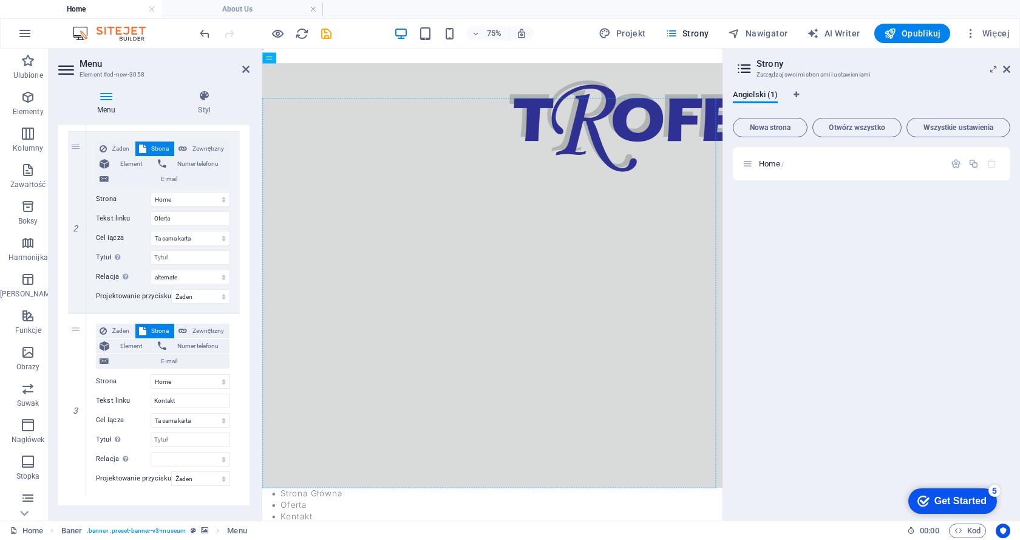
drag, startPoint x: 555, startPoint y: 104, endPoint x: 483, endPoint y: 154, distance: 87.6
drag, startPoint x: 310, startPoint y: 89, endPoint x: 310, endPoint y: 101, distance: 12.1
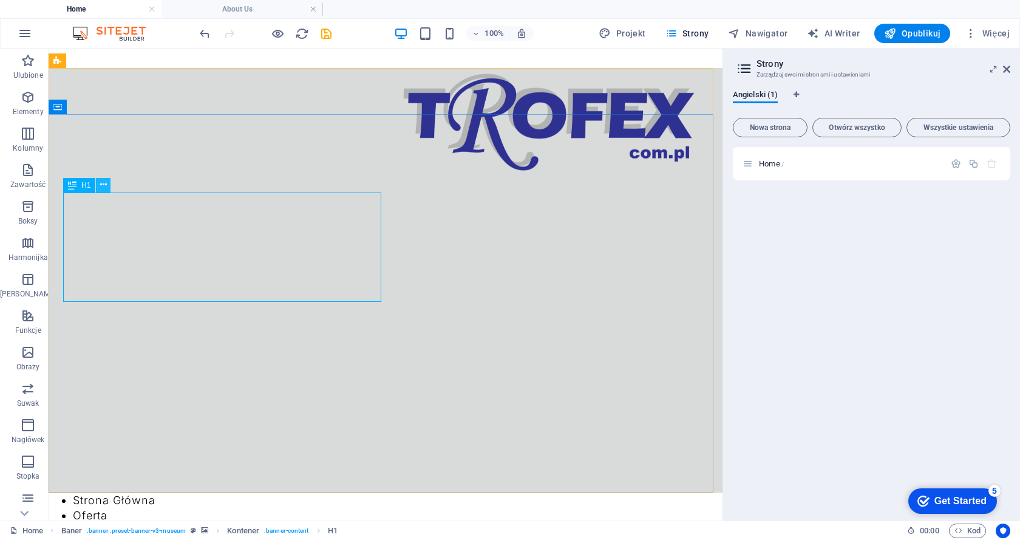
click at [104, 187] on icon at bounding box center [103, 185] width 7 height 13
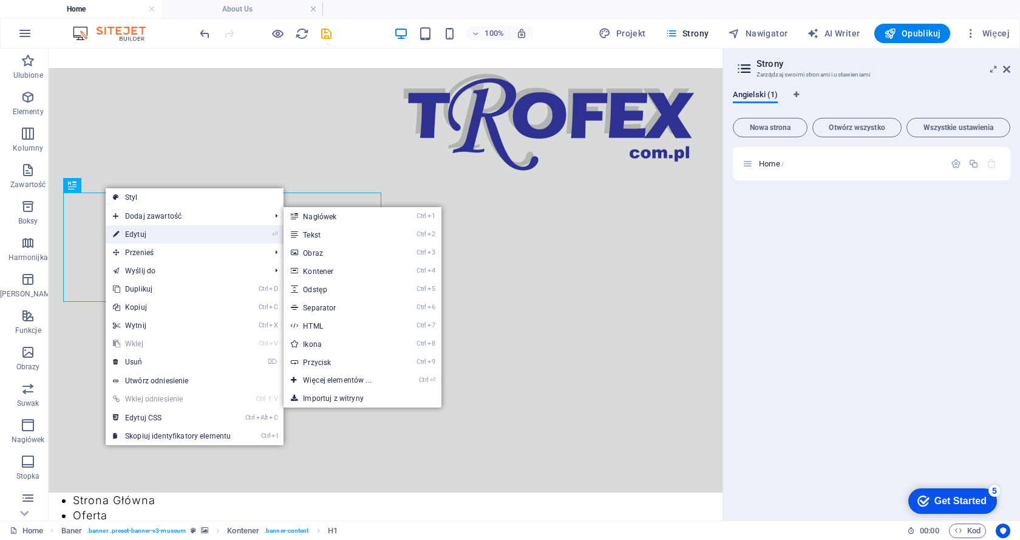
click at [131, 231] on link "⏎ Edytuj" at bounding box center [172, 234] width 132 height 18
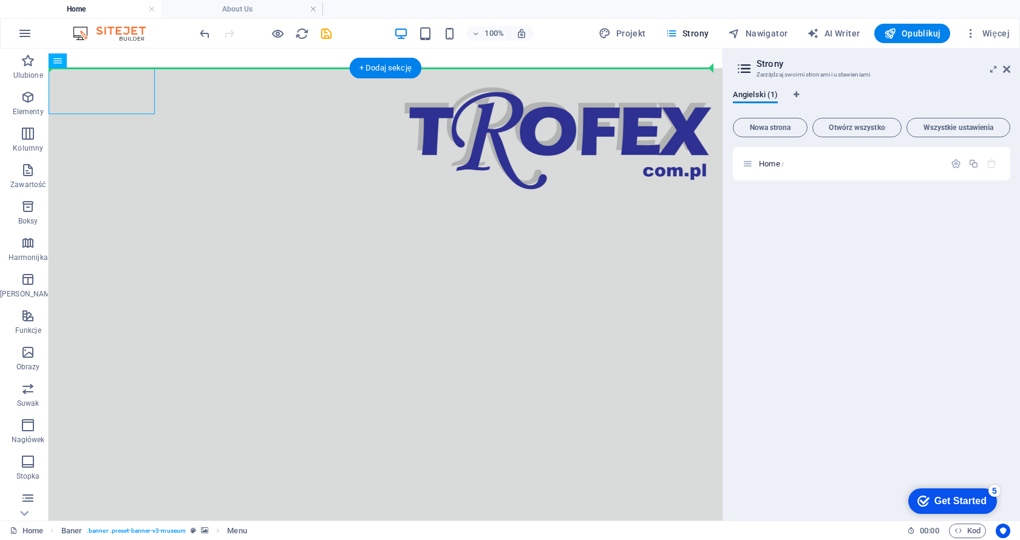
drag, startPoint x: 151, startPoint y: 111, endPoint x: 382, endPoint y: 94, distance: 231.4
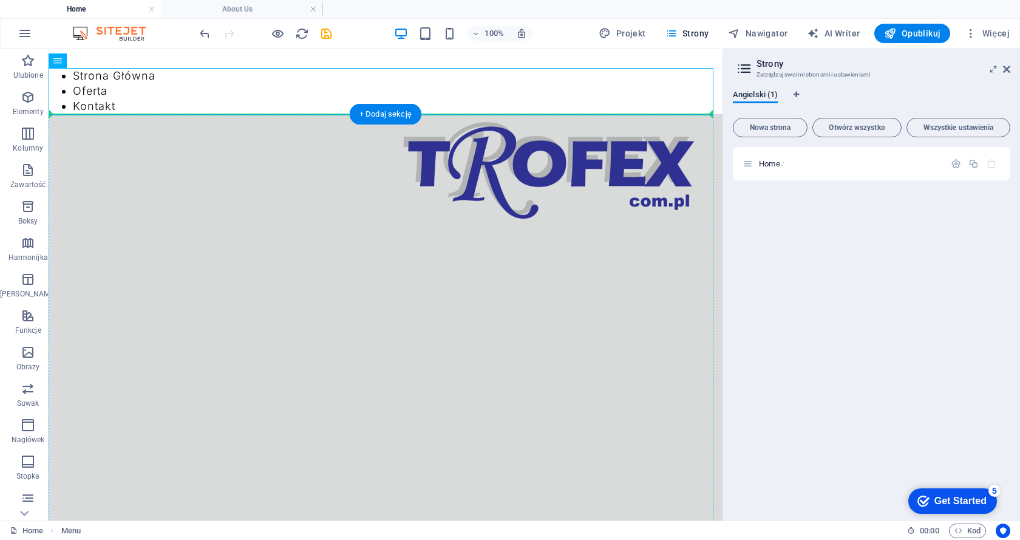
drag, startPoint x: 126, startPoint y: 109, endPoint x: 169, endPoint y: 149, distance: 58.5
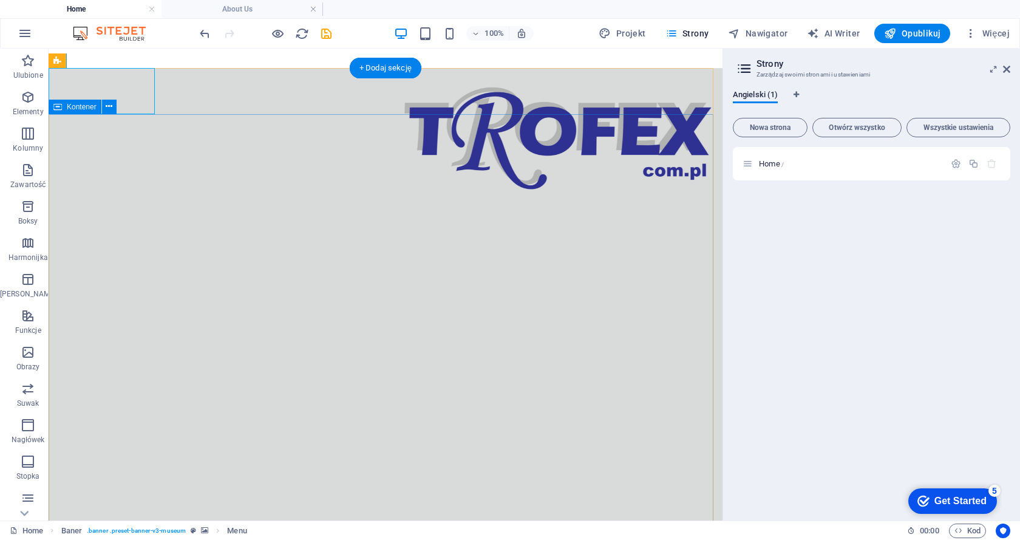
click at [317, 100] on figure at bounding box center [386, 305] width 674 height 474
click at [757, 32] on span "Nawigator" at bounding box center [758, 33] width 60 height 12
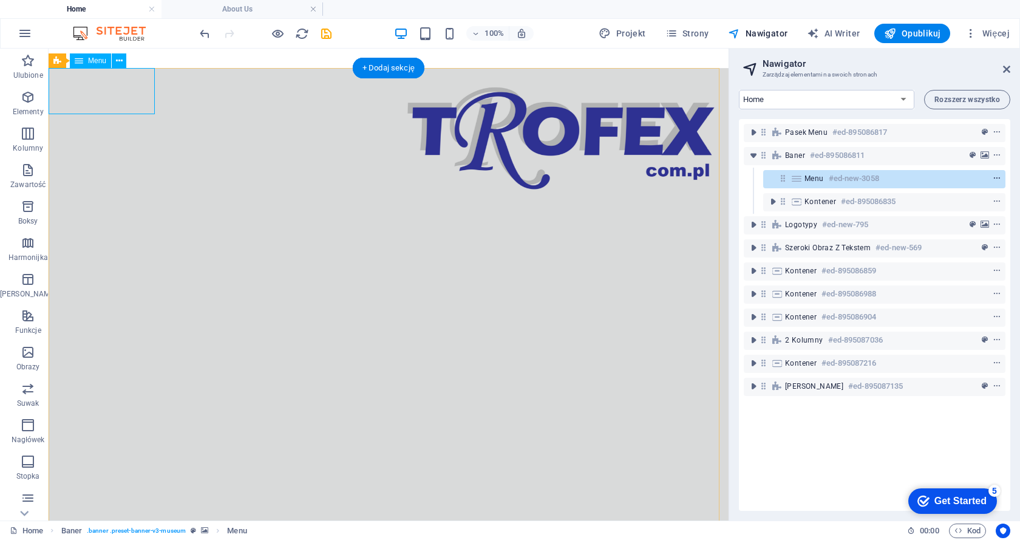
click at [995, 175] on icon "context-menu" at bounding box center [997, 178] width 9 height 9
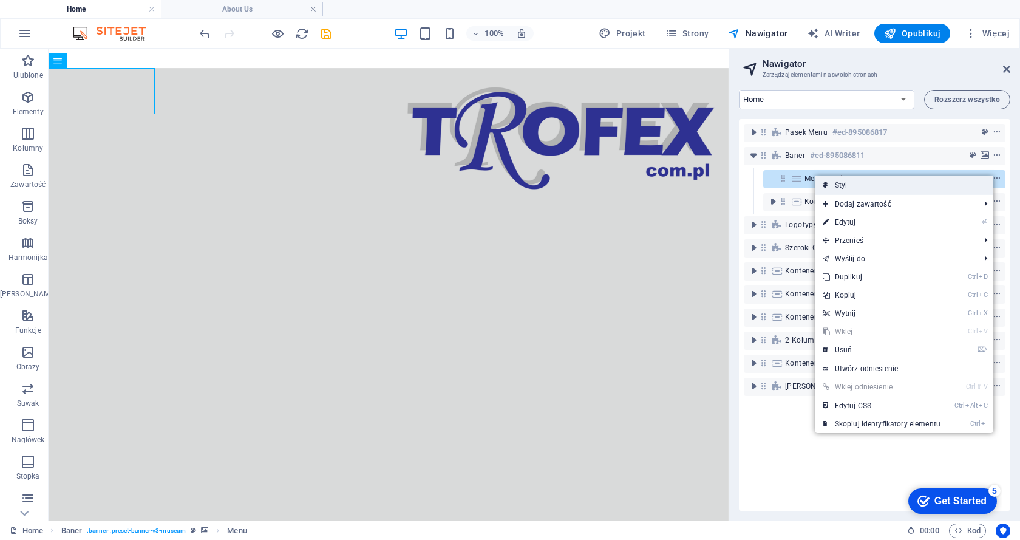
click at [840, 186] on link "Styl" at bounding box center [905, 185] width 178 height 18
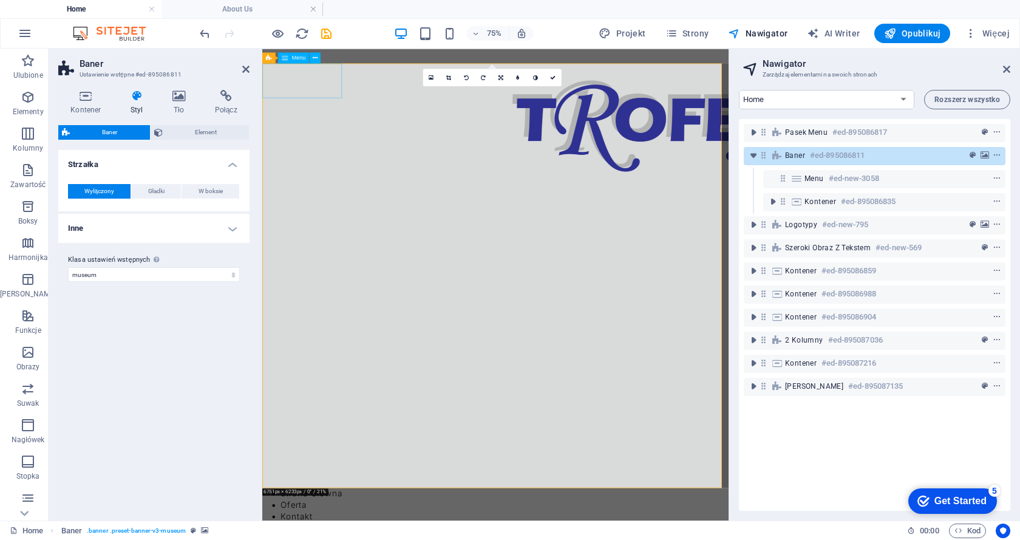
drag, startPoint x: 336, startPoint y: 91, endPoint x: 537, endPoint y: 81, distance: 200.7
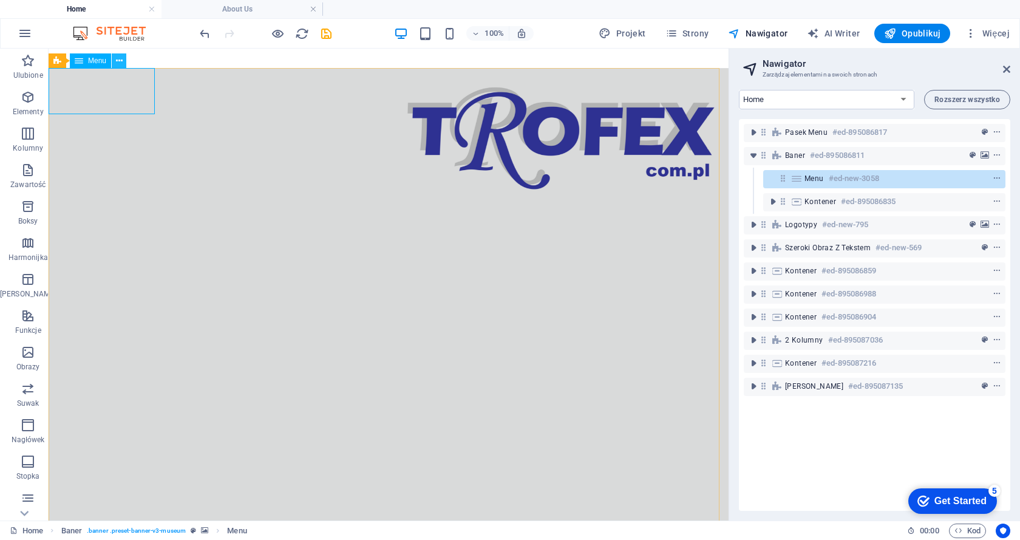
click at [118, 59] on icon at bounding box center [119, 61] width 7 height 13
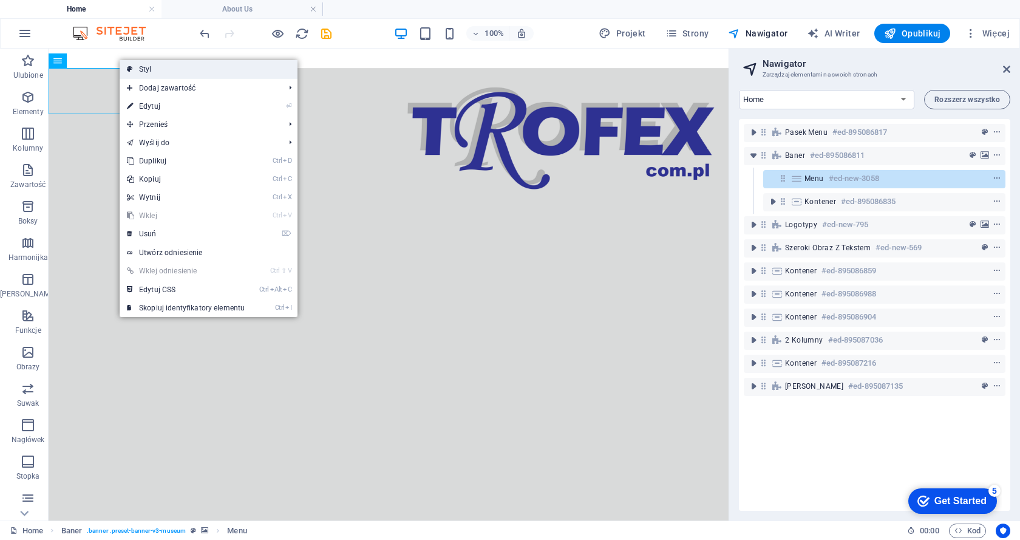
click at [140, 68] on link "Styl" at bounding box center [209, 69] width 178 height 18
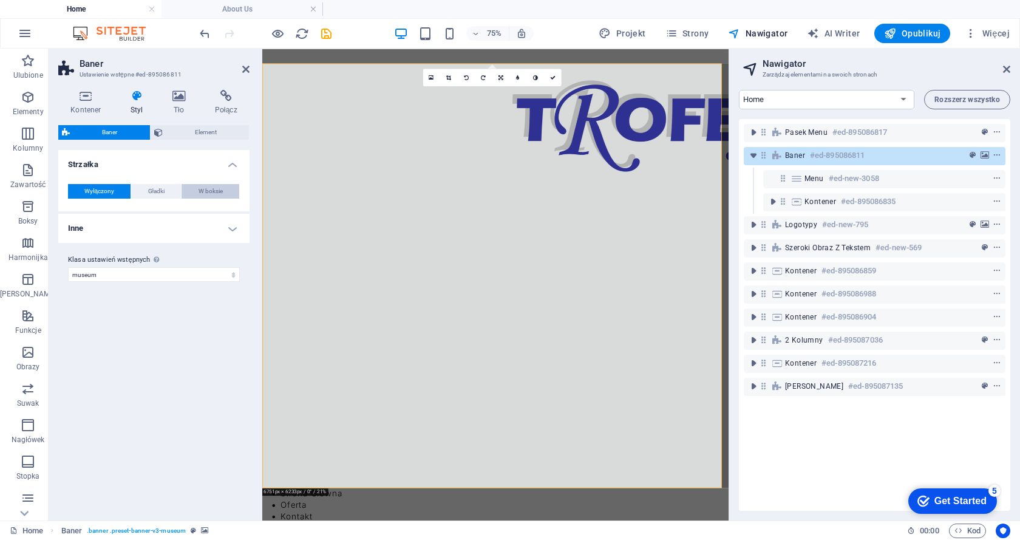
click at [214, 192] on span "W boksie" at bounding box center [211, 191] width 24 height 15
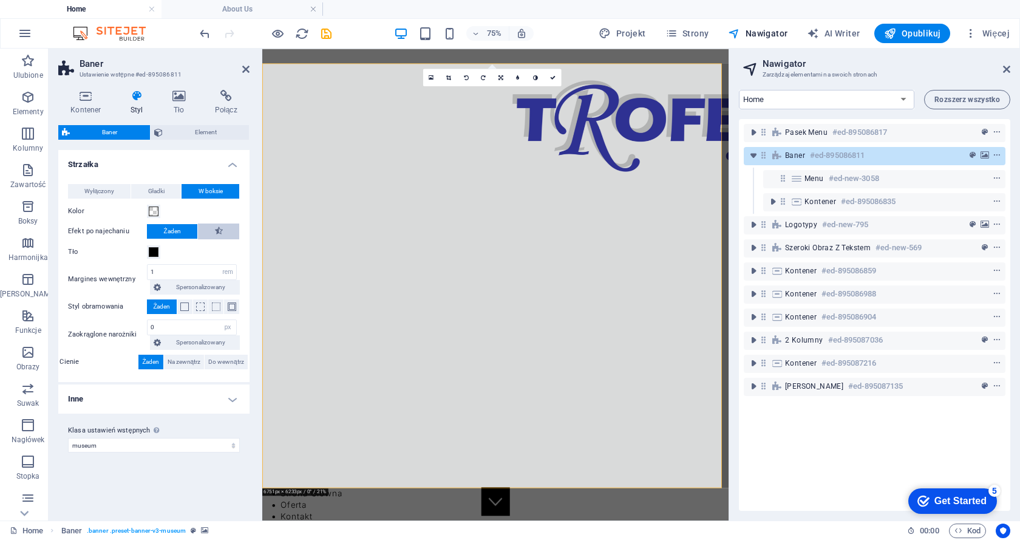
click at [222, 229] on icon at bounding box center [219, 231] width 8 height 15
click at [200, 306] on span at bounding box center [200, 306] width 9 height 9
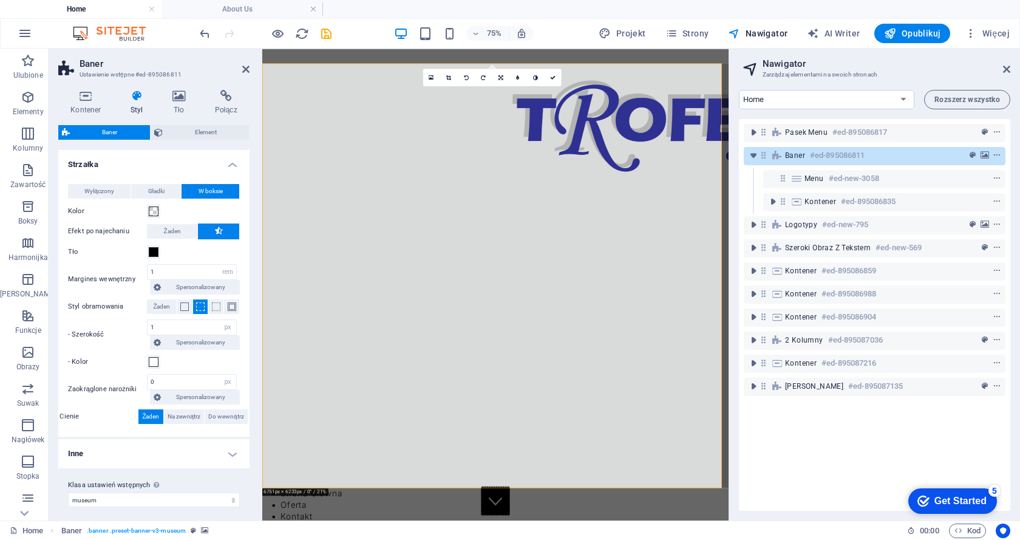
scroll to position [6, 0]
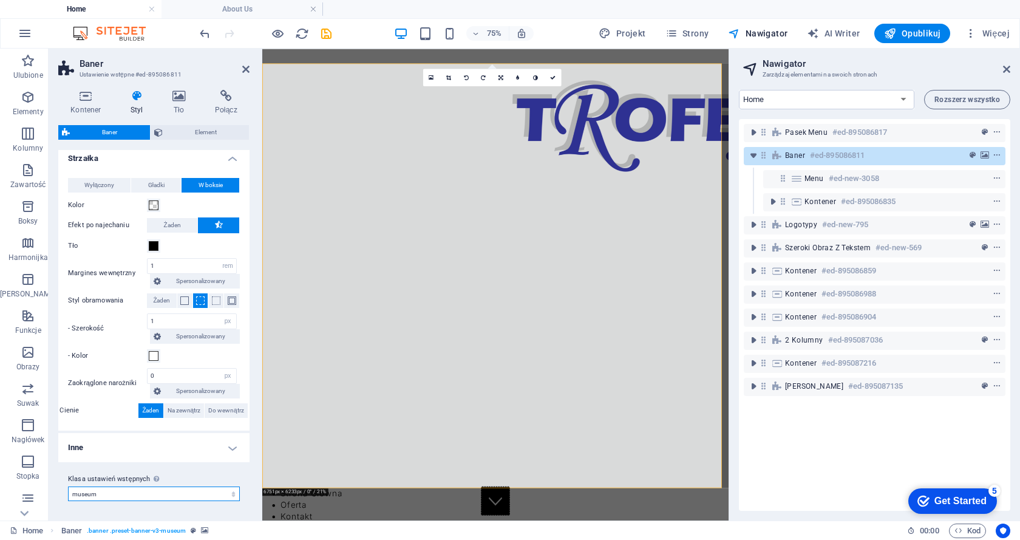
click at [135, 494] on select "museum museum-inner Dodaj klasę ustawień wstępnych" at bounding box center [154, 494] width 172 height 15
click at [194, 412] on span "Na zewnątrz" at bounding box center [184, 410] width 33 height 15
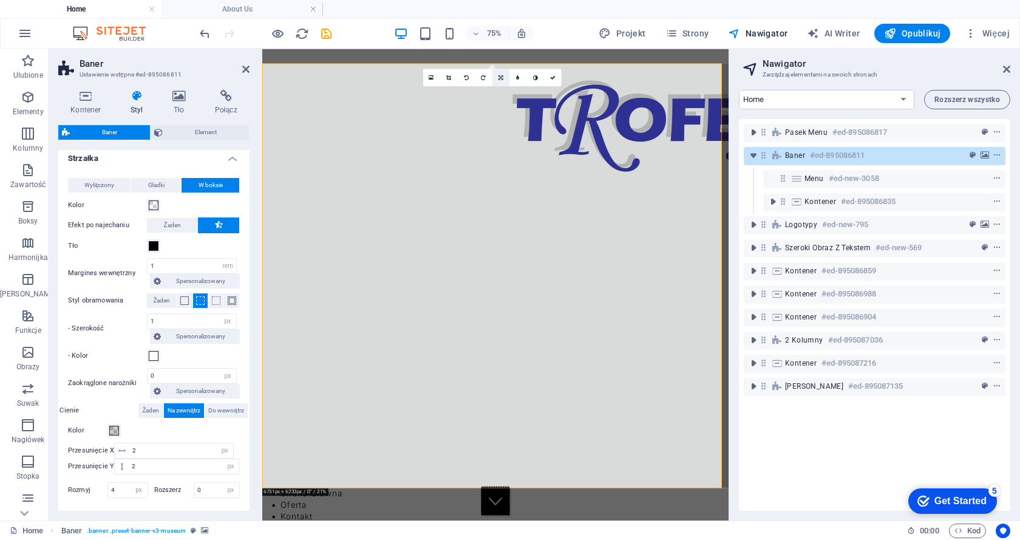
click at [500, 78] on icon at bounding box center [501, 77] width 5 height 5
click at [516, 92] on icon at bounding box center [518, 91] width 4 height 5
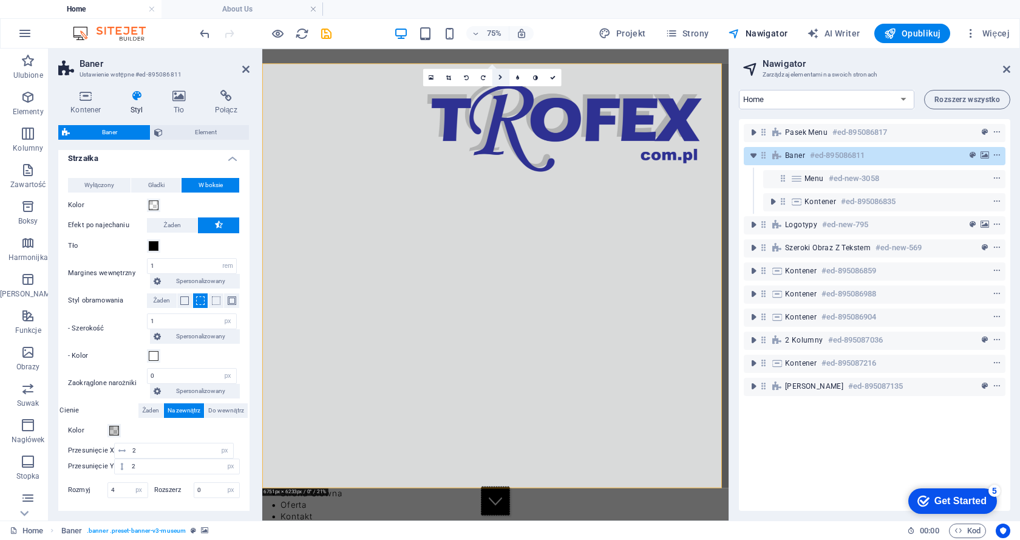
click at [500, 78] on icon at bounding box center [501, 77] width 4 height 5
click at [502, 91] on icon at bounding box center [501, 91] width 5 height 5
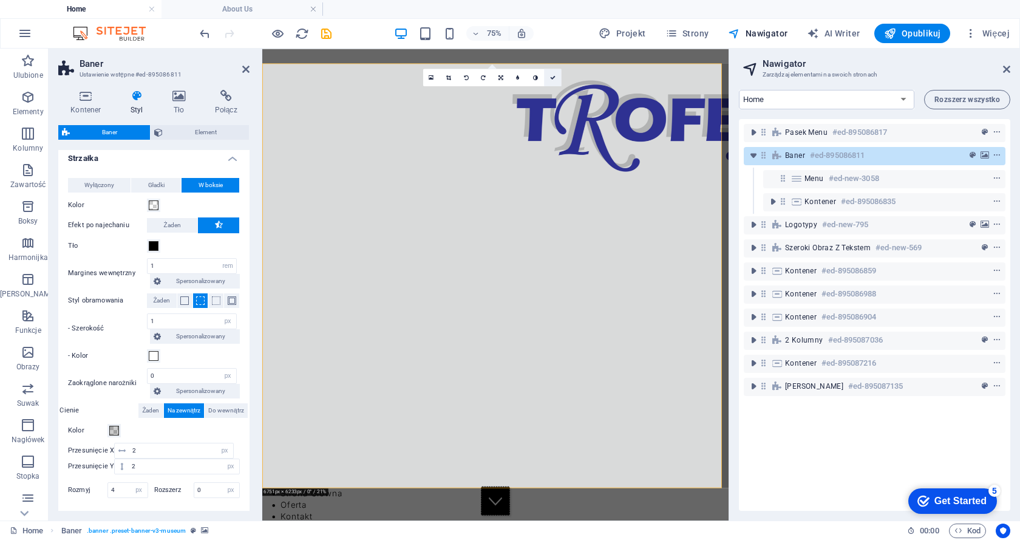
click at [553, 77] on icon at bounding box center [552, 77] width 5 height 5
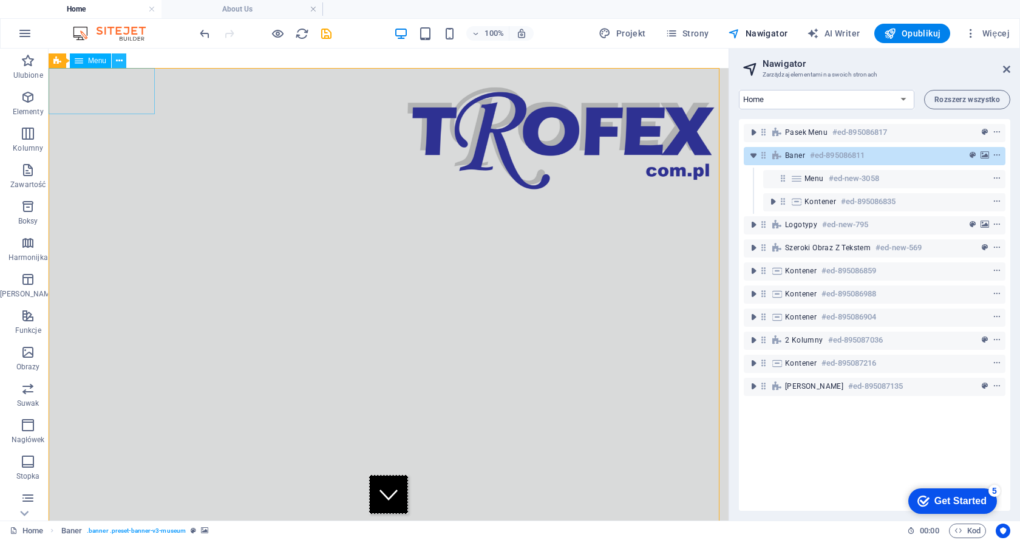
click at [119, 60] on icon at bounding box center [119, 61] width 7 height 13
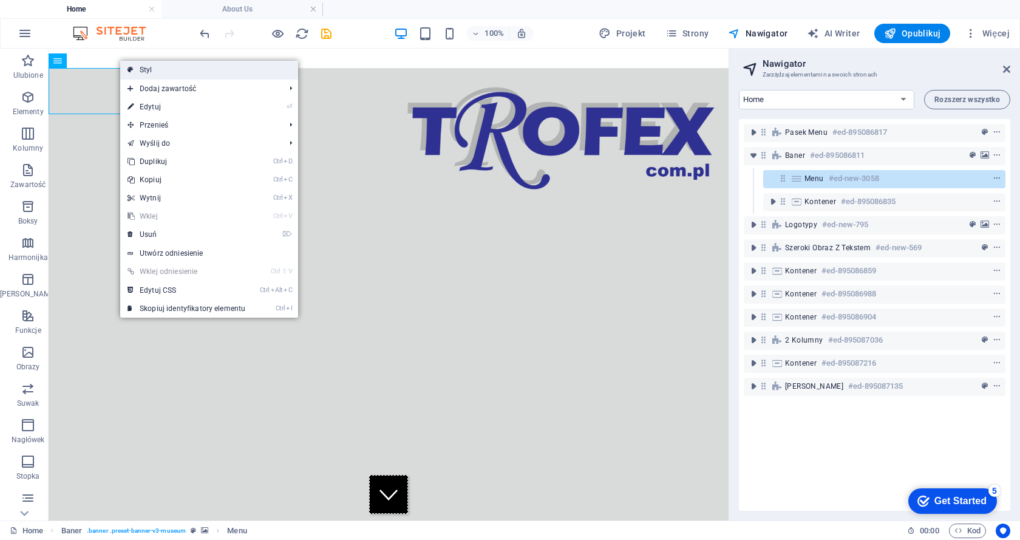
click at [152, 67] on link "Styl" at bounding box center [209, 70] width 178 height 18
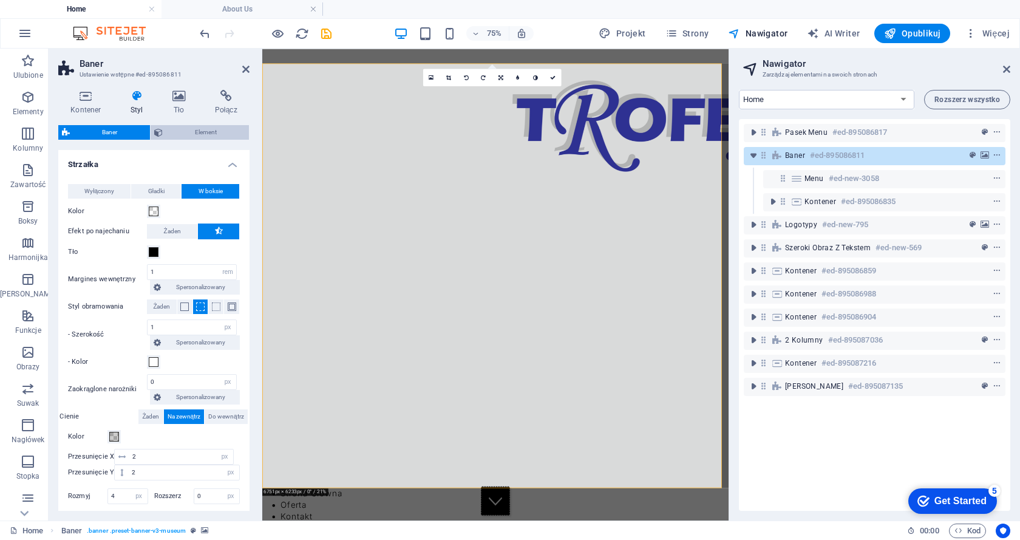
click at [193, 130] on span "Element" at bounding box center [206, 132] width 80 height 15
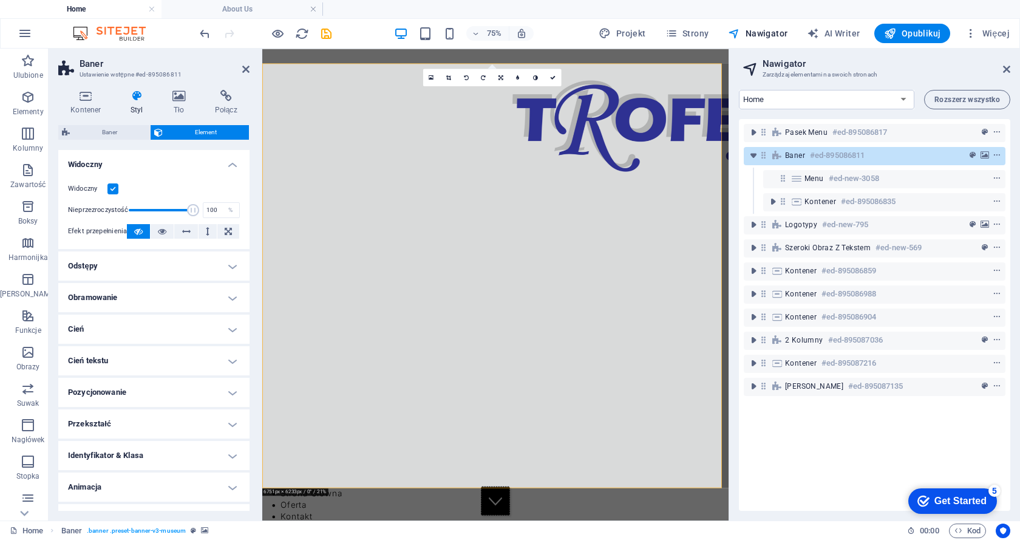
click at [233, 391] on h4 "Pozycjonowanie" at bounding box center [153, 392] width 191 height 29
click at [205, 415] on span "Absolutne" at bounding box center [191, 416] width 28 height 15
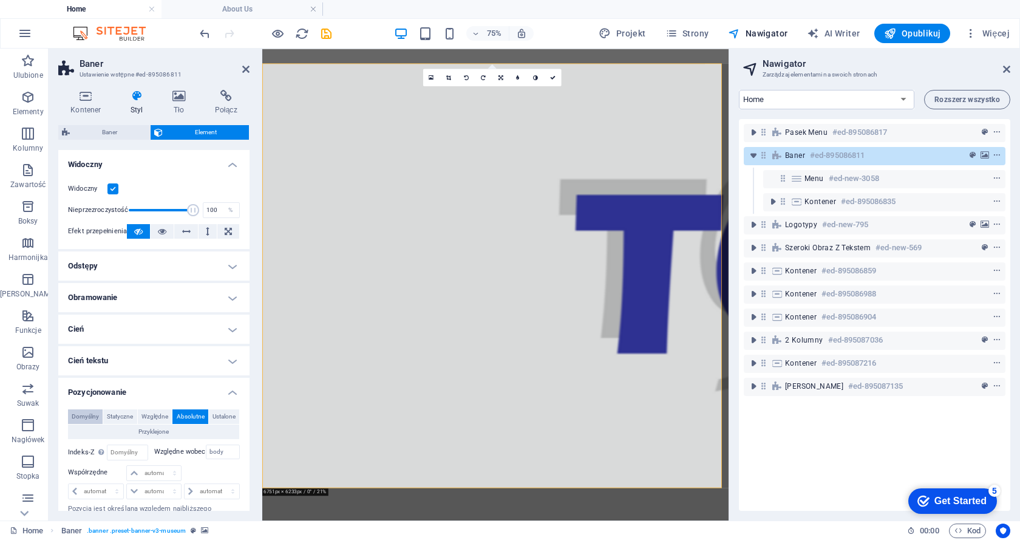
click at [99, 419] on span "Domyślny" at bounding box center [85, 416] width 27 height 15
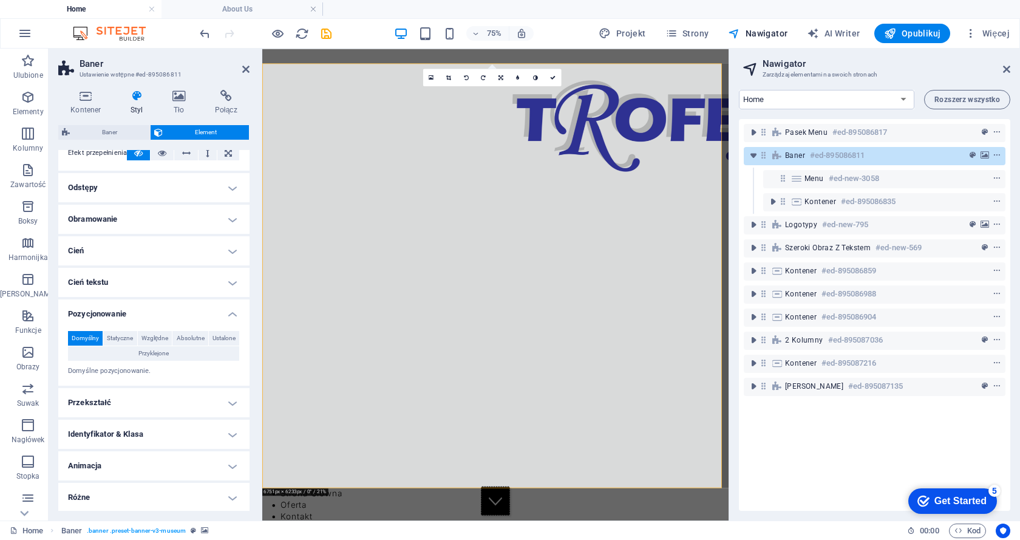
scroll to position [80, 0]
click at [232, 404] on h4 "Przekształć" at bounding box center [153, 401] width 191 height 29
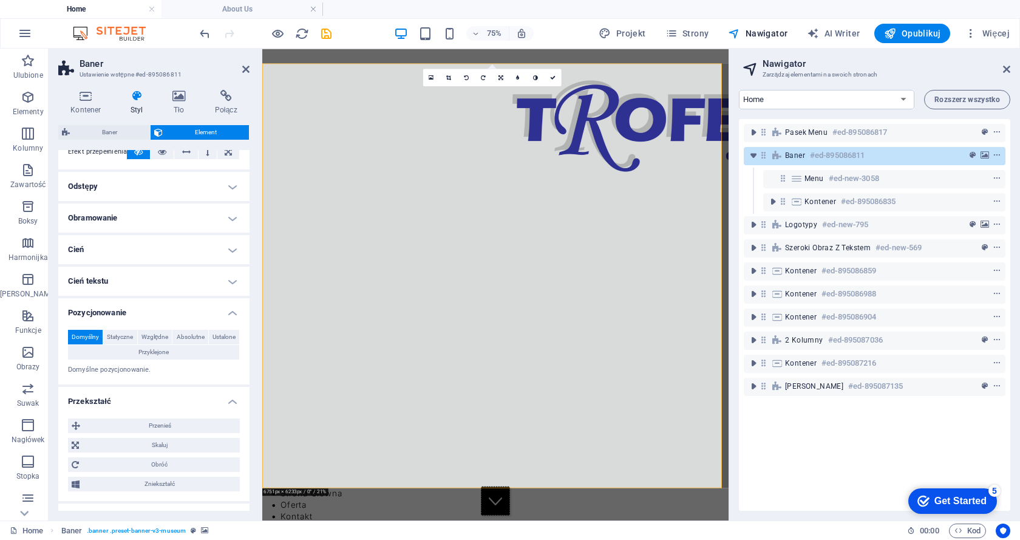
click at [177, 185] on h4 "Odstępy" at bounding box center [153, 186] width 191 height 29
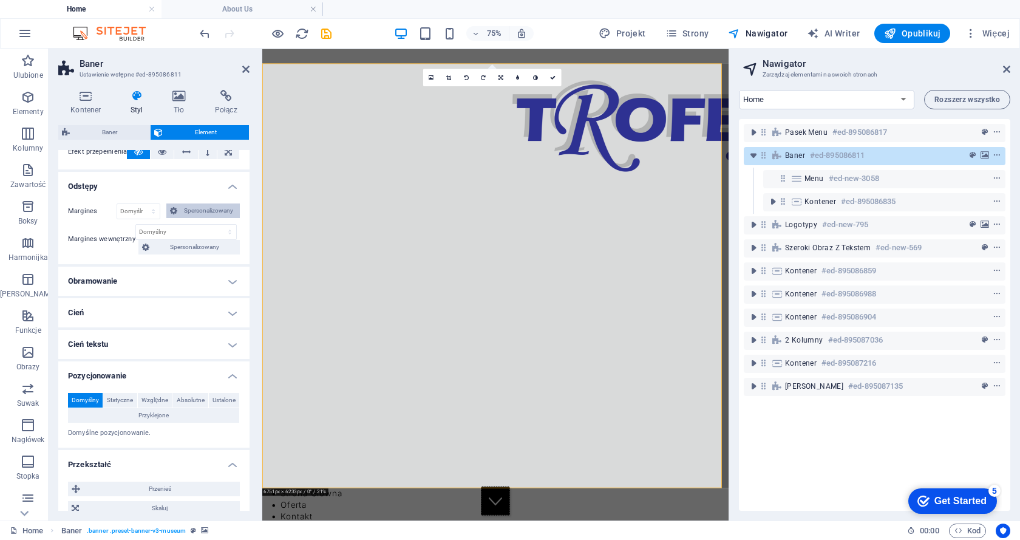
click at [212, 211] on span "Spersonalizowany" at bounding box center [209, 210] width 56 height 15
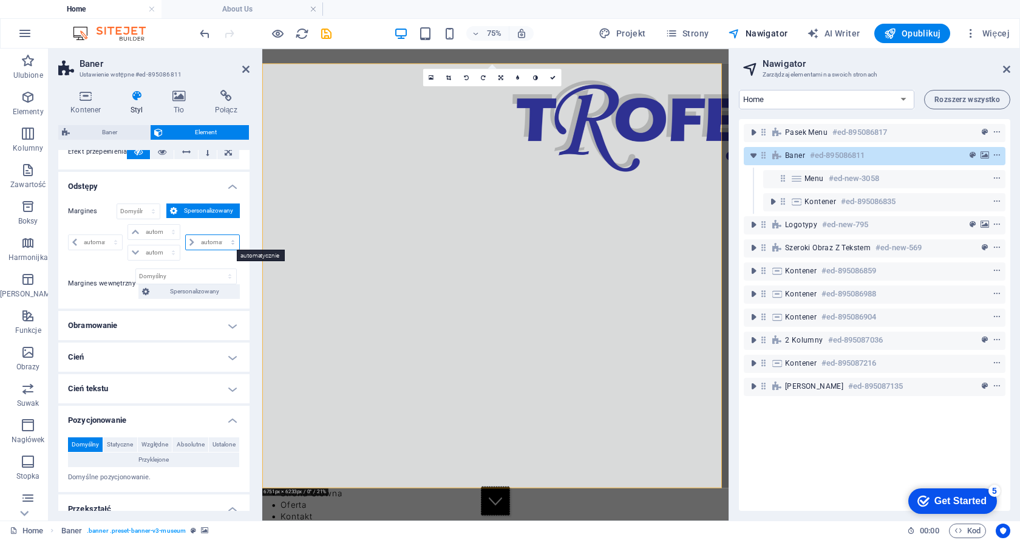
click at [191, 241] on select "automatycznie px % rem vw vh" at bounding box center [212, 242] width 53 height 15
click at [186, 235] on select "automatycznie px % rem vw vh" at bounding box center [212, 242] width 53 height 15
click at [134, 232] on icon at bounding box center [135, 231] width 7 height 7
click at [172, 230] on select "automatycznie px % rem vw vh" at bounding box center [171, 232] width 17 height 15
click at [163, 225] on select "automatycznie px % rem vw vh" at bounding box center [171, 232] width 17 height 15
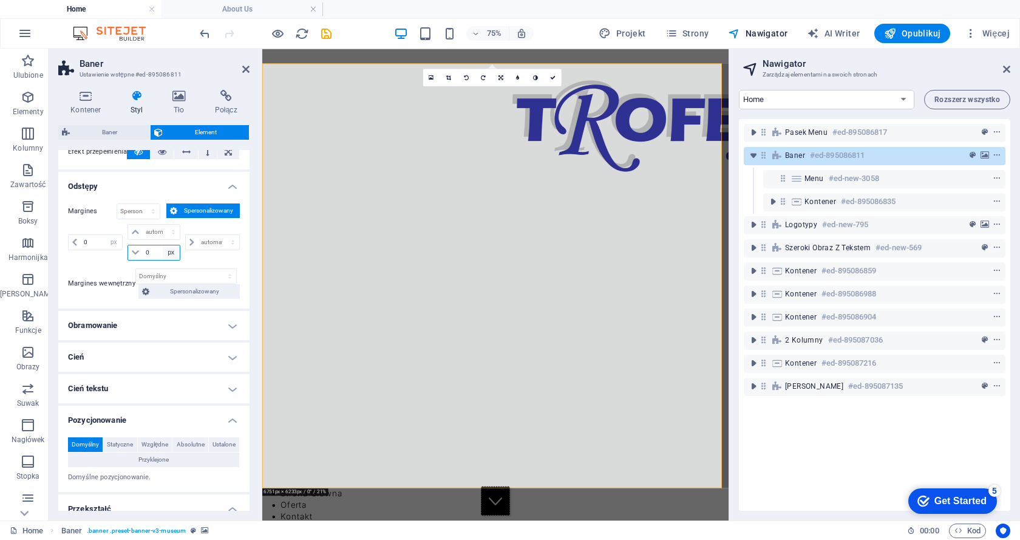
click at [168, 252] on select "automatycznie px % rem vw vh" at bounding box center [171, 252] width 17 height 15
click at [163, 245] on select "automatycznie px % rem vw vh" at bounding box center [171, 252] width 17 height 15
drag, startPoint x: 90, startPoint y: 244, endPoint x: 73, endPoint y: 244, distance: 17.6
click at [73, 244] on div "0 automatycznie px % rem vw vh" at bounding box center [95, 242] width 55 height 16
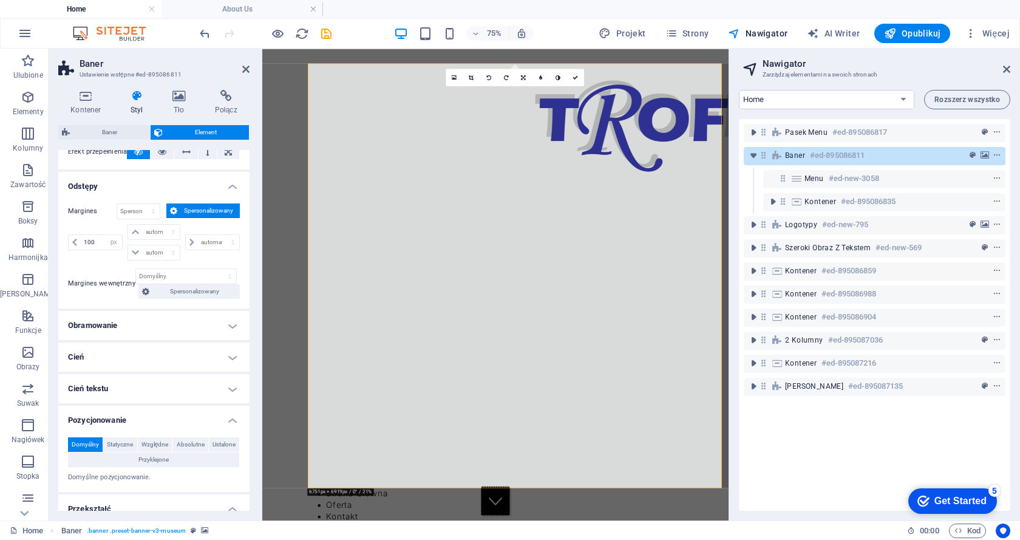
click at [114, 262] on div "100 automatycznie px % rem vw vh automatycznie px % rem vw vh automatycznie px …" at bounding box center [154, 243] width 172 height 39
click at [145, 233] on select "automatycznie px % rem vw vh" at bounding box center [153, 232] width 51 height 15
click at [161, 225] on select "automatycznie px % rem vw vh" at bounding box center [153, 232] width 51 height 15
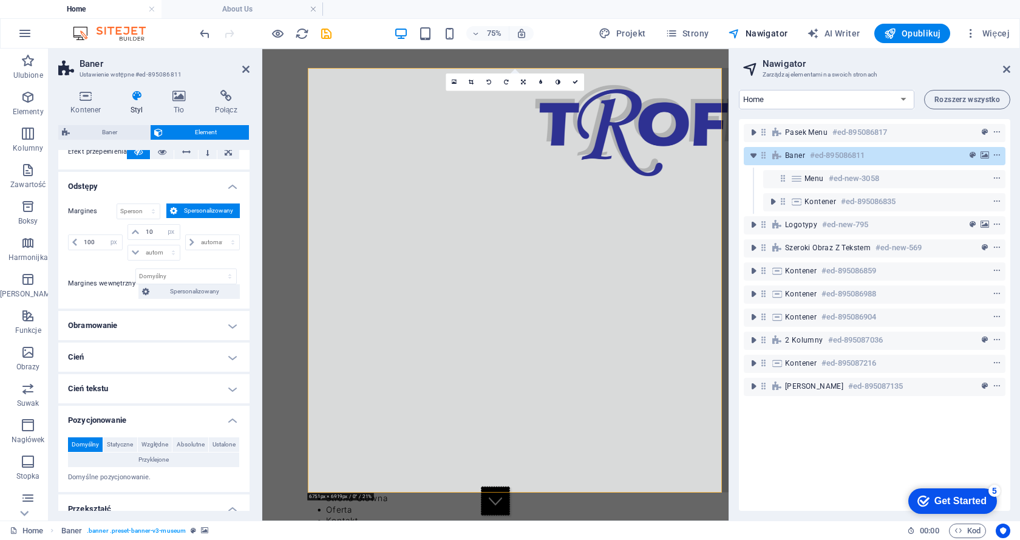
click at [206, 265] on div "Margines Domyślny automatycznie px % rem vw vh Spersonalizowany Spersonalizowan…" at bounding box center [153, 251] width 191 height 115
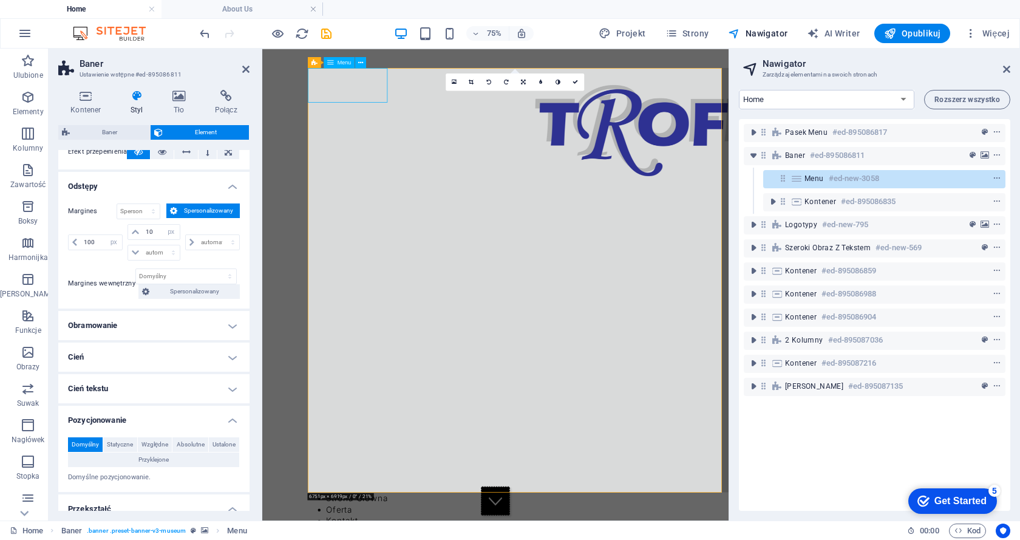
click at [360, 64] on icon at bounding box center [360, 63] width 5 height 10
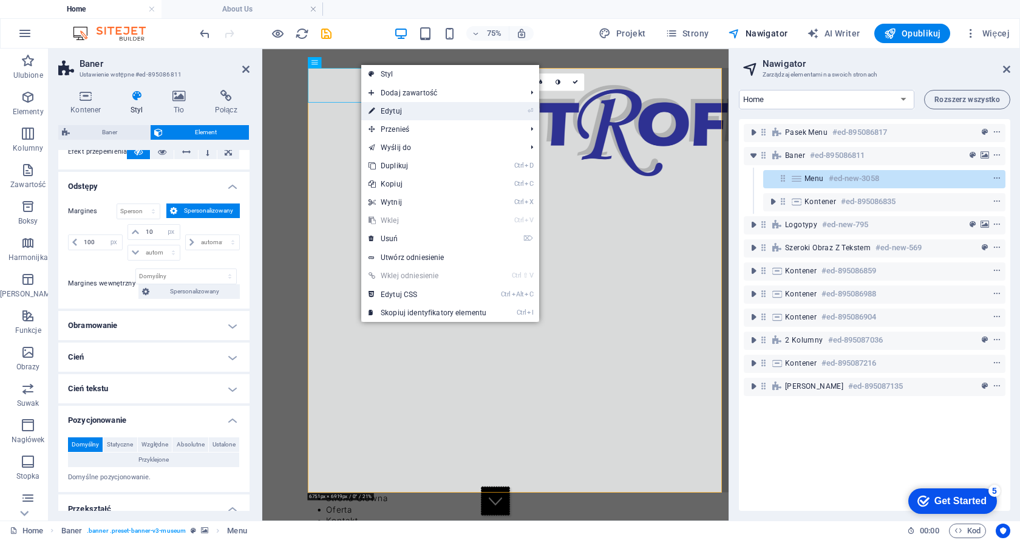
click at [524, 109] on li "⏎ Edytuj" at bounding box center [450, 111] width 178 height 18
click at [382, 111] on link "⏎ Edytuj" at bounding box center [427, 111] width 132 height 18
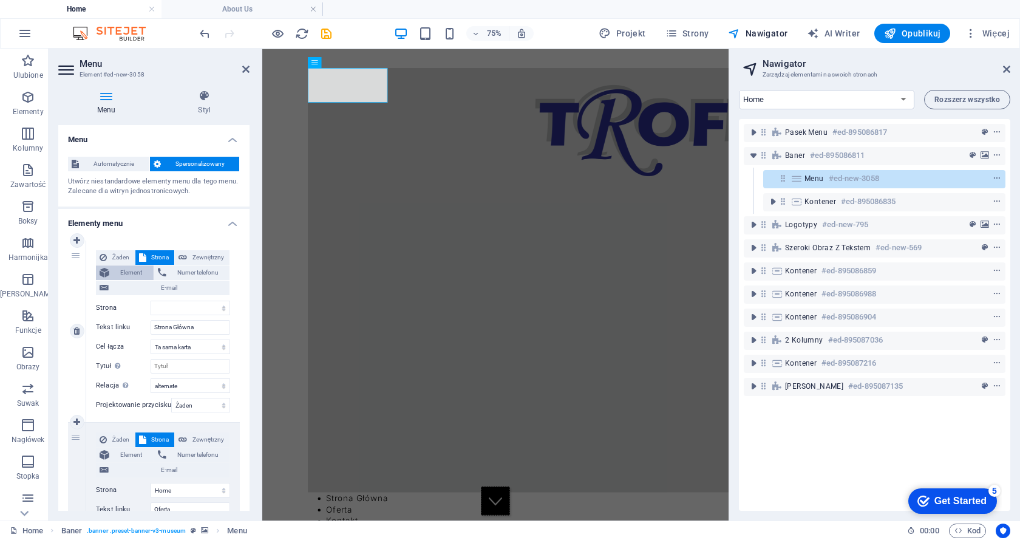
click at [118, 268] on span "Element" at bounding box center [131, 272] width 37 height 15
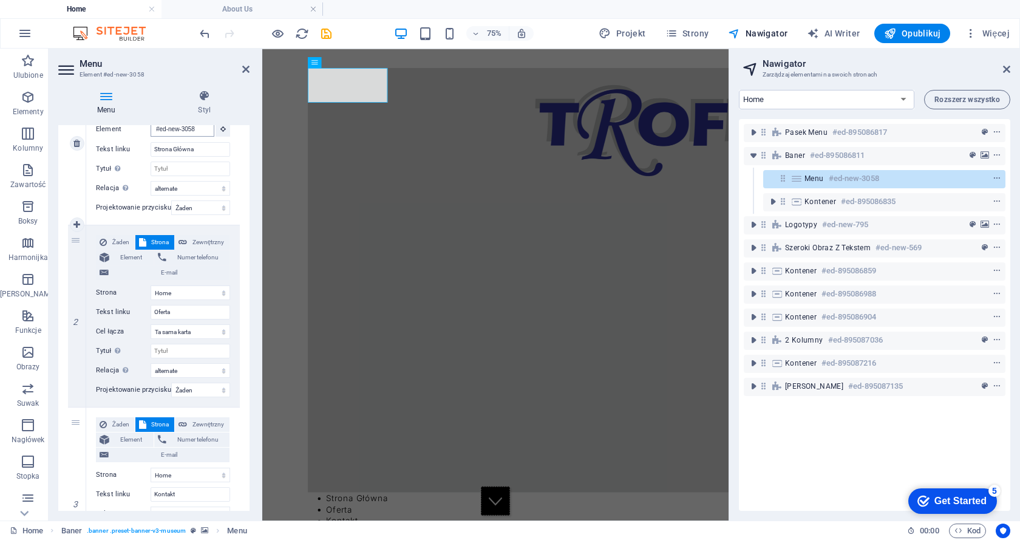
scroll to position [182, 0]
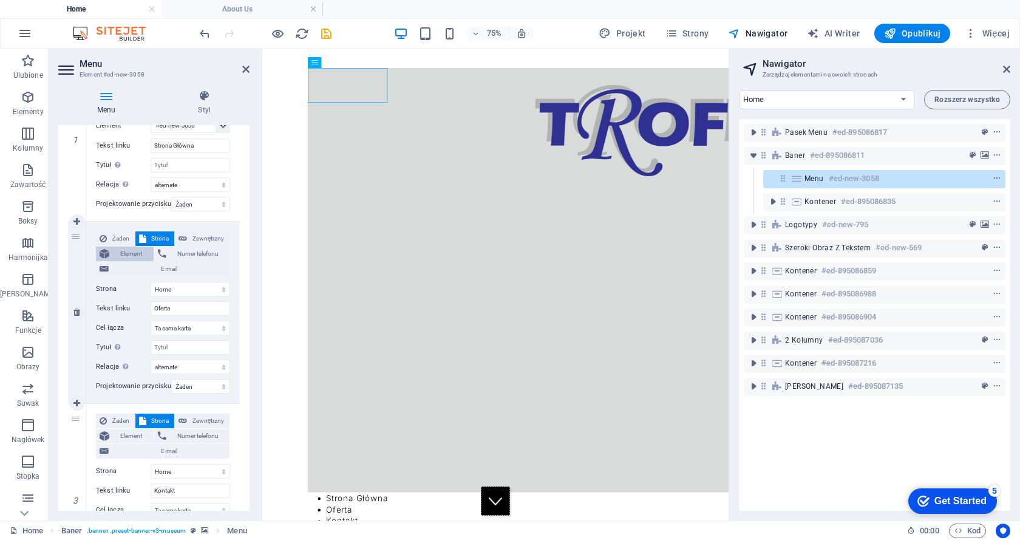
click at [137, 255] on span "Element" at bounding box center [131, 254] width 37 height 15
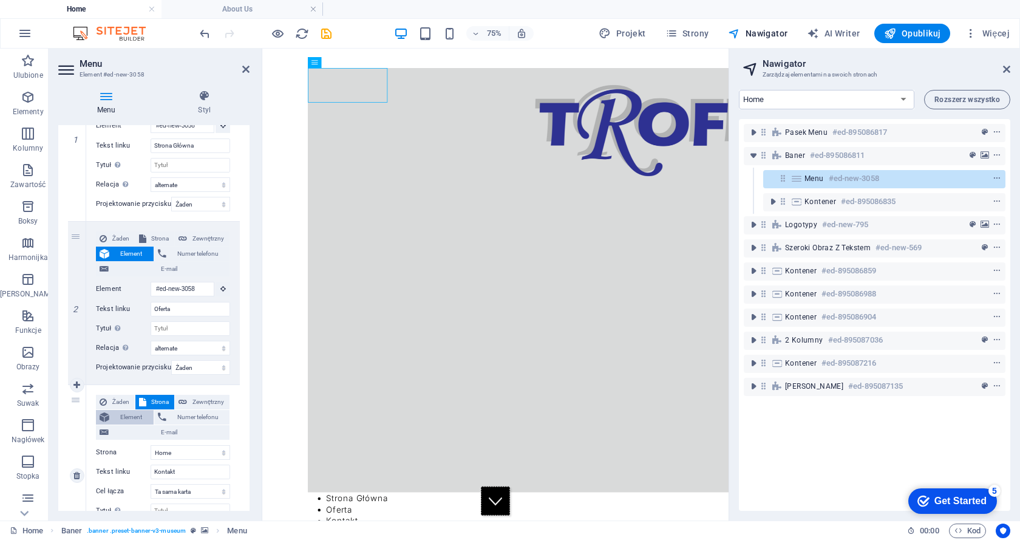
click at [120, 414] on span "Element" at bounding box center [131, 417] width 37 height 15
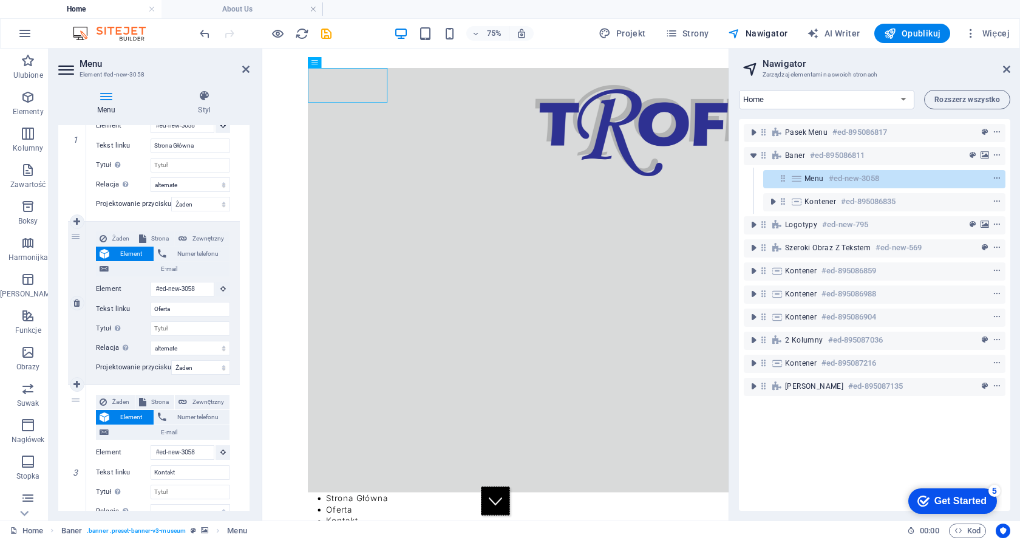
scroll to position [253, 0]
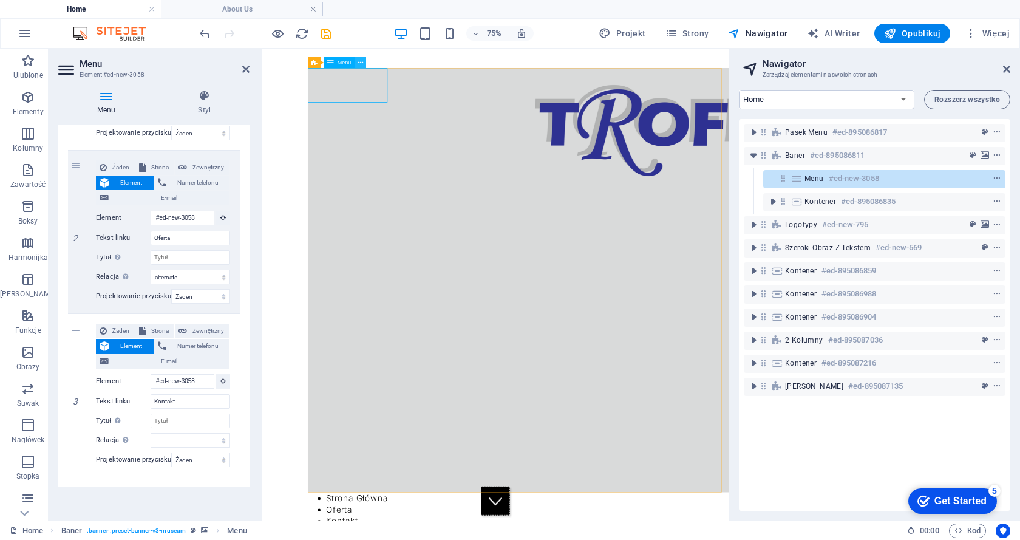
click at [360, 63] on icon at bounding box center [360, 63] width 5 height 10
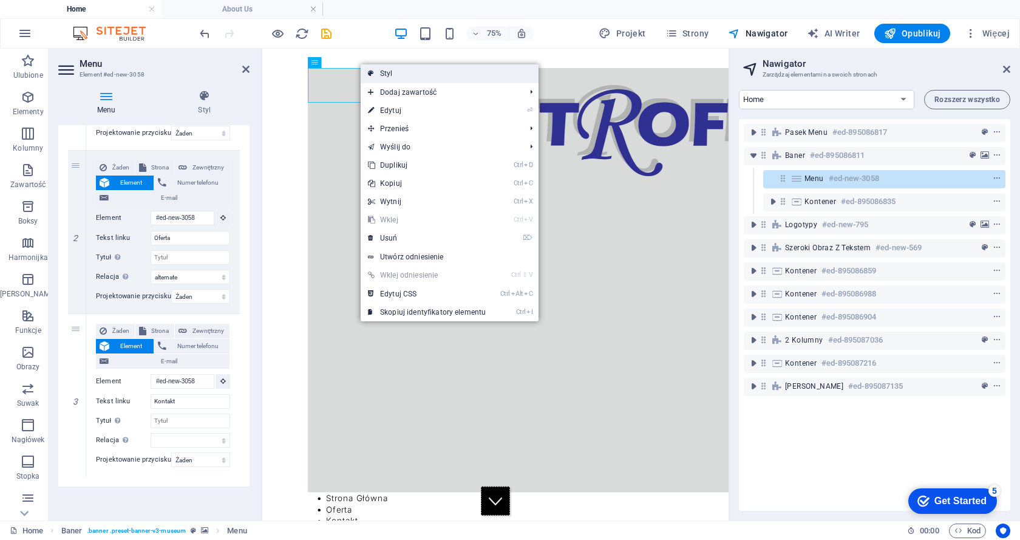
click at [377, 70] on link "Styl" at bounding box center [450, 73] width 178 height 18
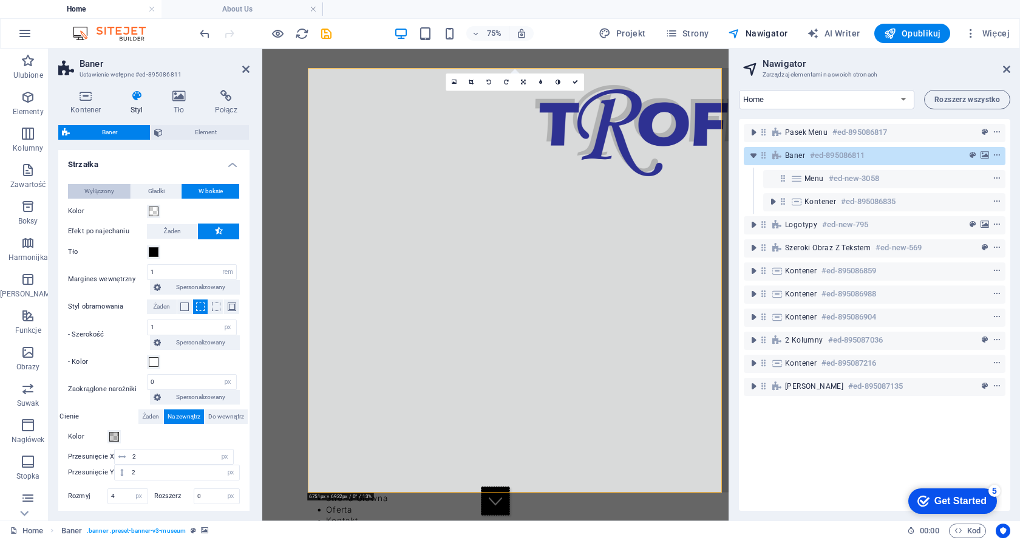
click at [99, 192] on span "Wyłączony" at bounding box center [99, 191] width 30 height 15
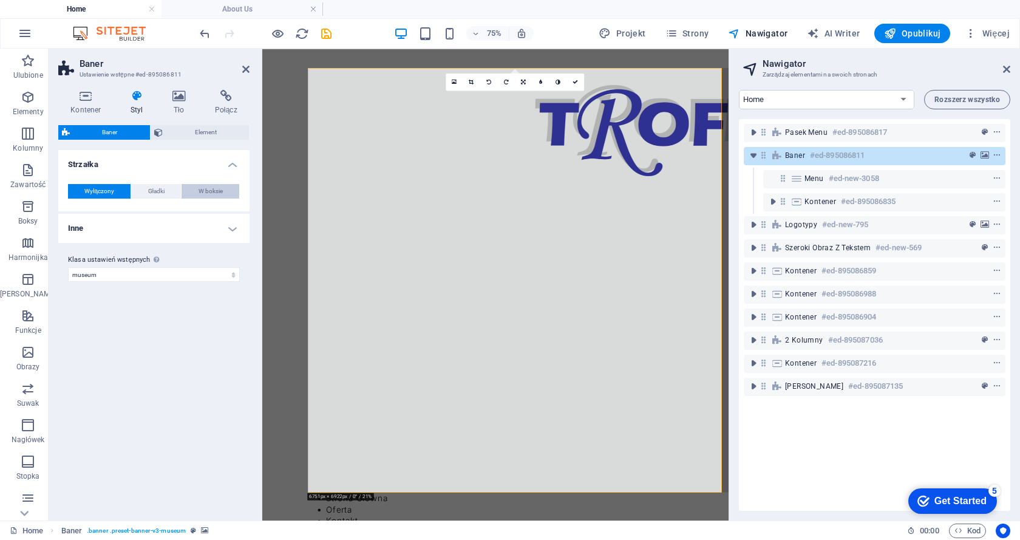
click at [199, 189] on span "W boksie" at bounding box center [211, 191] width 24 height 15
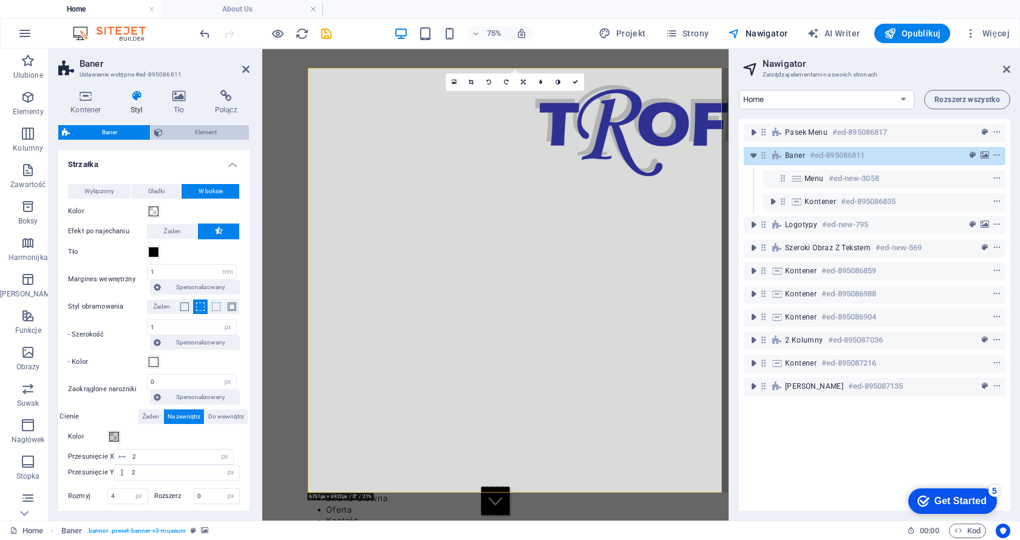
click at [191, 128] on span "Element" at bounding box center [206, 132] width 80 height 15
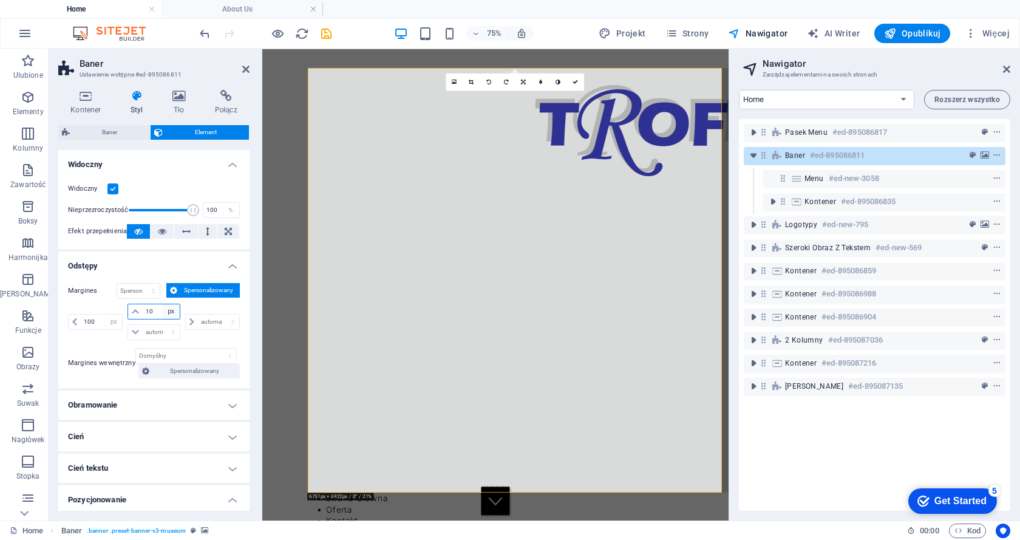
click at [169, 310] on select "automatycznie px % rem vw vh" at bounding box center [171, 311] width 17 height 15
click at [163, 304] on select "automatycznie px % rem vw vh" at bounding box center [171, 311] width 17 height 15
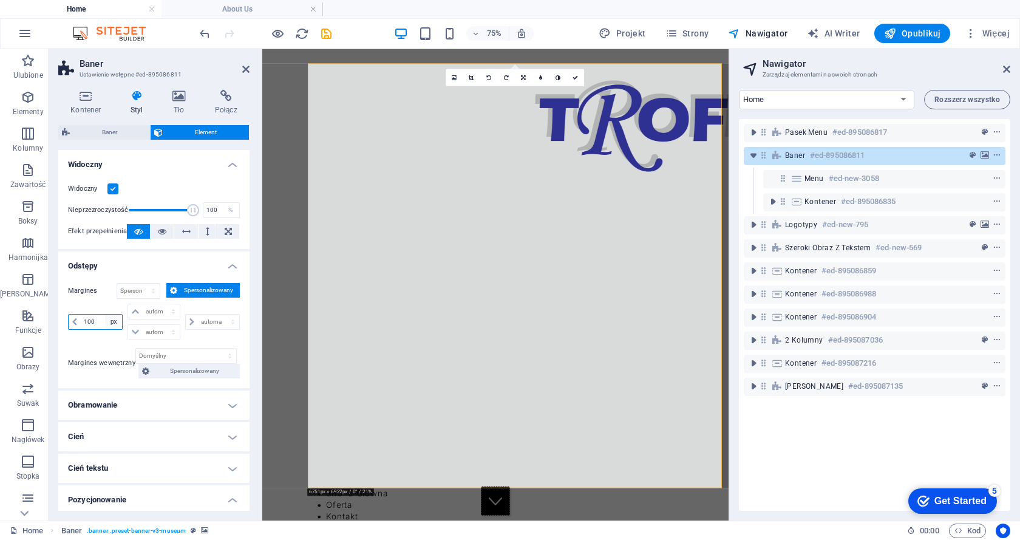
click at [114, 323] on select "automatycznie px % rem vw vh" at bounding box center [113, 322] width 17 height 15
click at [105, 315] on select "automatycznie px % rem vw vh" at bounding box center [113, 322] width 17 height 15
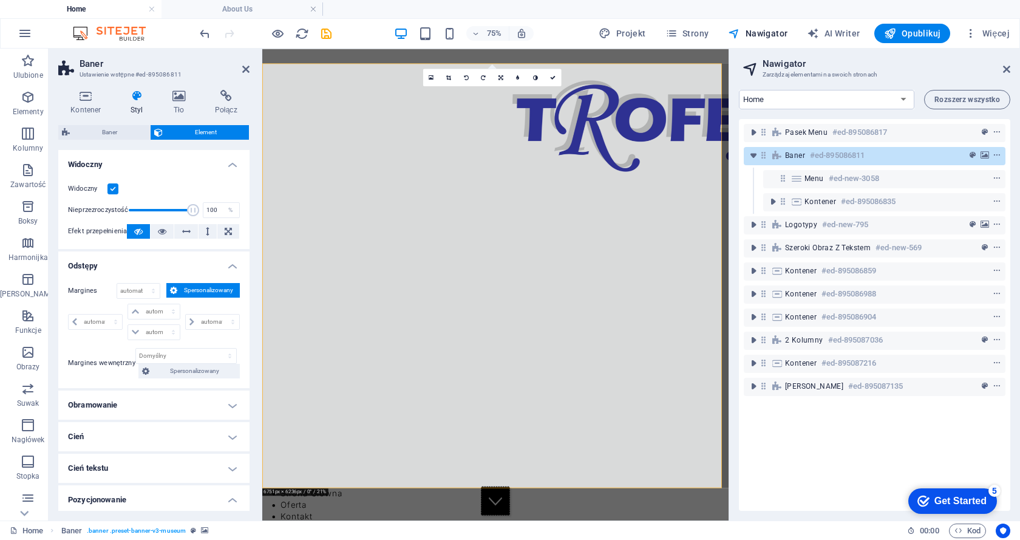
click at [230, 164] on h4 "Widoczny" at bounding box center [153, 161] width 191 height 22
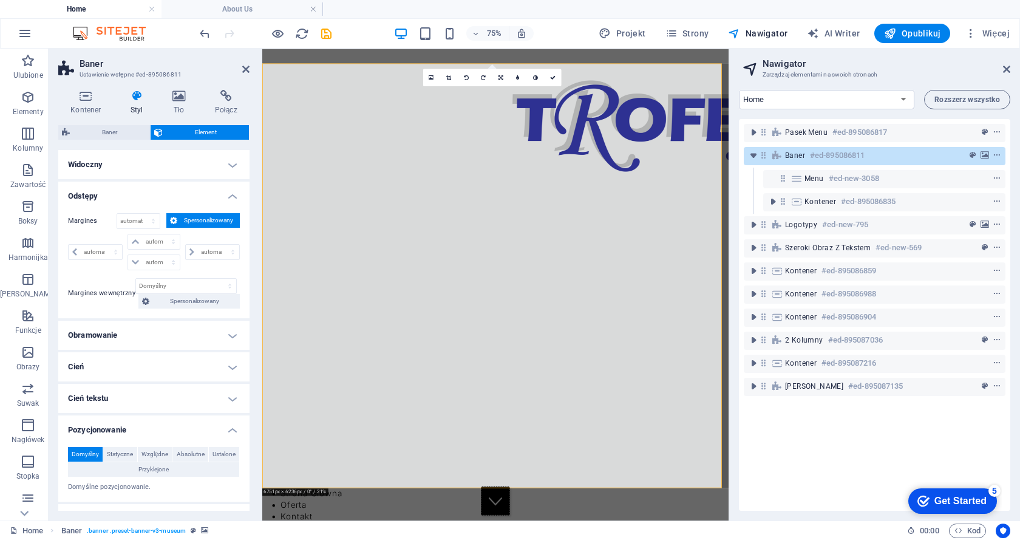
click at [230, 164] on h4 "Widoczny" at bounding box center [153, 164] width 191 height 29
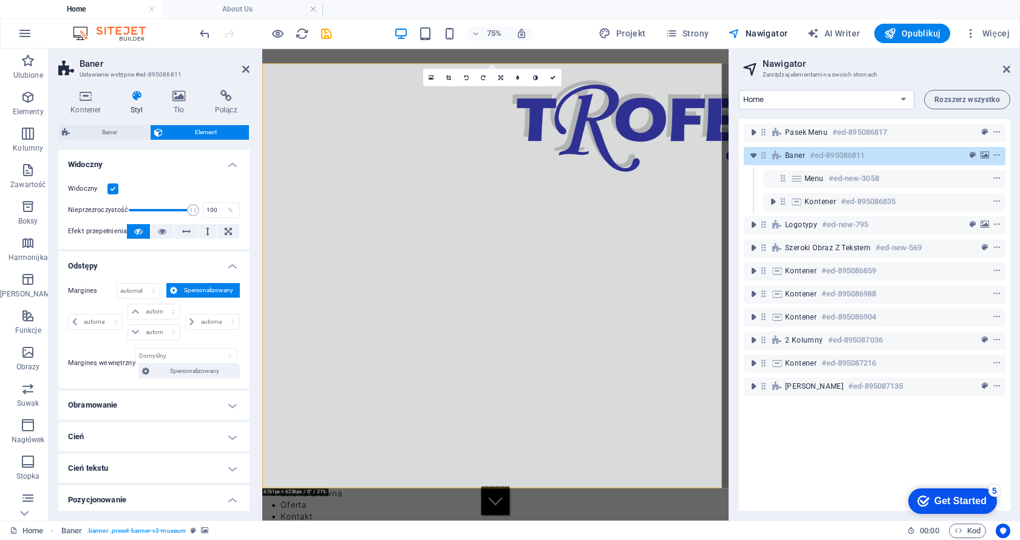
click at [230, 403] on h4 "Obramowanie" at bounding box center [153, 405] width 191 height 29
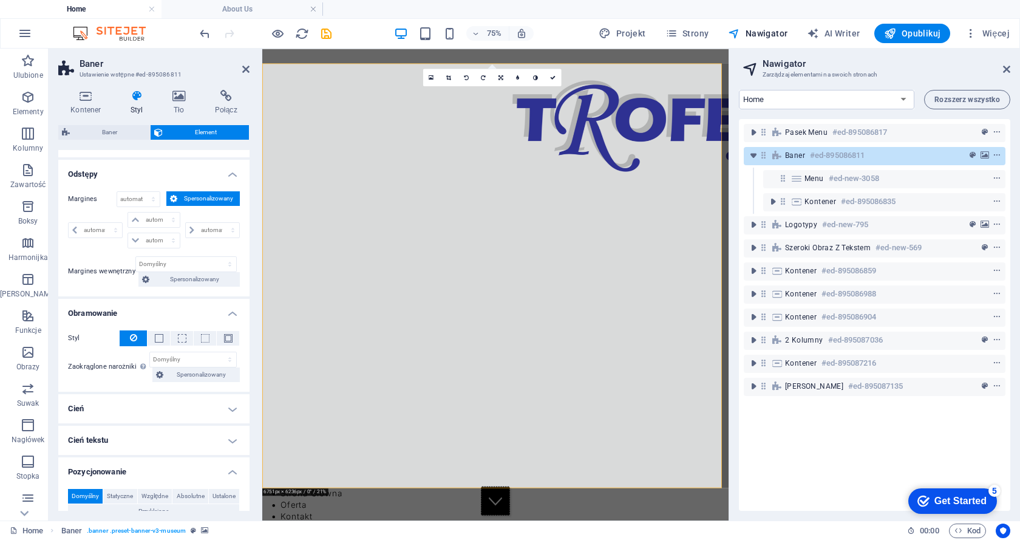
scroll to position [121, 0]
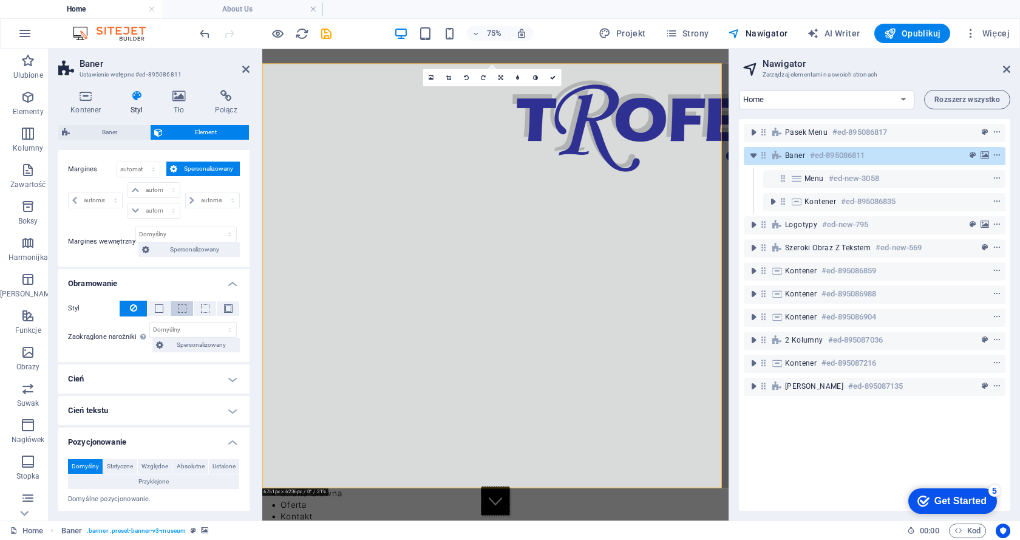
click at [175, 307] on button at bounding box center [182, 308] width 22 height 15
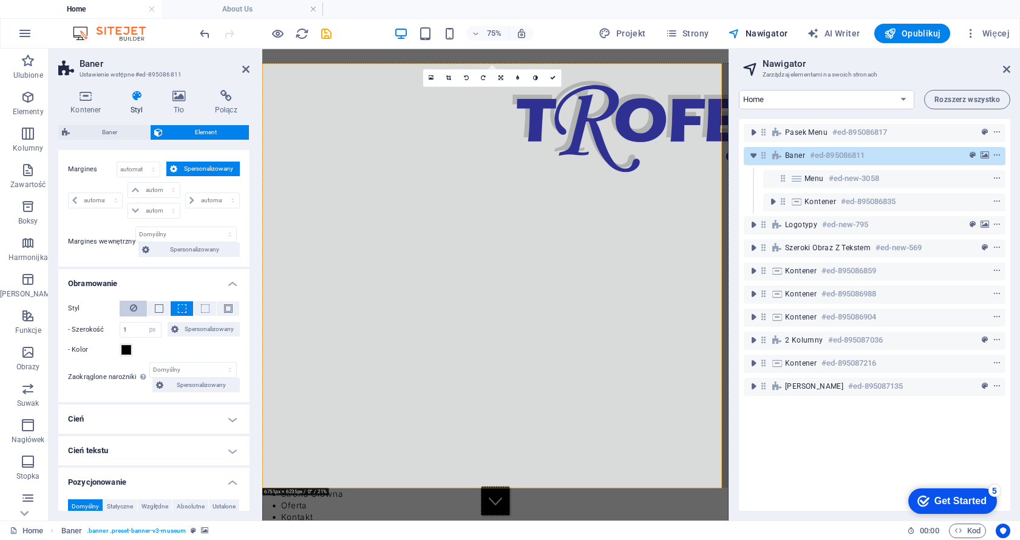
click at [134, 309] on icon at bounding box center [133, 308] width 7 height 15
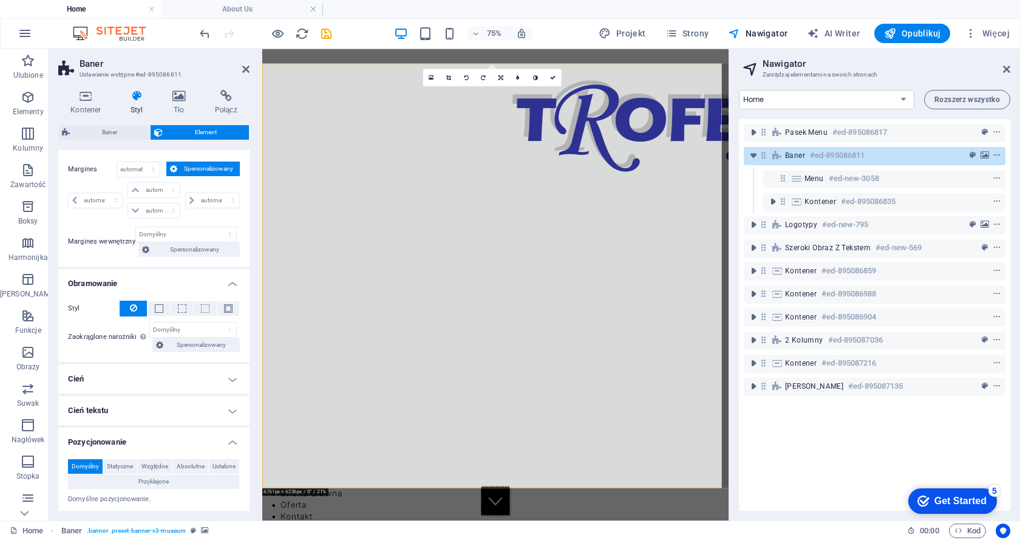
click at [227, 383] on h4 "Cień" at bounding box center [153, 378] width 191 height 29
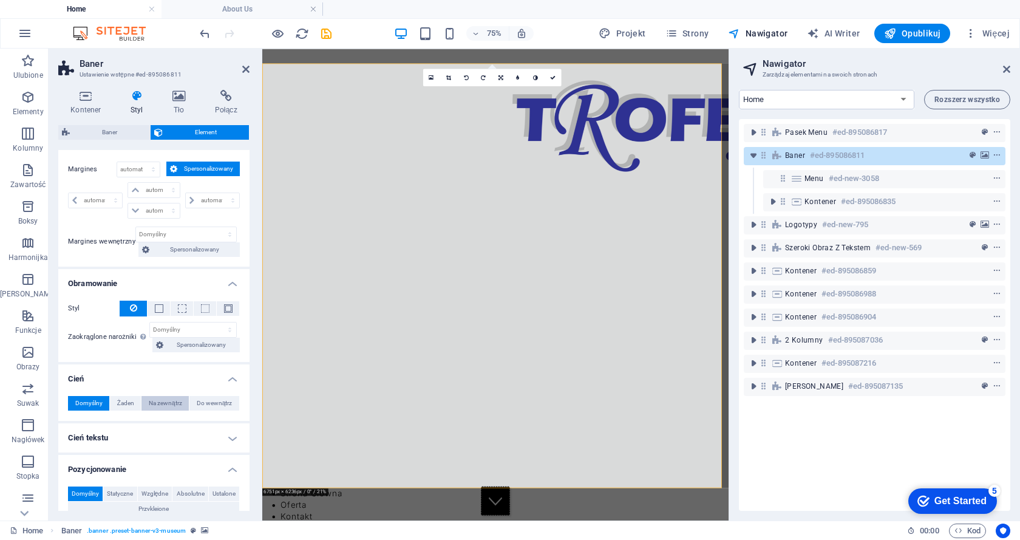
click at [159, 403] on span "Na zewnątrz" at bounding box center [165, 403] width 33 height 15
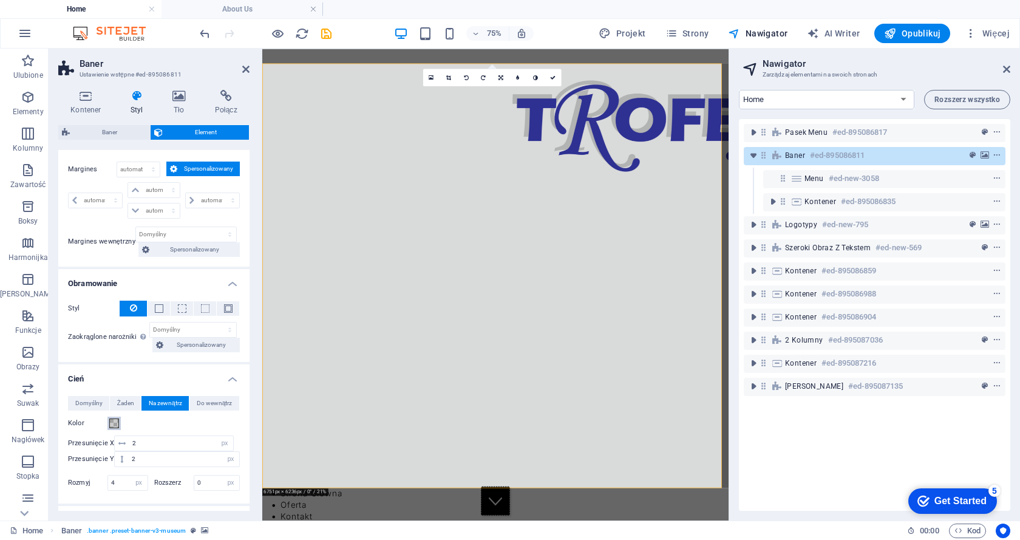
click at [113, 422] on span at bounding box center [114, 423] width 10 height 10
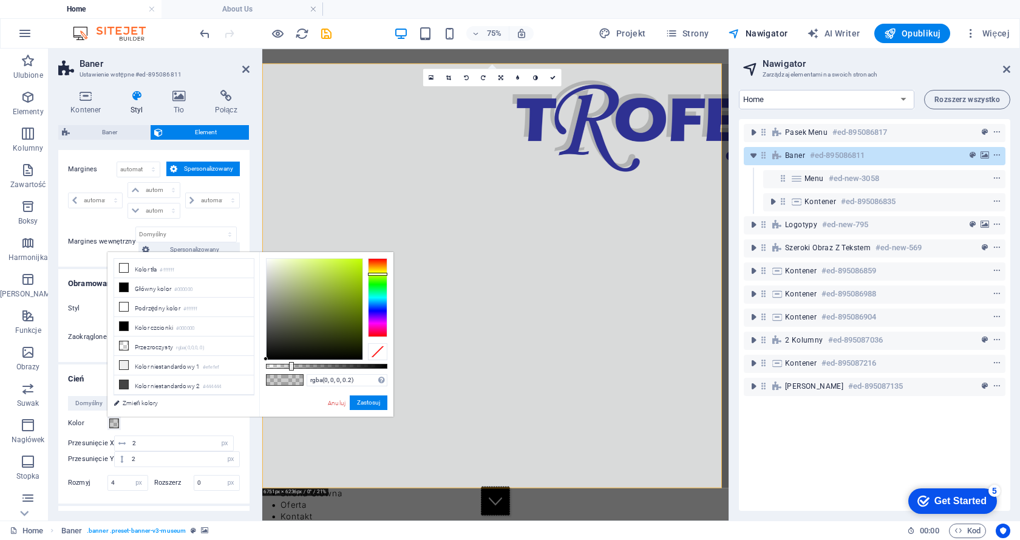
click at [377, 274] on div at bounding box center [377, 297] width 19 height 79
click at [367, 400] on button "Zastosuj" at bounding box center [369, 402] width 38 height 15
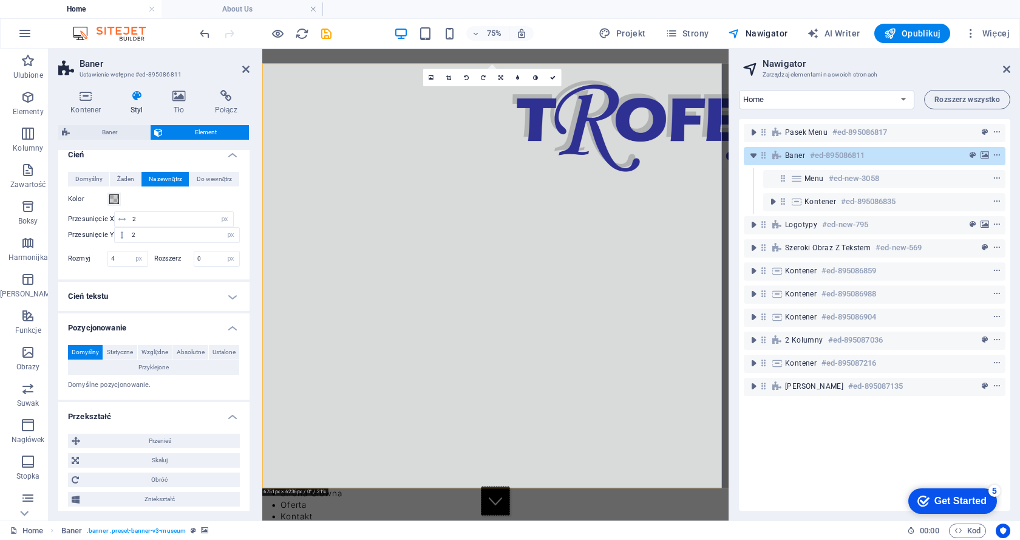
scroll to position [364, 0]
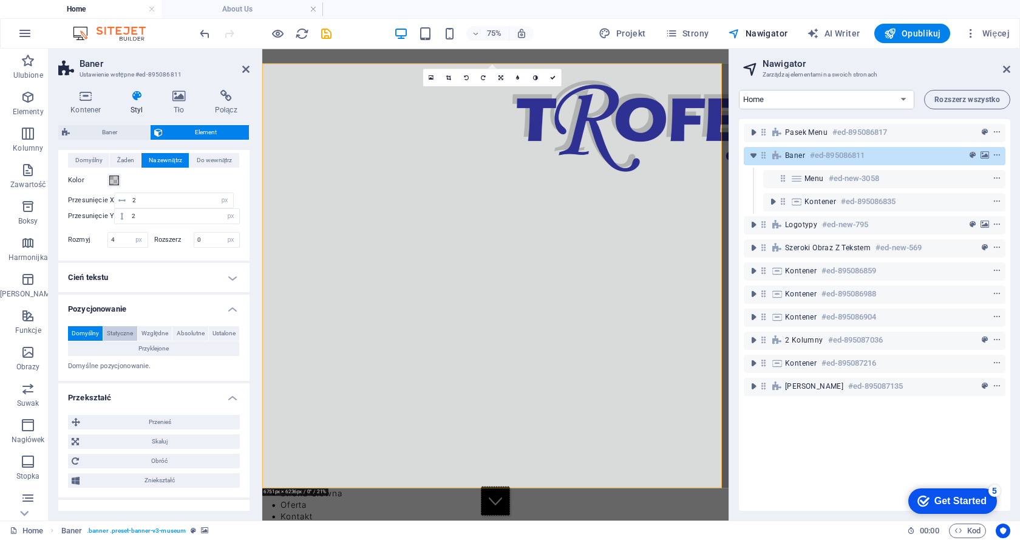
click at [125, 332] on span "Statyczne" at bounding box center [120, 333] width 26 height 15
click at [169, 333] on span "Względne" at bounding box center [155, 333] width 27 height 15
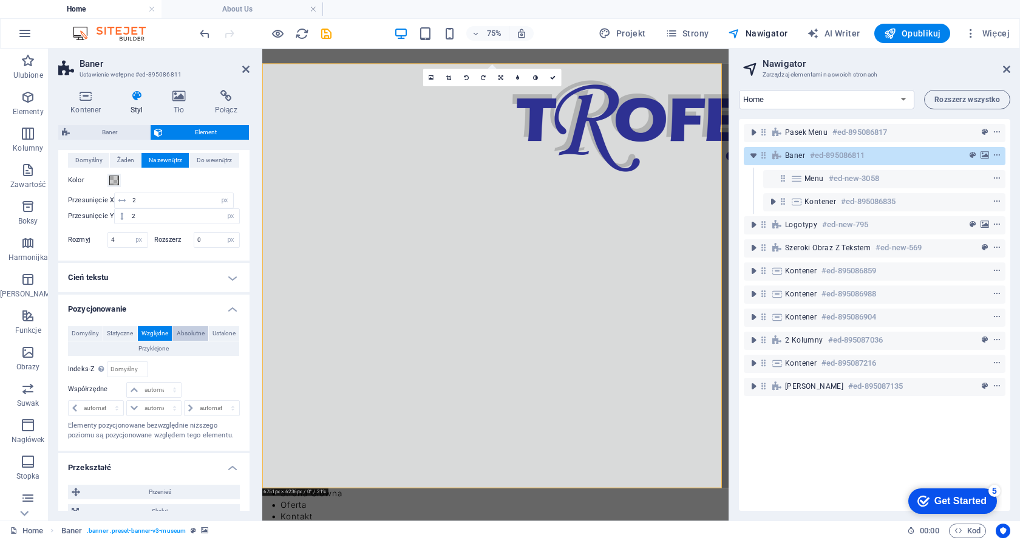
click at [205, 335] on span "Absolutne" at bounding box center [191, 333] width 28 height 15
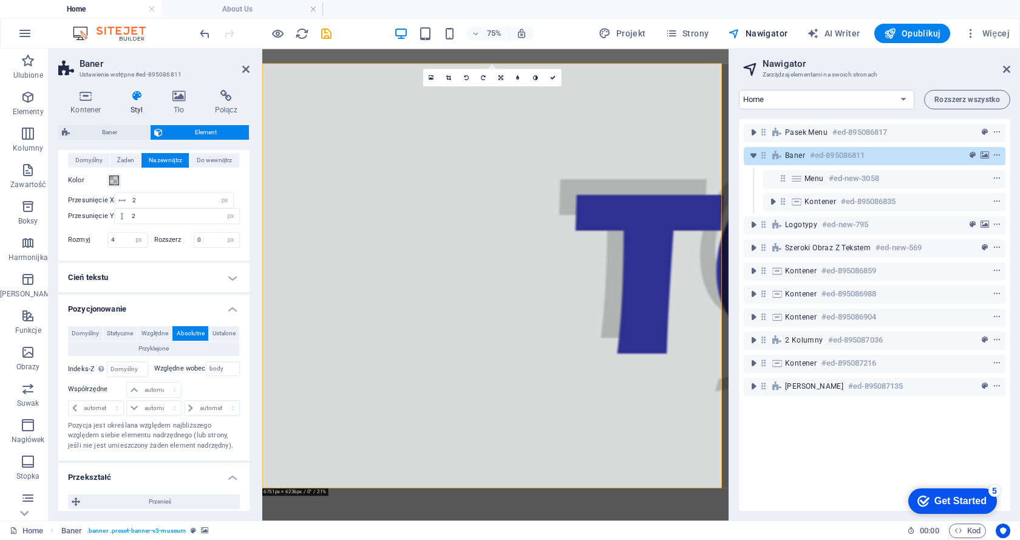
click at [205, 333] on span "Absolutne" at bounding box center [191, 333] width 28 height 15
click at [213, 341] on span "Ustalone" at bounding box center [224, 333] width 23 height 15
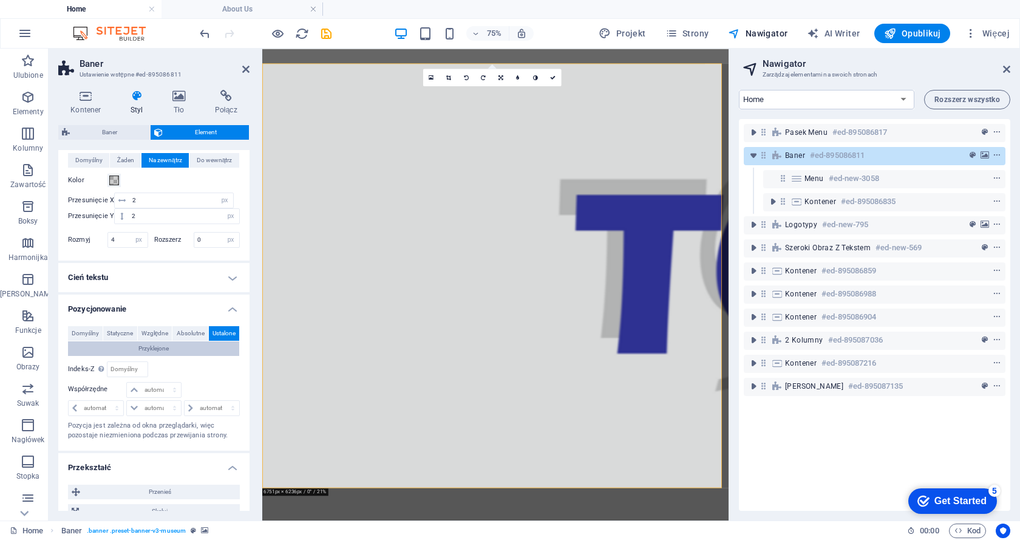
click at [169, 346] on span "Przyklejone" at bounding box center [153, 348] width 30 height 15
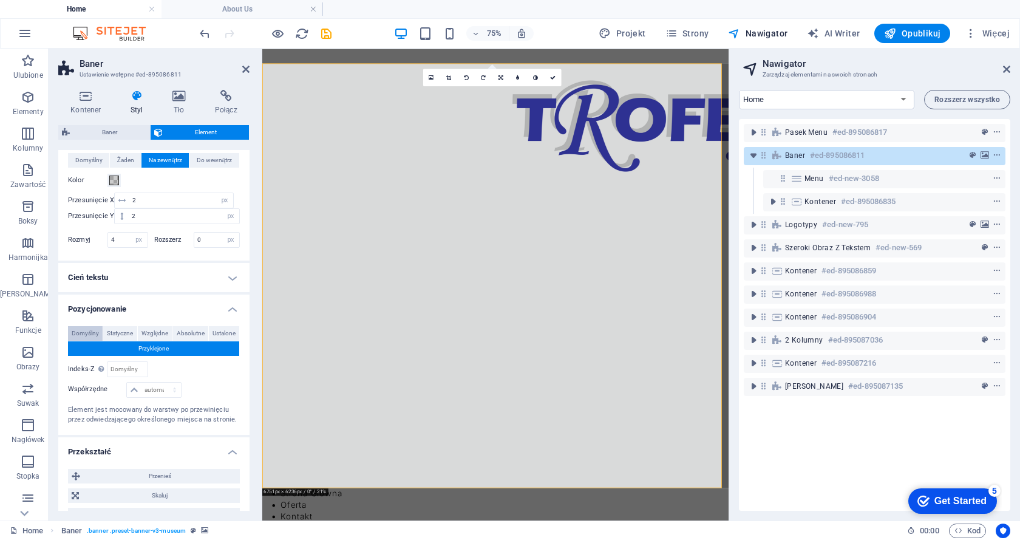
click at [94, 332] on span "Domyślny" at bounding box center [85, 333] width 27 height 15
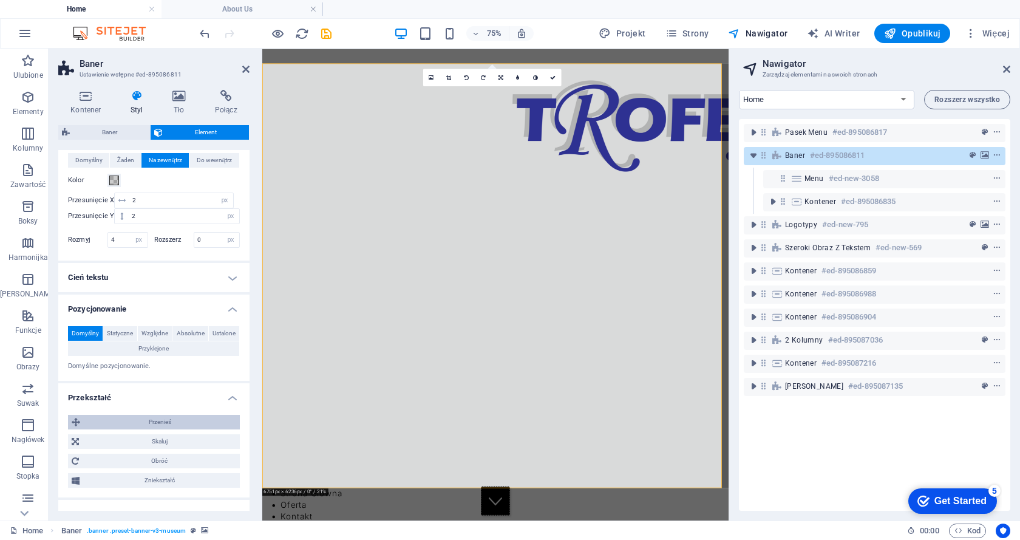
click at [155, 423] on span "Przenieś" at bounding box center [160, 422] width 152 height 15
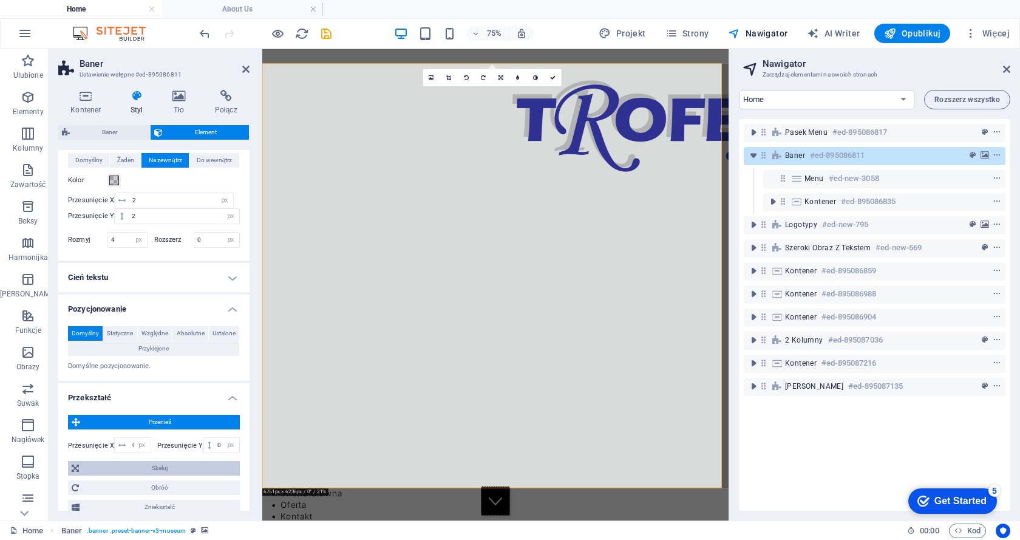
click at [166, 470] on span "Skaluj" at bounding box center [160, 468] width 154 height 15
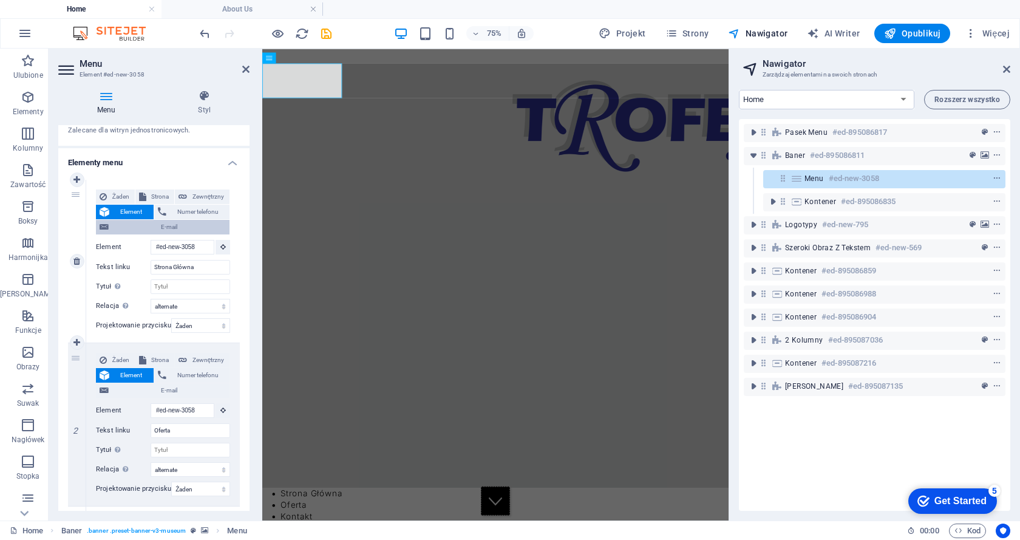
scroll to position [121, 0]
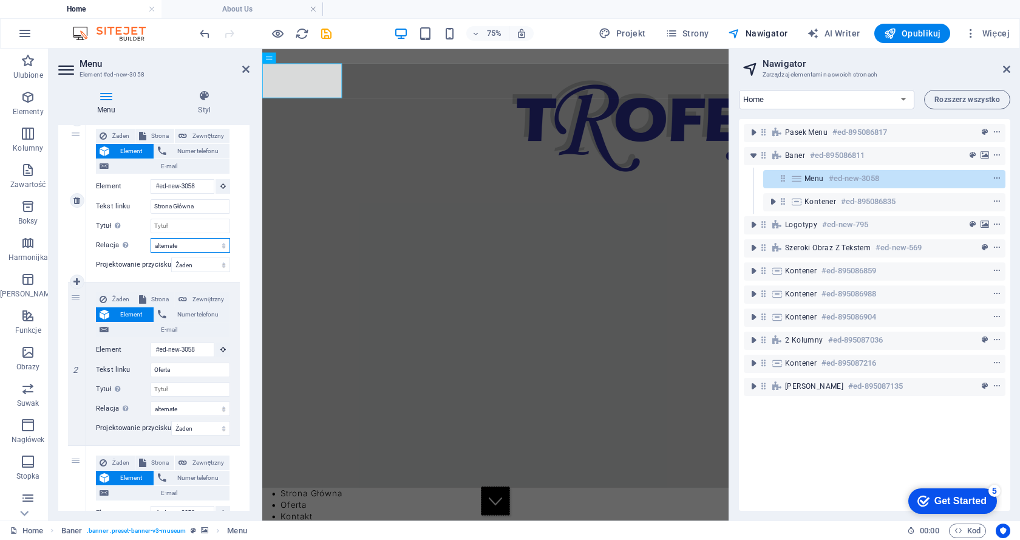
click at [216, 248] on select "alternate author bookmark external help license next nofollow noreferrer noopen…" at bounding box center [191, 245] width 80 height 15
click at [151, 238] on select "alternate author bookmark external help license next nofollow noreferrer noopen…" at bounding box center [191, 245] width 80 height 15
click at [176, 409] on select "alternate author bookmark external help license next nofollow noreferrer noopen…" at bounding box center [191, 408] width 80 height 15
click at [151, 401] on select "alternate author bookmark external help license next nofollow noreferrer noopen…" at bounding box center [191, 408] width 80 height 15
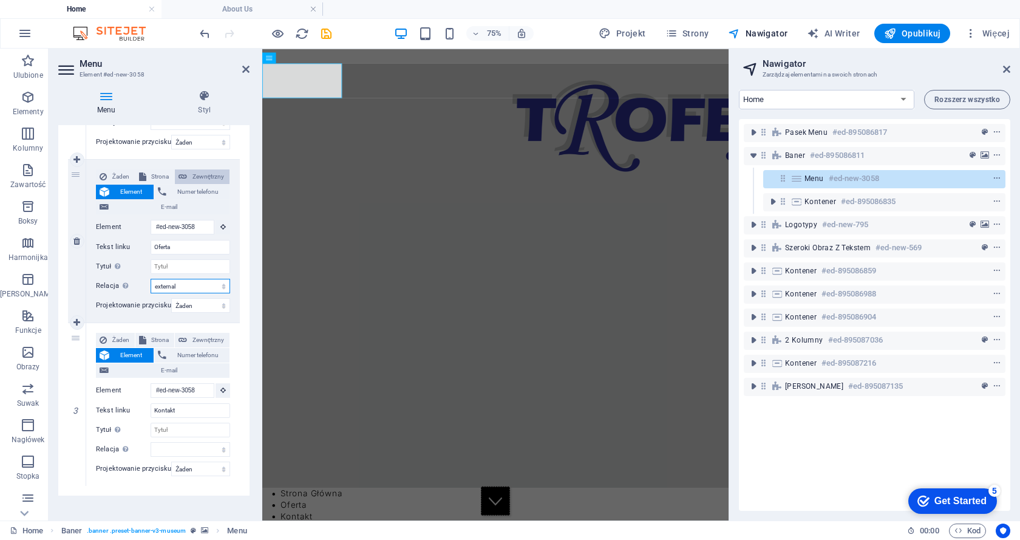
scroll to position [253, 0]
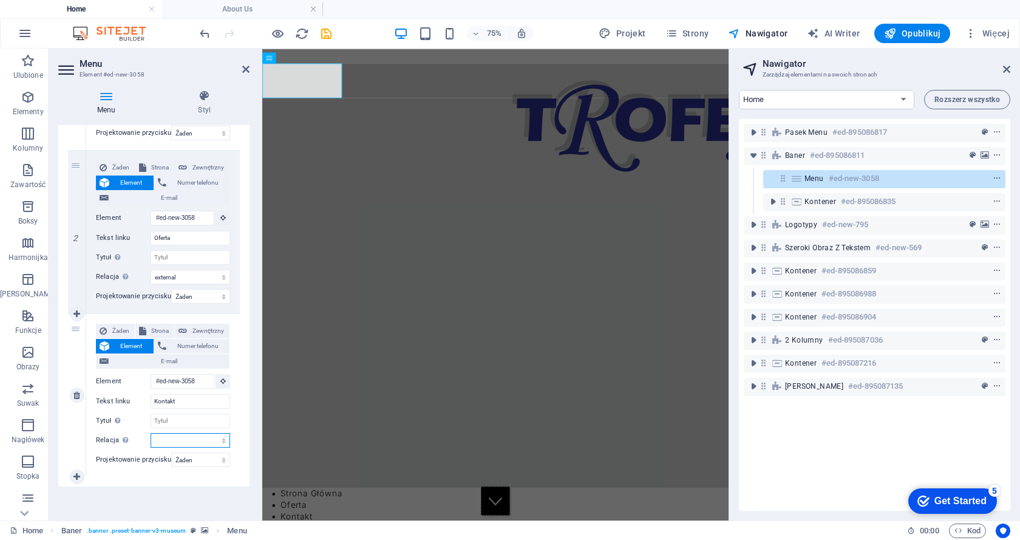
click at [166, 443] on select "alternate author bookmark external help license next nofollow noreferrer noopen…" at bounding box center [191, 440] width 80 height 15
click at [151, 433] on select "alternate author bookmark external help license next nofollow noreferrer noopen…" at bounding box center [191, 440] width 80 height 15
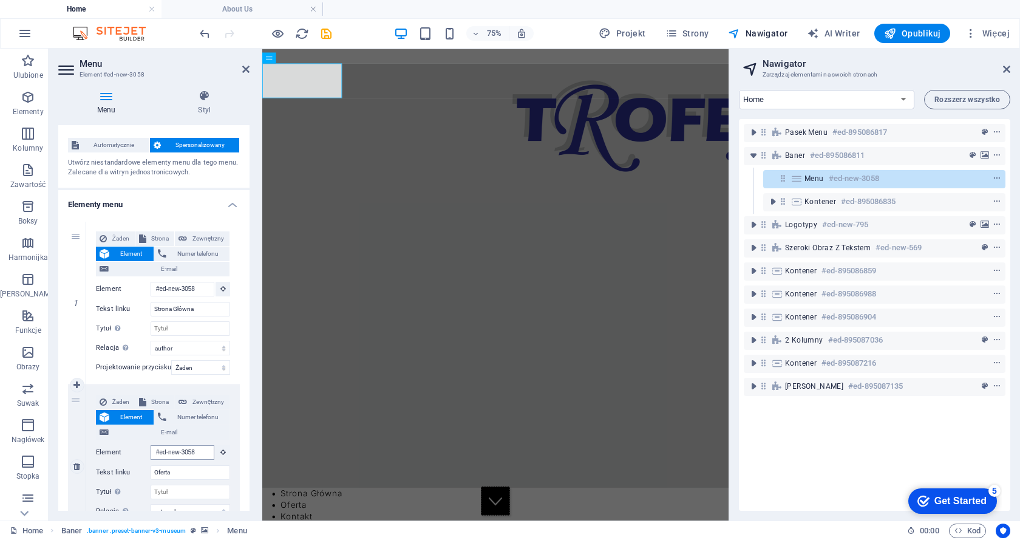
scroll to position [0, 0]
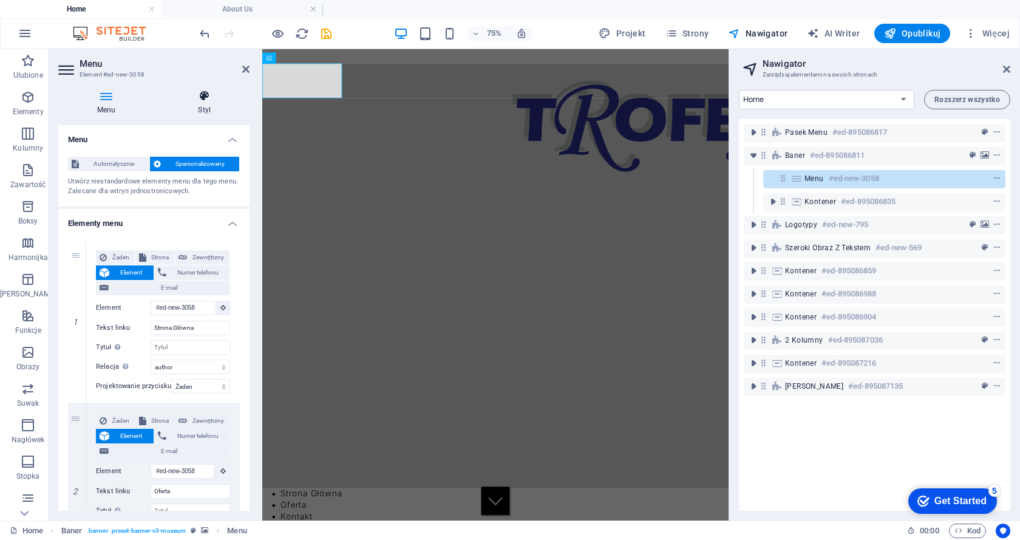
click at [204, 99] on icon at bounding box center [205, 96] width 90 height 12
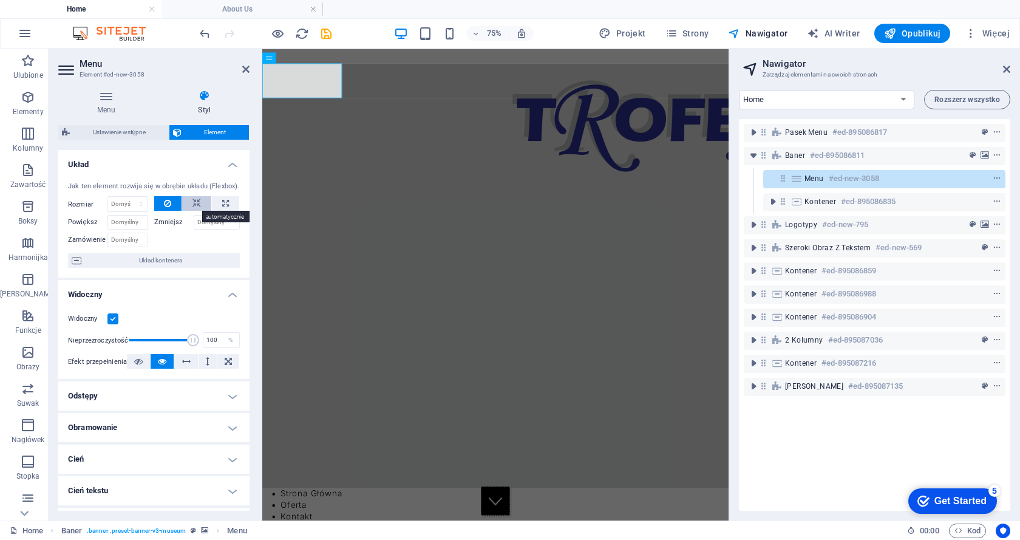
click at [198, 207] on icon at bounding box center [197, 203] width 9 height 15
click at [122, 219] on input "Powiększ" at bounding box center [128, 222] width 41 height 15
click at [143, 258] on span "Układ kontenera" at bounding box center [160, 260] width 151 height 15
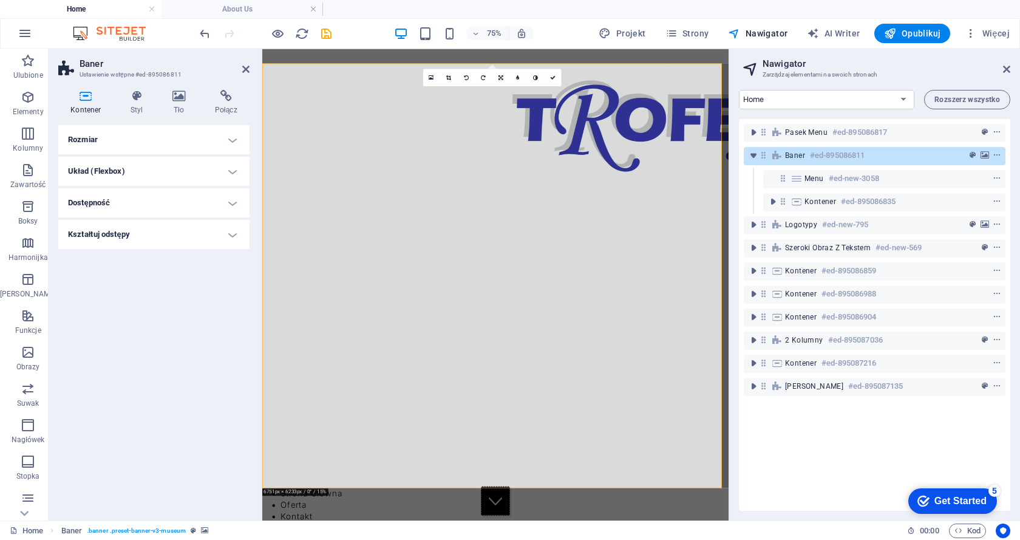
click at [232, 176] on h4 "Układ (Flexbox)" at bounding box center [153, 171] width 191 height 29
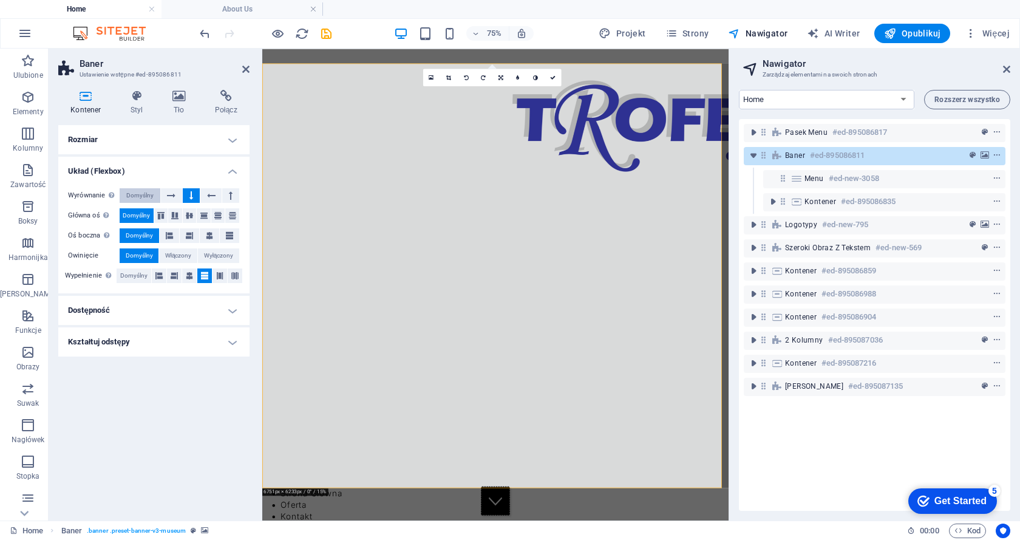
click at [139, 196] on span "Domyślny" at bounding box center [139, 195] width 27 height 15
click at [172, 194] on icon at bounding box center [171, 195] width 9 height 15
click at [234, 314] on h4 "Dostępność" at bounding box center [153, 310] width 191 height 29
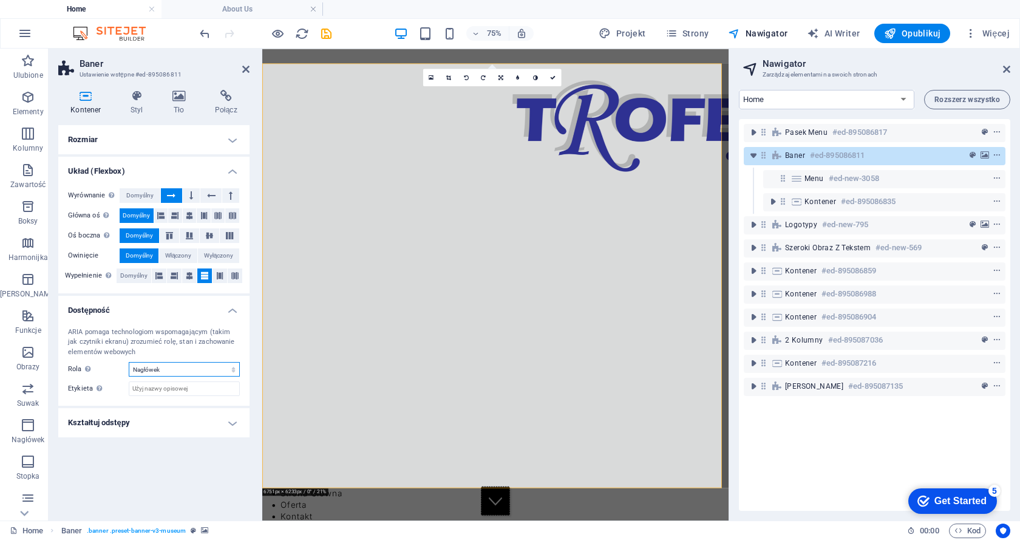
click at [205, 367] on select "Żaden Alert Article Banner Comment Complementary Dialog Marquee Nagłówek Presen…" at bounding box center [184, 369] width 111 height 15
click at [129, 362] on select "Żaden Alert Article Banner Comment Complementary Dialog Marquee Nagłówek Presen…" at bounding box center [184, 369] width 111 height 15
click at [236, 423] on h4 "Kształtuj odstępy" at bounding box center [153, 422] width 191 height 29
click at [164, 451] on select "Żaden Trójkąt Kwadrat Przekątna Wielokąt 1 Wielokąt 2 Zygzag Wiele zygzagów Fal…" at bounding box center [184, 447] width 111 height 15
click at [129, 440] on select "Żaden Trójkąt Kwadrat Przekątna Wielokąt 1 Wielokąt 2 Zygzag Wiele zygzagów Fal…" at bounding box center [184, 447] width 111 height 15
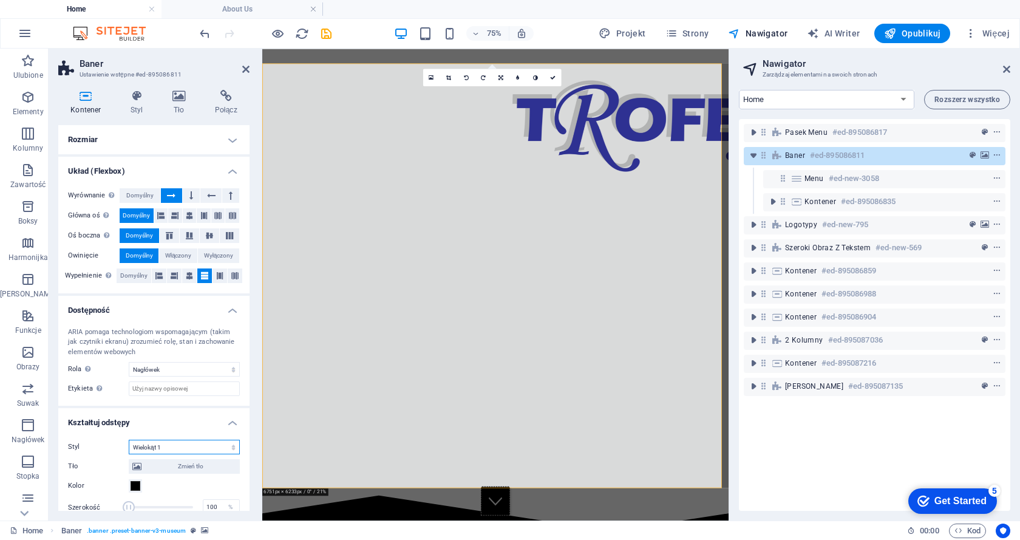
click at [216, 452] on select "Żaden Trójkąt Kwadrat Przekątna Wielokąt 1 Wielokąt 2 Zygzag Wiele zygzagów Fal…" at bounding box center [184, 447] width 111 height 15
click at [129, 440] on select "Żaden Trójkąt Kwadrat Przekątna Wielokąt 1 Wielokąt 2 Zygzag Wiele zygzagów Fal…" at bounding box center [184, 447] width 111 height 15
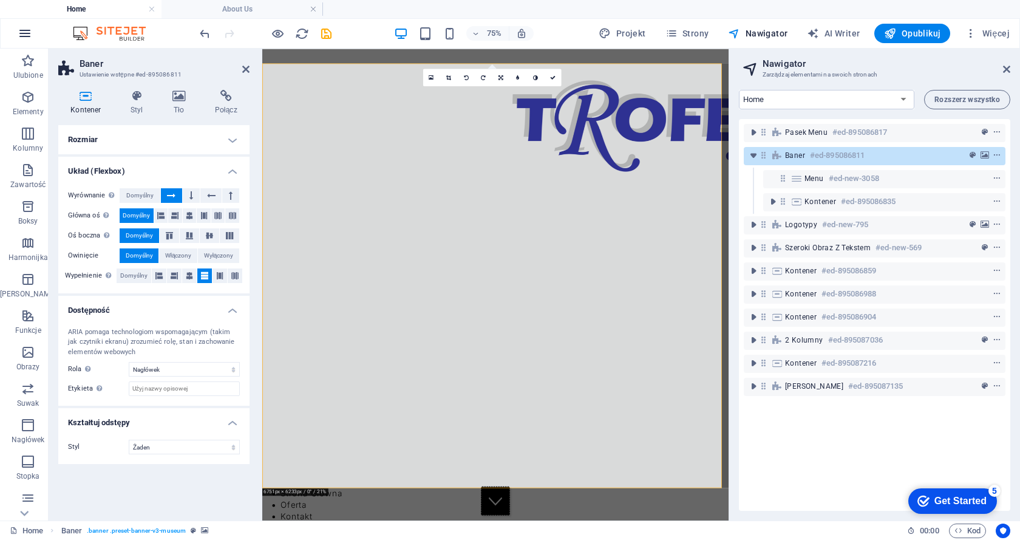
click at [29, 30] on icon "button" at bounding box center [25, 33] width 15 height 15
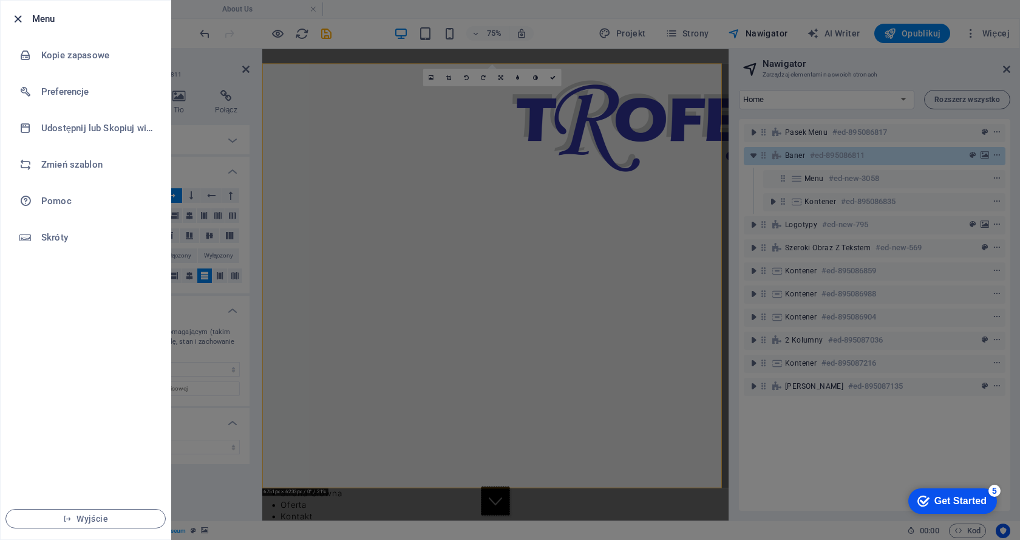
click at [11, 18] on icon "button" at bounding box center [18, 19] width 14 height 14
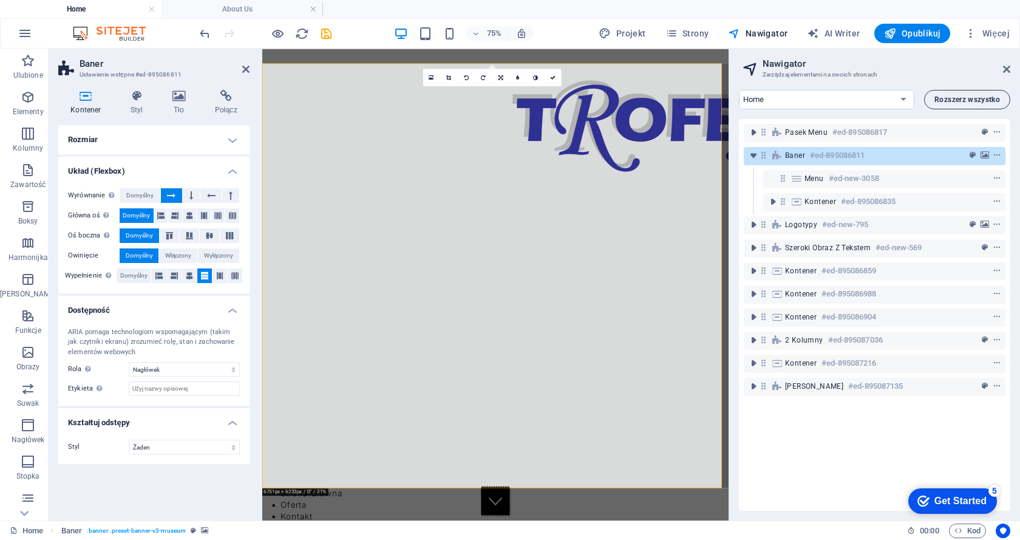
click at [947, 103] on span "Rozszerz wszystko" at bounding box center [968, 99] width 66 height 7
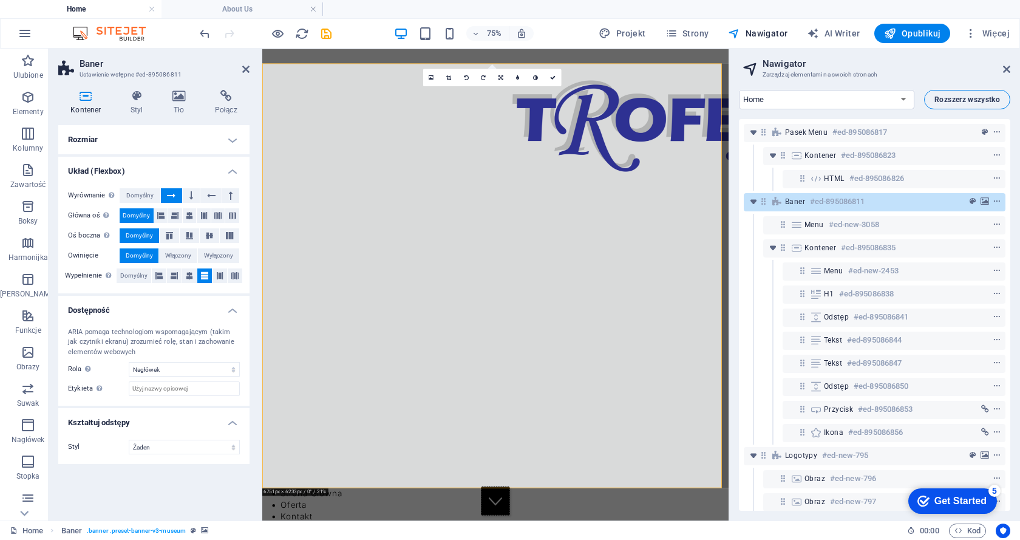
click at [953, 97] on span "Rozszerz wszystko" at bounding box center [968, 99] width 66 height 7
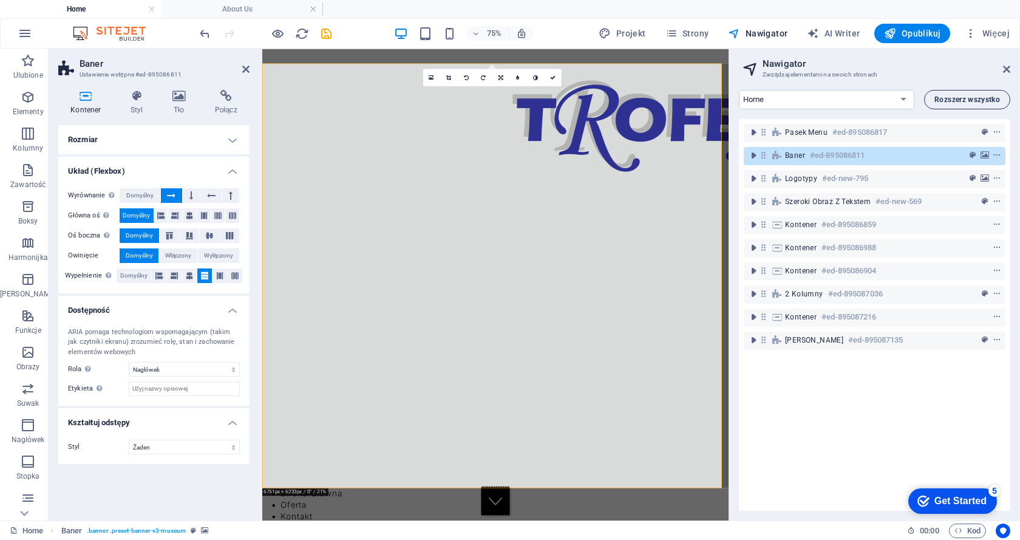
click at [953, 97] on span "Rozszerz wszystko" at bounding box center [968, 99] width 66 height 7
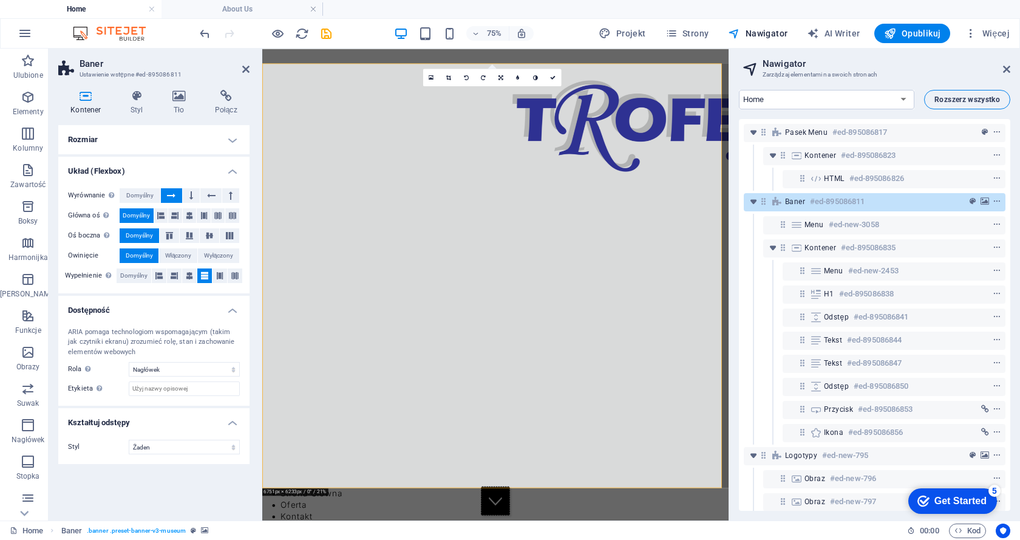
click at [953, 97] on span "Rozszerz wszystko" at bounding box center [968, 99] width 66 height 7
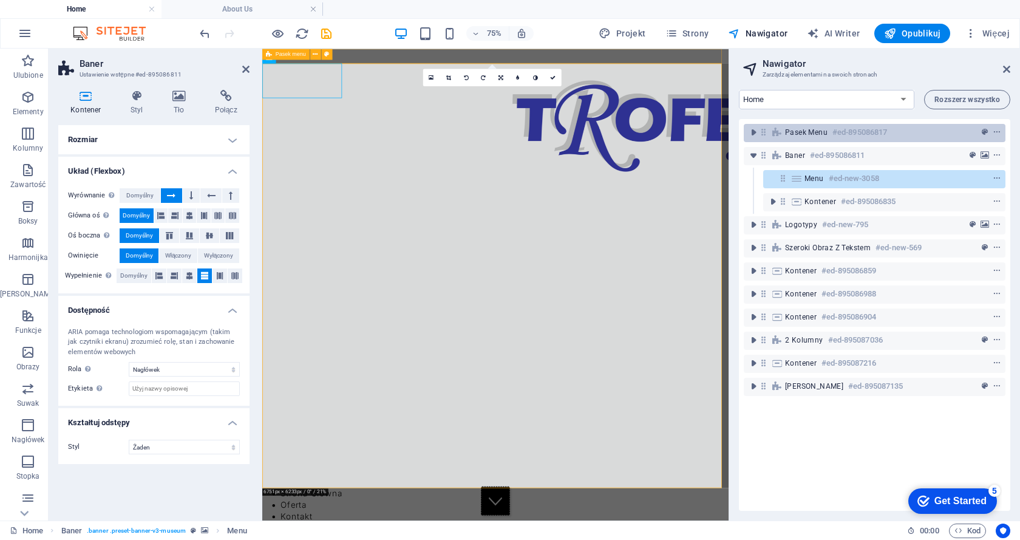
click at [808, 131] on span "Pasek menu" at bounding box center [806, 133] width 43 height 10
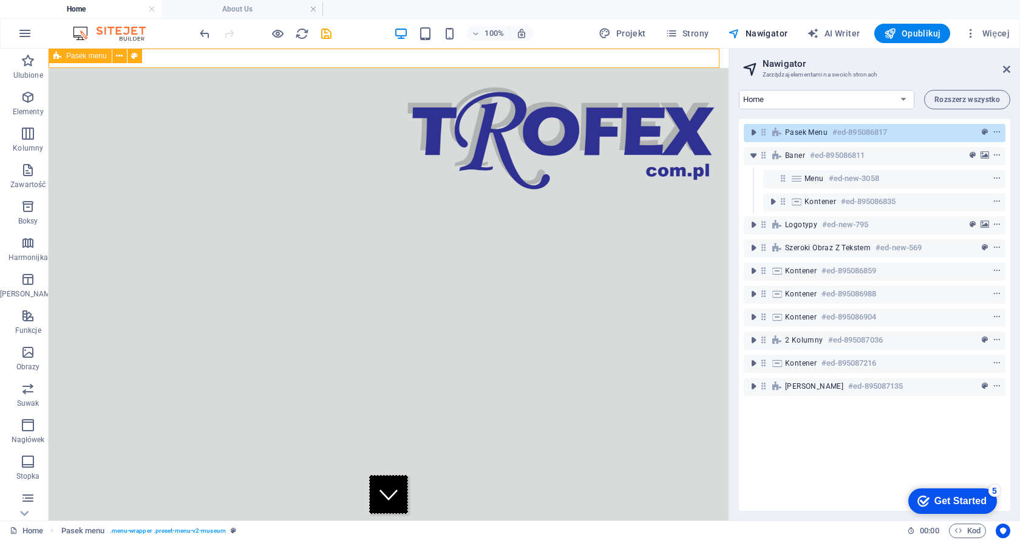
click at [79, 56] on span "Pasek menu" at bounding box center [86, 55] width 41 height 7
click at [120, 56] on icon at bounding box center [119, 56] width 7 height 13
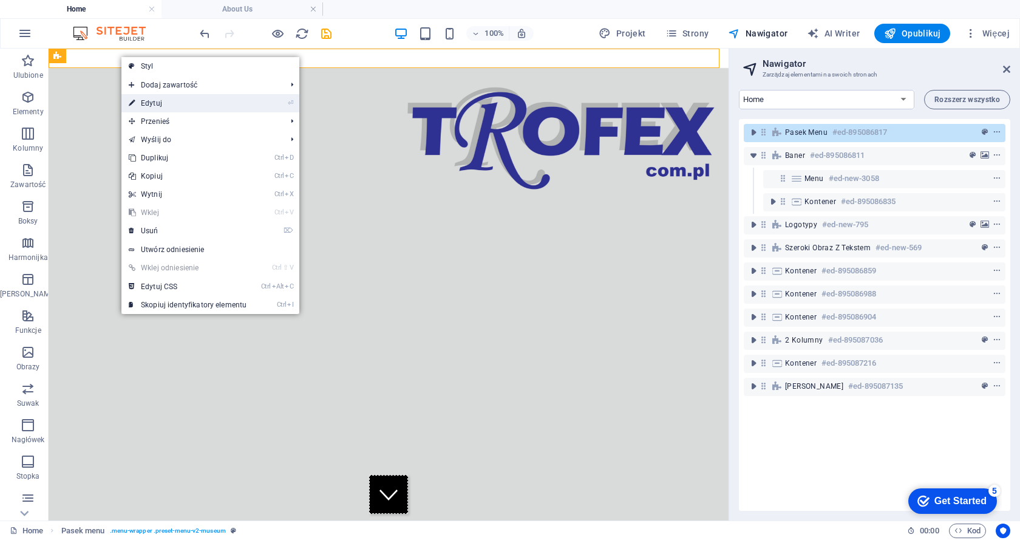
click at [154, 100] on link "⏎ Edytuj" at bounding box center [187, 103] width 132 height 18
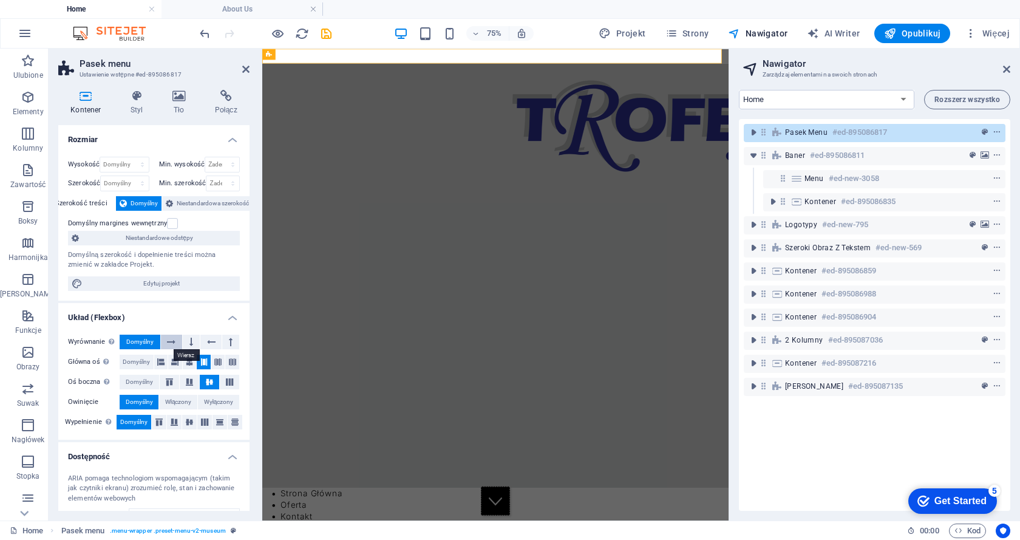
click at [169, 342] on icon at bounding box center [171, 342] width 9 height 15
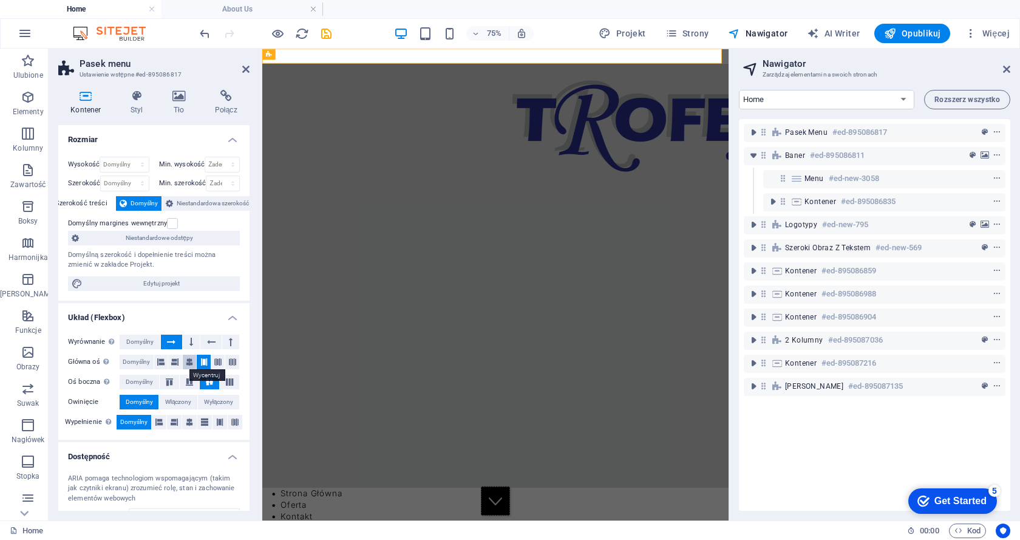
click at [186, 363] on icon at bounding box center [189, 362] width 7 height 15
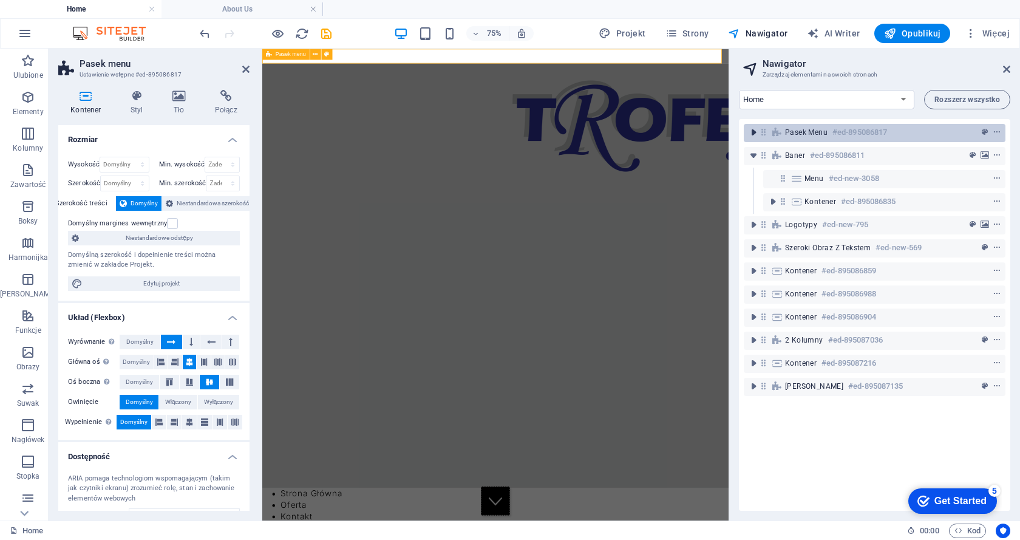
click at [754, 134] on icon "toggle-expand" at bounding box center [754, 132] width 12 height 12
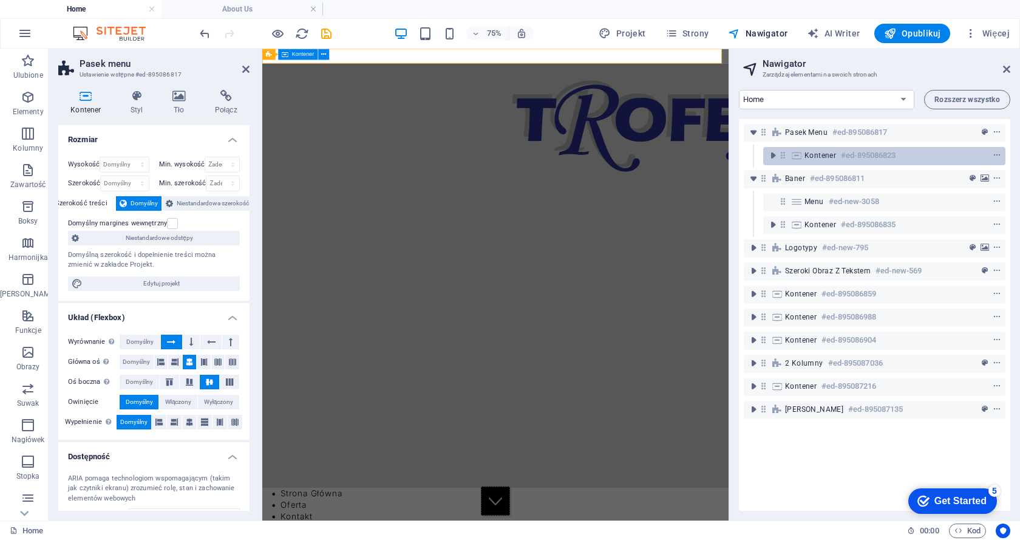
click at [817, 155] on span "Kontener" at bounding box center [821, 156] width 32 height 10
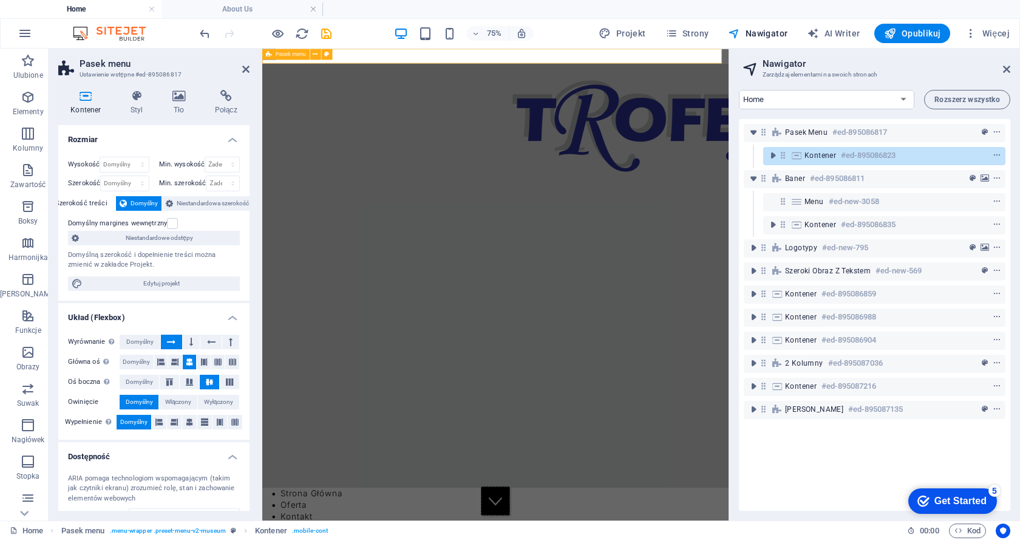
click at [290, 55] on span "Pasek menu" at bounding box center [291, 54] width 30 height 5
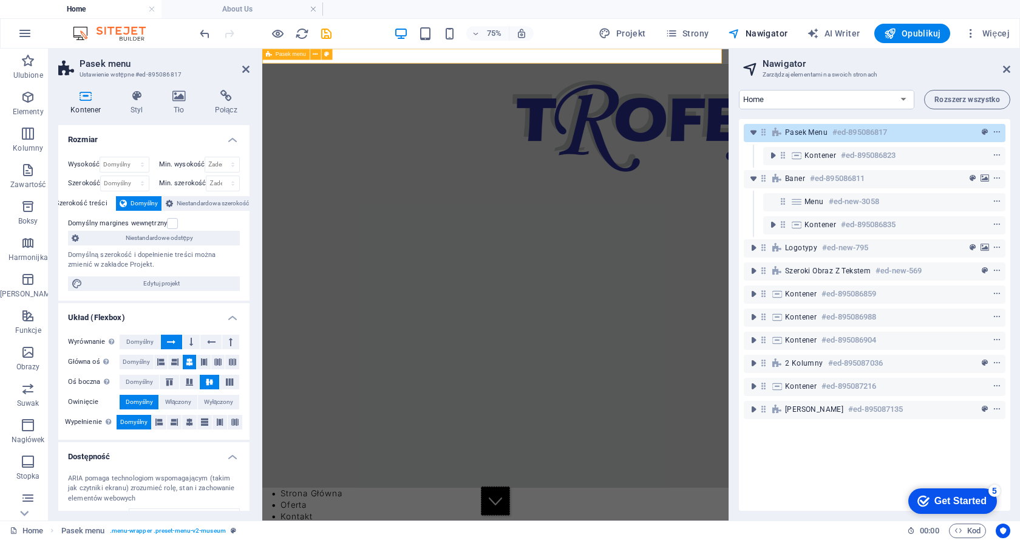
click at [290, 55] on span "Pasek menu" at bounding box center [291, 54] width 30 height 5
click at [315, 55] on icon at bounding box center [315, 54] width 5 height 10
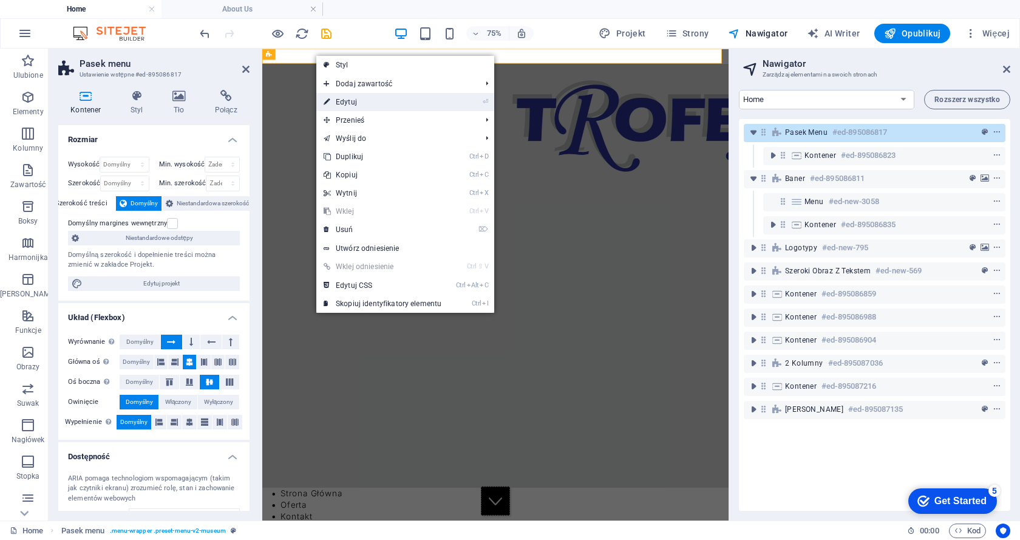
click at [347, 100] on link "⏎ Edytuj" at bounding box center [382, 102] width 132 height 18
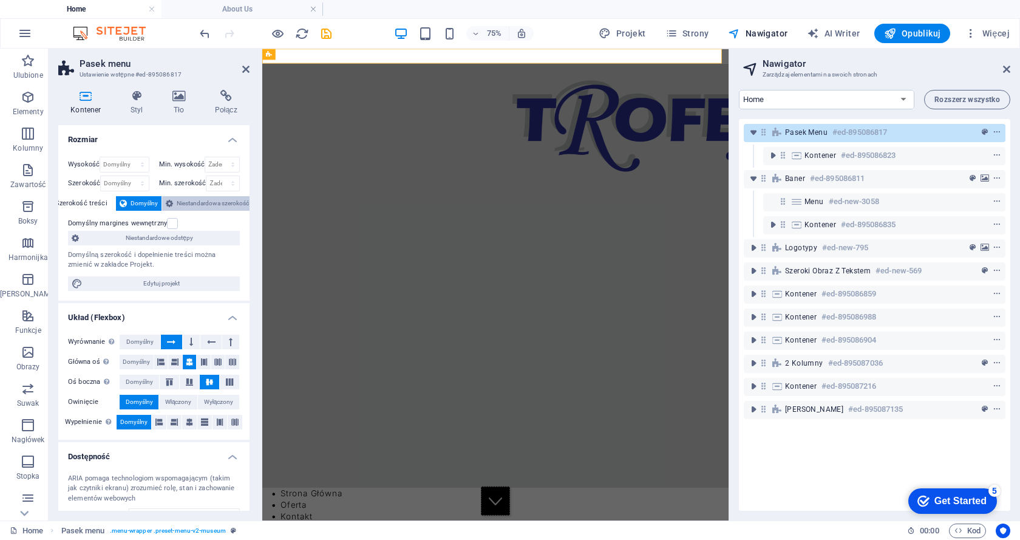
click at [195, 202] on span "Niestandardowa szerokość" at bounding box center [213, 203] width 72 height 15
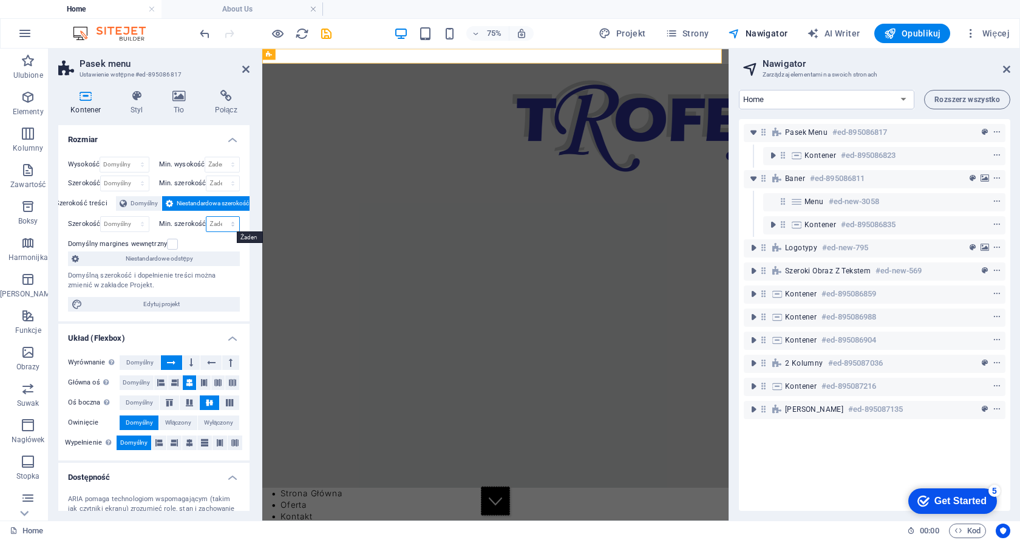
click at [218, 223] on select "Żaden px rem % vh vw" at bounding box center [223, 224] width 33 height 15
click at [220, 217] on select "Żaden px rem % vh vw" at bounding box center [223, 224] width 33 height 15
click at [118, 223] on select "Domyślny px rem % em vh vw" at bounding box center [124, 224] width 47 height 15
click at [130, 217] on select "Domyślny px rem % em vh vw" at bounding box center [124, 224] width 47 height 15
click at [166, 302] on span "Edytuj projekt" at bounding box center [161, 304] width 150 height 15
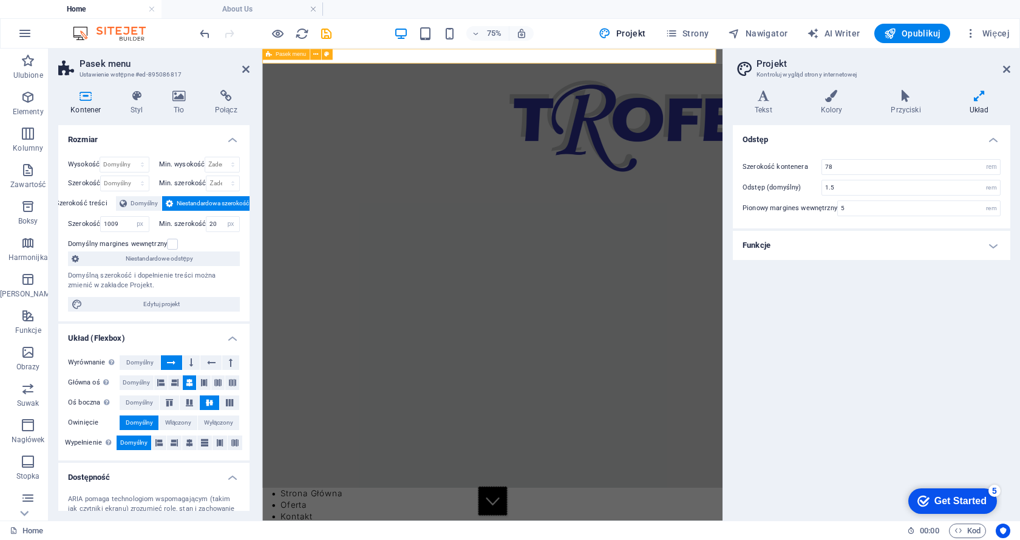
click at [287, 54] on span "Pasek menu" at bounding box center [291, 54] width 30 height 5
click at [168, 381] on button at bounding box center [175, 382] width 14 height 15
click at [159, 381] on icon at bounding box center [160, 382] width 7 height 15
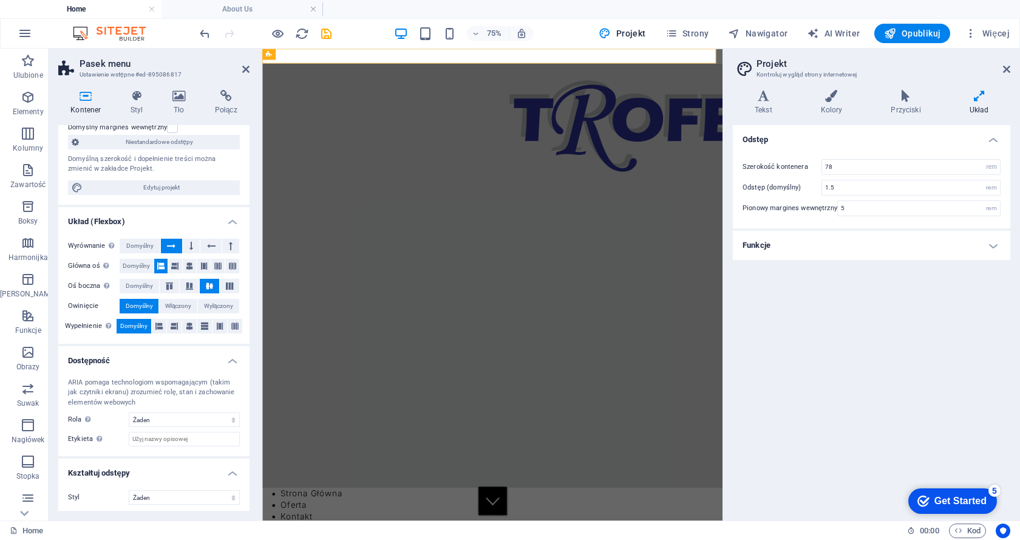
scroll to position [120, 0]
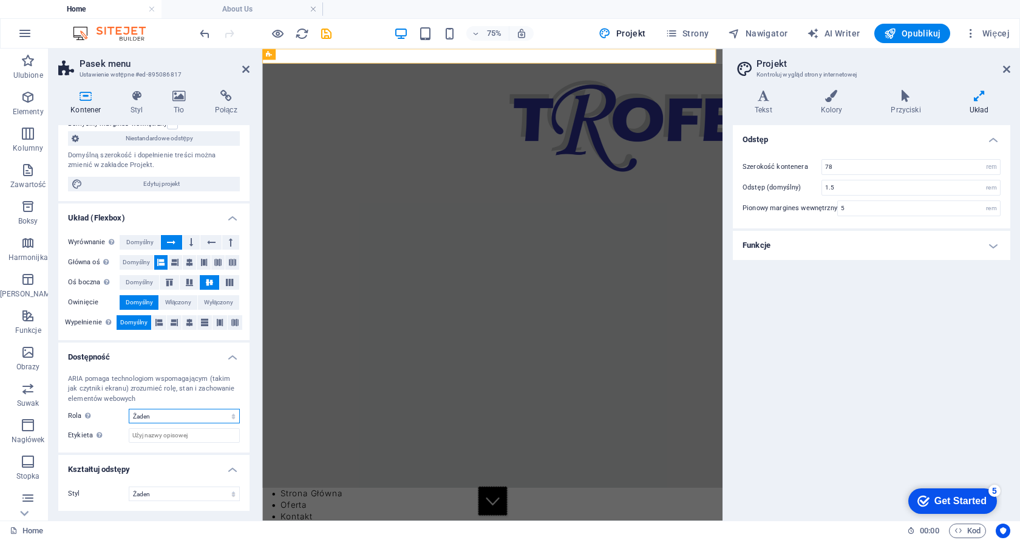
click at [169, 417] on select "Żaden Alert Article Banner Comment Complementary Dialog Marquee Nagłówek Presen…" at bounding box center [184, 416] width 111 height 15
click at [129, 409] on select "Żaden Alert Article Banner Comment Complementary Dialog Marquee Nagłówek Presen…" at bounding box center [184, 416] width 111 height 15
click at [143, 497] on select "Żaden Trójkąt Kwadrat Przekątna Wielokąt 1 Wielokąt 2 Zygzag Wiele zygzagów Fal…" at bounding box center [184, 494] width 111 height 15
click at [106, 513] on div "Kontener Styl Tło Połącz Rozmiar Wysokość Domyślny px rem % vh vw Min. wysokość…" at bounding box center [154, 300] width 211 height 440
click at [232, 470] on h4 "Kształtuj odstępy" at bounding box center [153, 466] width 191 height 22
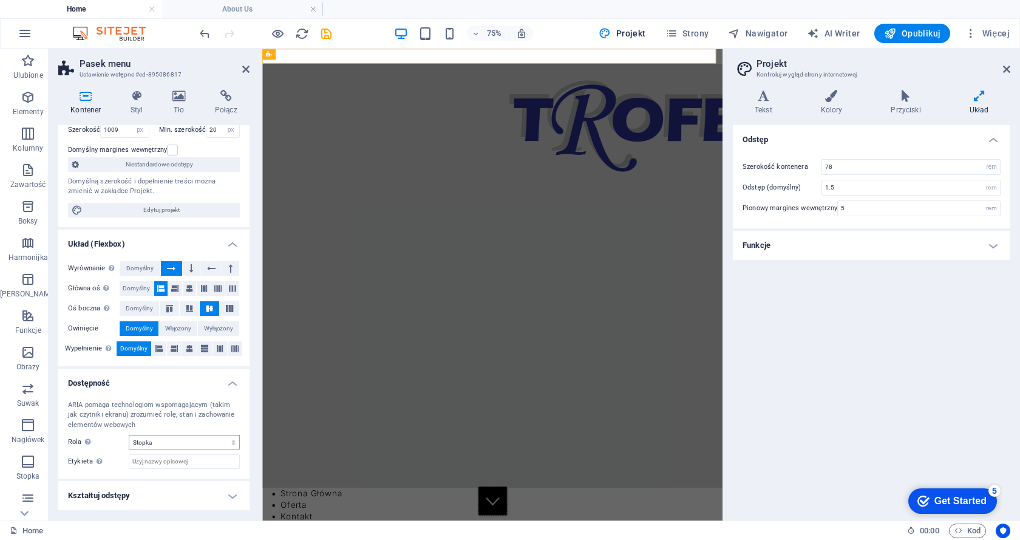
scroll to position [94, 0]
click at [231, 384] on h4 "Dostępność" at bounding box center [153, 380] width 191 height 22
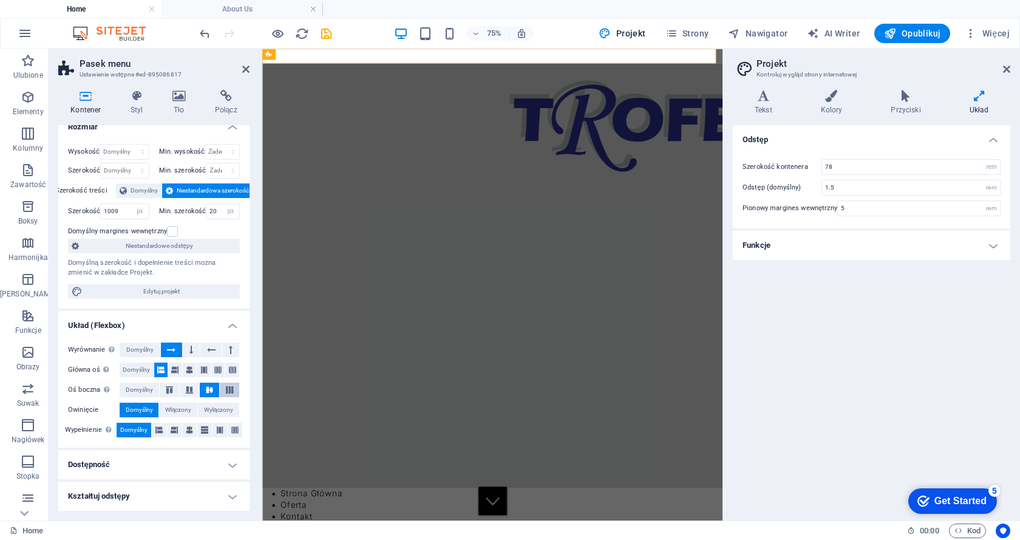
scroll to position [13, 0]
click at [234, 497] on h4 "Kształtuj odstępy" at bounding box center [153, 496] width 191 height 29
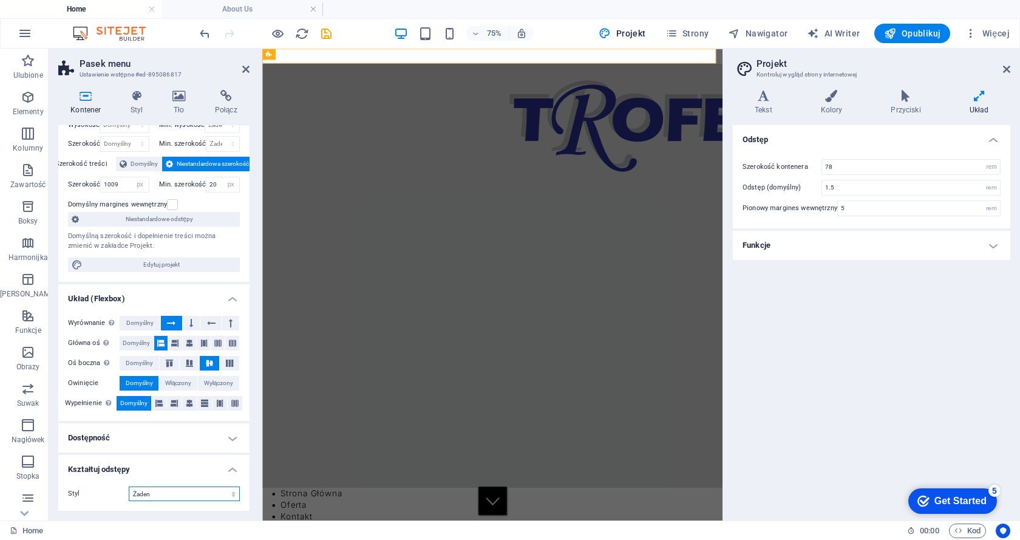
click at [161, 496] on select "Żaden Trójkąt Kwadrat Przekątna Wielokąt 1 Wielokąt 2 Zygzag Wiele zygzagów Fal…" at bounding box center [184, 494] width 111 height 15
click at [129, 487] on select "Żaden Trójkąt Kwadrat Przekątna Wielokąt 1 Wielokąt 2 Zygzag Wiele zygzagów Fal…" at bounding box center [184, 494] width 111 height 15
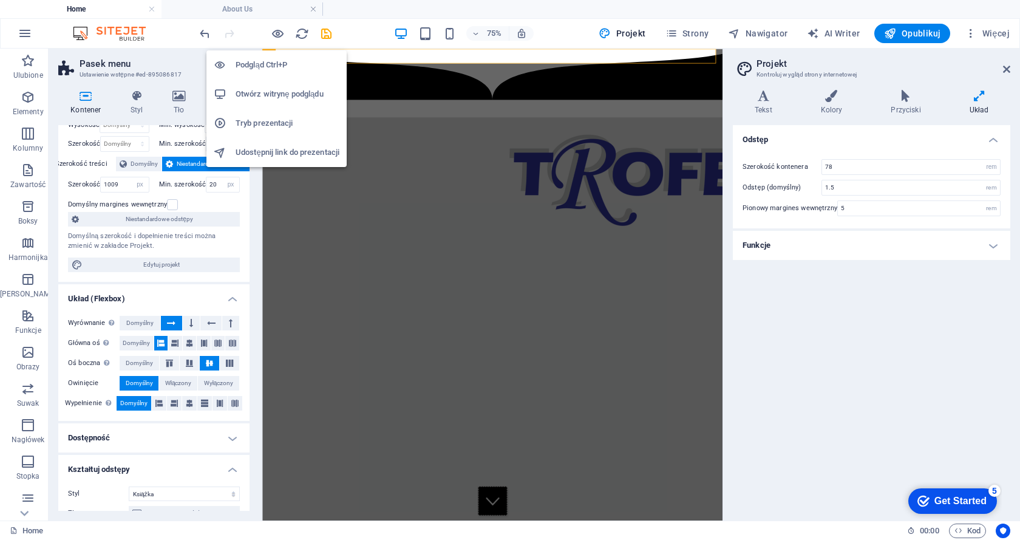
click at [280, 61] on h6 "Podgląd Ctrl+P" at bounding box center [288, 65] width 104 height 15
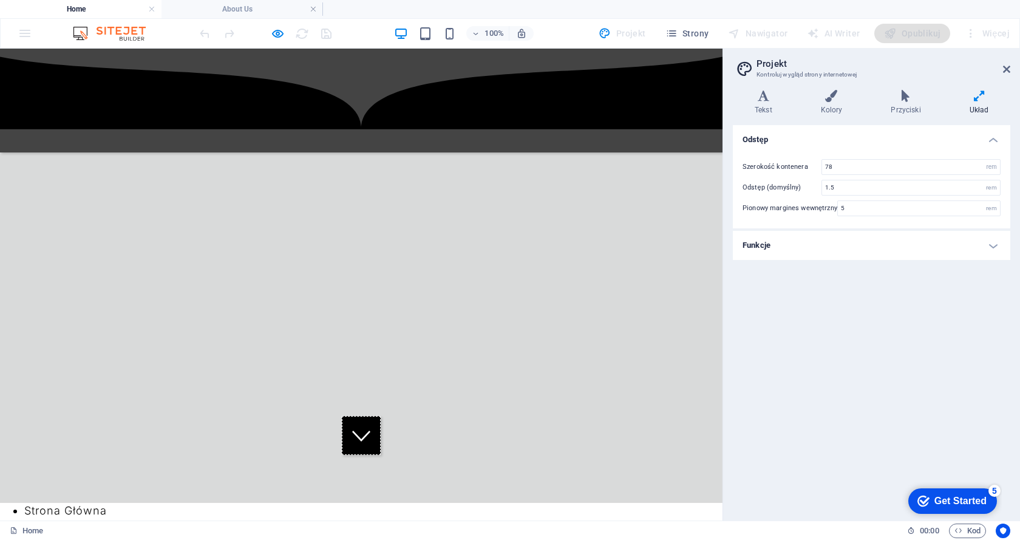
scroll to position [0, 0]
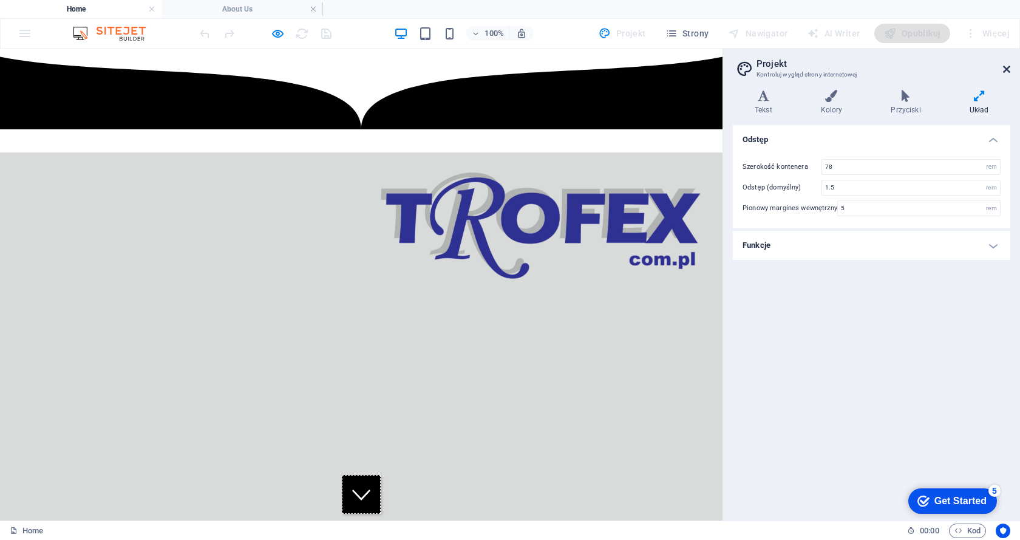
click at [1006, 69] on icon at bounding box center [1006, 69] width 7 height 10
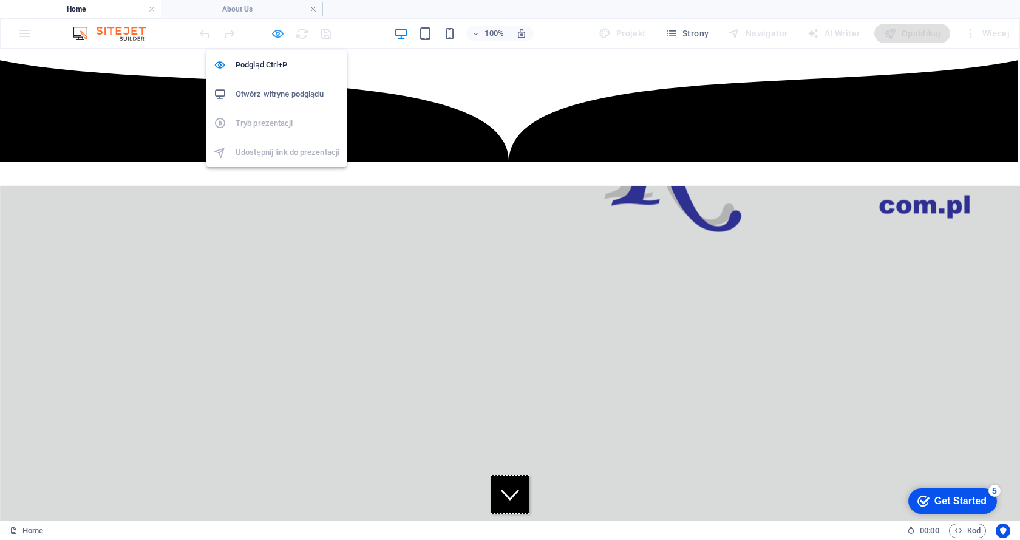
click at [281, 34] on icon "button" at bounding box center [278, 34] width 14 height 14
